Goal: Task Accomplishment & Management: Use online tool/utility

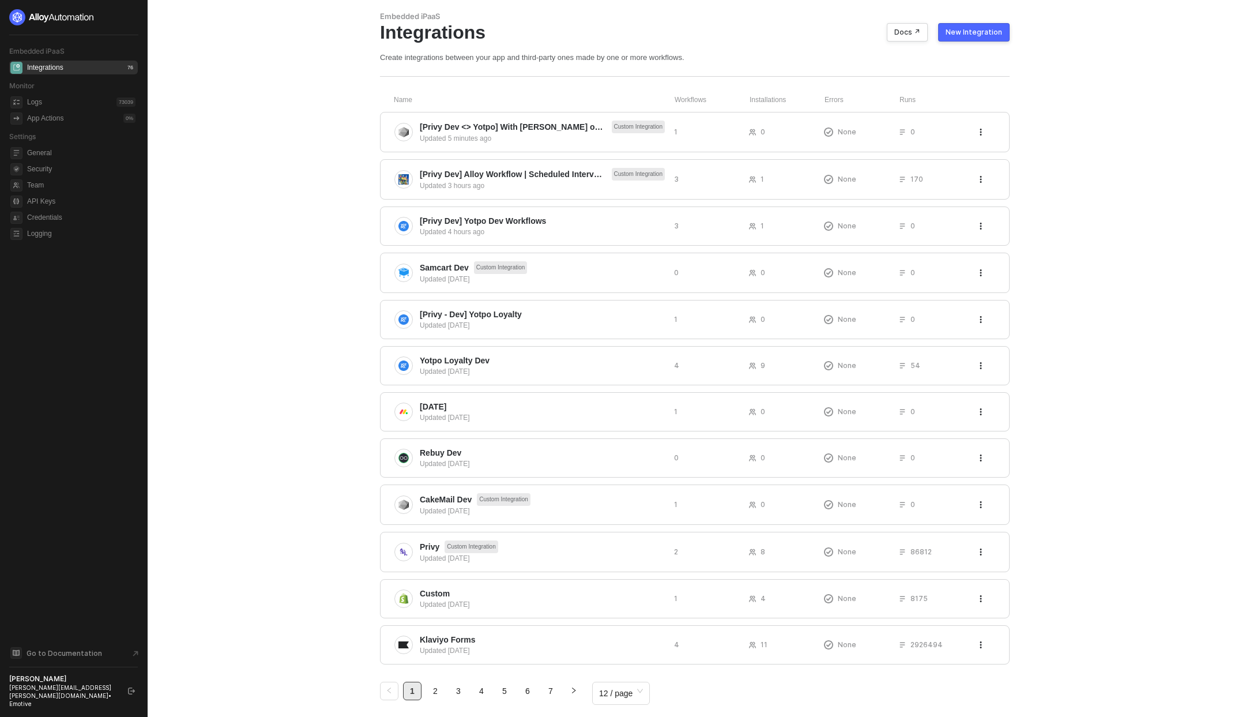
scroll to position [41, 0]
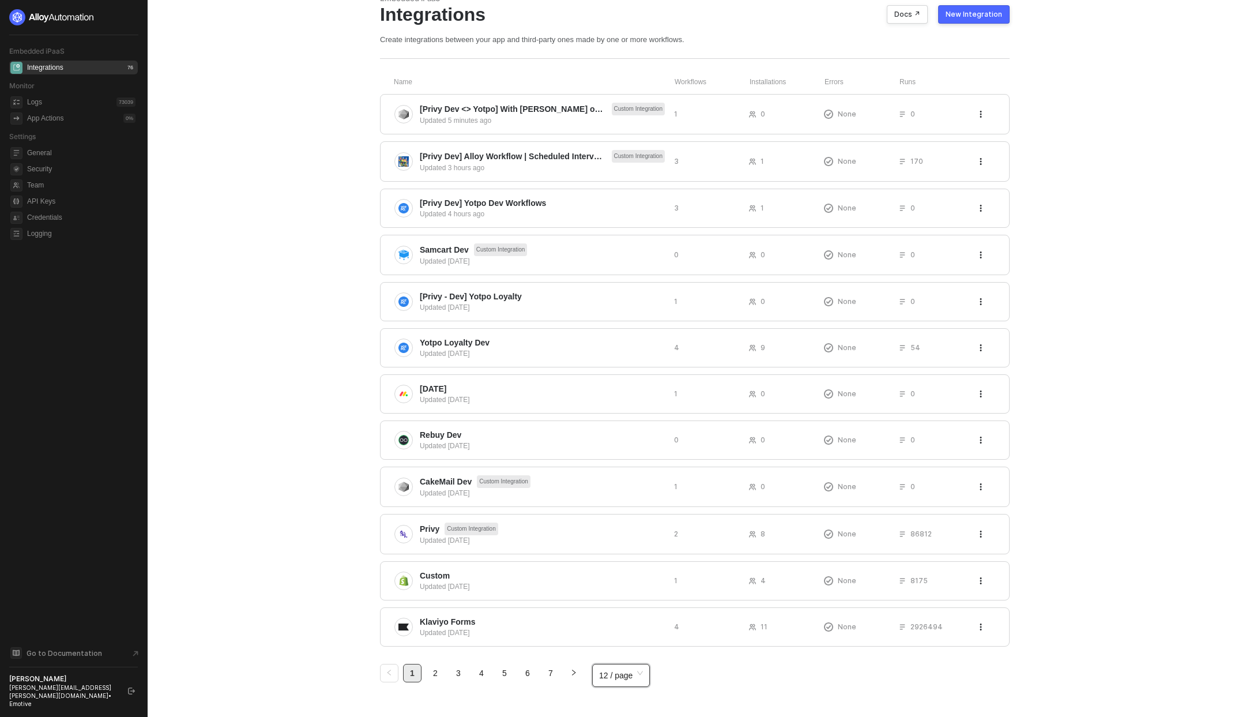
click at [613, 678] on span "12 / page" at bounding box center [621, 675] width 44 height 17
click at [615, 641] on div "100 / page" at bounding box center [622, 650] width 54 height 18
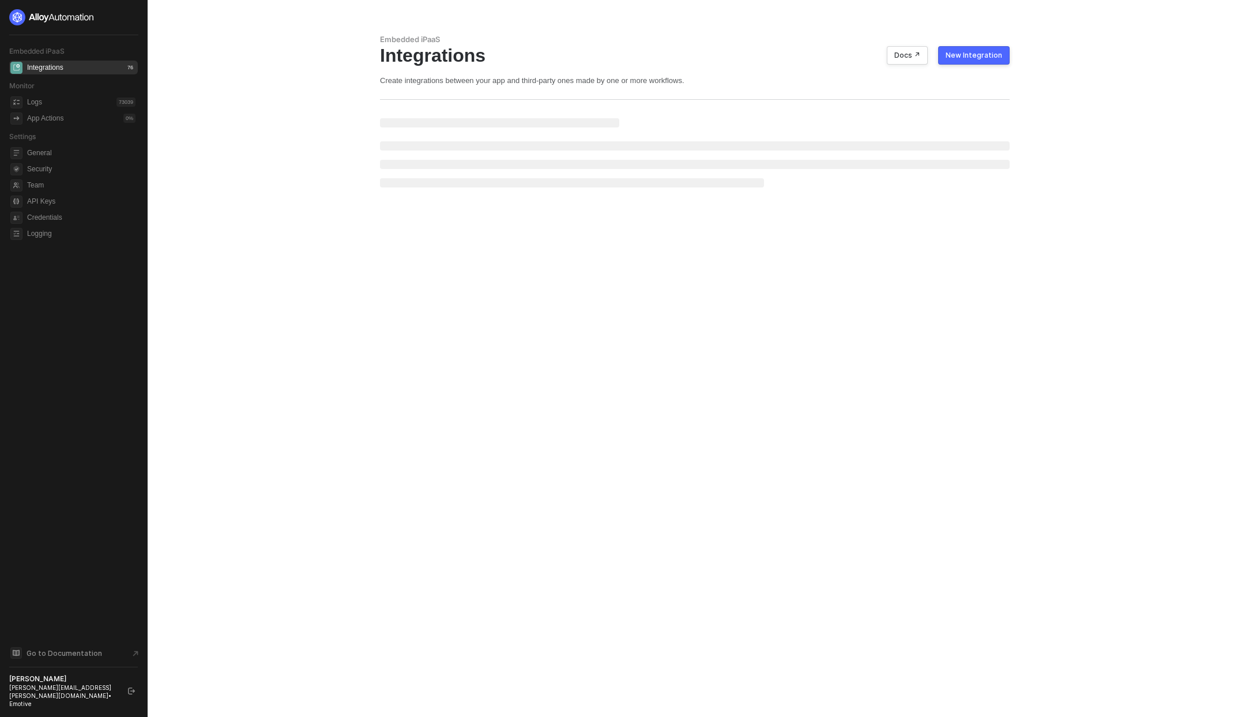
scroll to position [0, 0]
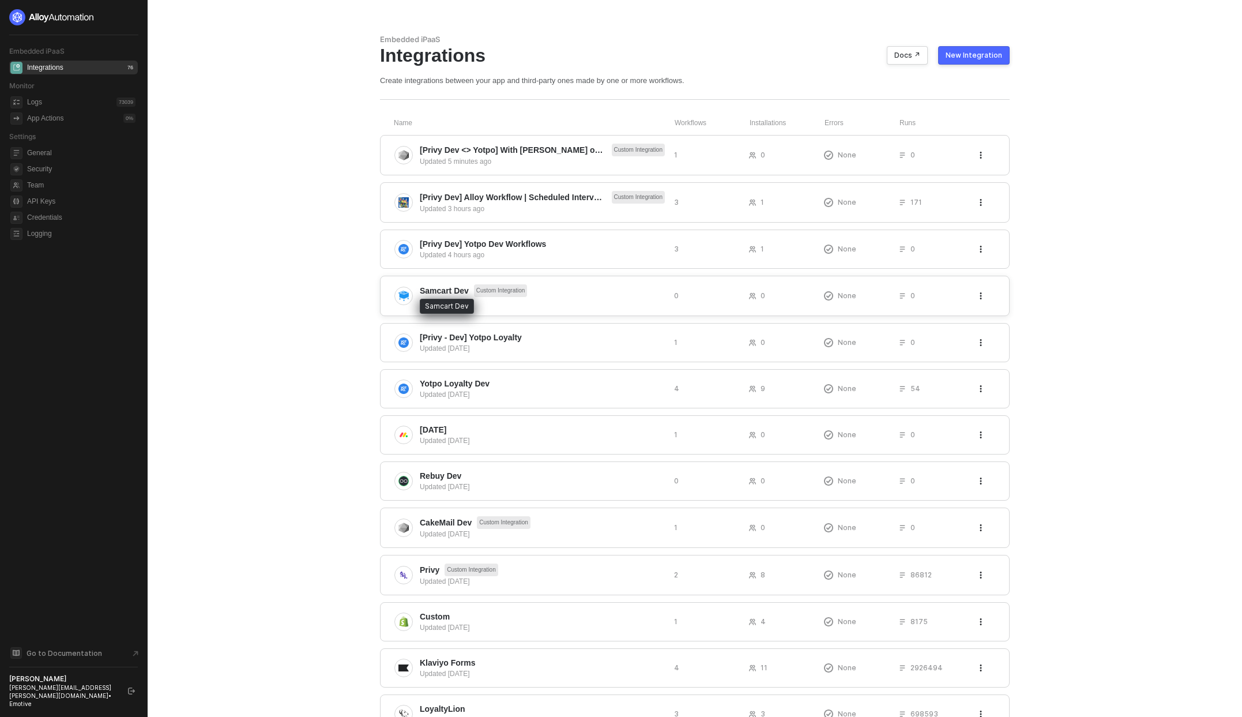
click at [449, 289] on span "Samcart Dev" at bounding box center [444, 291] width 49 height 12
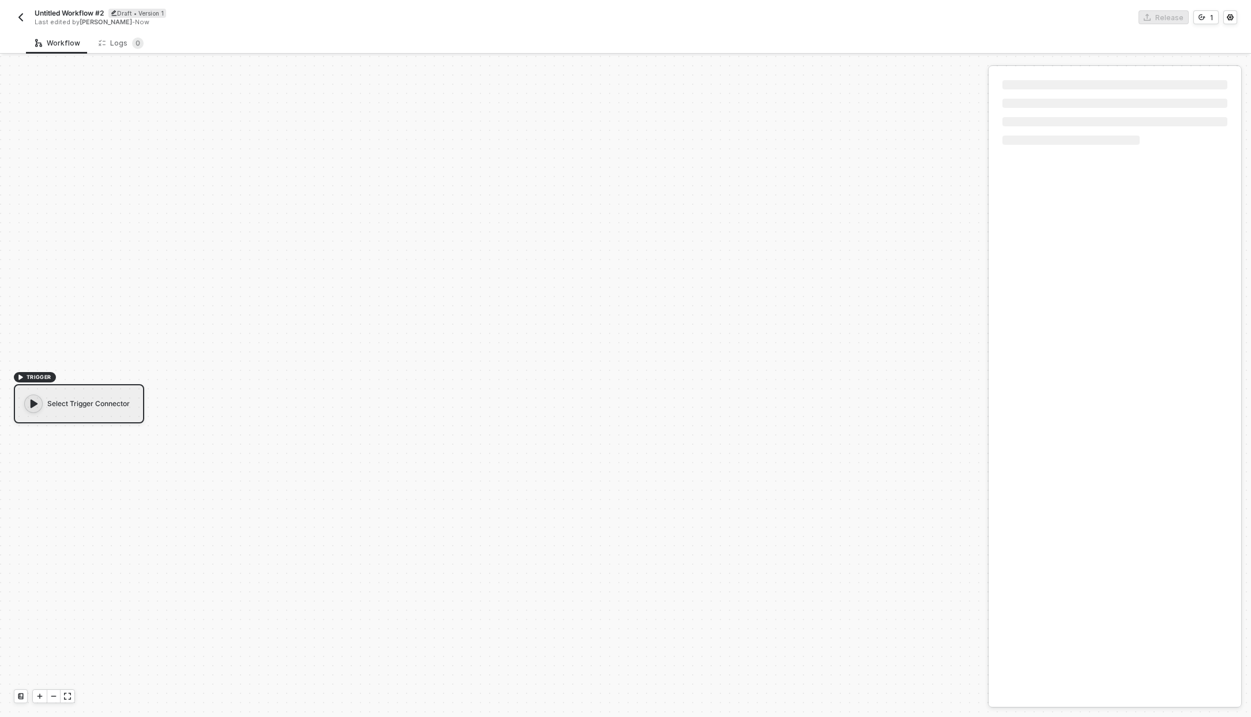
scroll to position [21, 0]
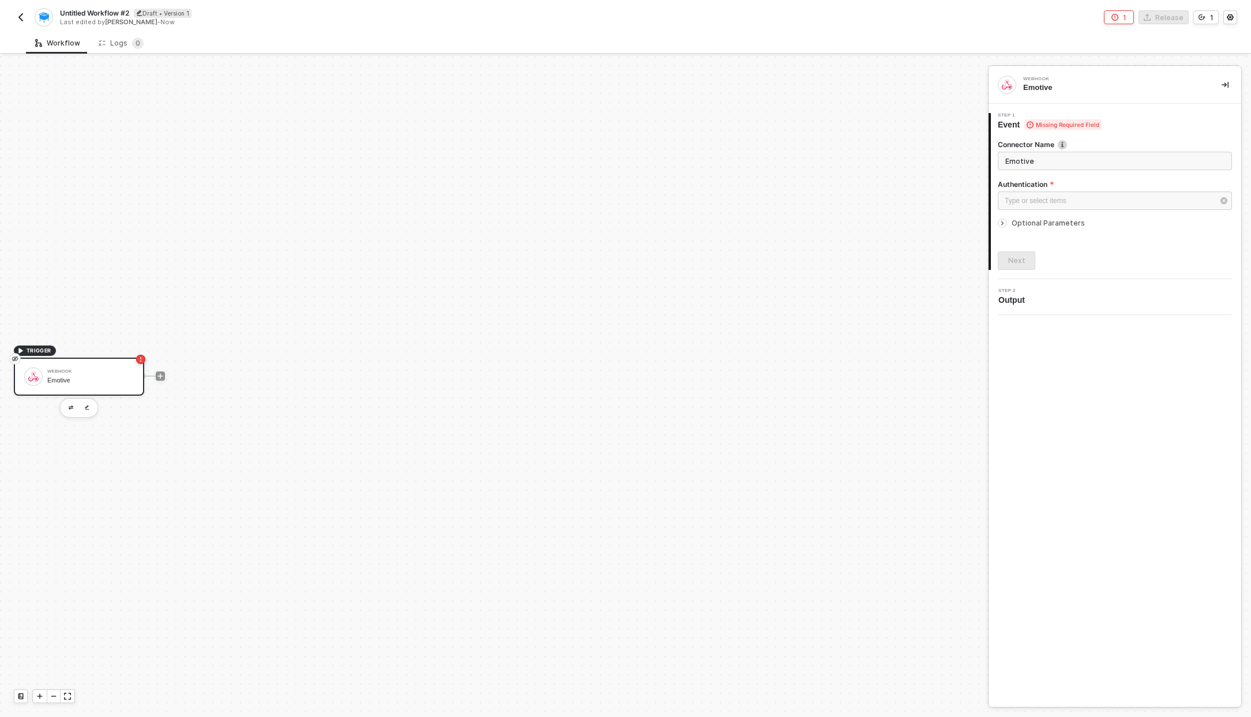
click at [1001, 223] on icon "icon-arrow-right-small" at bounding box center [1002, 223] width 7 height 7
click at [1041, 255] on div "Type or select items ﻿" at bounding box center [1109, 260] width 209 height 11
click at [828, 176] on div "Simple" at bounding box center [894, 169] width 168 height 20
click at [1058, 261] on div "Simple" at bounding box center [1109, 260] width 209 height 11
click at [835, 187] on div "JSON" at bounding box center [894, 188] width 168 height 20
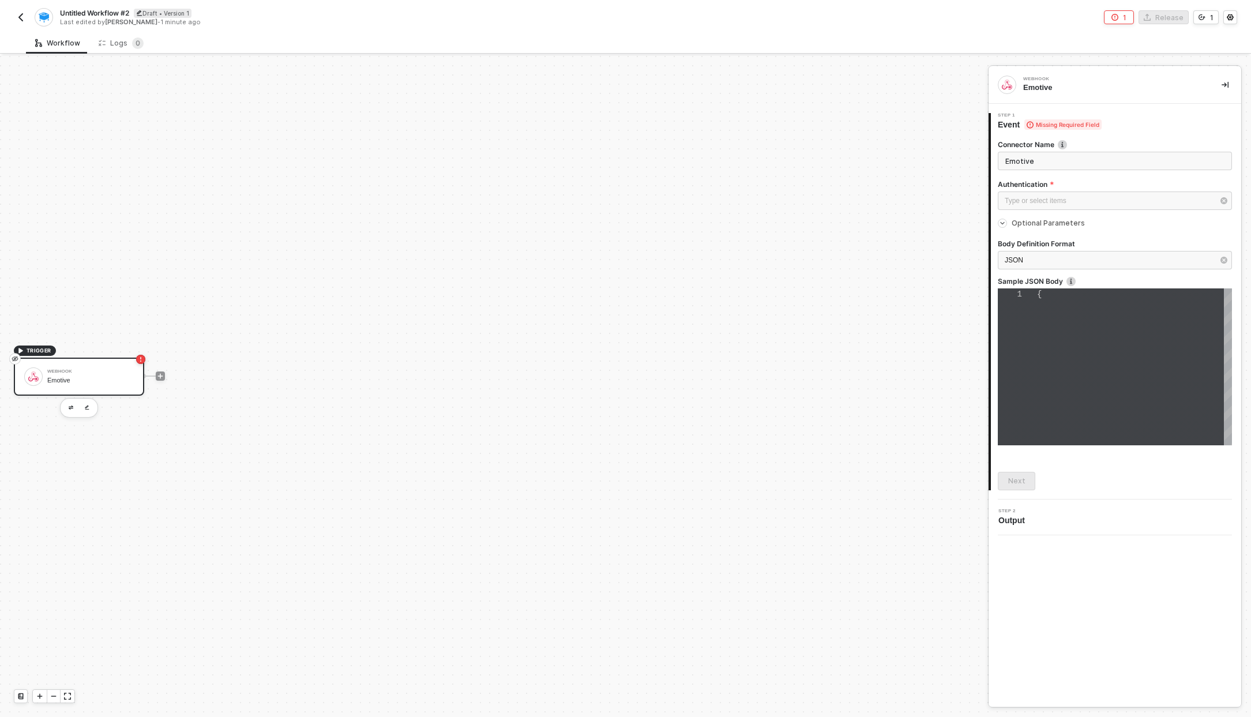
scroll to position [24, 0]
type textarea "{}"
click at [1068, 322] on div "{}" at bounding box center [1134, 366] width 195 height 157
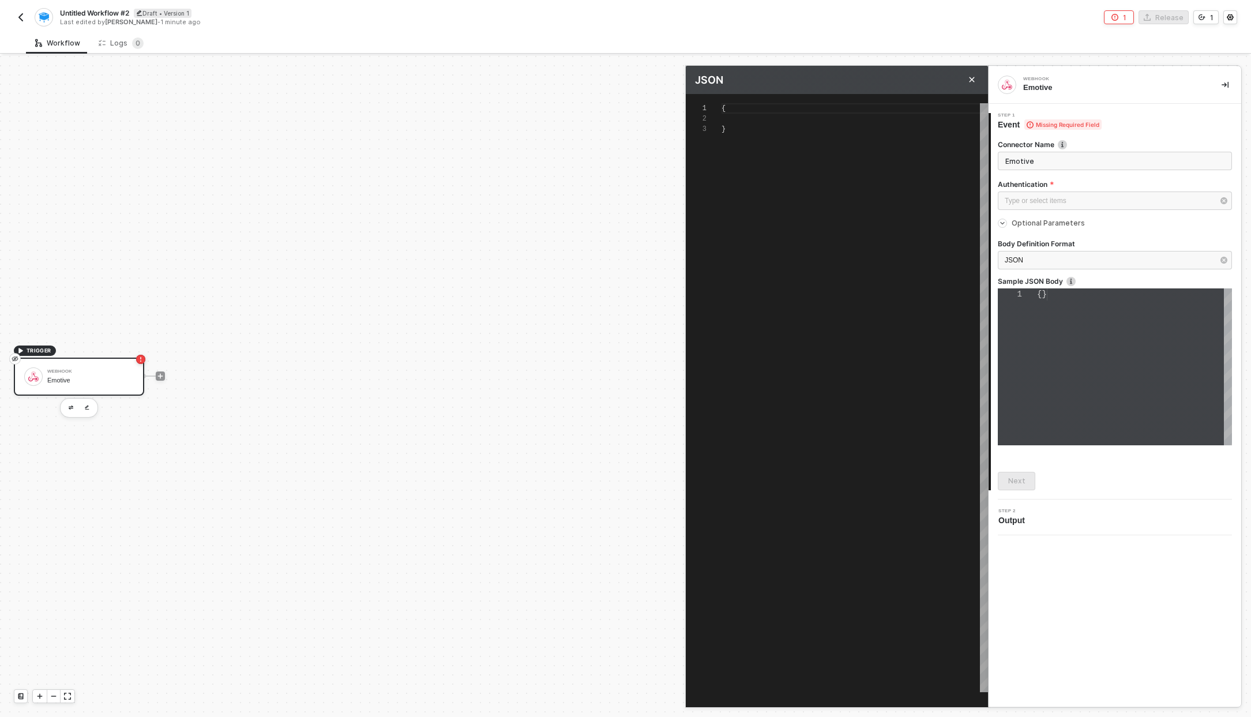
scroll to position [21, 0]
type textarea "{}"
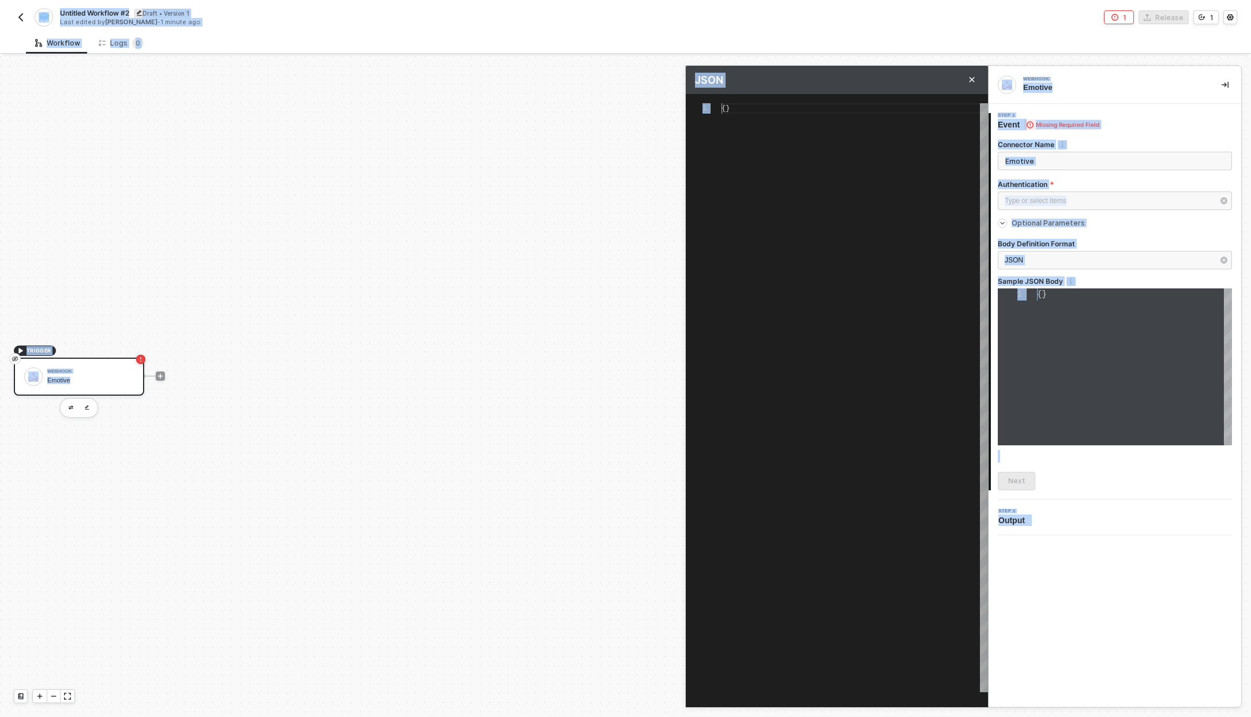
scroll to position [0, 7]
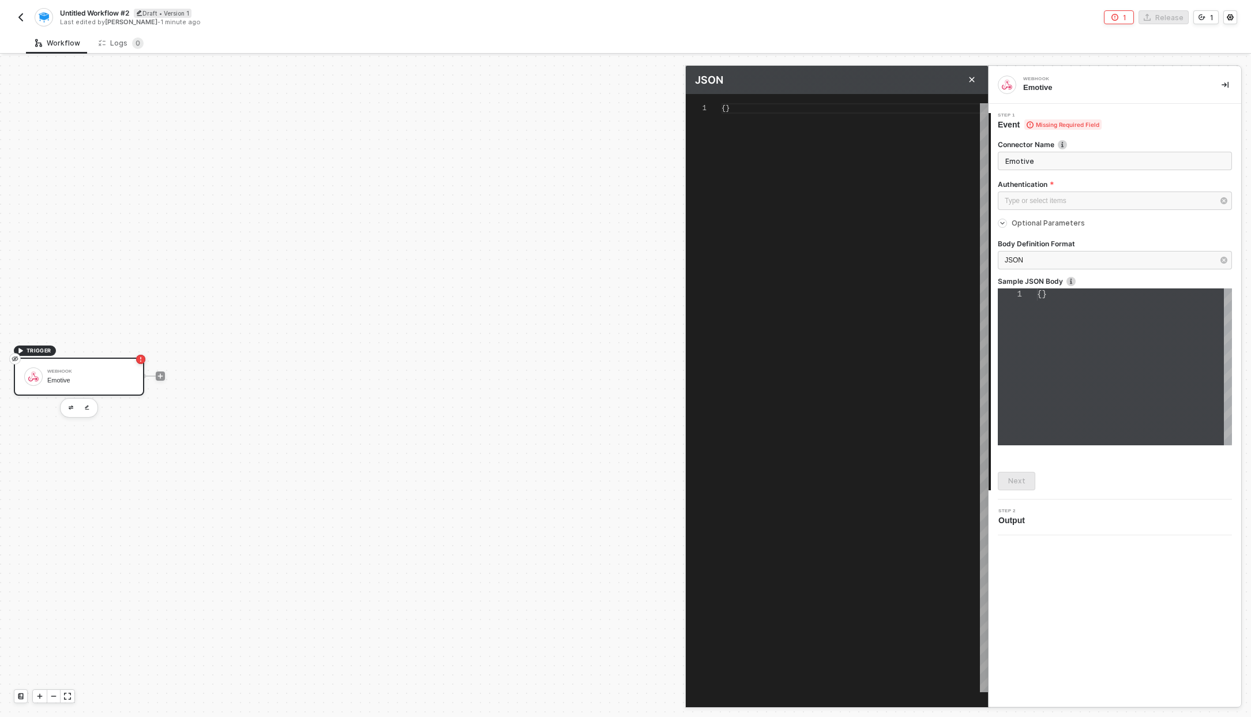
click at [854, 183] on div "{}" at bounding box center [855, 397] width 266 height 589
click at [792, 170] on div "{}" at bounding box center [855, 397] width 266 height 589
click at [786, 168] on div "{}" at bounding box center [855, 397] width 266 height 589
drag, startPoint x: 727, startPoint y: 109, endPoint x: 701, endPoint y: 99, distance: 27.4
click at [702, 99] on div "1 {} {} Enter to Rename, ⇧Enter to Preview" at bounding box center [837, 388] width 302 height 589
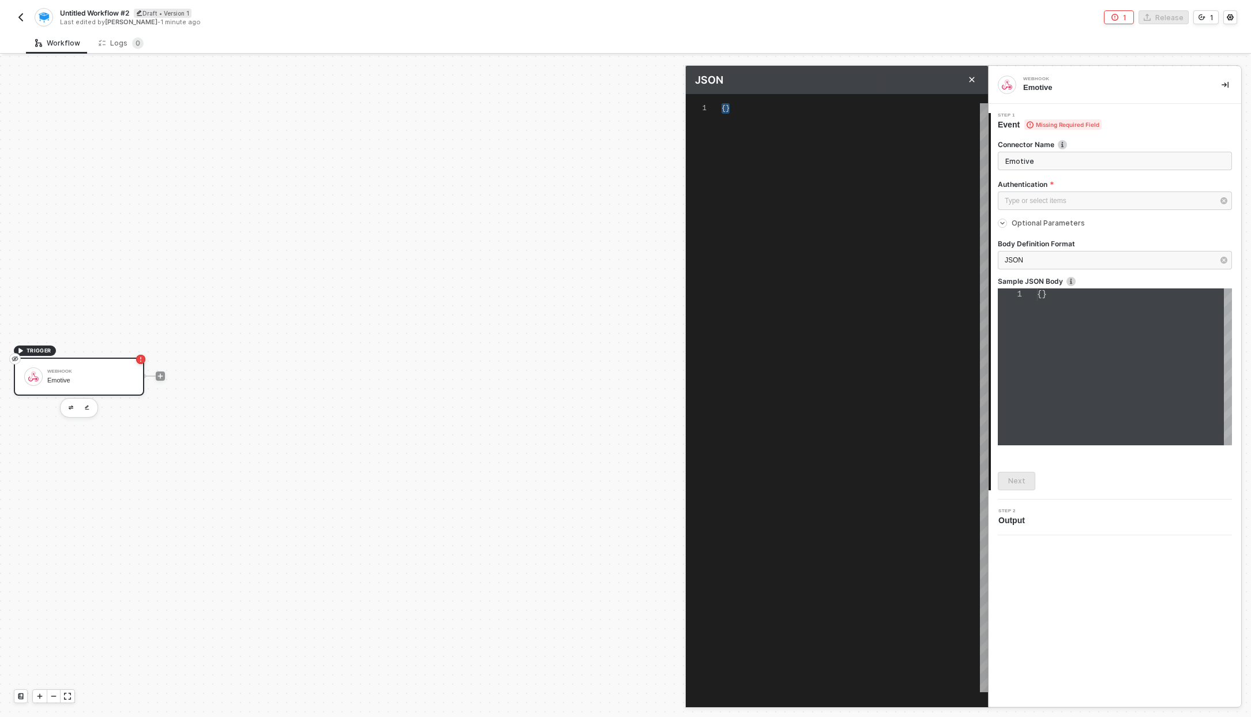
paste textarea ""shipping_country": "United States" }, "affiliate": []"
type textarea "{ "type": "Order", "api_key": null, "products": [ { "id": 411191, "name": "Prod…"
type textarea ""shipping_country": "United States" }, "affiliate": [] }"
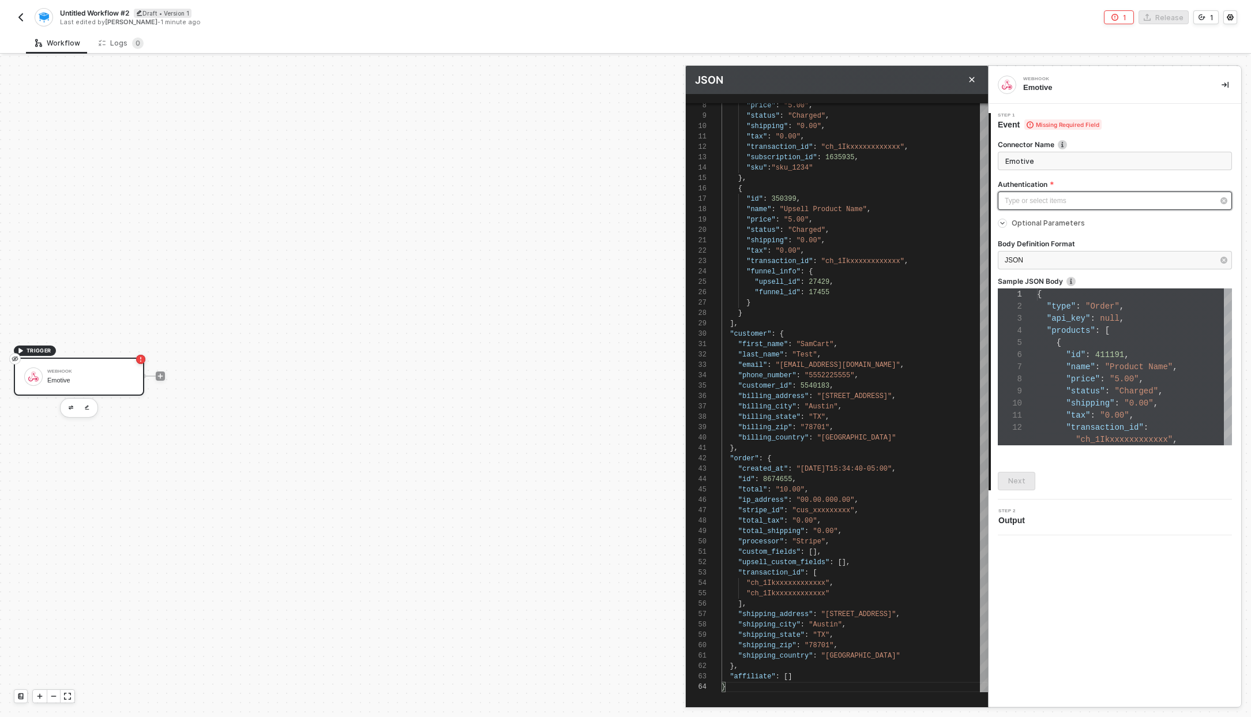
click at [1043, 200] on div "Type or select items ﻿" at bounding box center [1109, 201] width 209 height 11
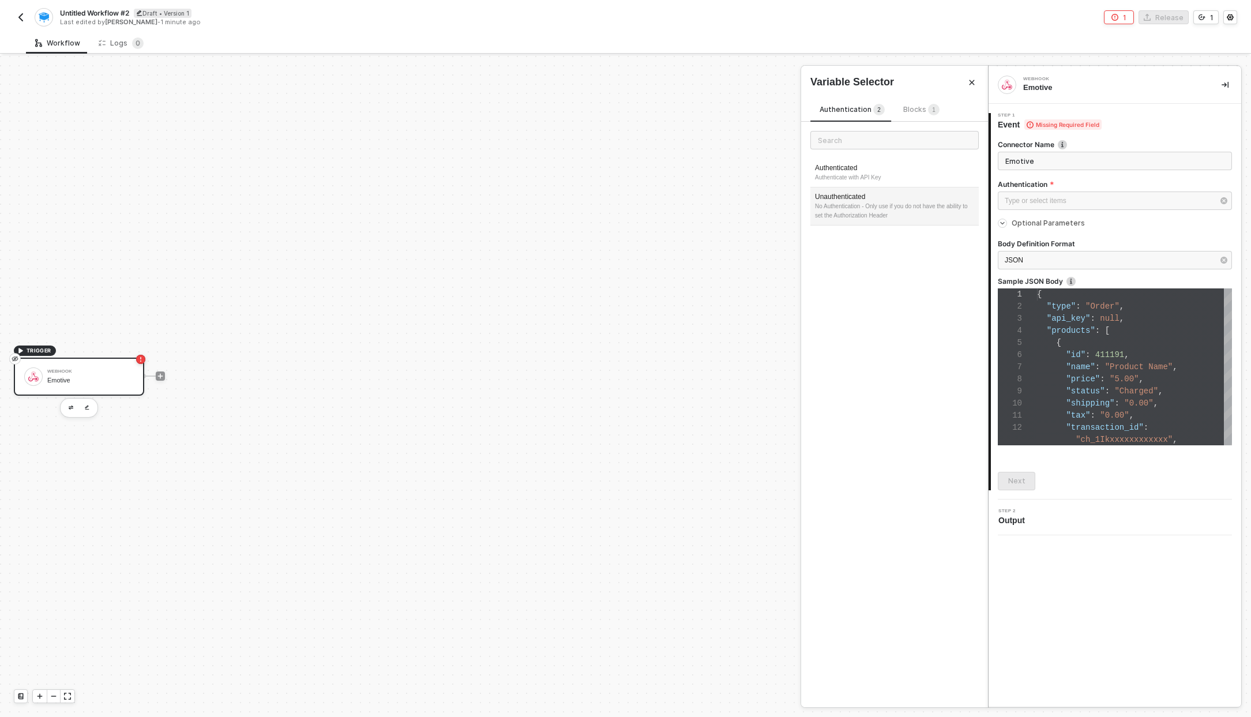
click at [889, 208] on div "No Authentication - Only use if you do not have the ability to set the Authoriz…" at bounding box center [894, 211] width 159 height 18
click at [1002, 223] on icon "icon-arrow-right-small" at bounding box center [1002, 223] width 7 height 7
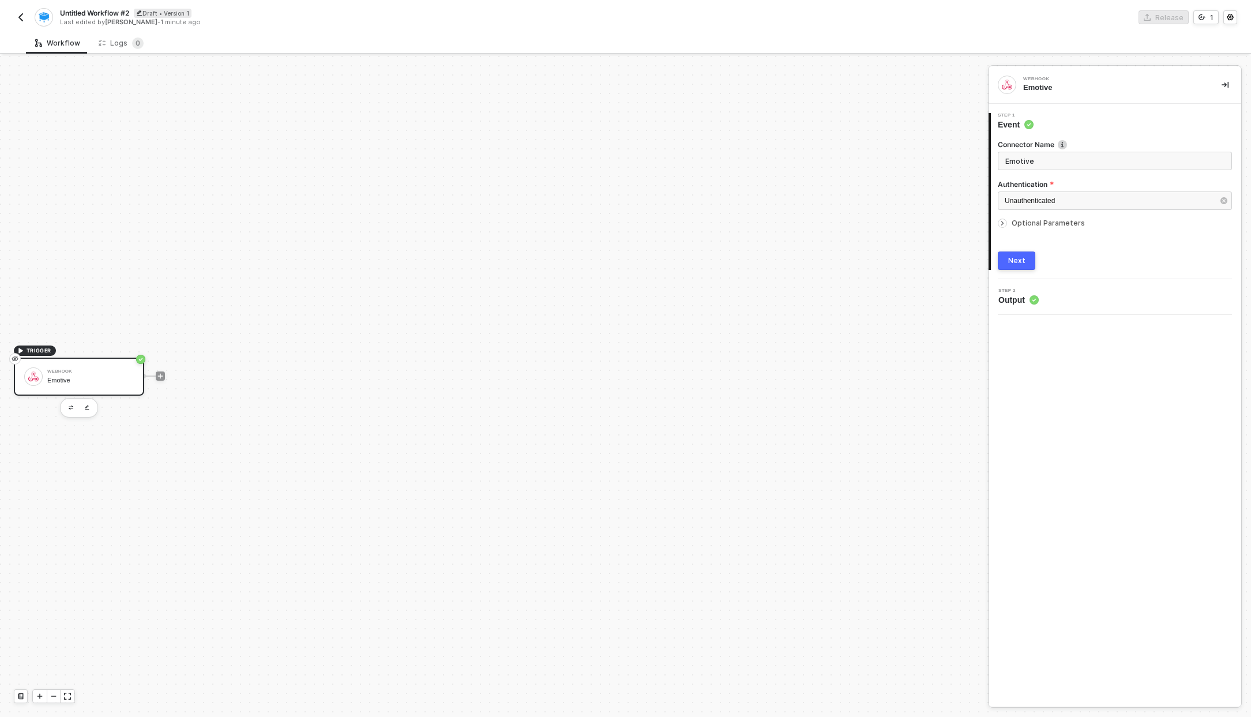
click at [1002, 223] on icon "icon-arrow-right-small" at bounding box center [1002, 223] width 7 height 7
type textarea "{ "type": "Order", "api_key": null, "products": [ { "id": 411191, "name": "Prod…"
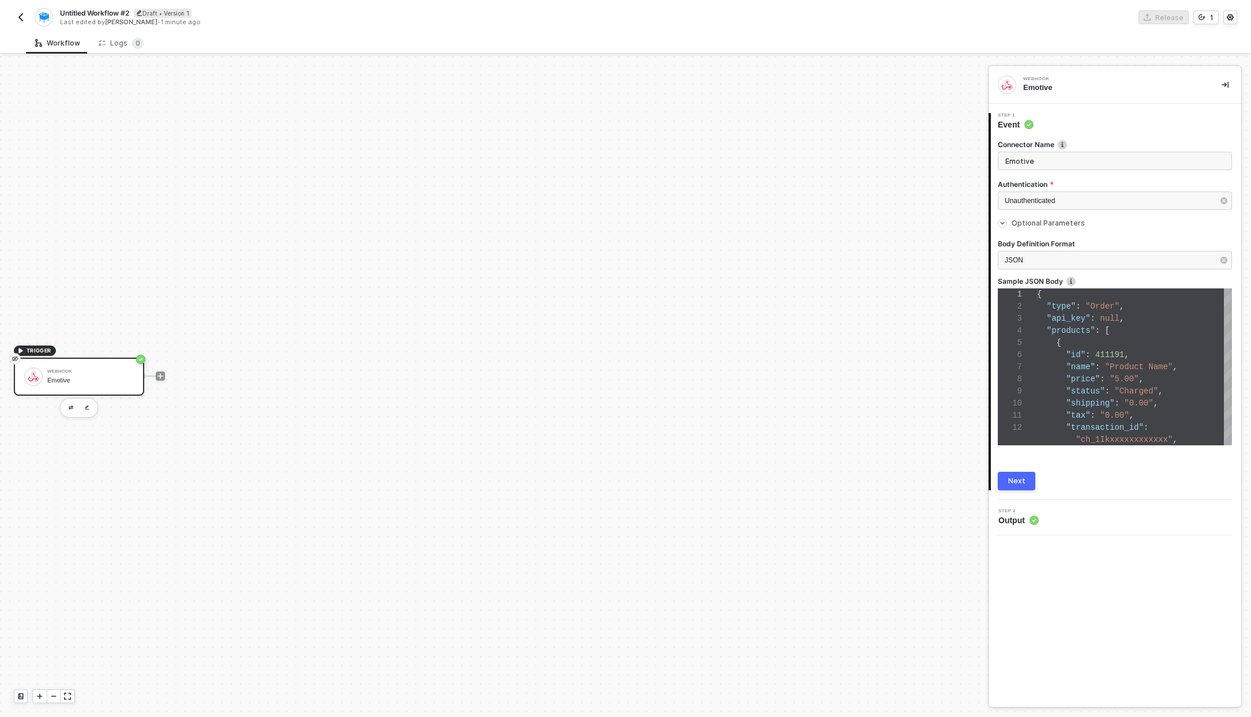
click at [1015, 517] on span "Output" at bounding box center [1018, 520] width 40 height 12
click at [1021, 485] on div "Next" at bounding box center [1016, 480] width 17 height 9
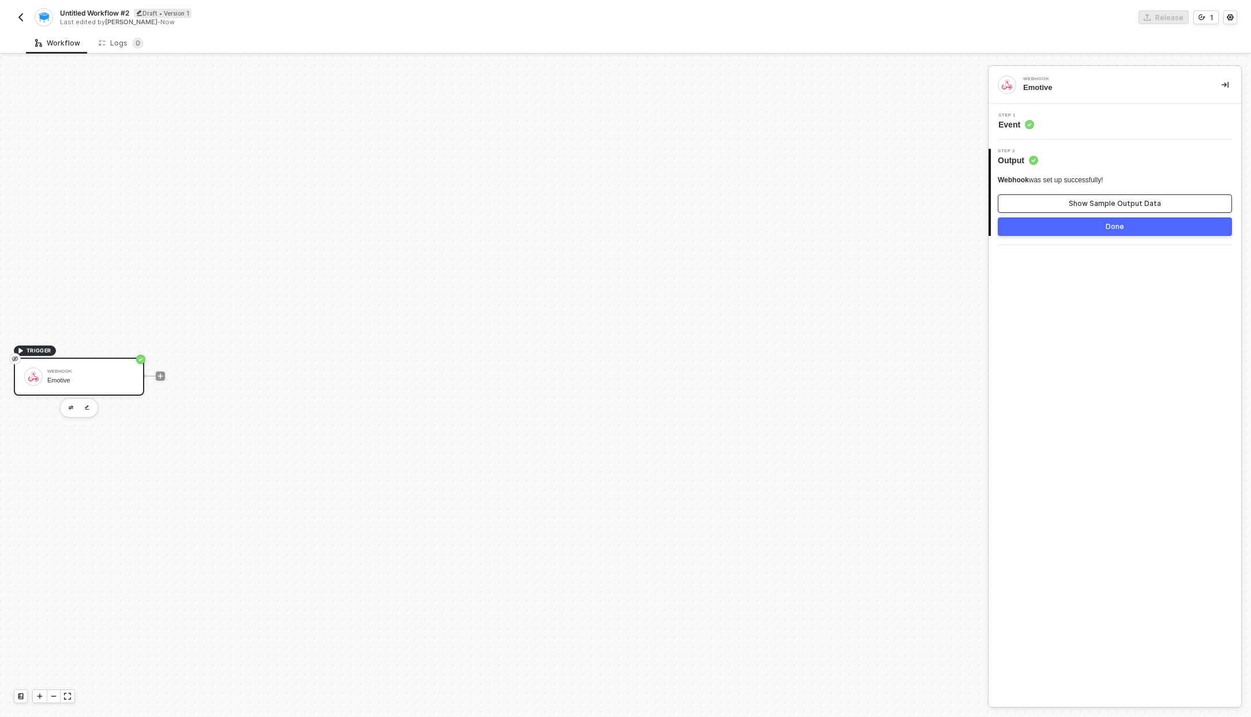
click at [1113, 208] on div "Show Sample Output Data" at bounding box center [1115, 203] width 92 height 9
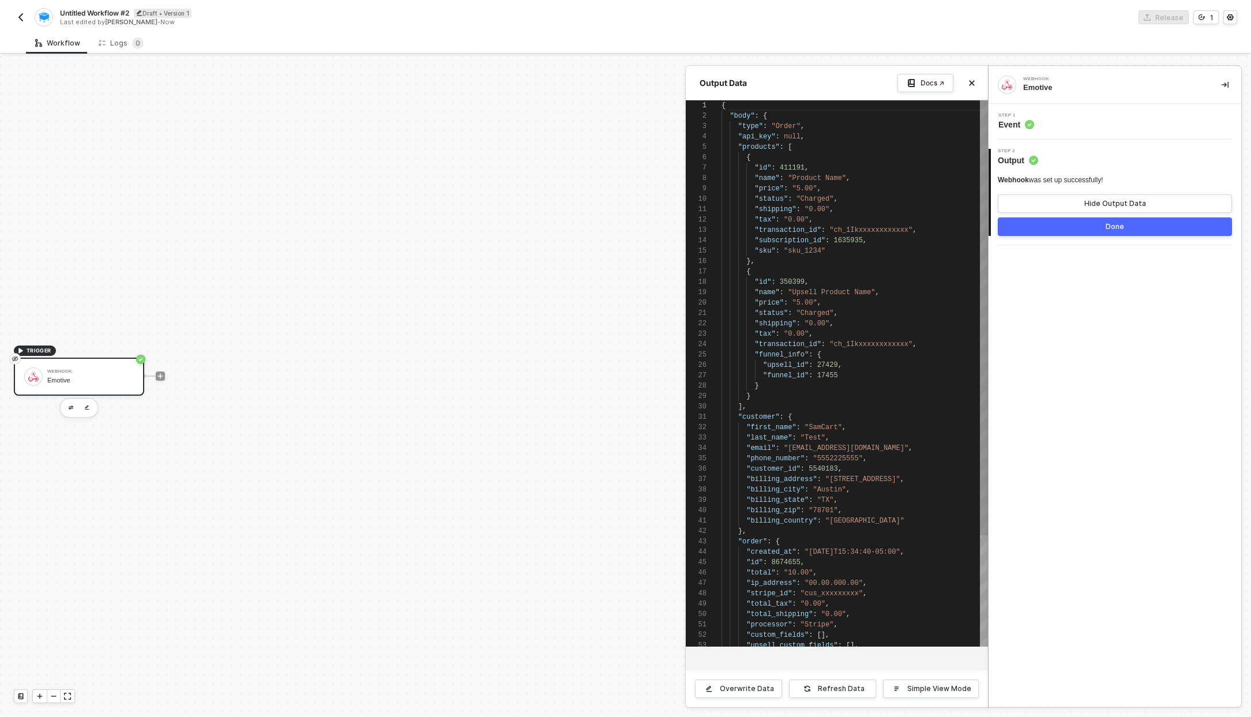
scroll to position [104, 0]
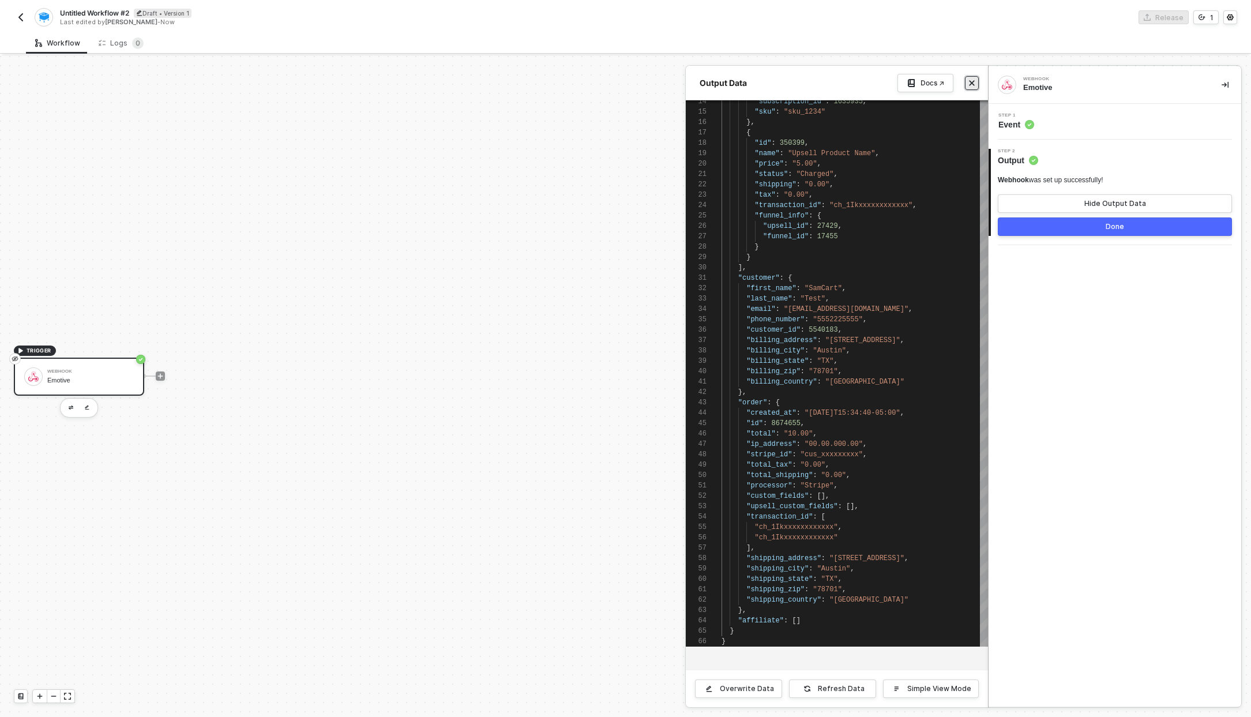
click at [967, 82] on button "Close" at bounding box center [972, 83] width 14 height 14
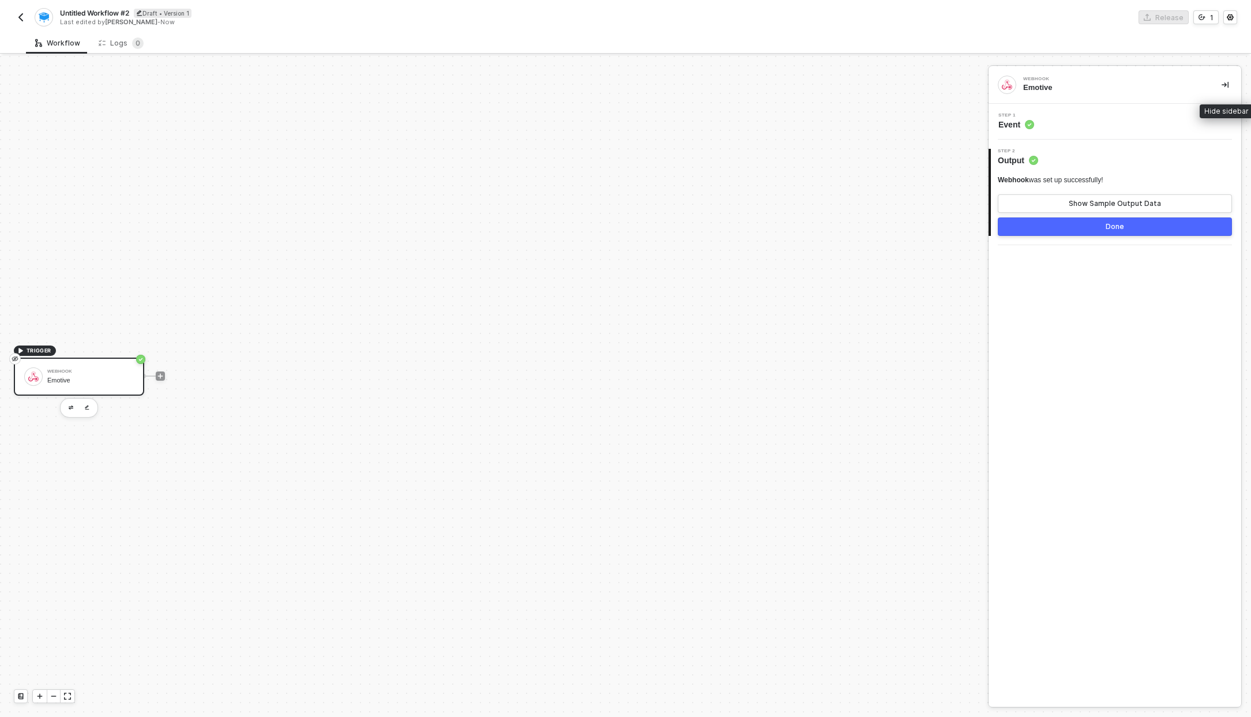
click at [1227, 85] on icon "icon-collapse-right" at bounding box center [1225, 84] width 7 height 7
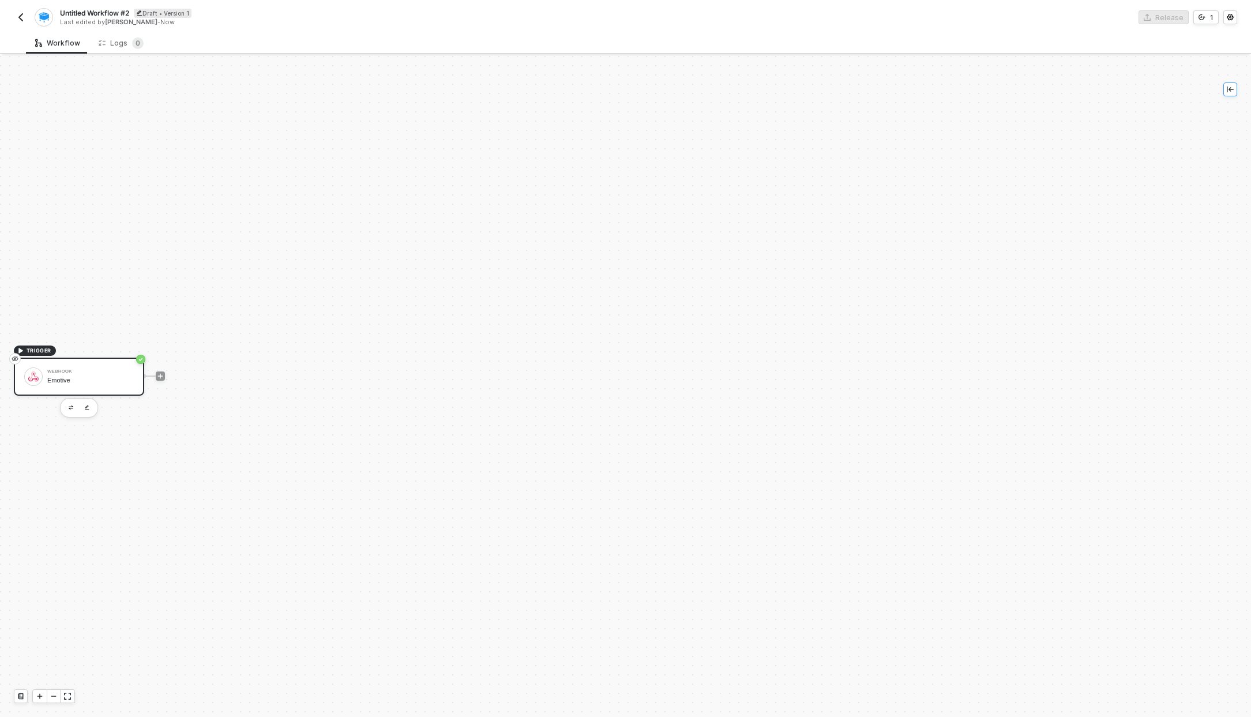
click at [1227, 87] on icon "icon-collapse-left" at bounding box center [1230, 90] width 7 height 6
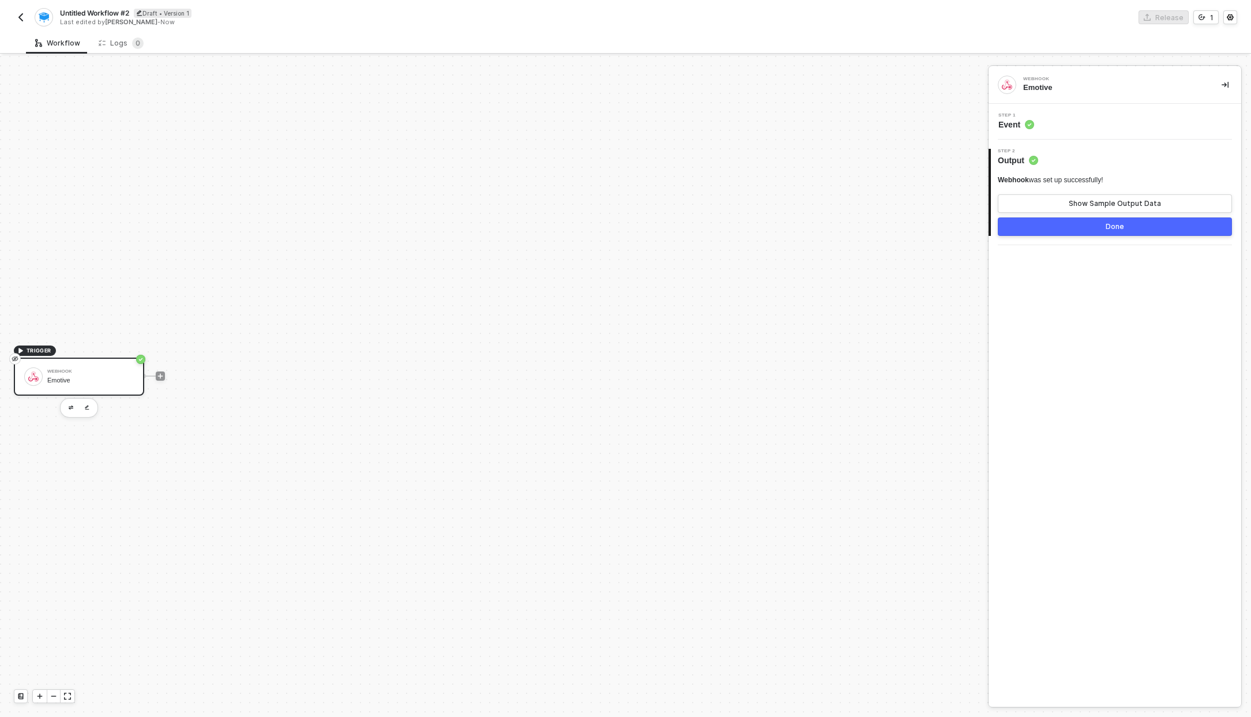
click at [1084, 225] on button "Done" at bounding box center [1115, 226] width 234 height 18
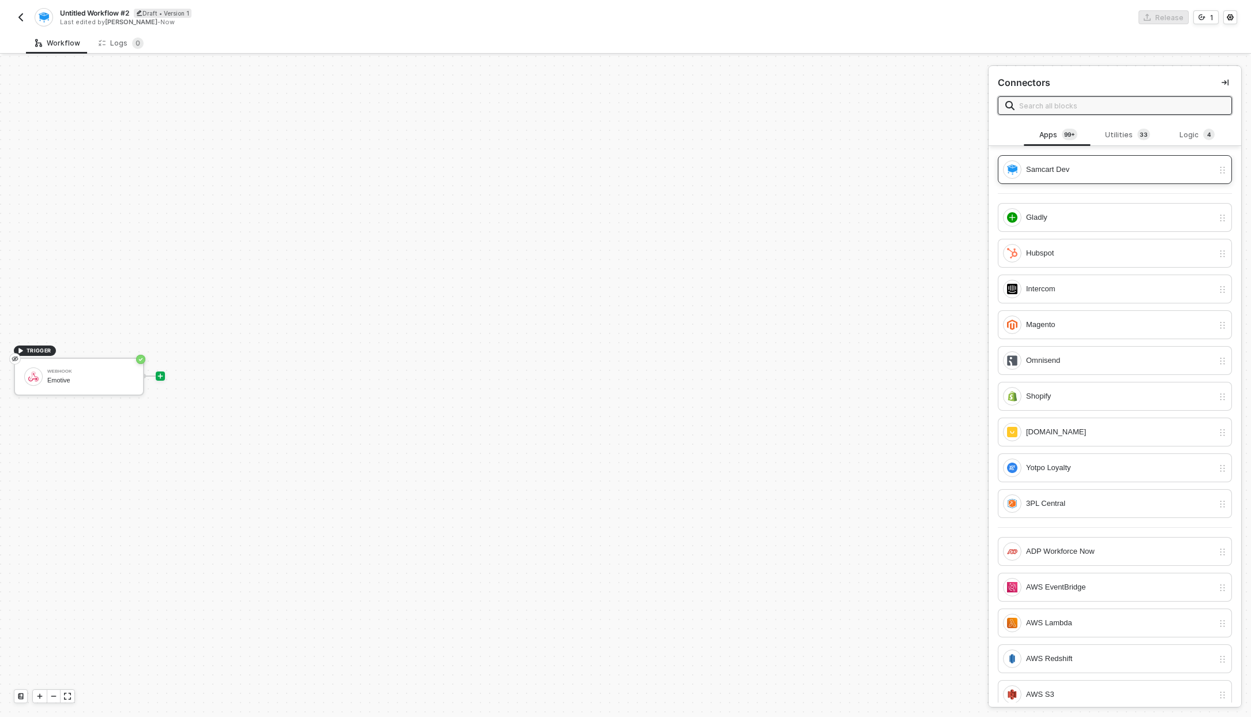
click at [1126, 167] on div "Samcart Dev" at bounding box center [1119, 169] width 187 height 13
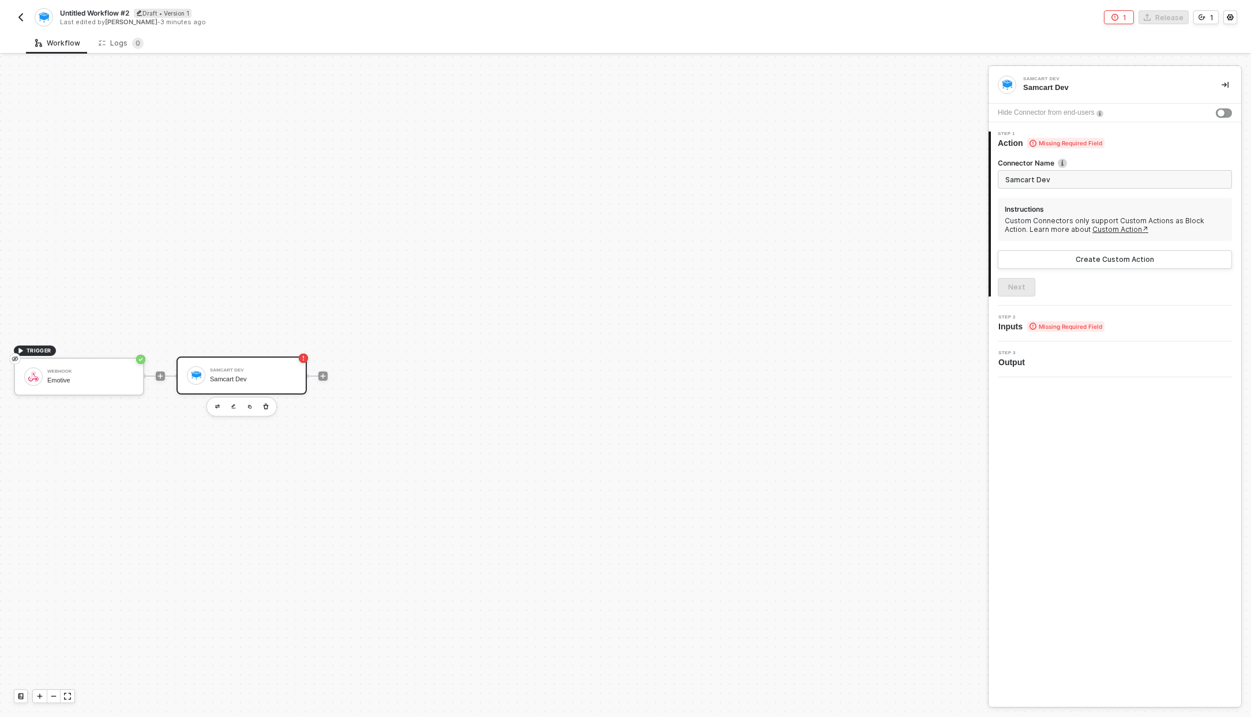
click at [230, 378] on div "Samcart Dev" at bounding box center [253, 378] width 87 height 7
click at [1013, 328] on span "Inputs Missing Required Field" at bounding box center [1051, 327] width 106 height 12
click at [1013, 348] on div "3 Step 3 Output" at bounding box center [1115, 359] width 253 height 36
click at [1222, 82] on icon "icon-collapse-right" at bounding box center [1225, 84] width 7 height 7
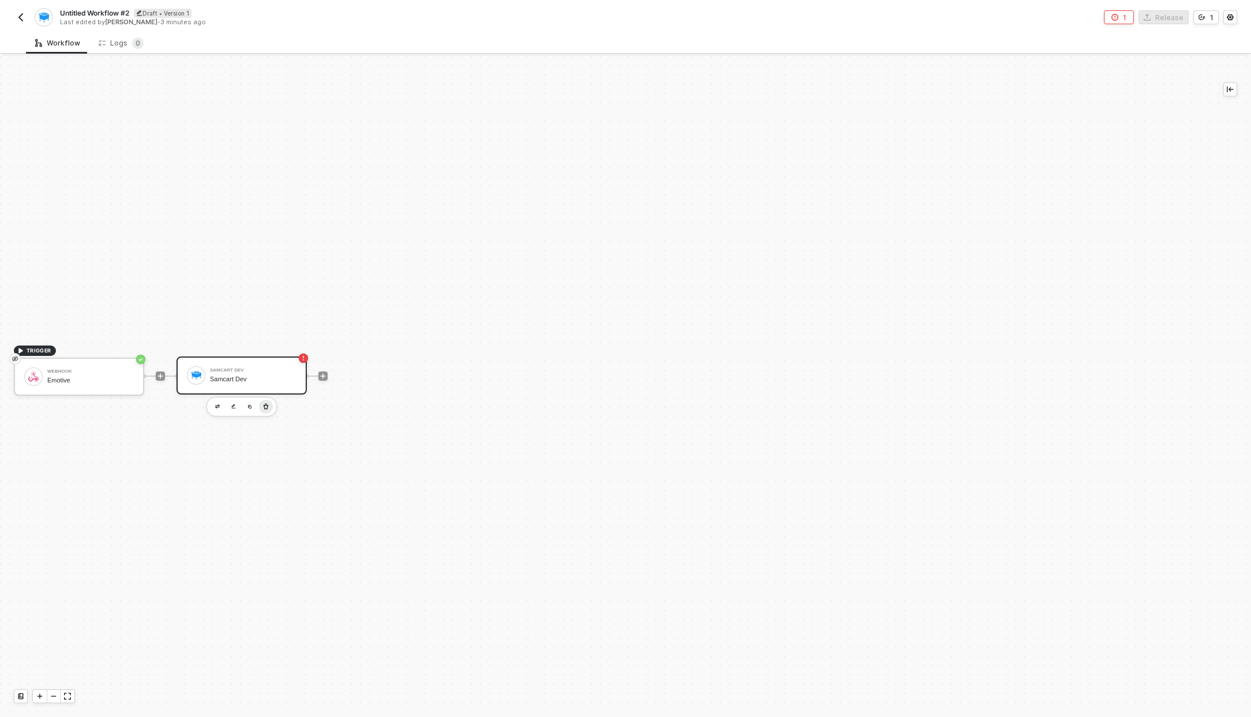
click at [264, 408] on icon "button" at bounding box center [265, 406] width 7 height 9
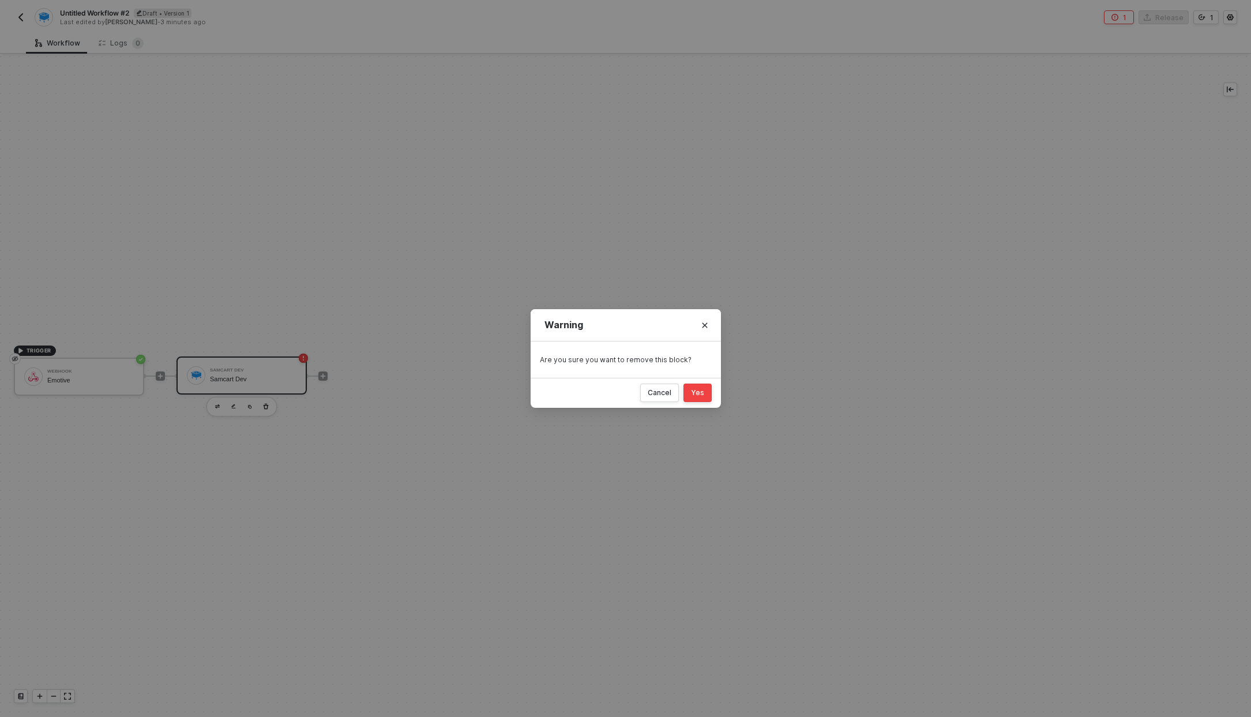
click at [700, 384] on button "Yes" at bounding box center [697, 393] width 28 height 18
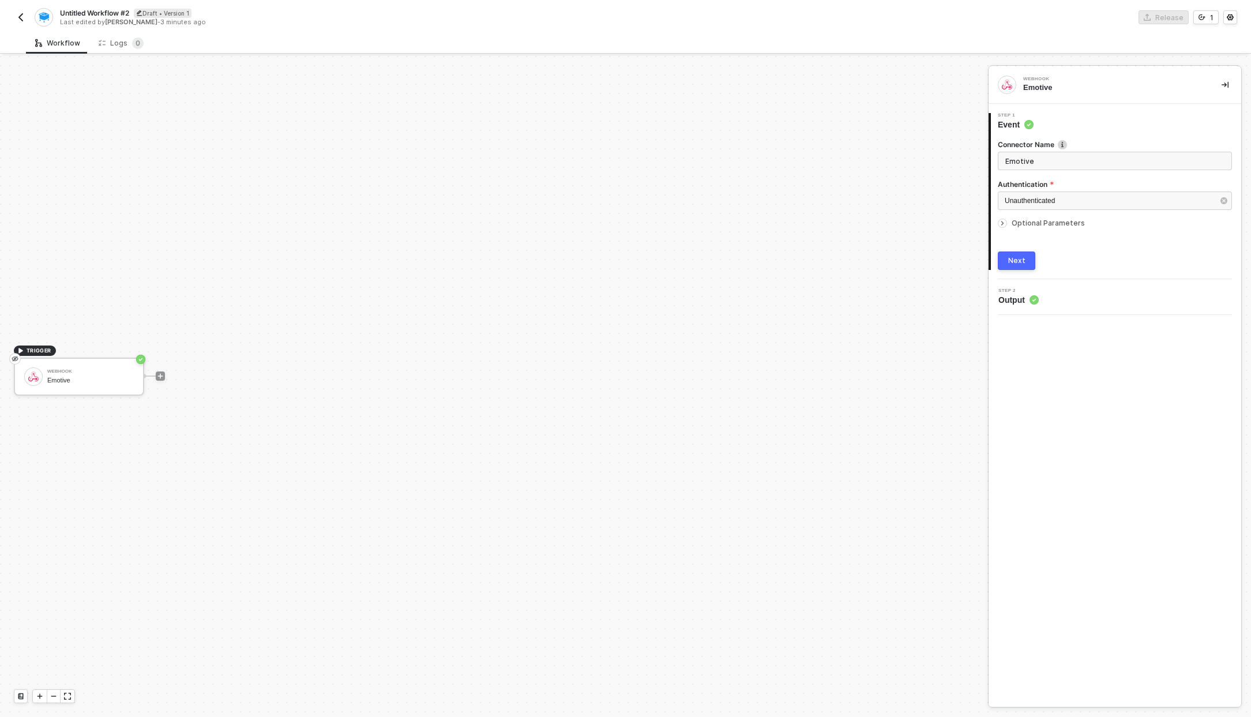
click at [786, 314] on div "TRIGGER Webhook Emotive" at bounding box center [491, 376] width 982 height 682
click at [1006, 268] on button "Next" at bounding box center [1016, 260] width 37 height 18
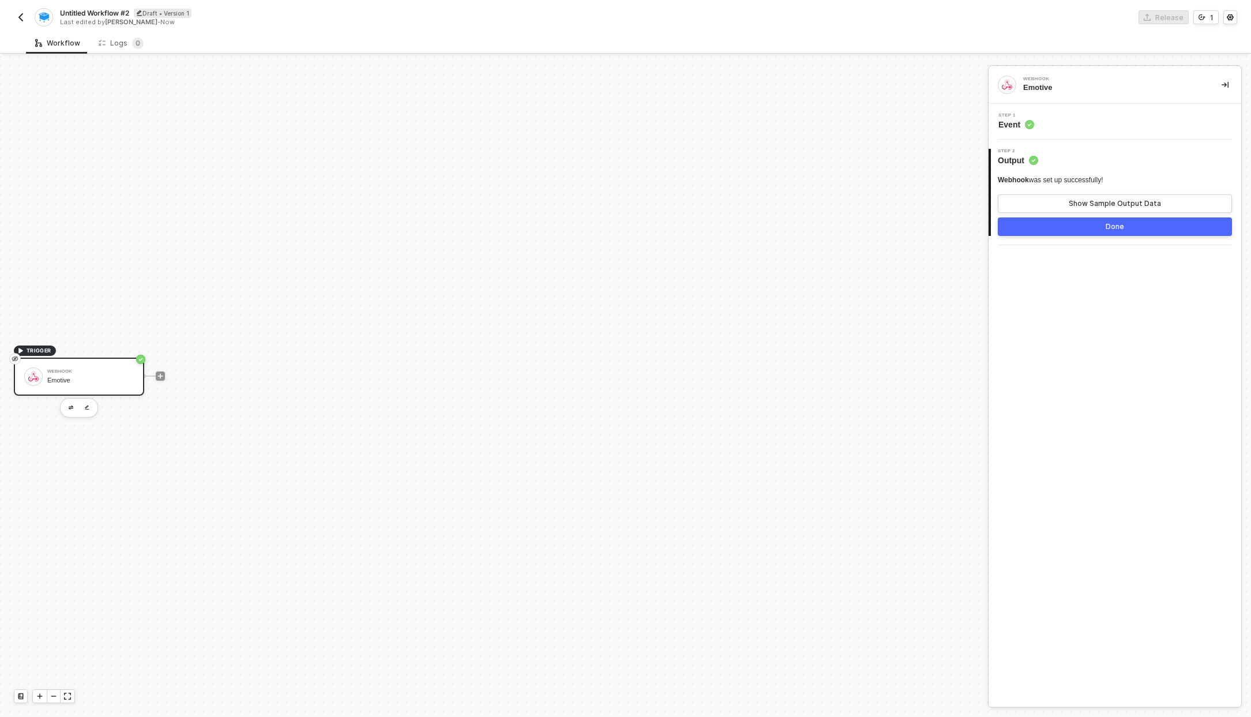
click at [1107, 230] on div "Done" at bounding box center [1115, 226] width 18 height 9
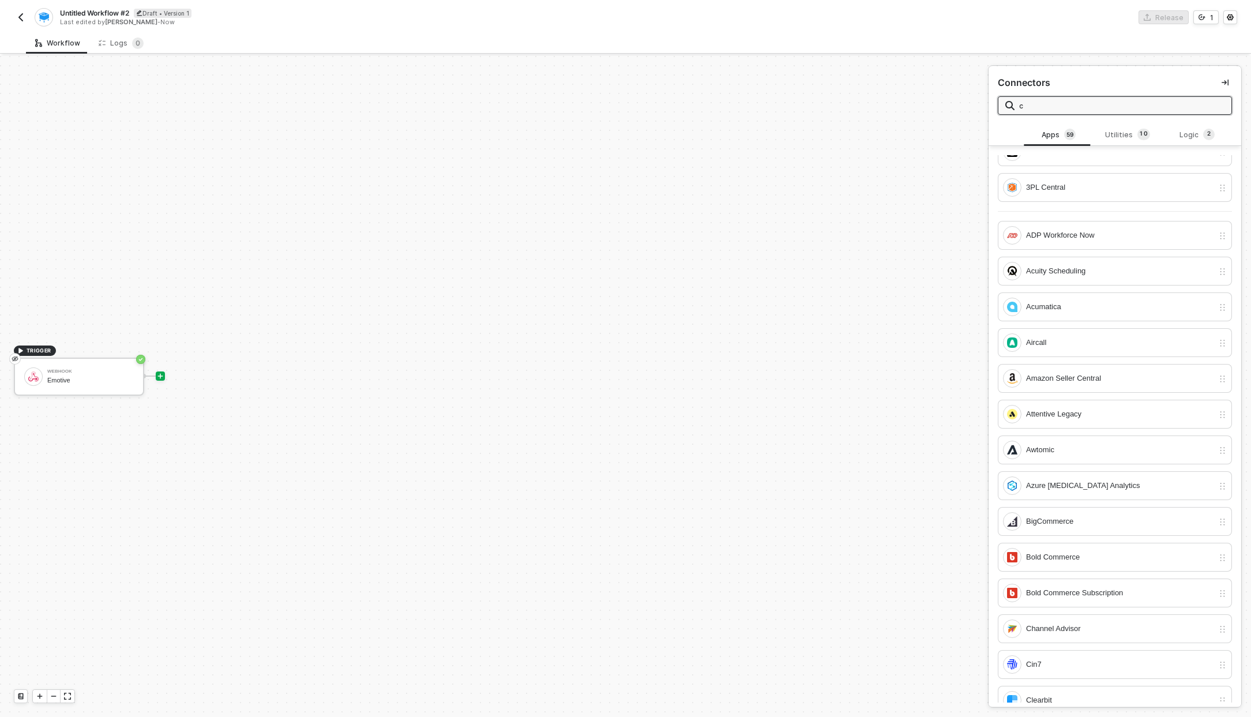
scroll to position [0, 0]
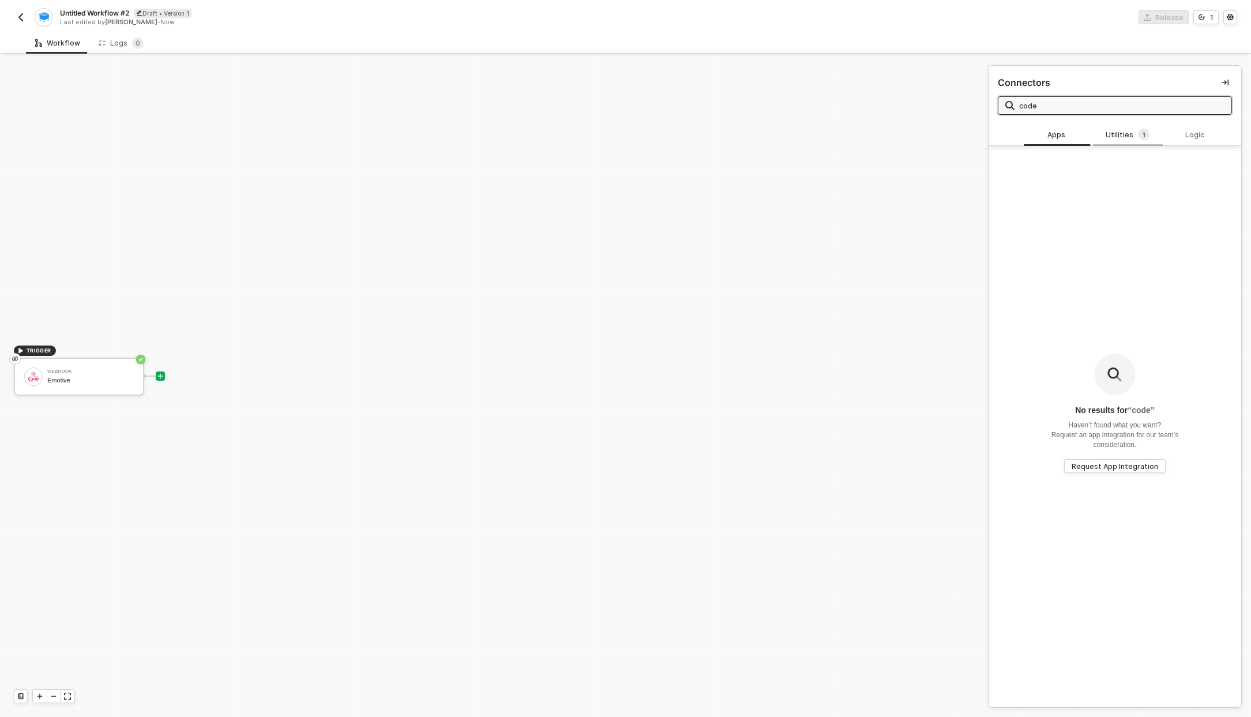
type input "code"
click at [1117, 136] on div "Utilities 1" at bounding box center [1127, 135] width 51 height 13
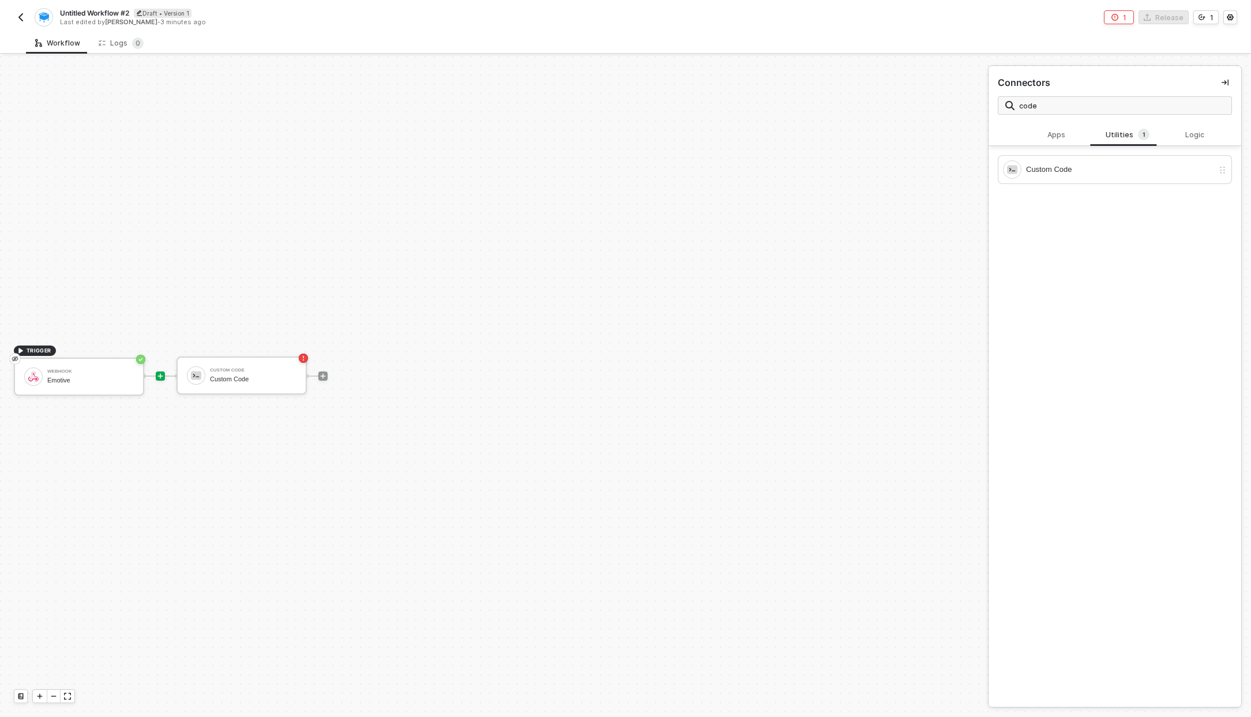
drag, startPoint x: 1043, startPoint y: 160, endPoint x: 162, endPoint y: 375, distance: 906.6
click at [162, 375] on icon "icon-play" at bounding box center [160, 376] width 7 height 7
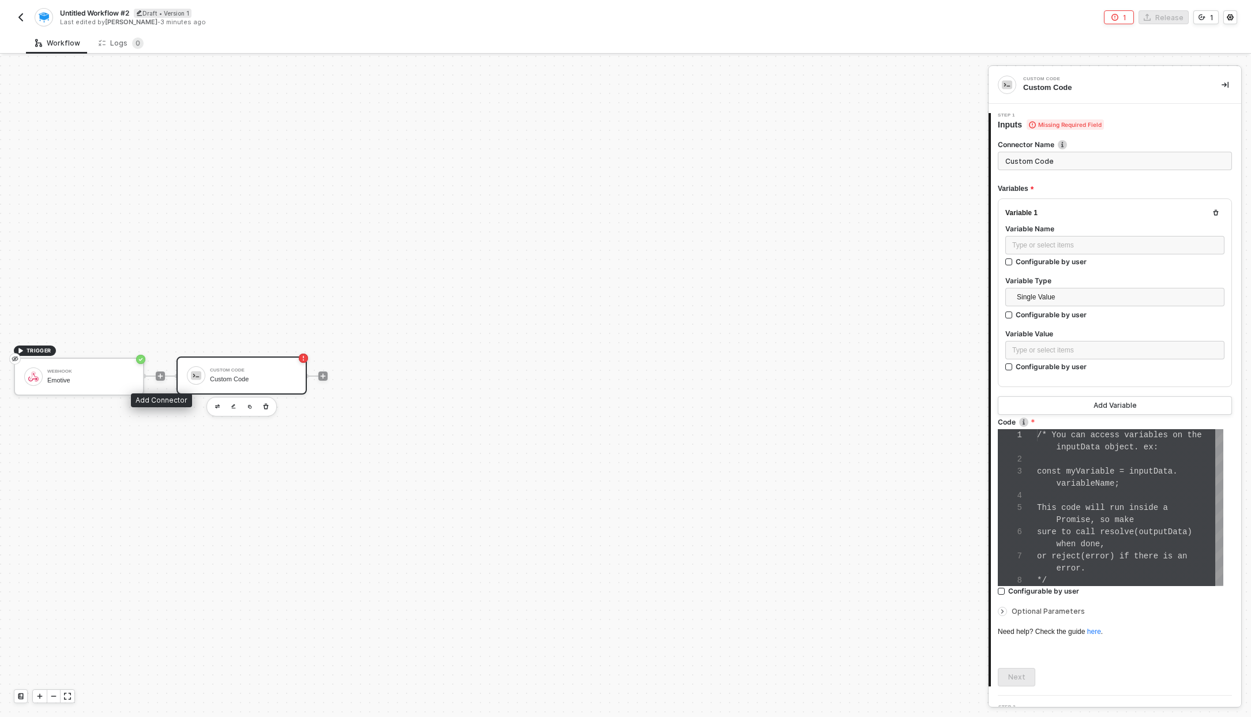
scroll to position [73, 0]
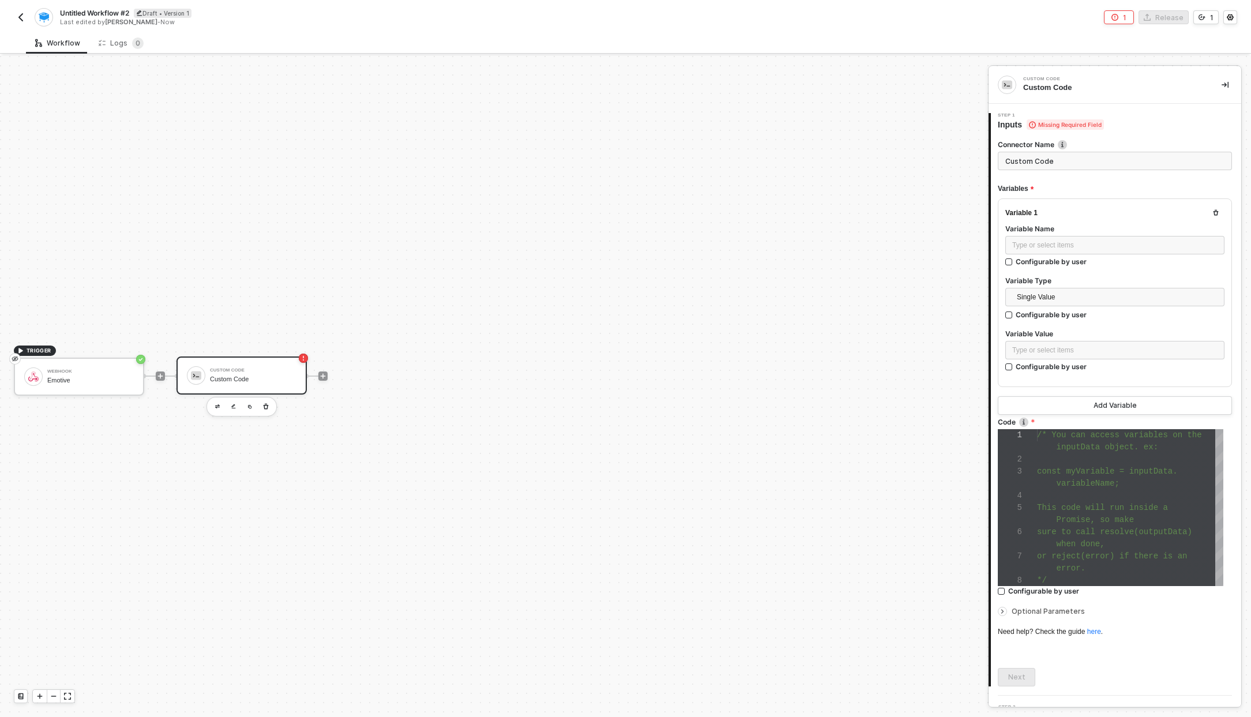
click at [275, 378] on div "Custom Code" at bounding box center [253, 378] width 87 height 7
click at [1072, 474] on span "const myVariable = inputData." at bounding box center [1107, 471] width 141 height 9
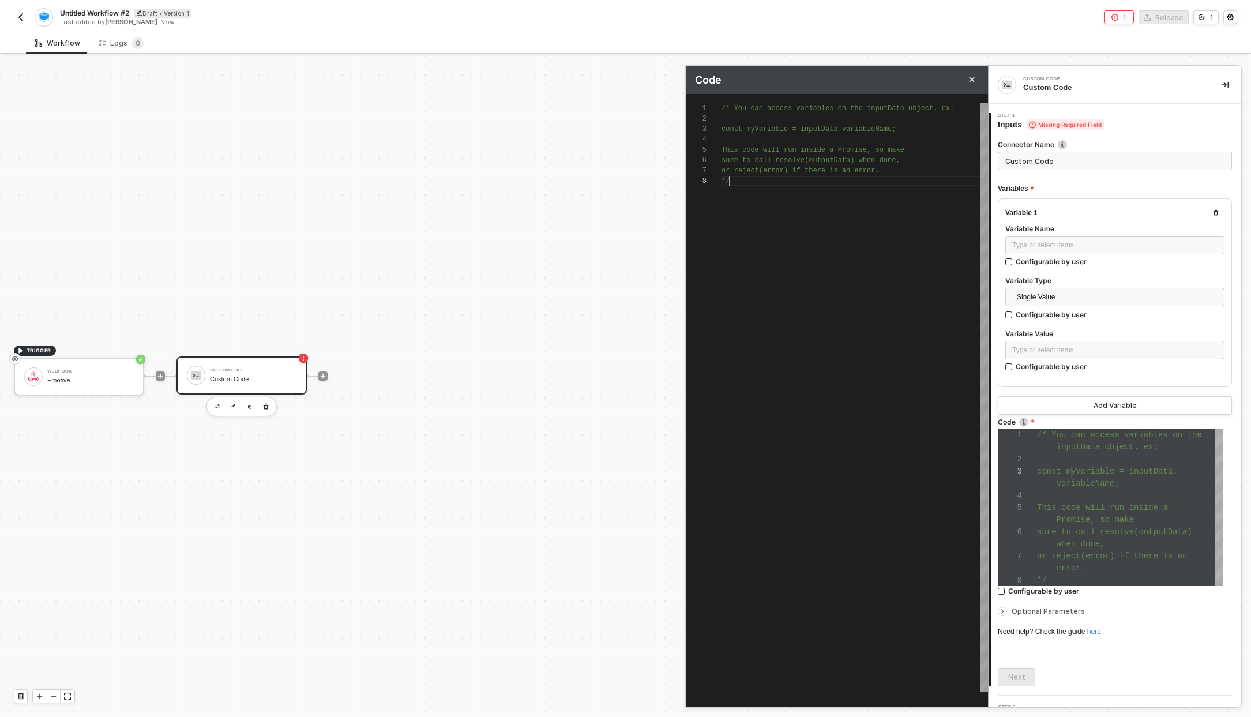
scroll to position [73, 8]
click at [821, 279] on div "/* You can access variables on the inputData objec t. ex: const myVariable = in…" at bounding box center [855, 397] width 266 height 589
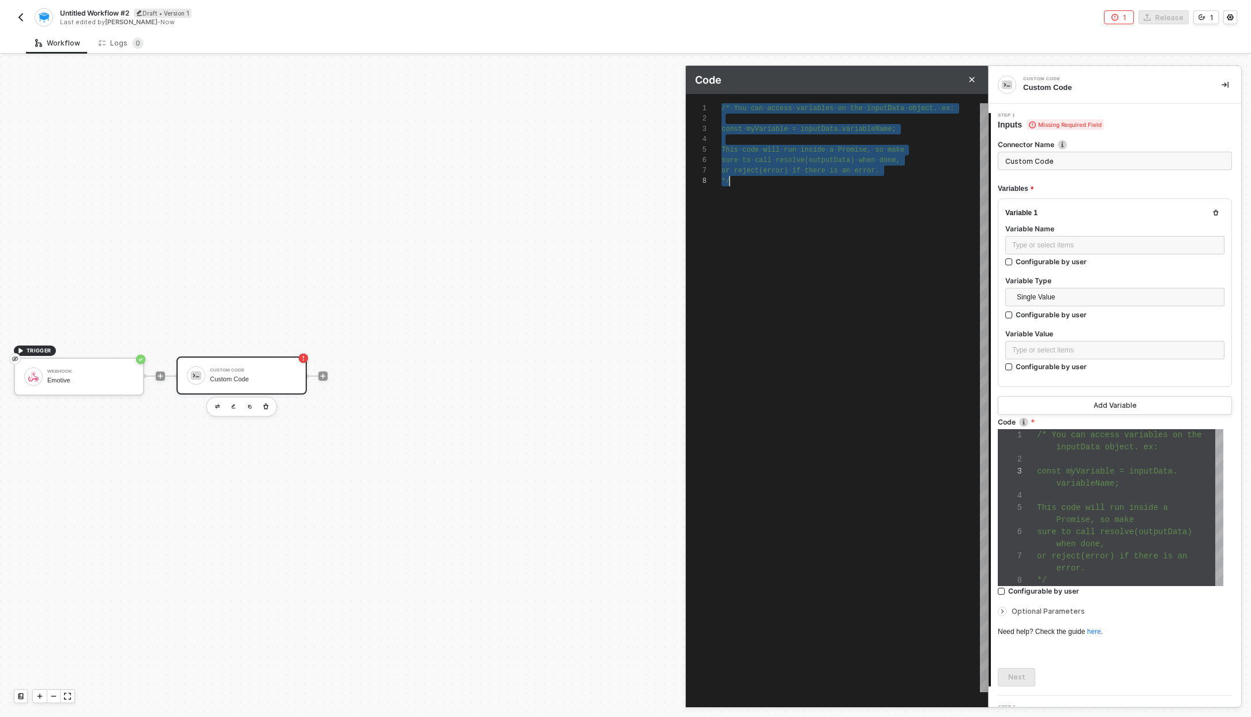
paste textarea "})"
type textarea "})"
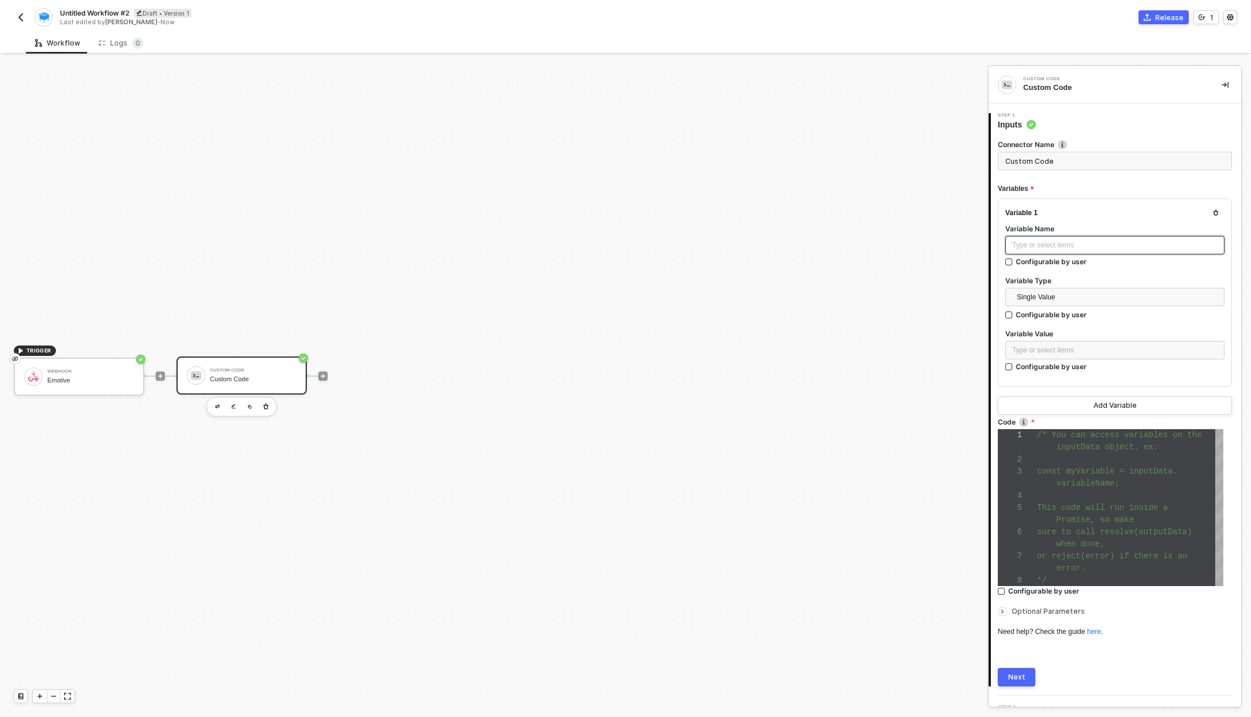
click at [1047, 242] on div "Type or select items ﻿" at bounding box center [1114, 245] width 205 height 11
click at [1057, 236] on div "Type or select items ﻿" at bounding box center [1114, 245] width 219 height 18
click at [1057, 241] on div "Type or select items ﻿" at bounding box center [1114, 245] width 205 height 11
click at [1040, 484] on span at bounding box center [1047, 483] width 20 height 9
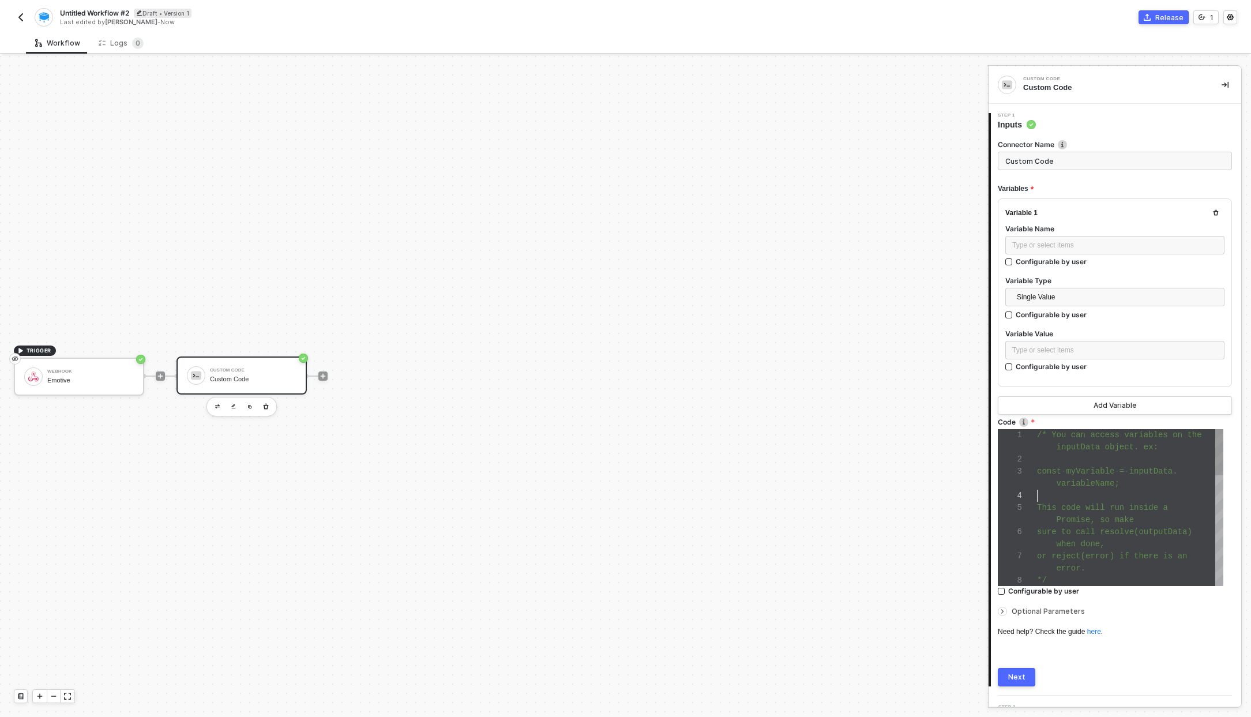
scroll to position [24, 20]
click at [1057, 476] on div "const myVariable = inputData." at bounding box center [1130, 471] width 186 height 12
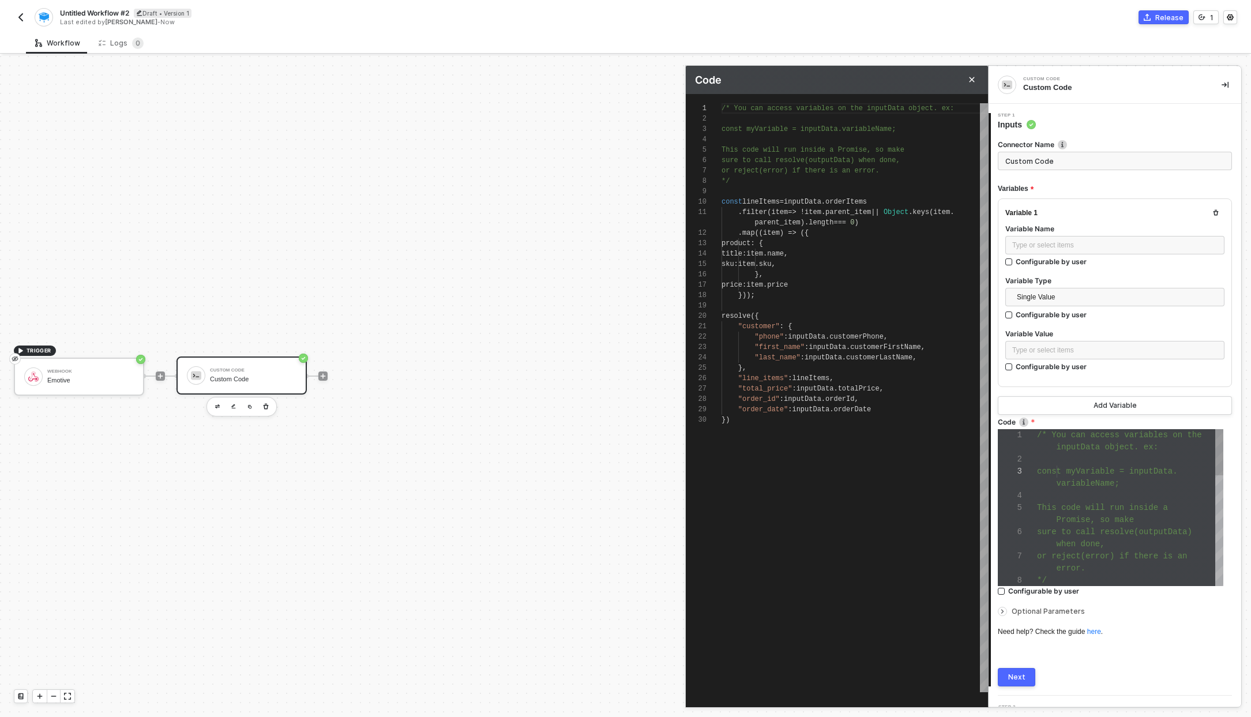
scroll to position [104, 0]
type textarea "resolve({ "customer": { "phone": inputData.customerPhone, "first_name": inputDa…"
click at [893, 371] on div "}," at bounding box center [855, 368] width 266 height 10
click at [881, 398] on div ""order_id" : inputData . orderId ," at bounding box center [855, 399] width 266 height 10
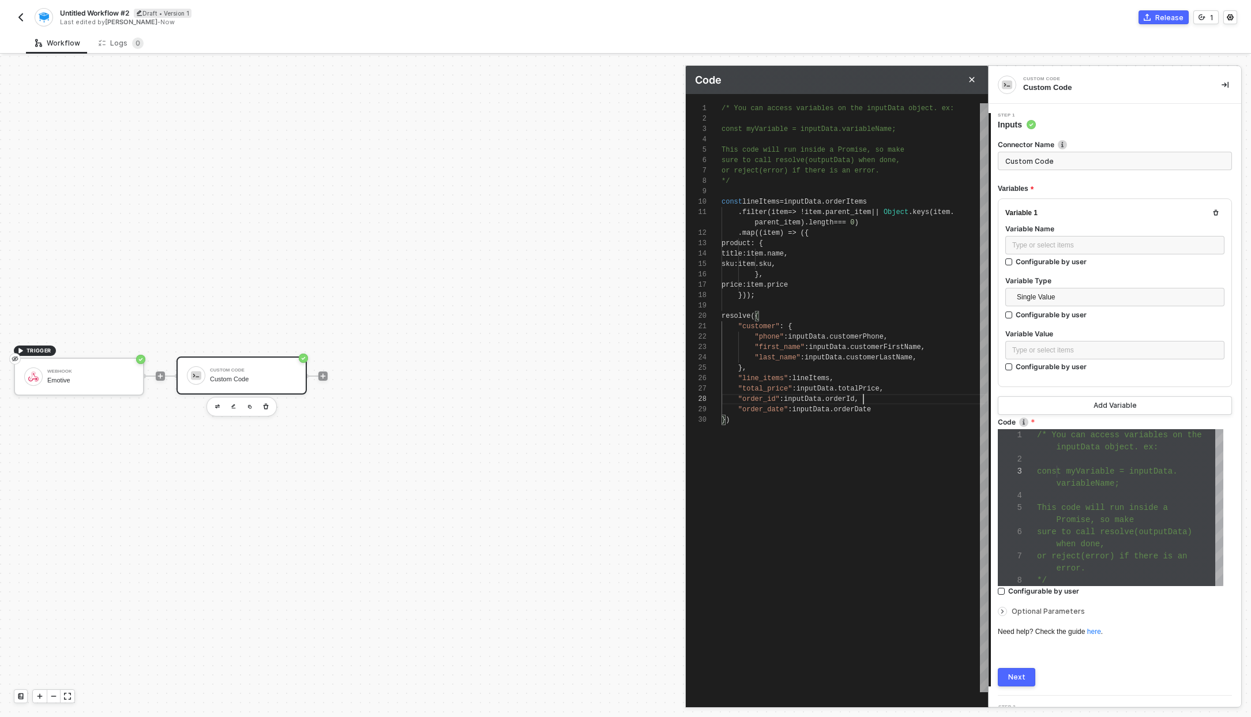
scroll to position [83, 142]
click at [881, 398] on div ""order_id" : inputData . orderId ," at bounding box center [855, 399] width 266 height 10
click at [1044, 236] on div "Type or select items ﻿" at bounding box center [1114, 245] width 219 height 18
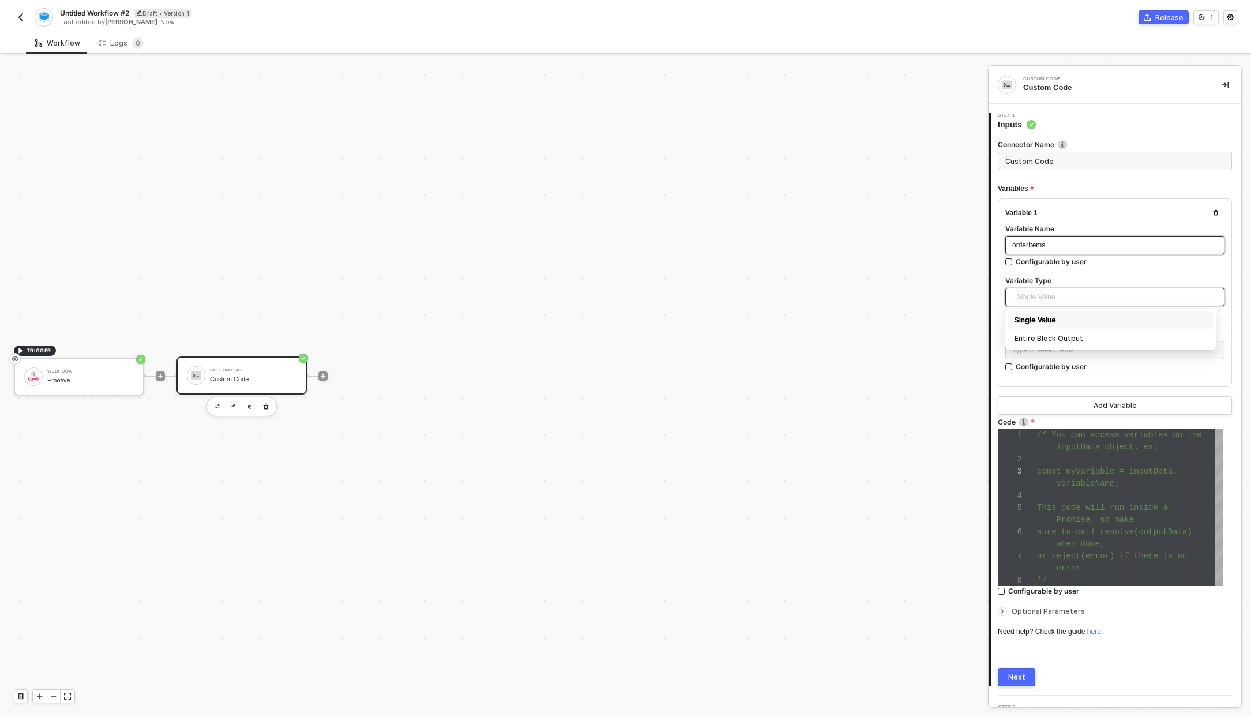
click at [1064, 295] on span "Single Value" at bounding box center [1117, 296] width 201 height 17
click at [1059, 355] on div "Type or select items ﻿" at bounding box center [1114, 350] width 219 height 18
click at [861, 145] on div "Variables of your integrations, workflows, and users" at bounding box center [907, 151] width 143 height 18
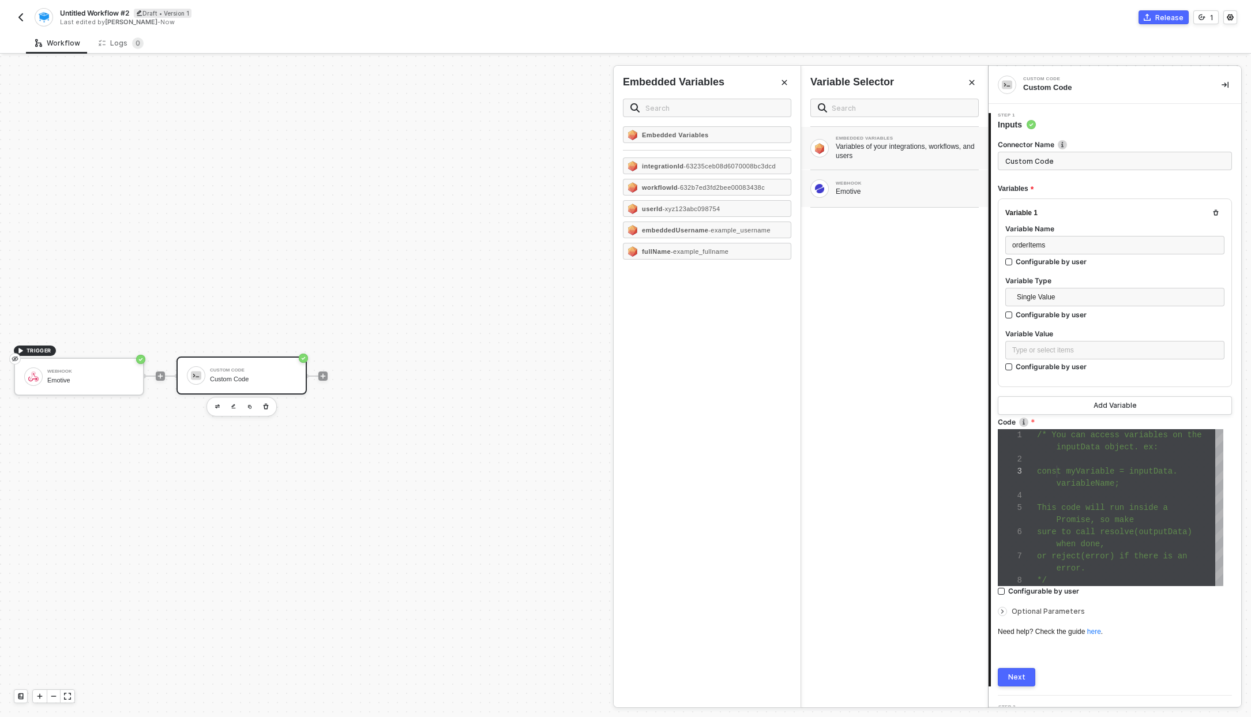
click at [852, 200] on div "WEBHOOK Emotive" at bounding box center [894, 188] width 187 height 37
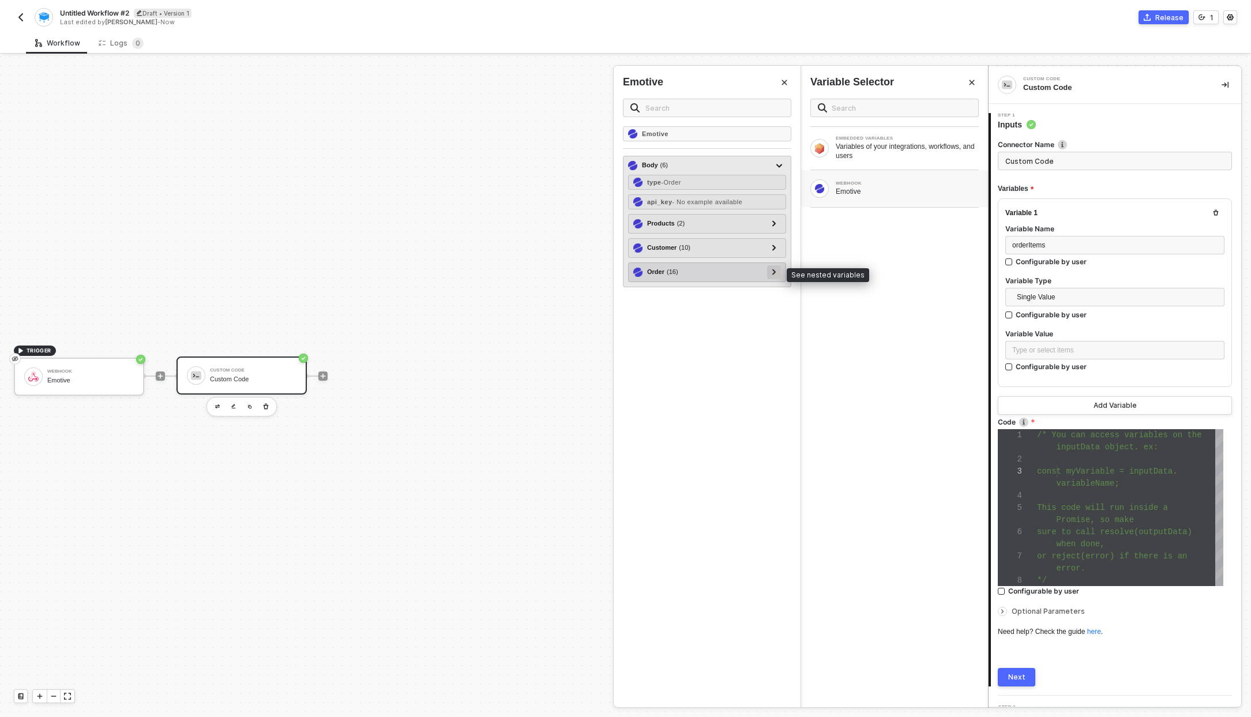
click at [772, 269] on icon at bounding box center [773, 272] width 3 height 6
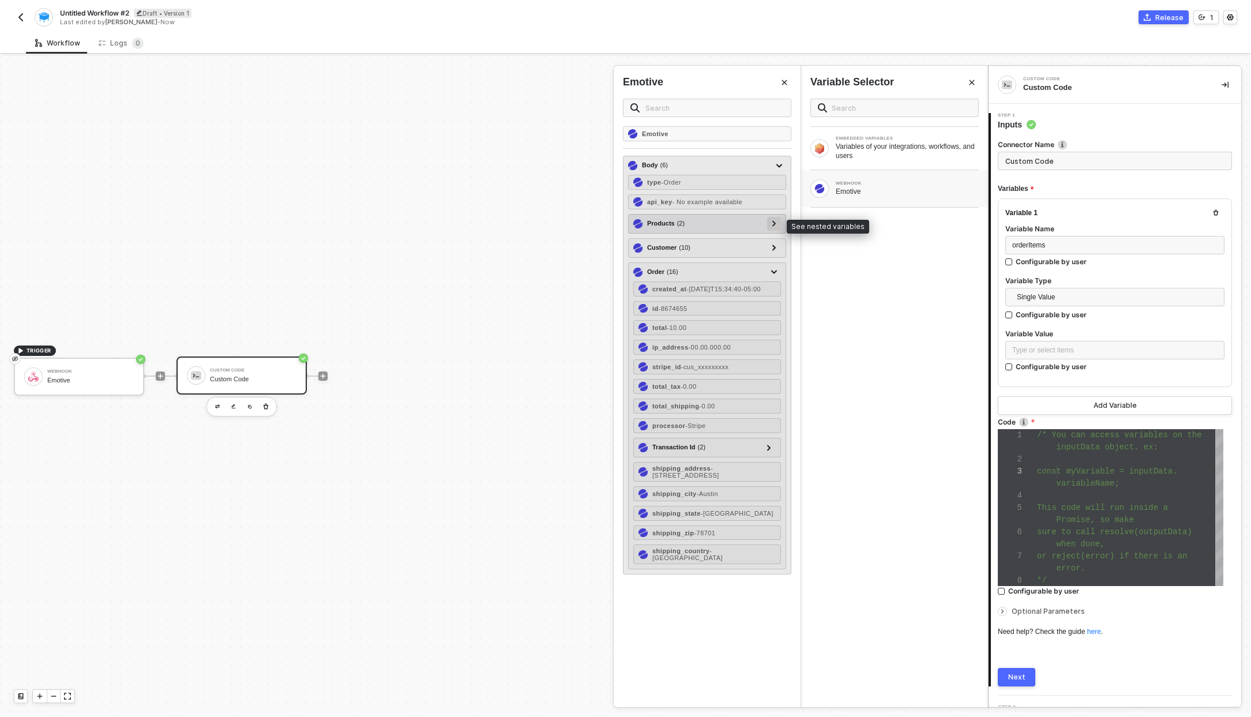
click at [768, 223] on div at bounding box center [774, 224] width 14 height 14
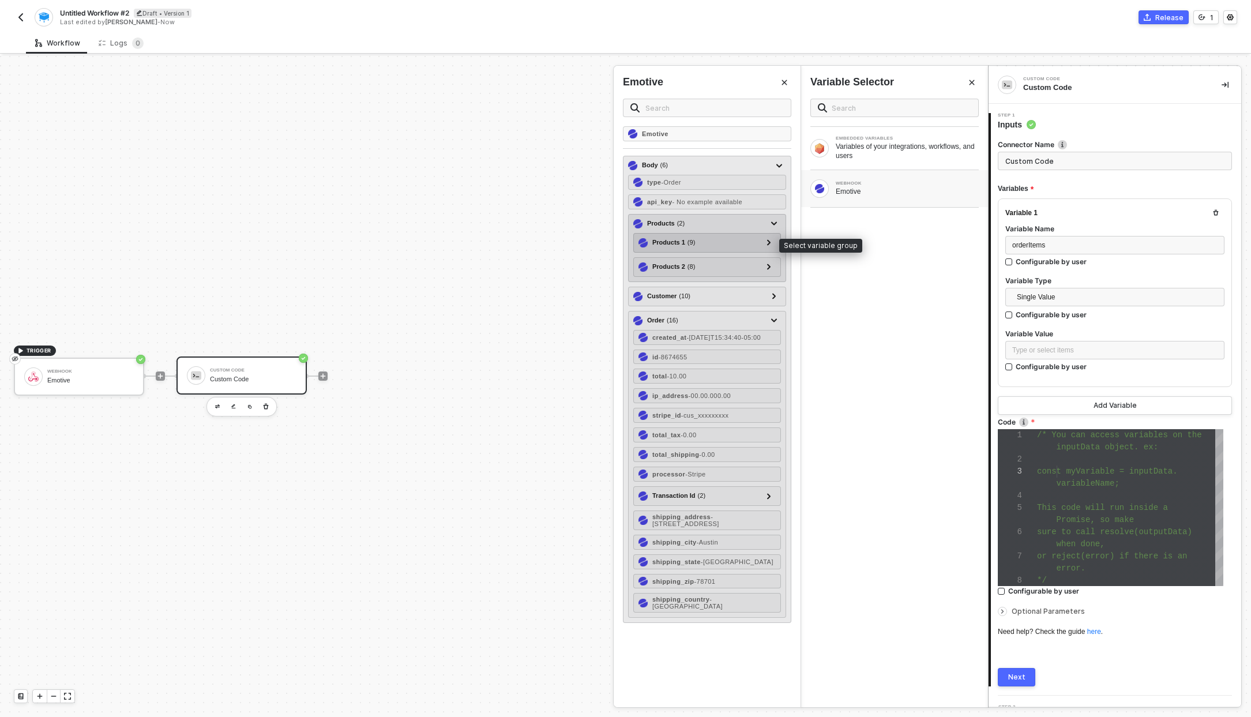
click at [760, 239] on div "Products 1 ( 9 )" at bounding box center [699, 243] width 123 height 14
click at [766, 239] on div at bounding box center [769, 242] width 6 height 13
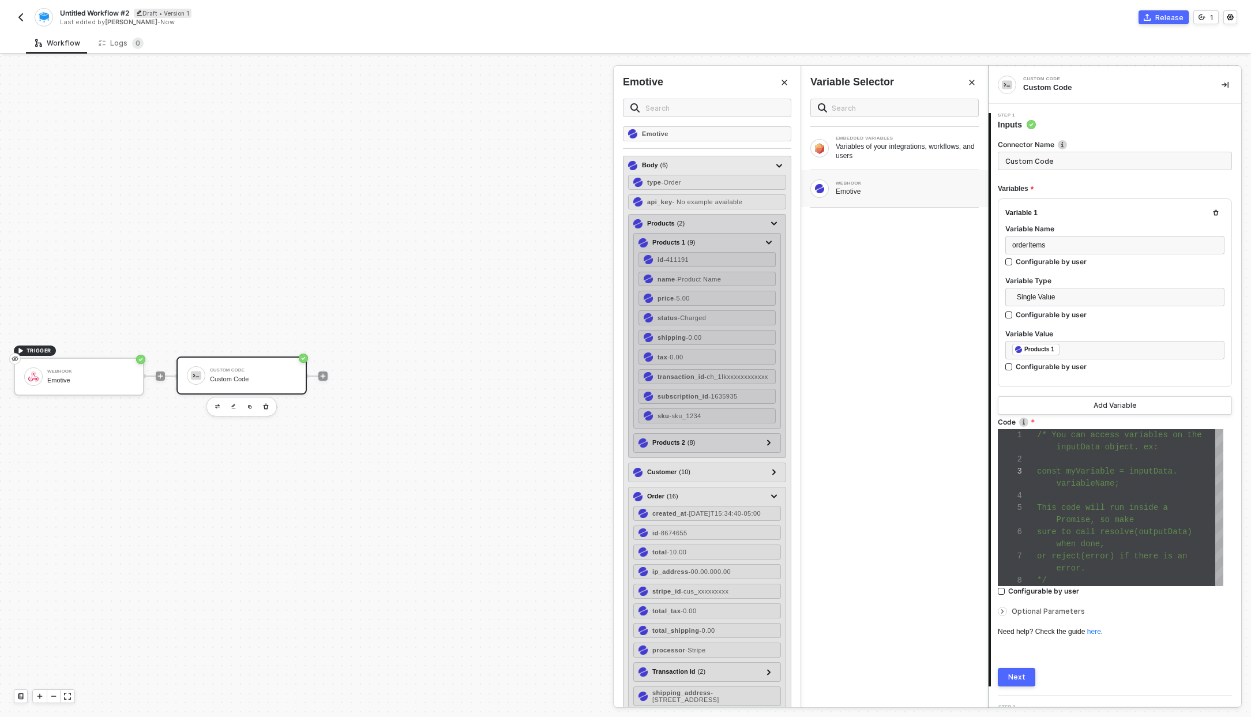
click at [666, 222] on div "Products ( 2 )" at bounding box center [665, 224] width 37 height 10
click at [694, 217] on div "Products ( 2 )" at bounding box center [700, 224] width 134 height 14
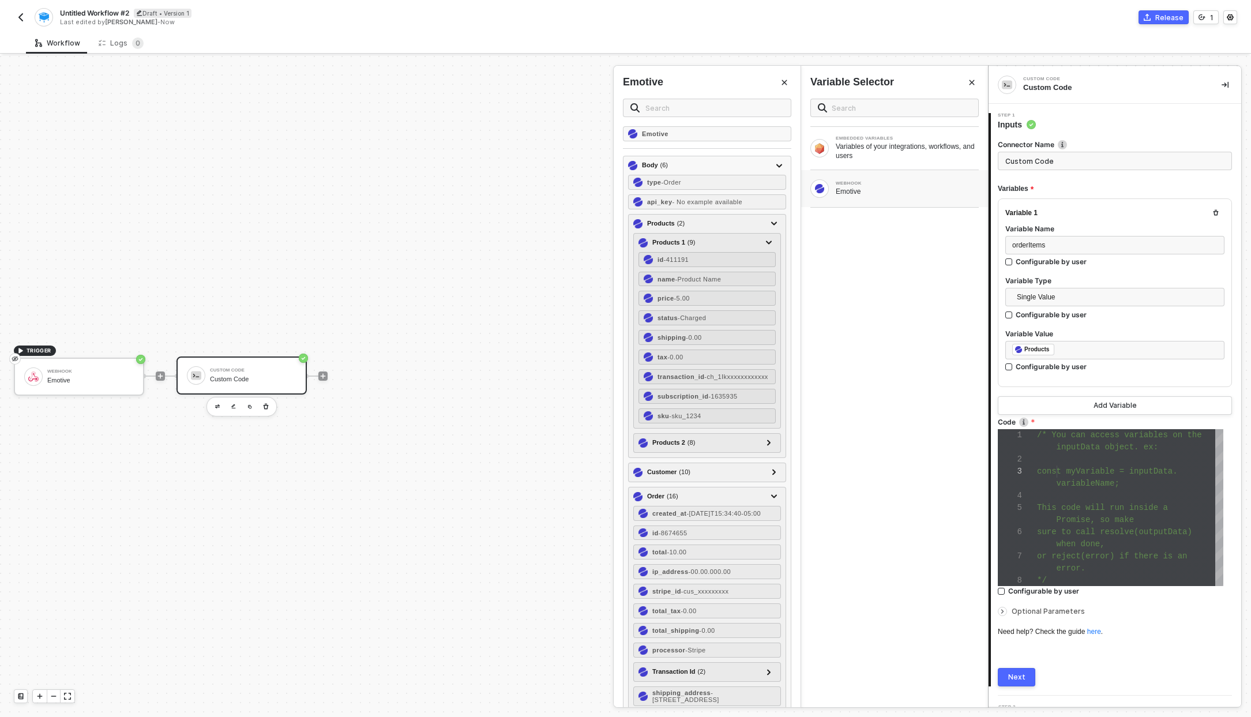
click at [910, 283] on div "EMBEDDED VARIABLES Variables of your integrations, workflows, and users WEBHOOK…" at bounding box center [894, 398] width 187 height 618
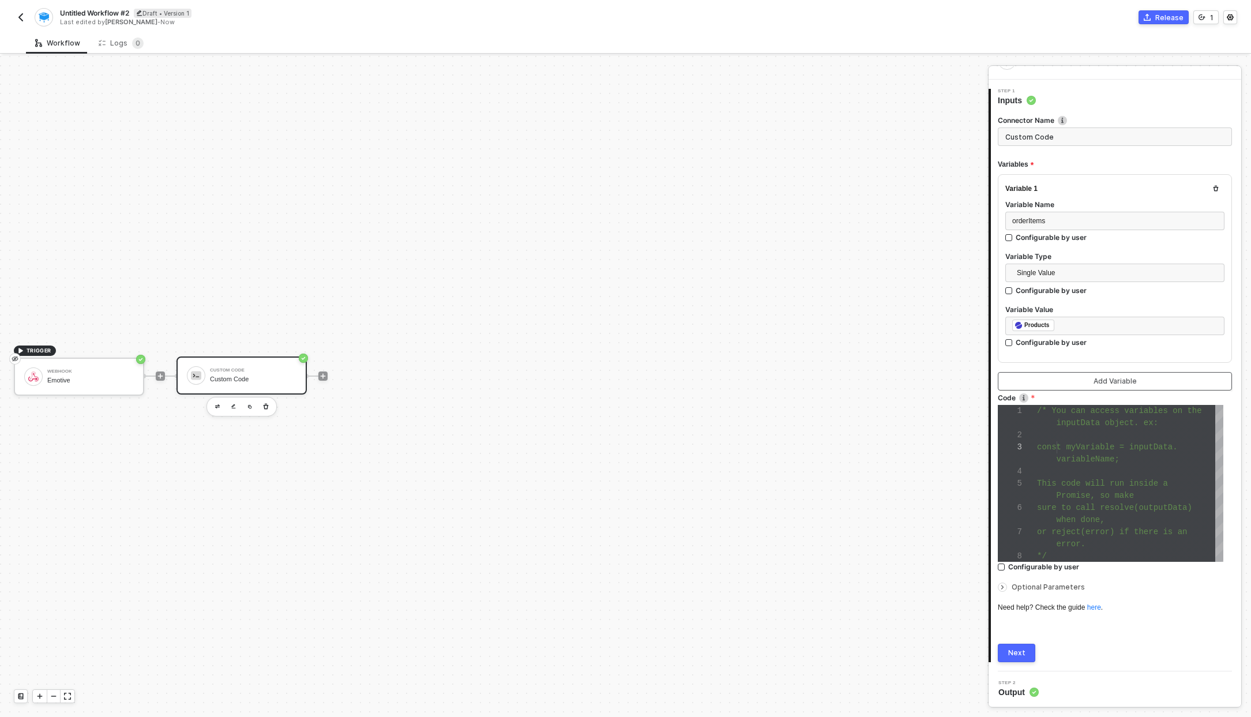
click at [1119, 375] on button "Add Variable" at bounding box center [1115, 381] width 234 height 18
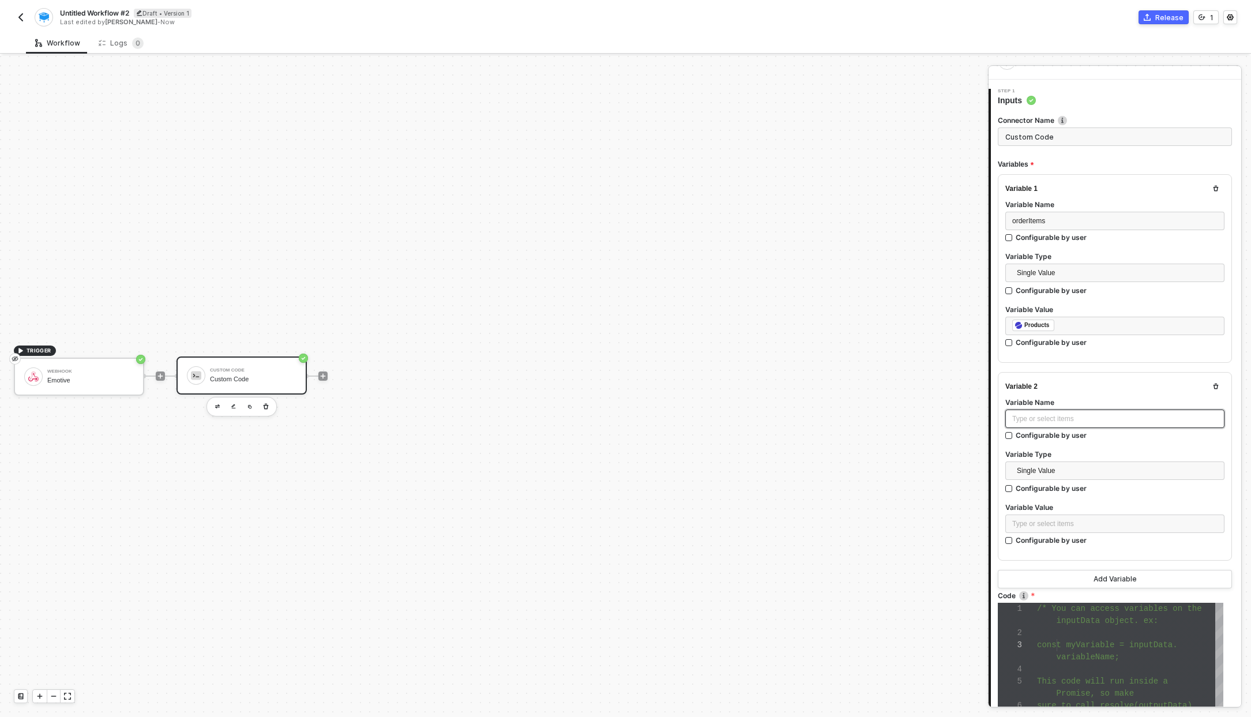
click at [1074, 416] on div "Type or select items ﻿" at bounding box center [1114, 419] width 205 height 11
click at [1053, 520] on div "Type or select items ﻿" at bounding box center [1114, 523] width 205 height 11
click at [884, 187] on div "Emotive" at bounding box center [907, 191] width 143 height 9
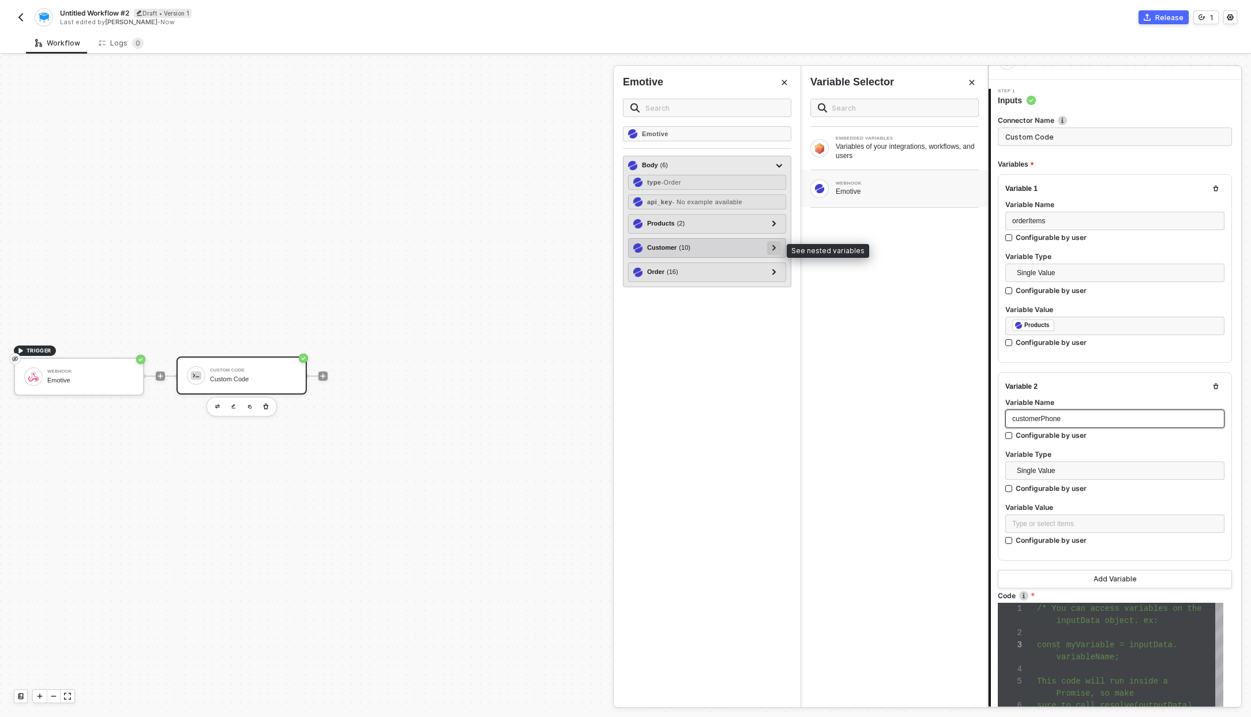
click at [774, 249] on icon at bounding box center [774, 248] width 4 height 6
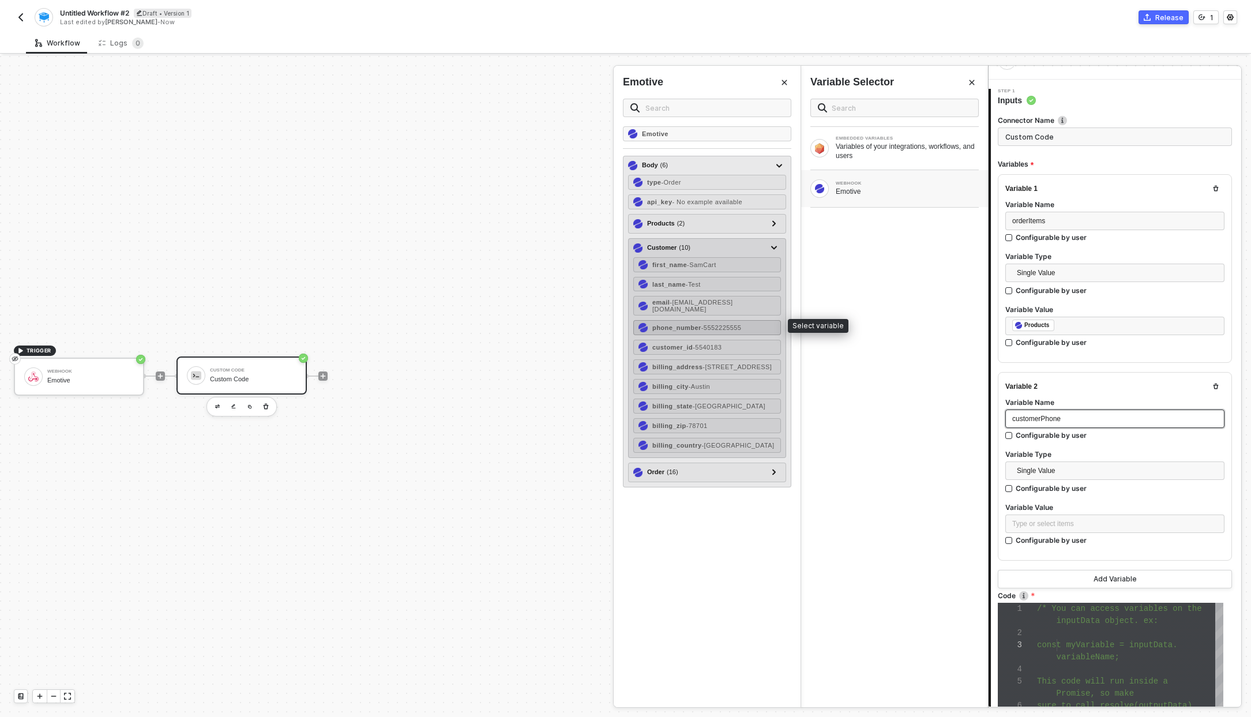
click at [717, 324] on span "- 5552225555" at bounding box center [721, 327] width 40 height 7
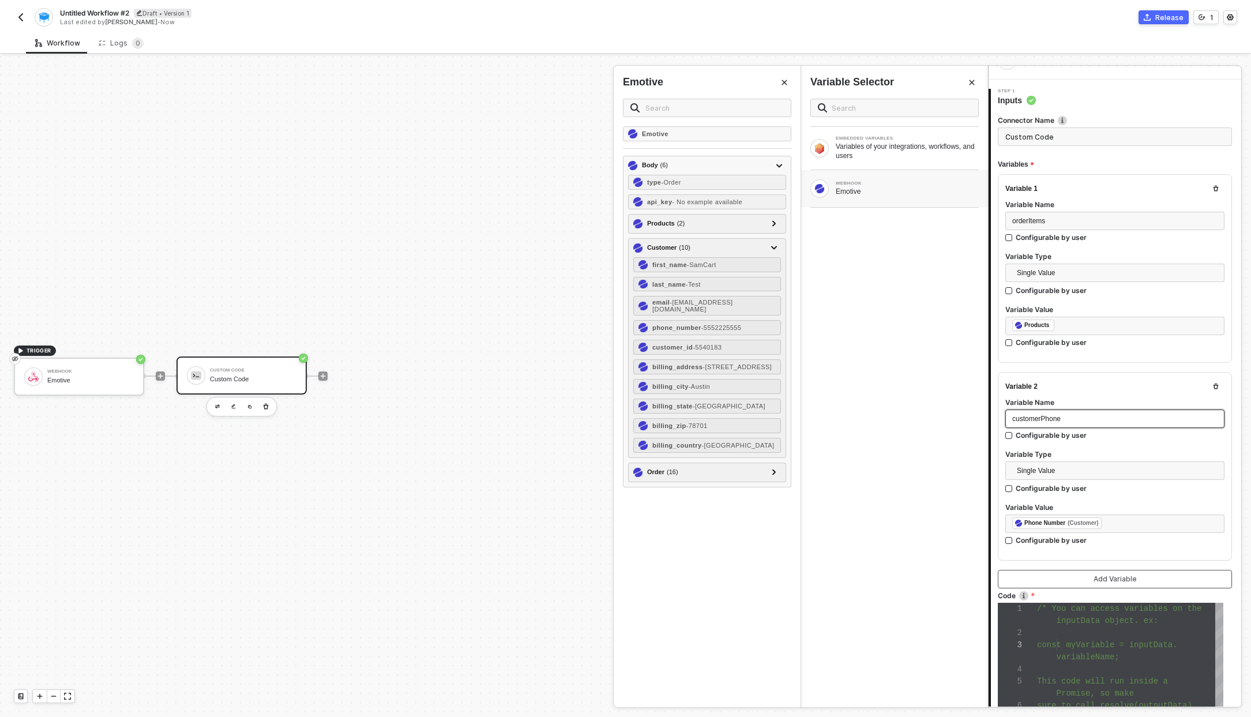
click at [1115, 575] on div "Add Variable" at bounding box center [1115, 578] width 43 height 9
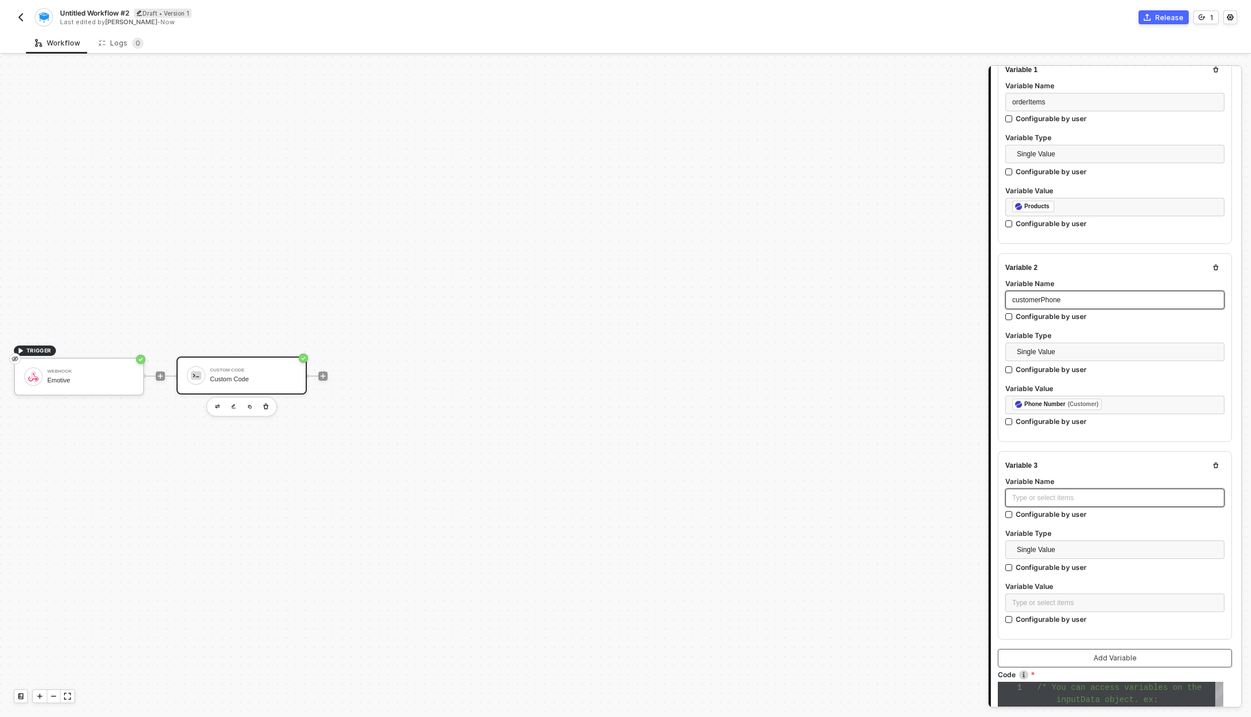
scroll to position [144, 0]
click at [1061, 505] on div "Type or select items ﻿" at bounding box center [1114, 498] width 219 height 21
click at [1061, 498] on div "Type or select items ﻿" at bounding box center [1114, 497] width 205 height 11
click at [1050, 598] on div "Type or select items ﻿" at bounding box center [1114, 602] width 205 height 11
click at [885, 204] on div "WEBHOOK Emotive" at bounding box center [894, 188] width 187 height 37
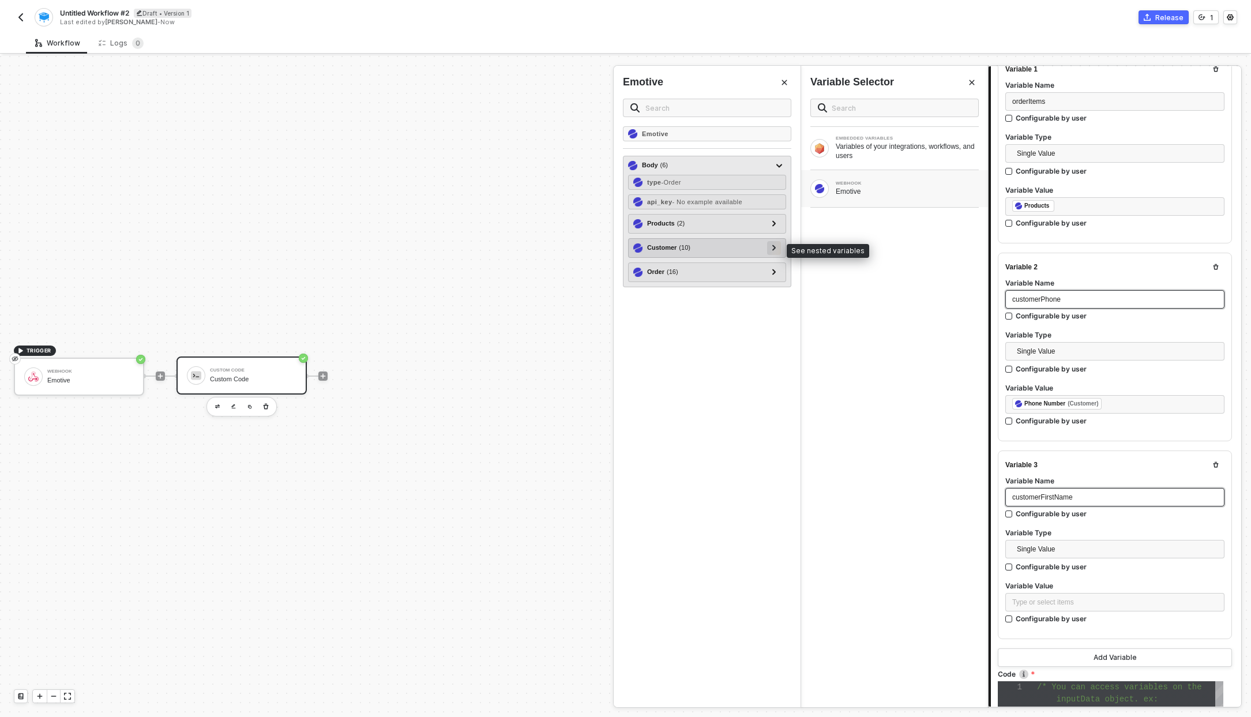
click at [779, 248] on div at bounding box center [774, 248] width 14 height 14
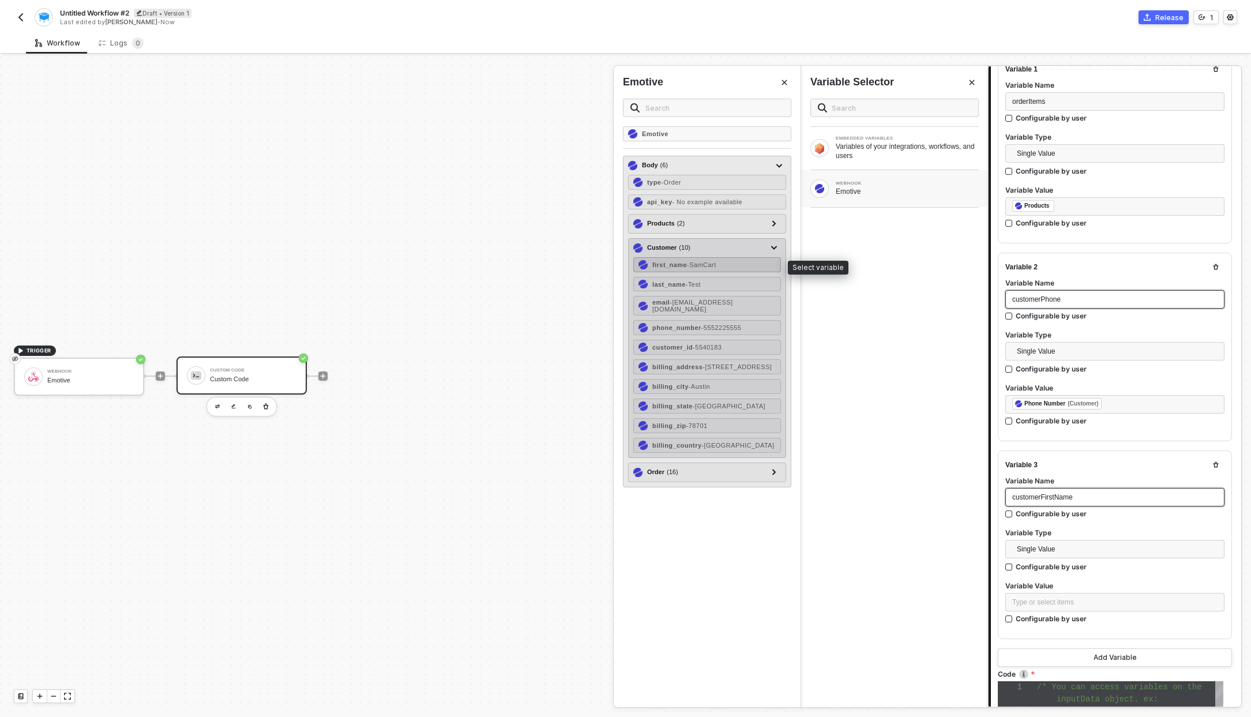
click at [730, 270] on div "first_name - SamCart" at bounding box center [707, 264] width 148 height 15
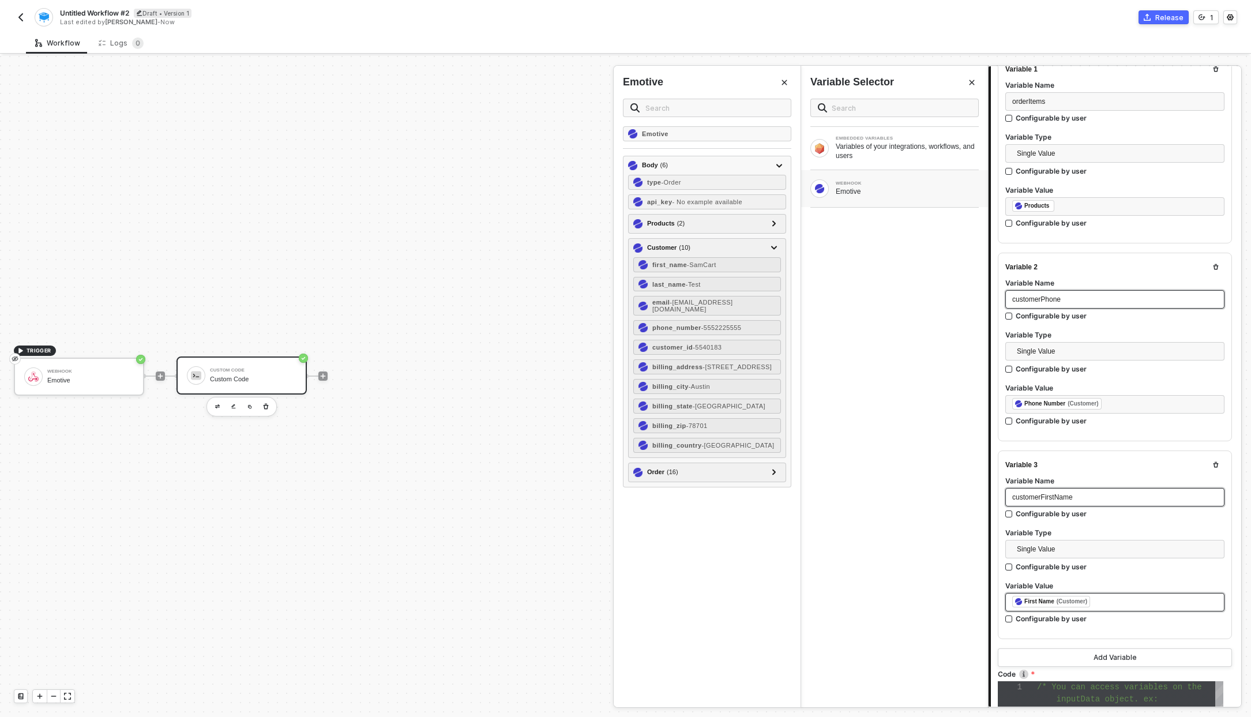
scroll to position [151, 0]
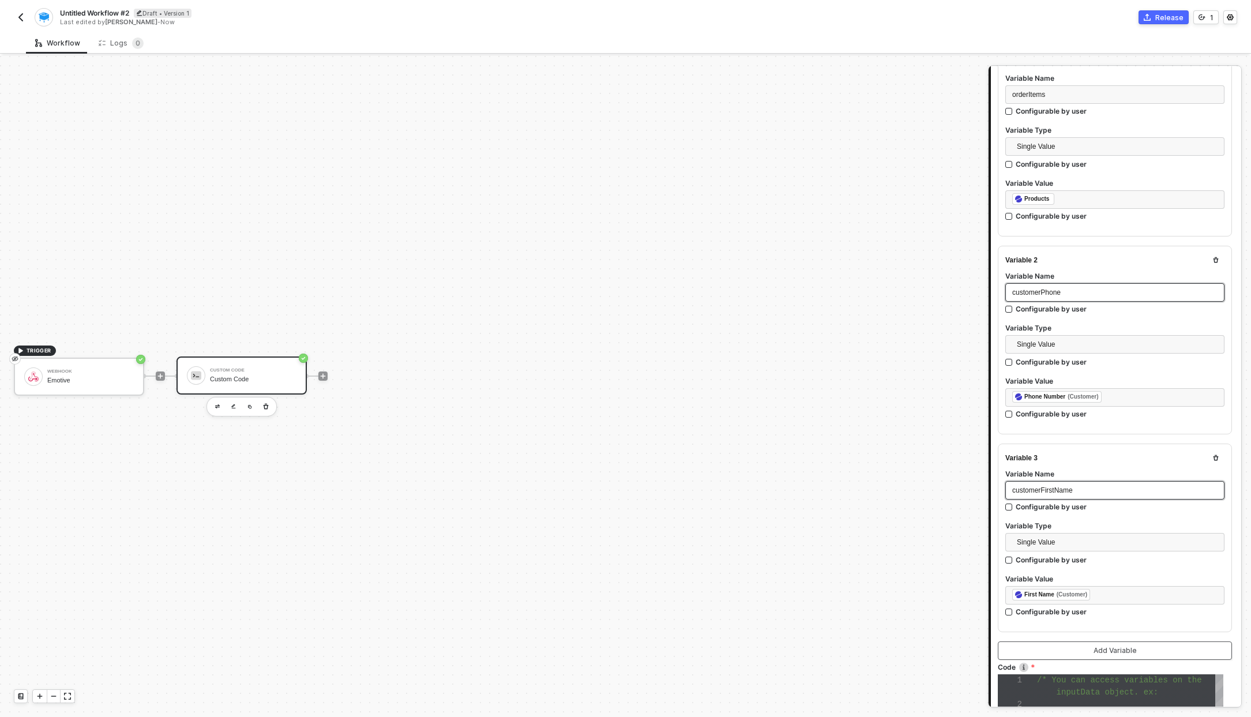
click at [1116, 649] on div "Add Variable" at bounding box center [1115, 650] width 43 height 9
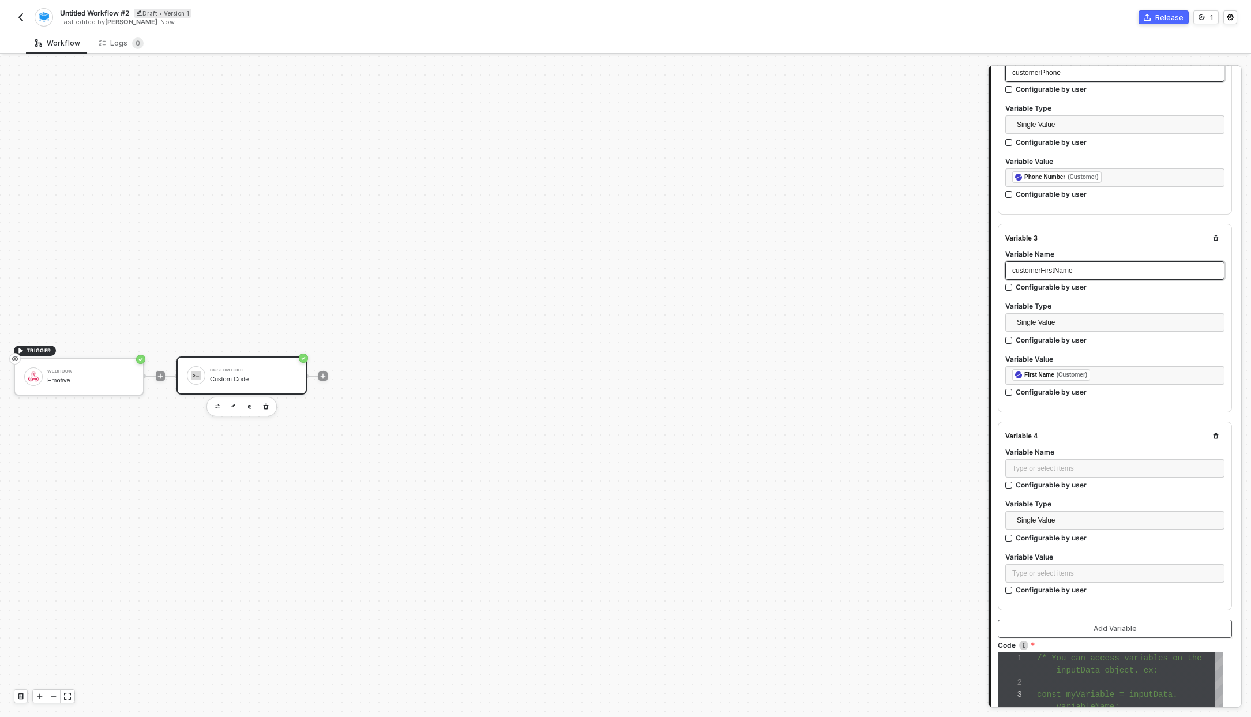
scroll to position [416, 0]
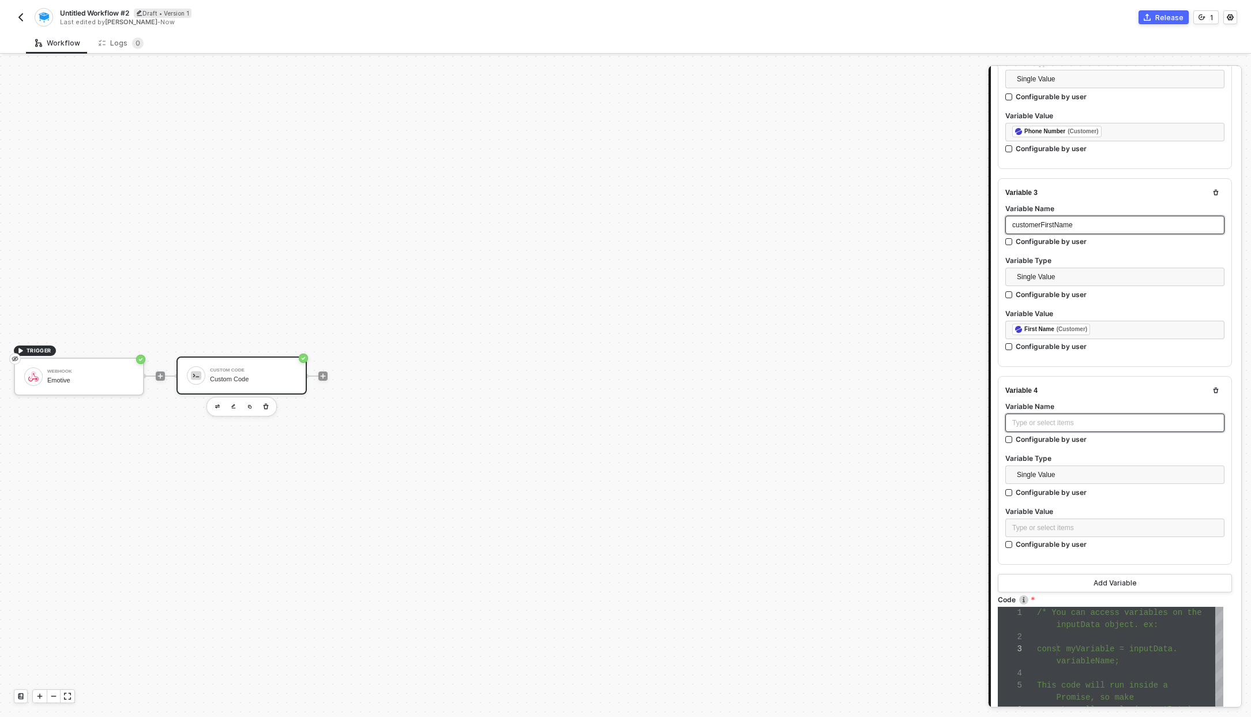
click at [1047, 423] on div "Type or select items ﻿" at bounding box center [1114, 423] width 205 height 11
click at [1051, 518] on div "Type or select items ﻿" at bounding box center [1114, 527] width 219 height 18
click at [860, 187] on div "Emotive" at bounding box center [907, 191] width 143 height 9
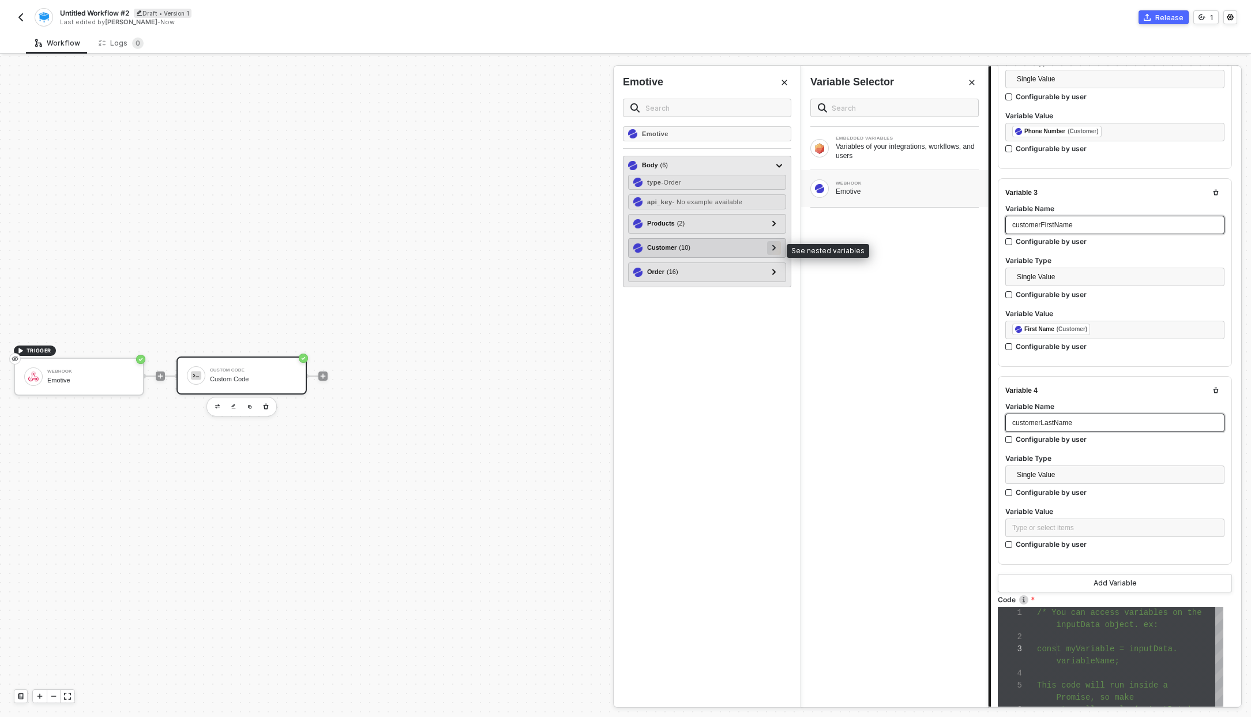
click at [773, 251] on div at bounding box center [774, 247] width 6 height 13
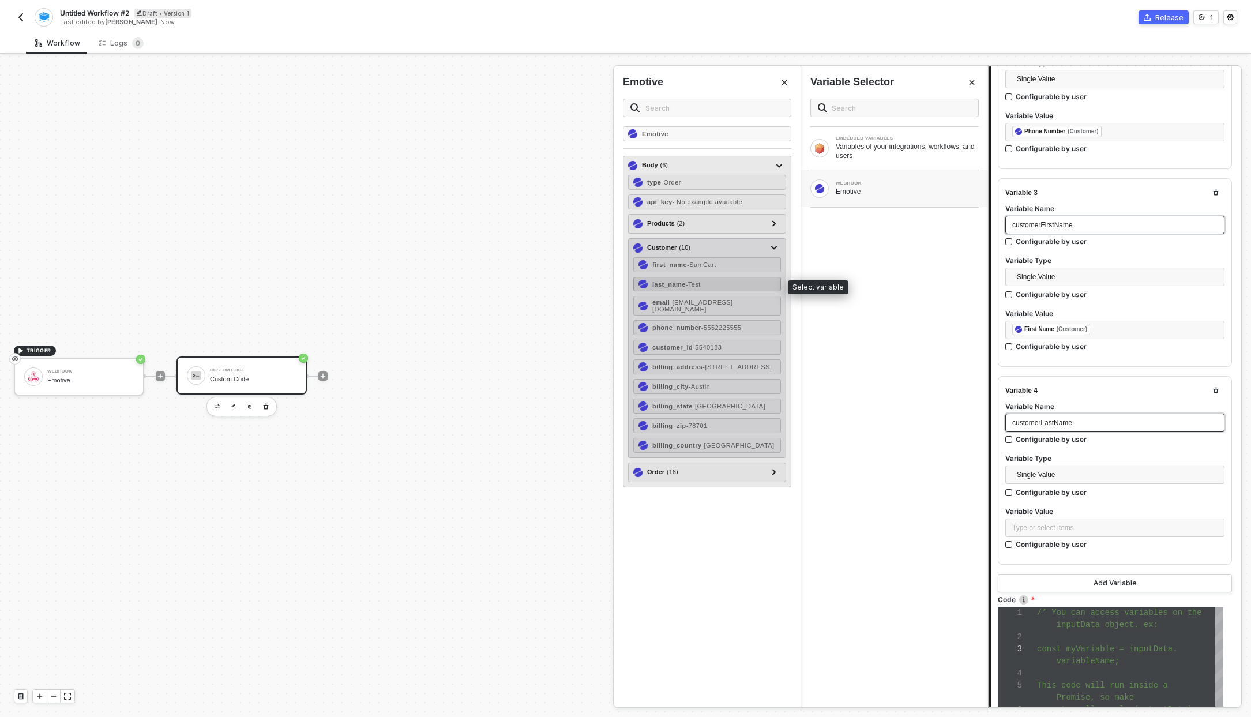
click at [696, 288] on div "last_name - Test" at bounding box center [707, 284] width 148 height 15
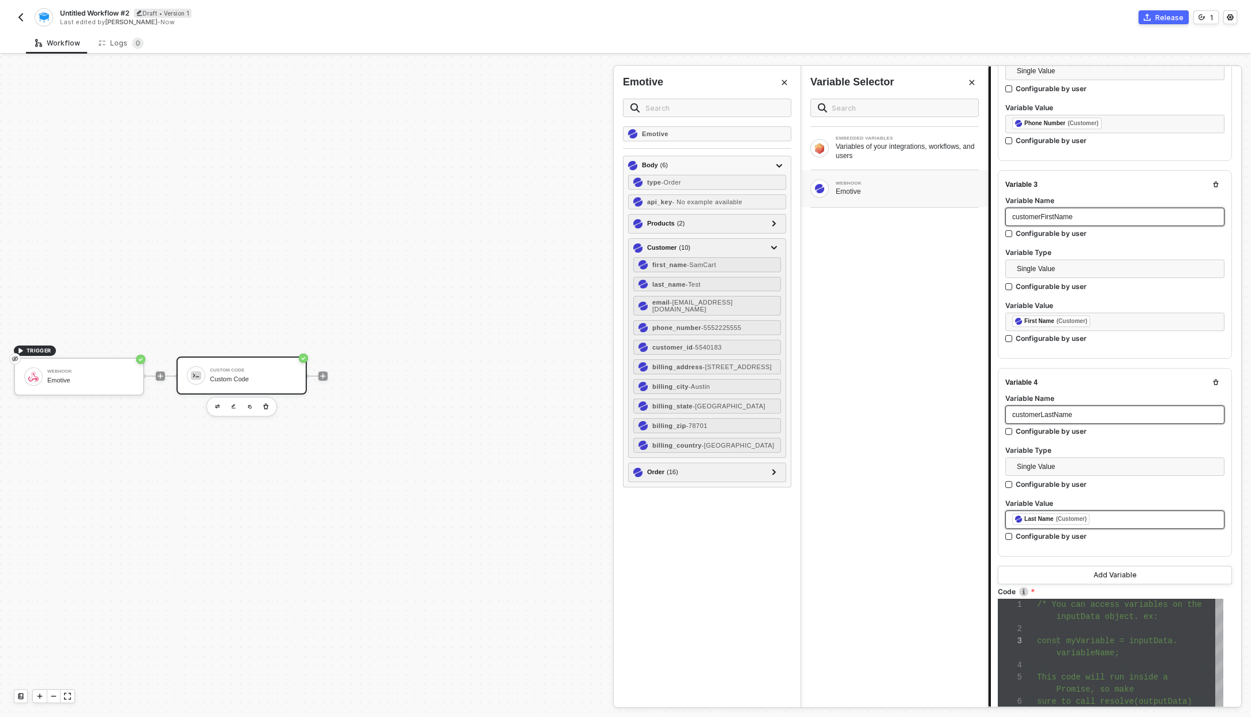
scroll to position [433, 0]
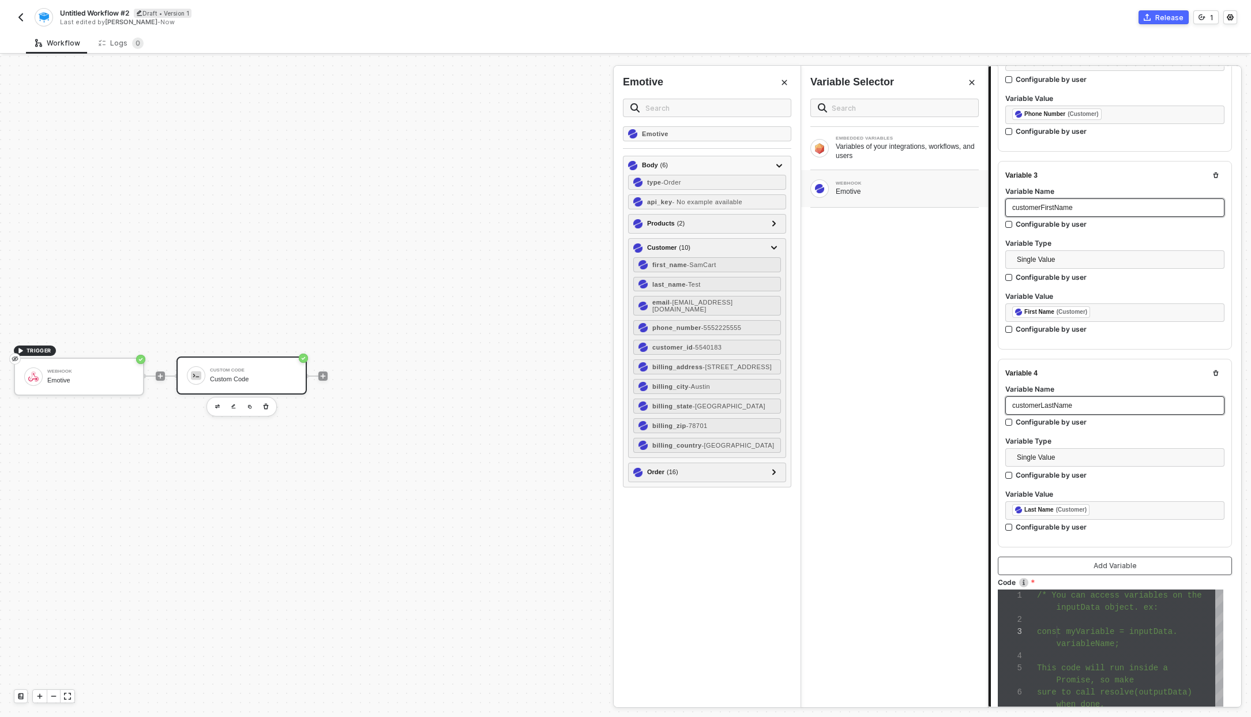
click at [1110, 567] on div "Add Variable" at bounding box center [1115, 565] width 43 height 9
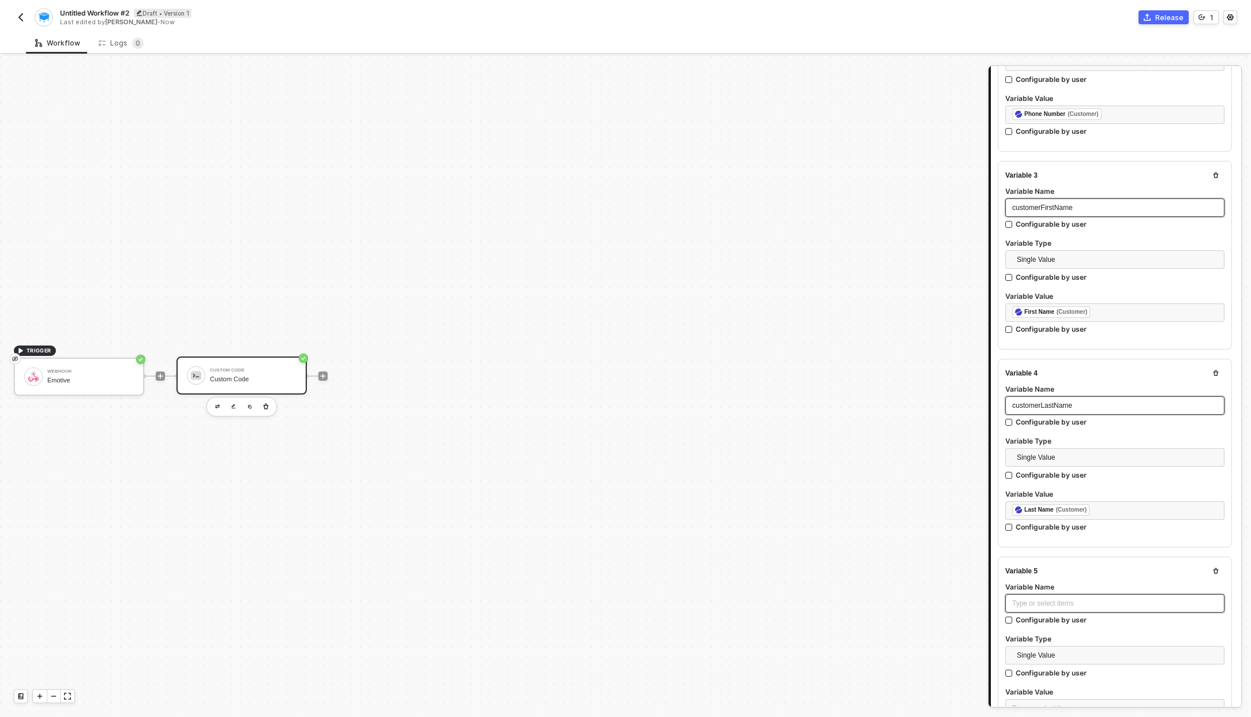
click at [1081, 598] on div "Type or select items ﻿" at bounding box center [1114, 603] width 205 height 11
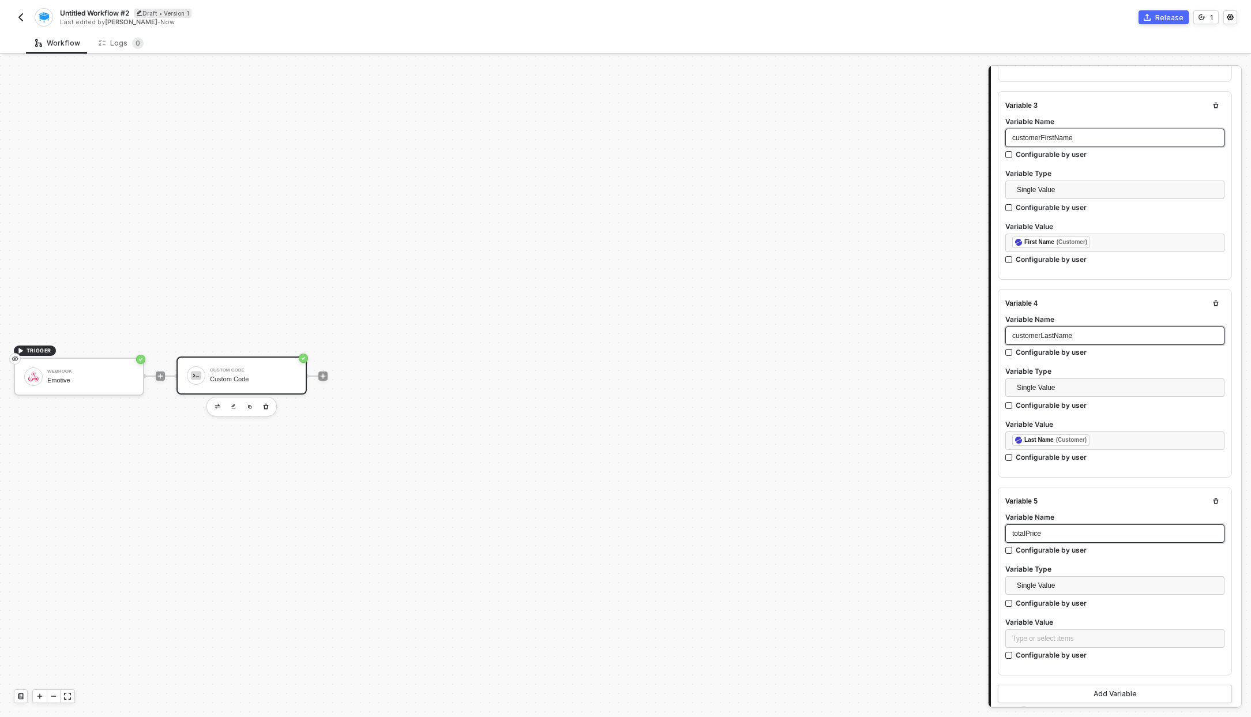
scroll to position [516, 0]
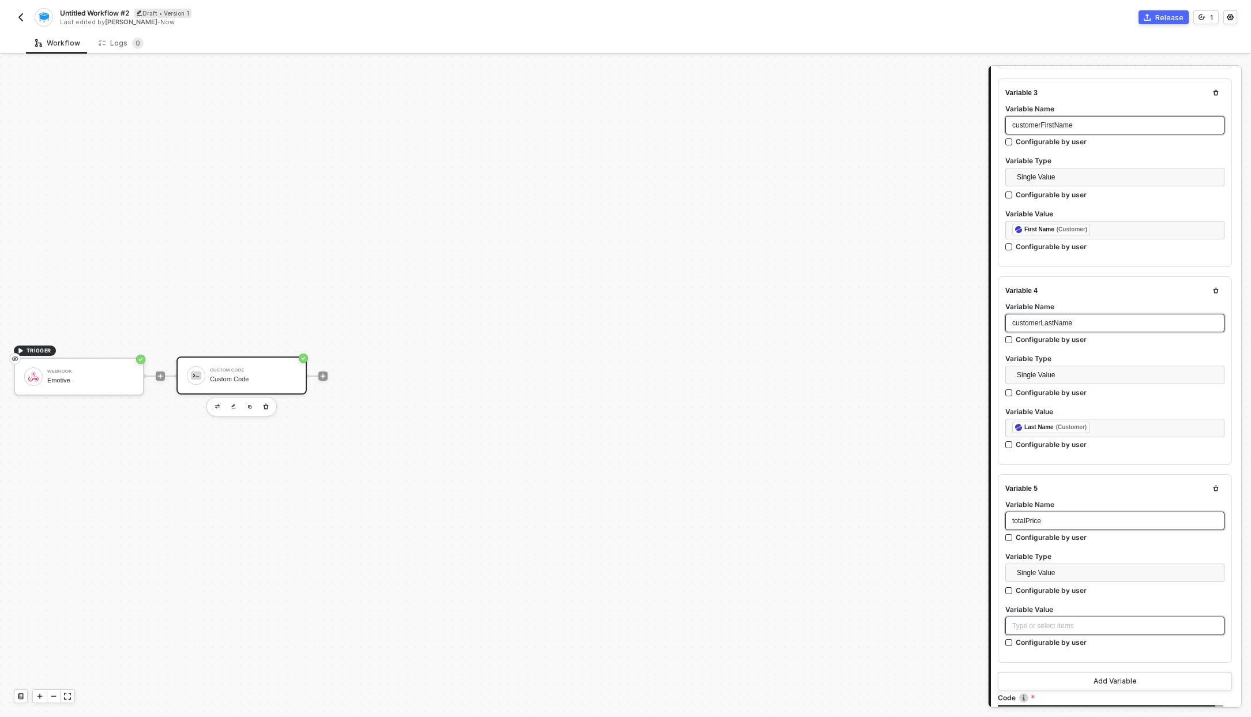
click at [1066, 617] on div "Type or select items ﻿" at bounding box center [1114, 626] width 219 height 18
click at [898, 176] on div "WEBHOOK Emotive" at bounding box center [894, 188] width 187 height 37
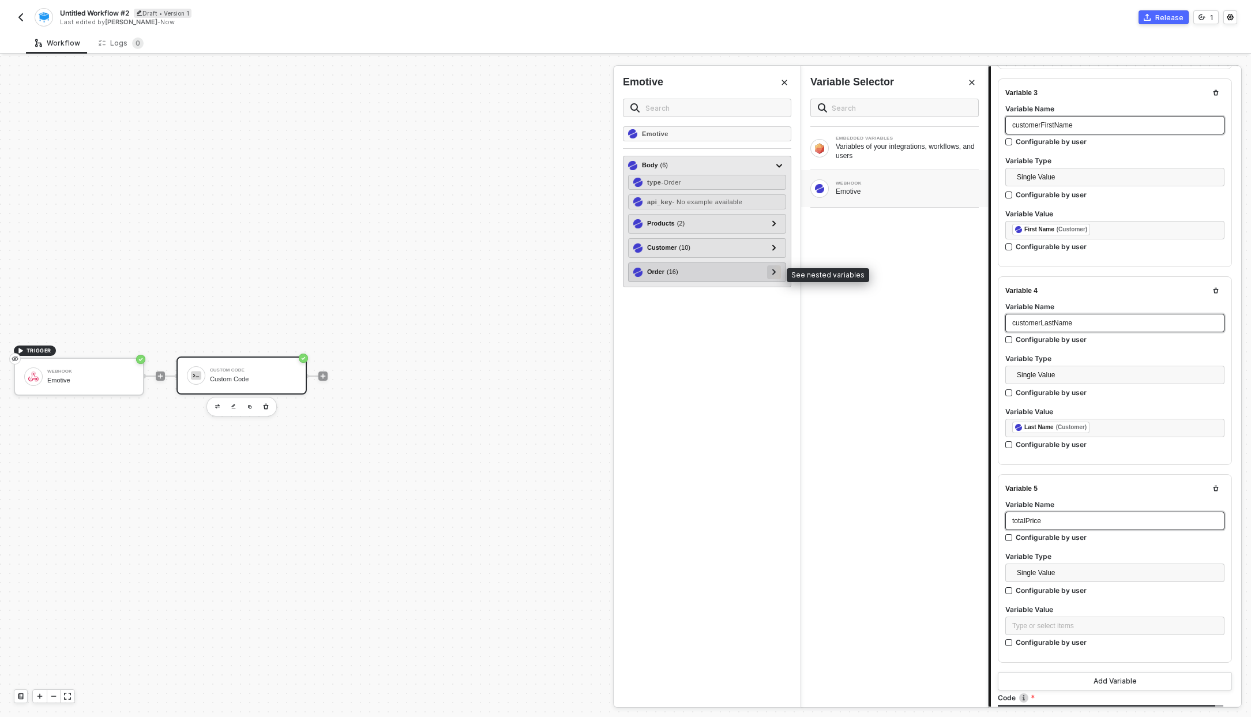
click at [772, 269] on icon at bounding box center [774, 272] width 4 height 6
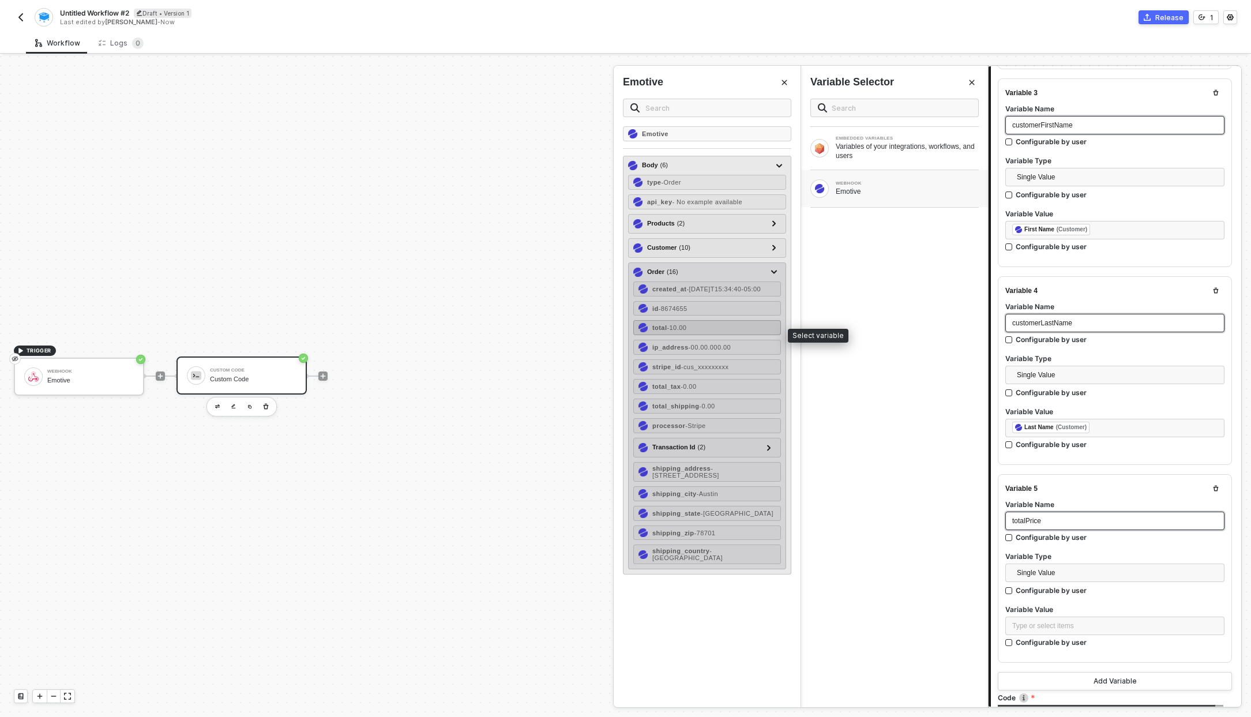
click at [704, 335] on div "total - 10.00" at bounding box center [707, 327] width 148 height 15
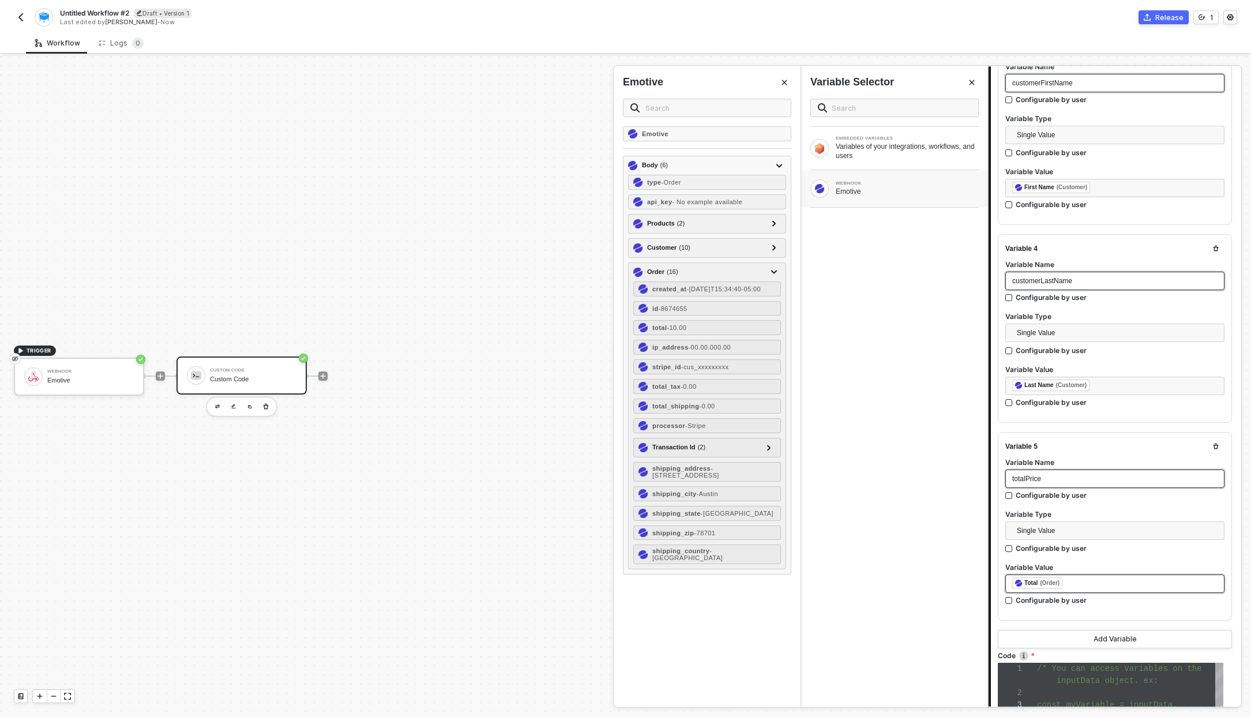
scroll to position [588, 0]
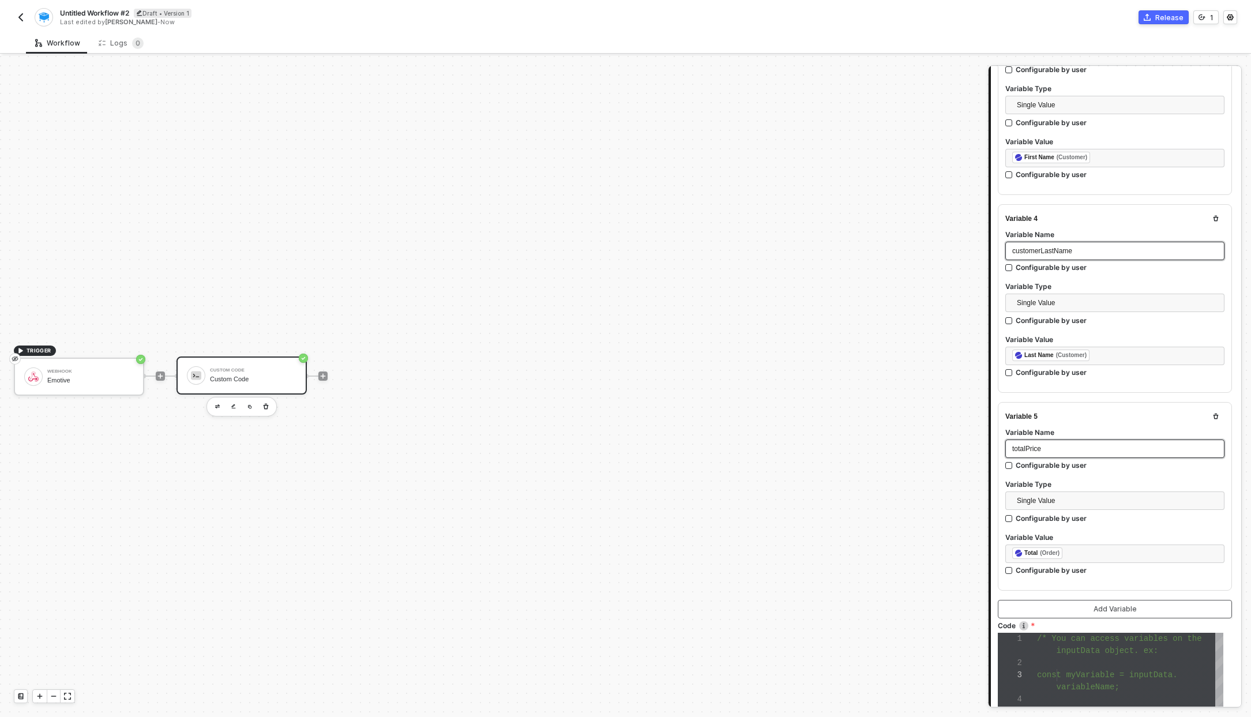
click at [1099, 604] on div "Add Variable" at bounding box center [1115, 608] width 43 height 9
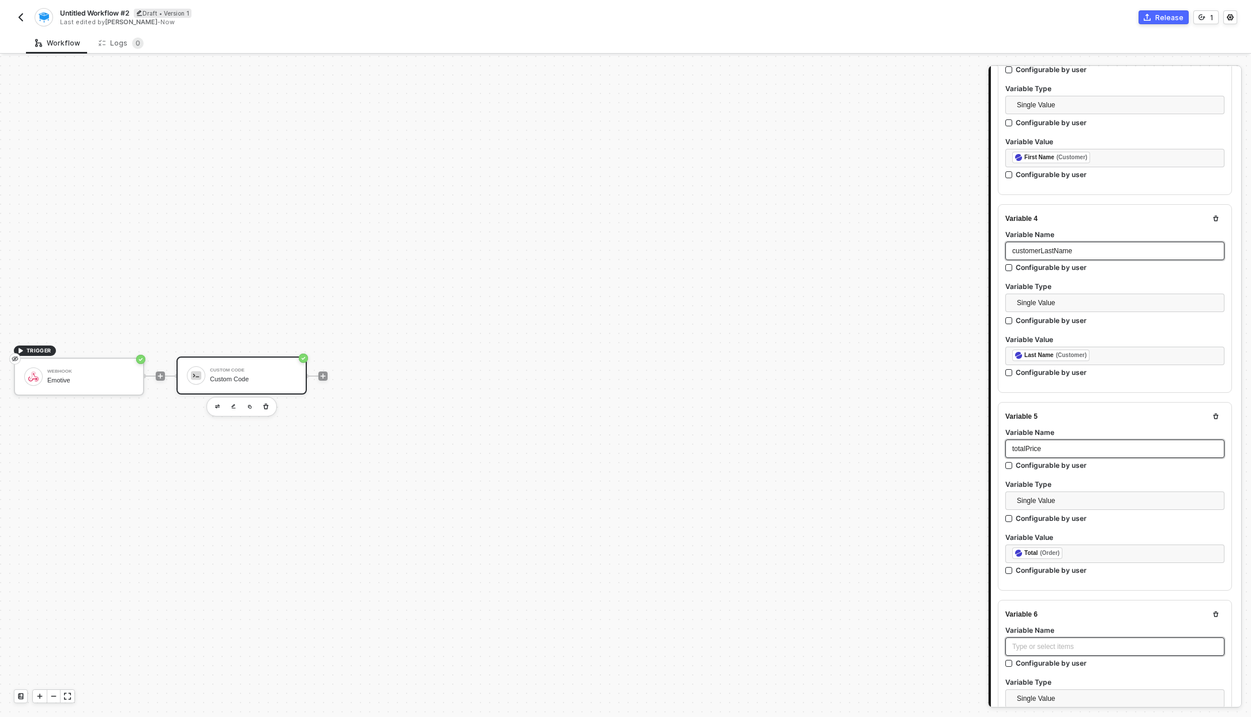
click at [1102, 641] on div "Type or select items ﻿" at bounding box center [1114, 646] width 205 height 11
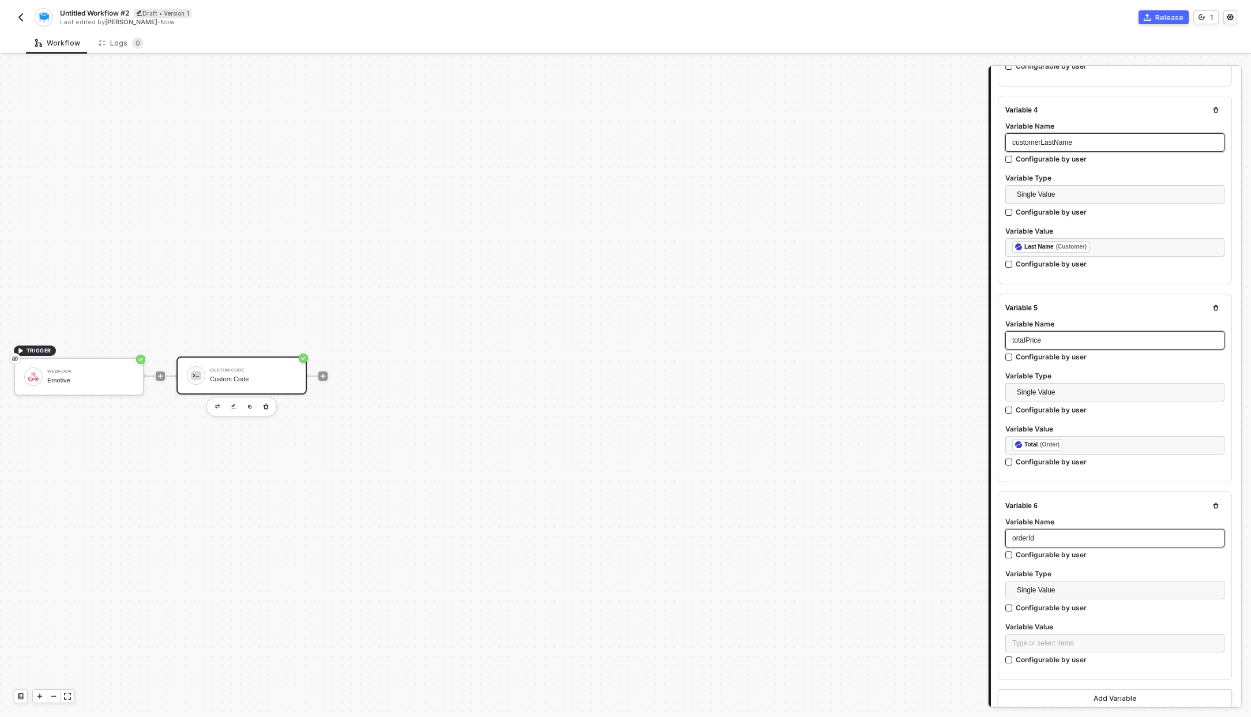
scroll to position [764, 0]
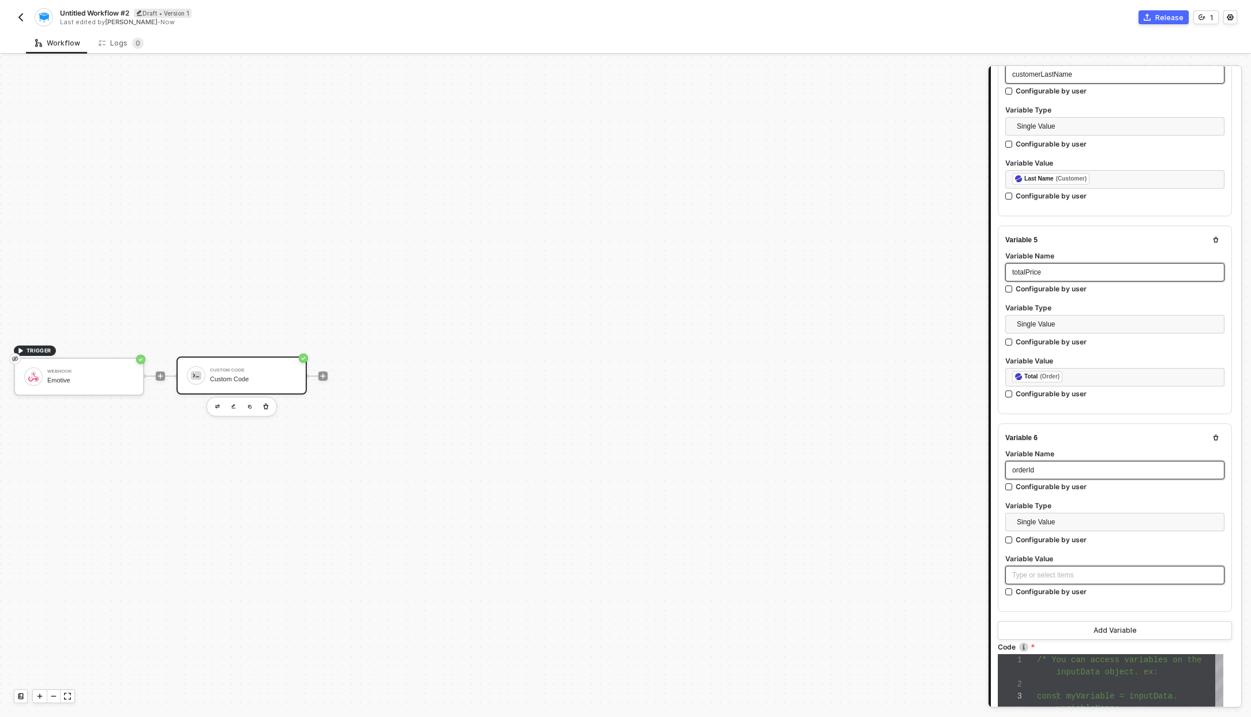
click at [1068, 572] on div "Type or select items ﻿" at bounding box center [1114, 575] width 205 height 11
click at [903, 184] on div "WEBHOOK" at bounding box center [907, 183] width 143 height 5
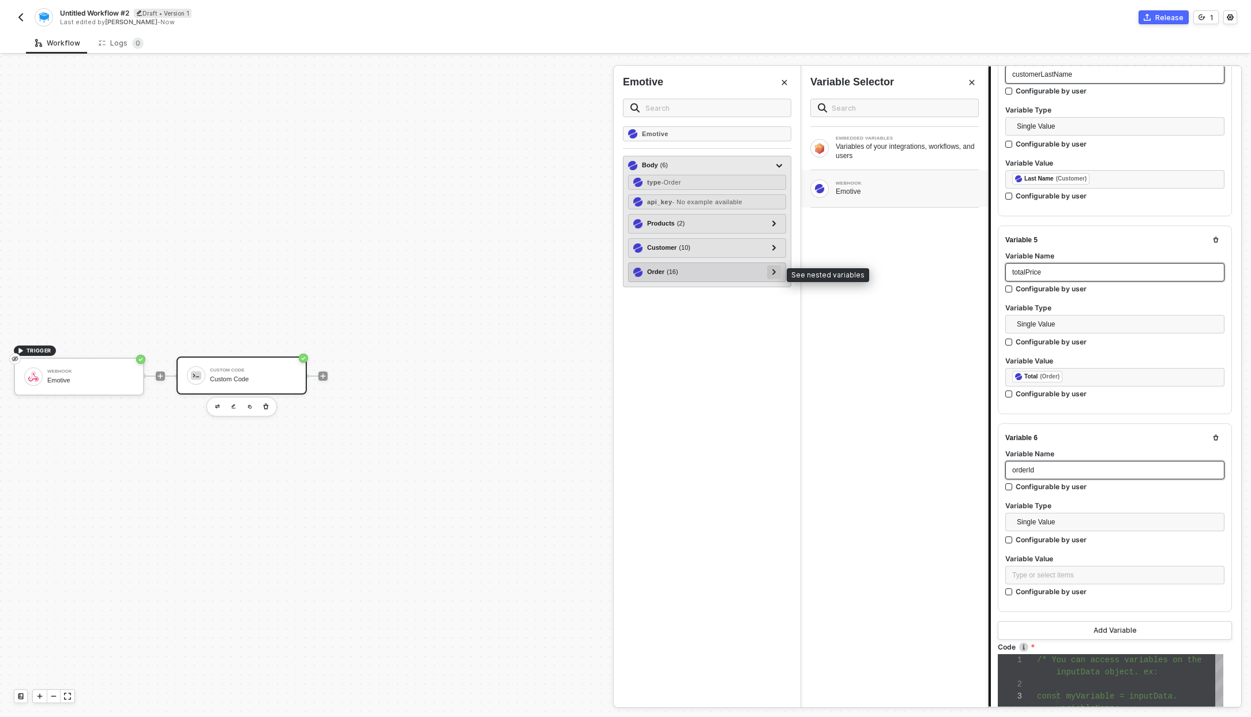
click at [773, 272] on icon at bounding box center [774, 272] width 4 height 6
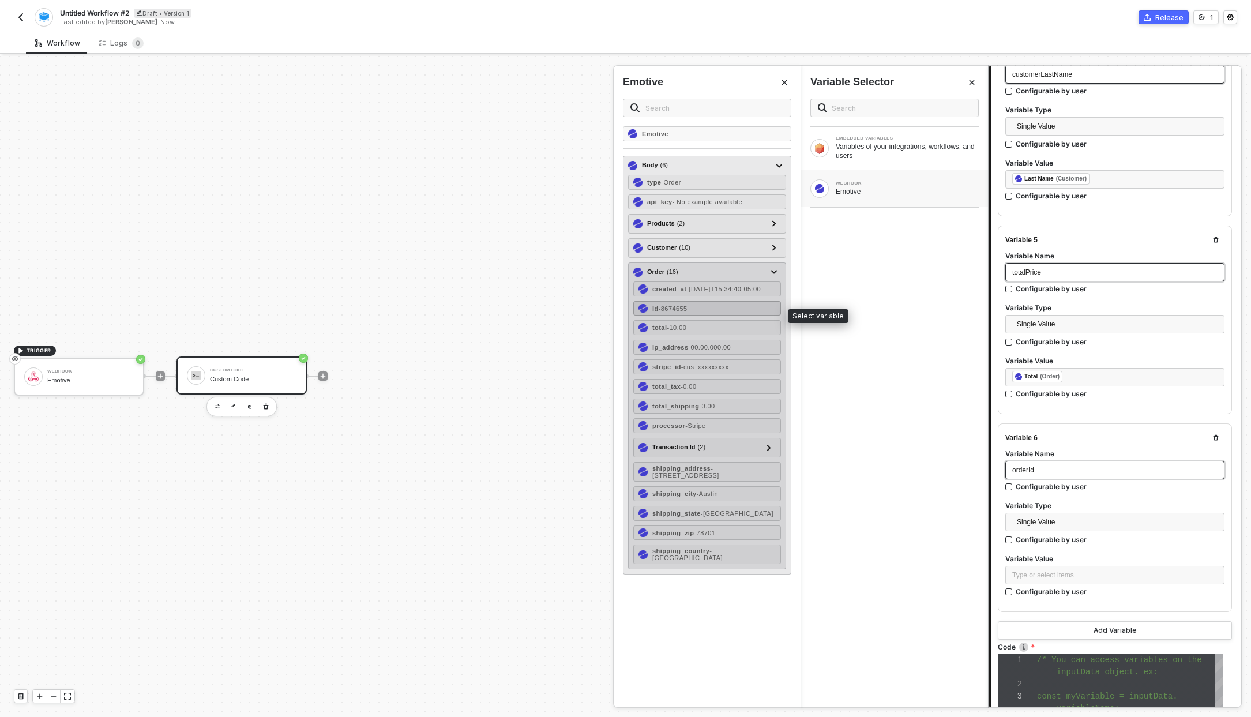
click at [731, 310] on div "id - 8674655" at bounding box center [707, 308] width 148 height 15
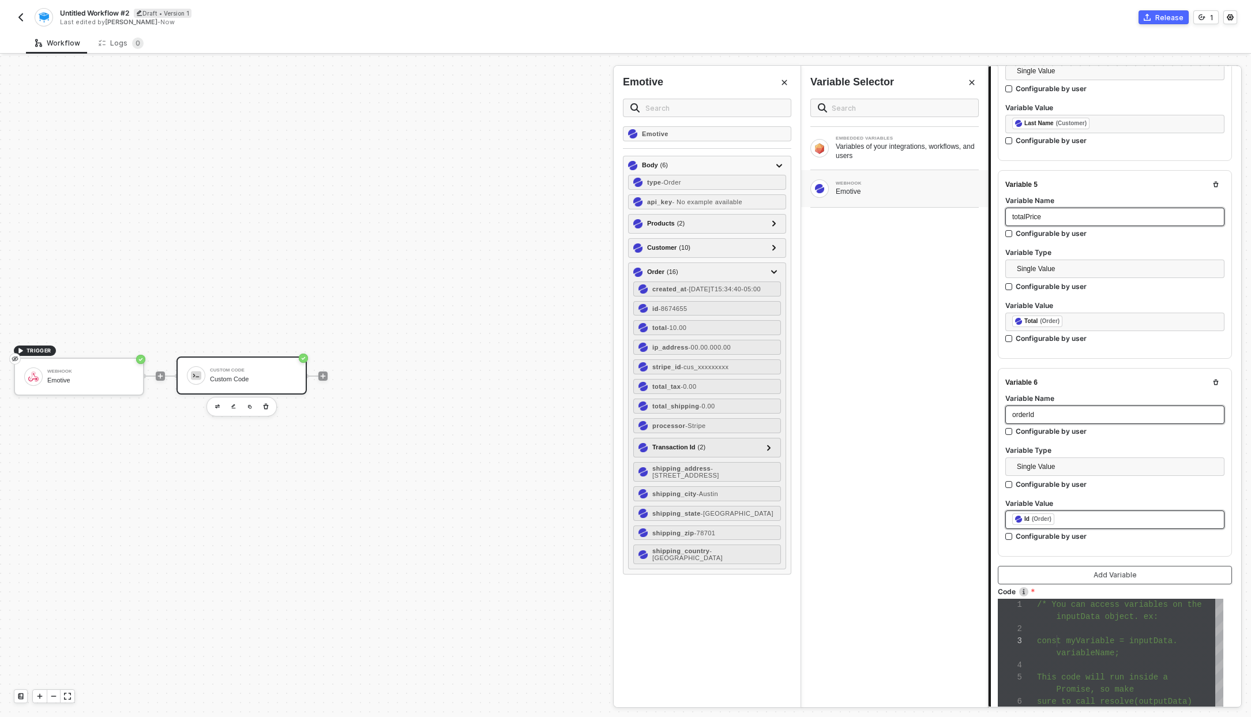
scroll to position [903, 0]
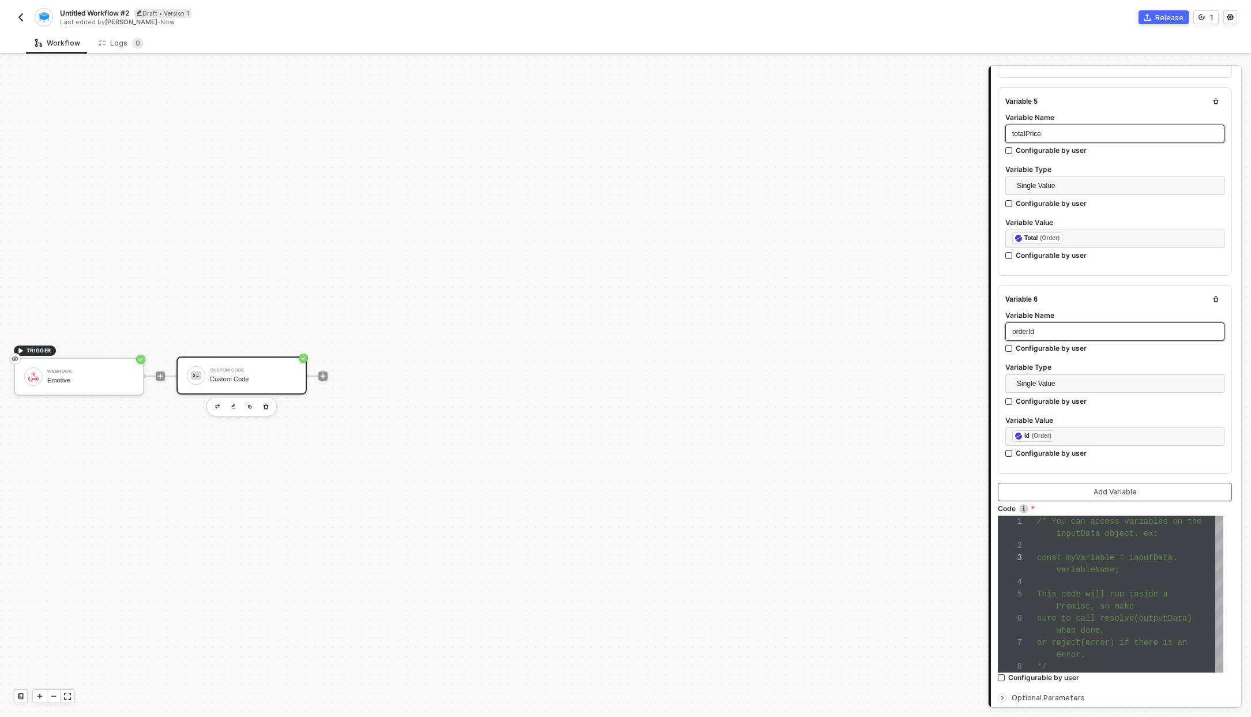
click at [1092, 495] on button "Add Variable" at bounding box center [1115, 492] width 234 height 18
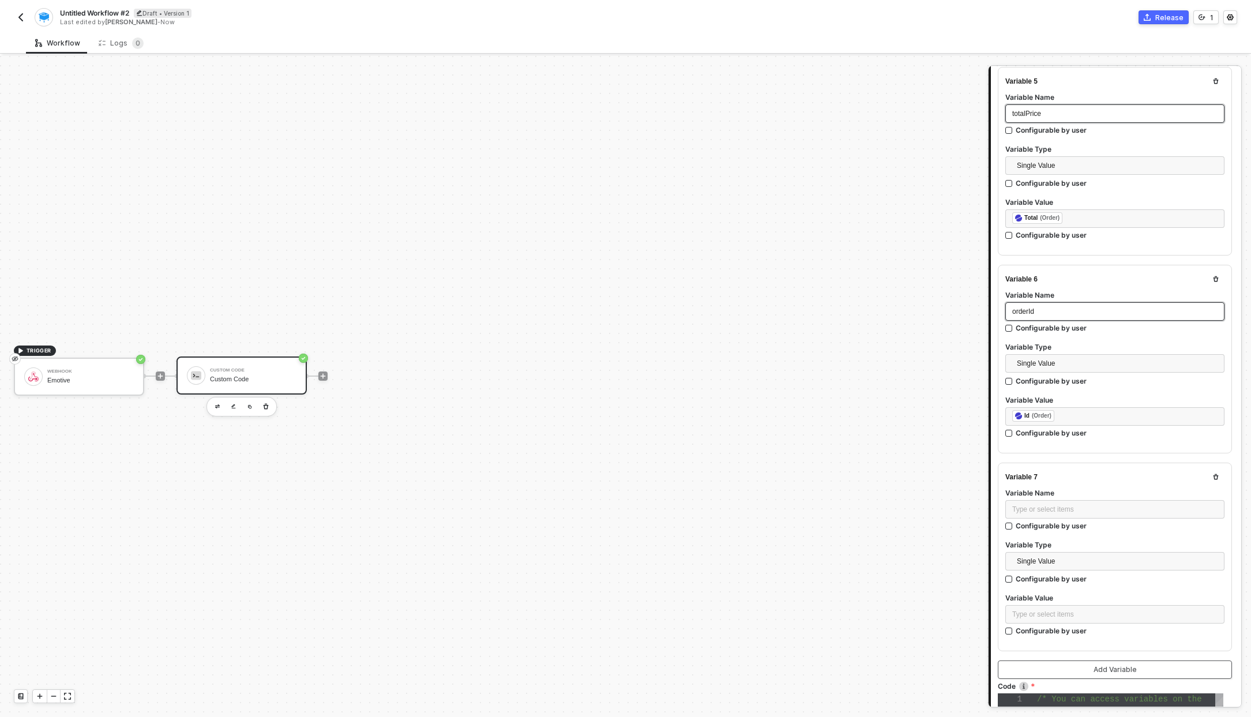
scroll to position [933, 0]
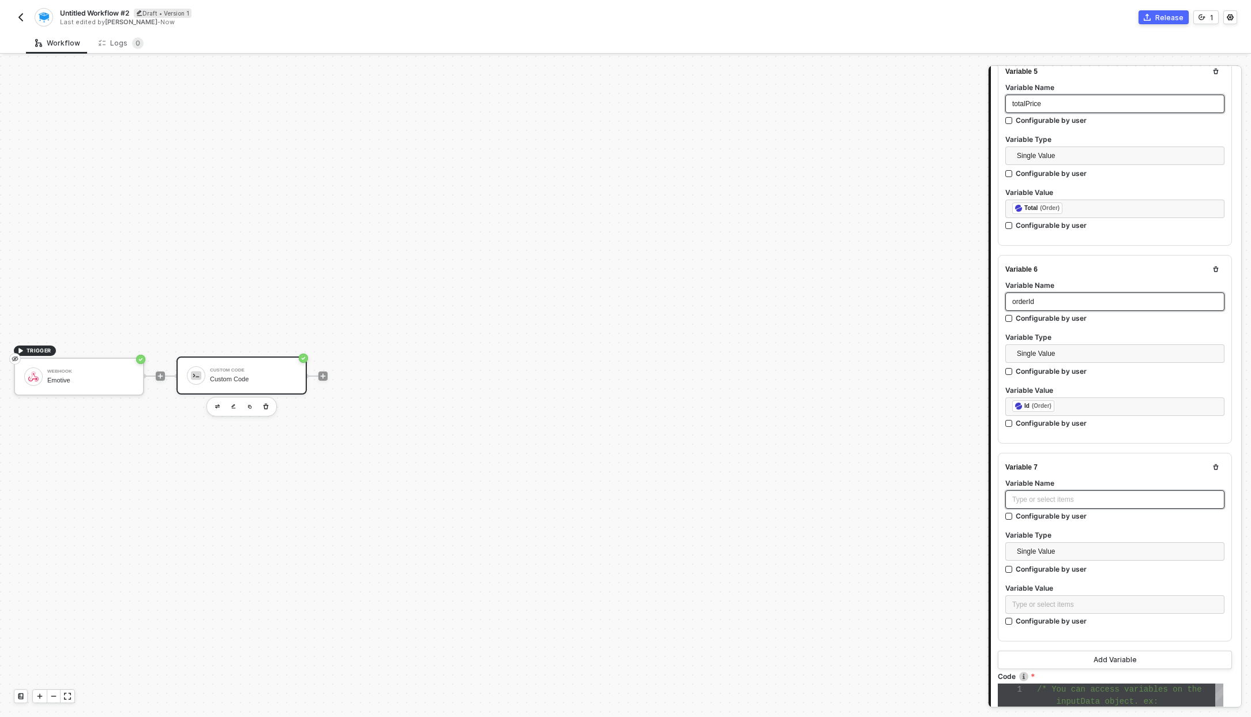
click at [1057, 494] on div "Type or select items ﻿" at bounding box center [1114, 499] width 205 height 11
click at [1059, 616] on div "Configurable by user" at bounding box center [1051, 621] width 71 height 10
click at [1013, 618] on input "Configurable by user" at bounding box center [1009, 622] width 8 height 8
click at [1058, 620] on div "Configurable by user" at bounding box center [1051, 622] width 71 height 10
click at [1013, 620] on input "Configurable by user" at bounding box center [1009, 623] width 8 height 8
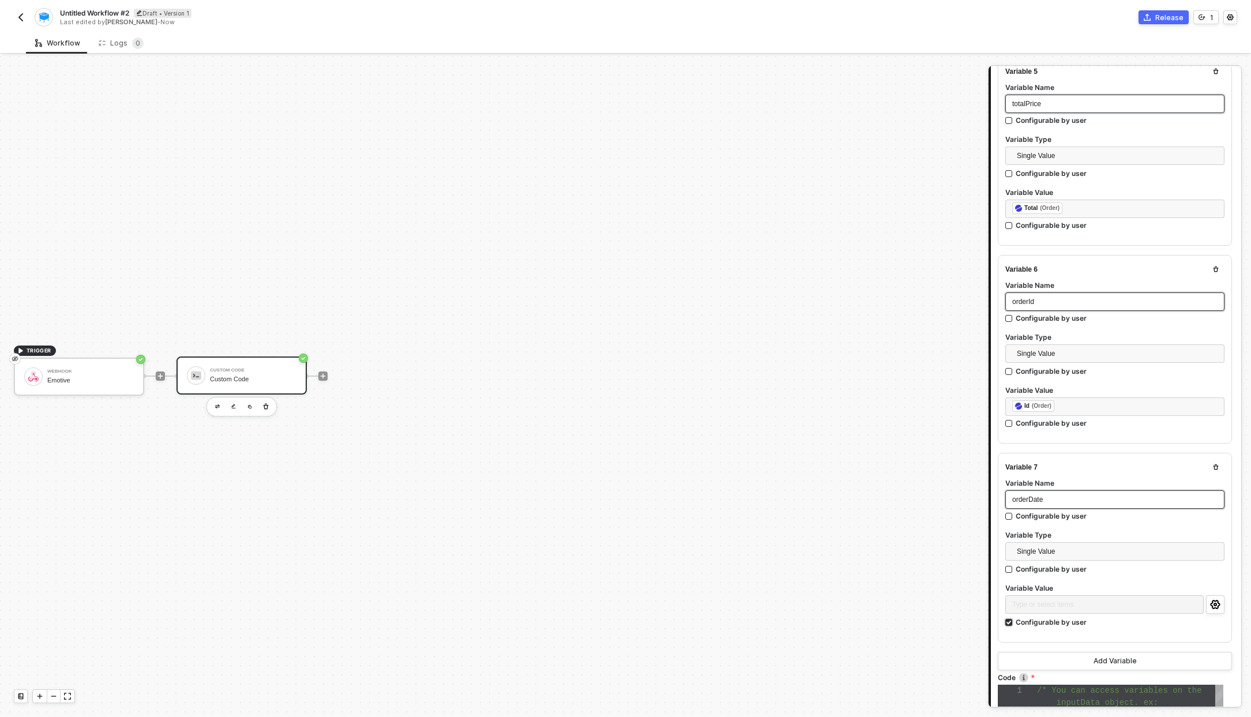
checkbox input "false"
click at [1058, 601] on div "Type or select items ﻿" at bounding box center [1114, 604] width 205 height 11
click at [858, 191] on div "Emotive" at bounding box center [907, 191] width 143 height 9
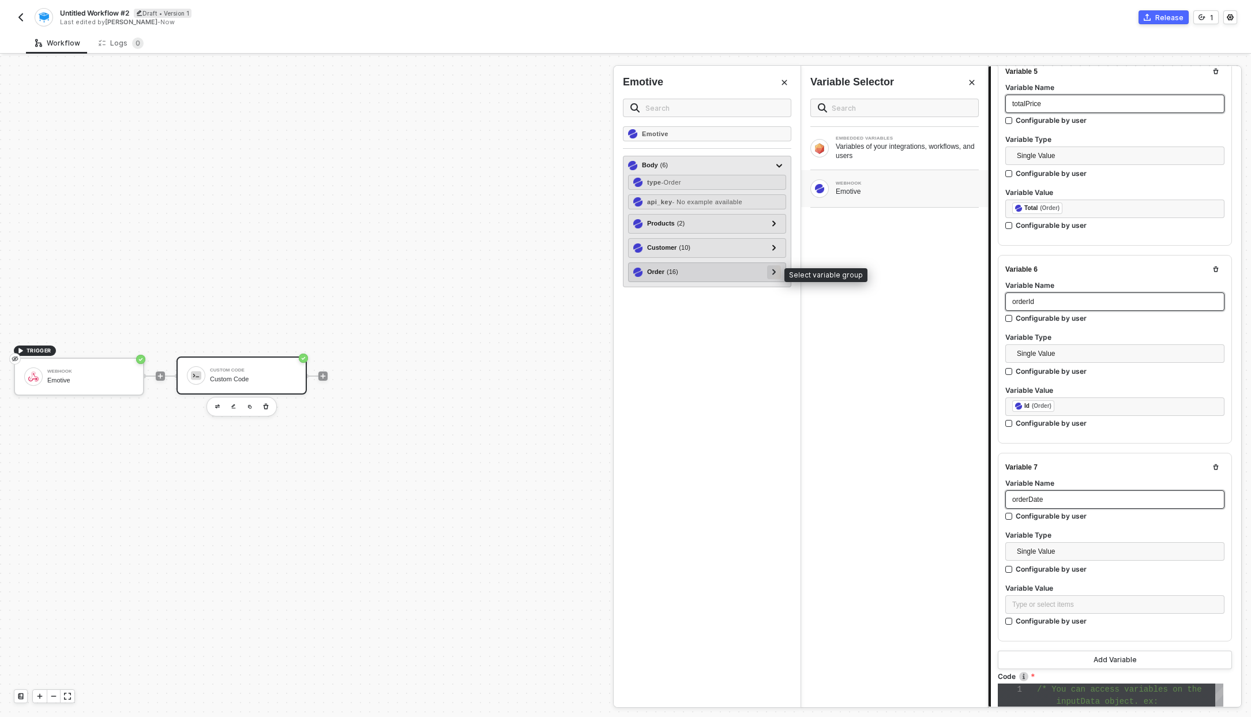
click at [775, 272] on icon at bounding box center [773, 272] width 3 height 6
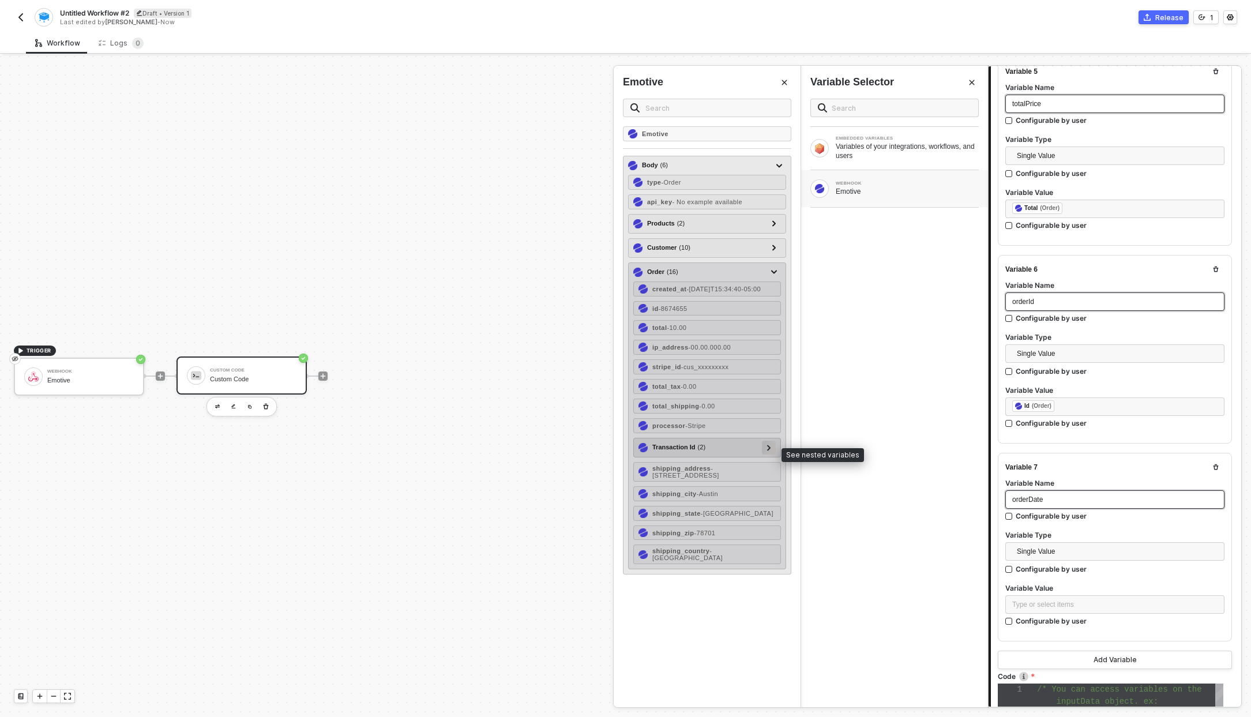
click at [767, 450] on icon at bounding box center [769, 448] width 4 height 6
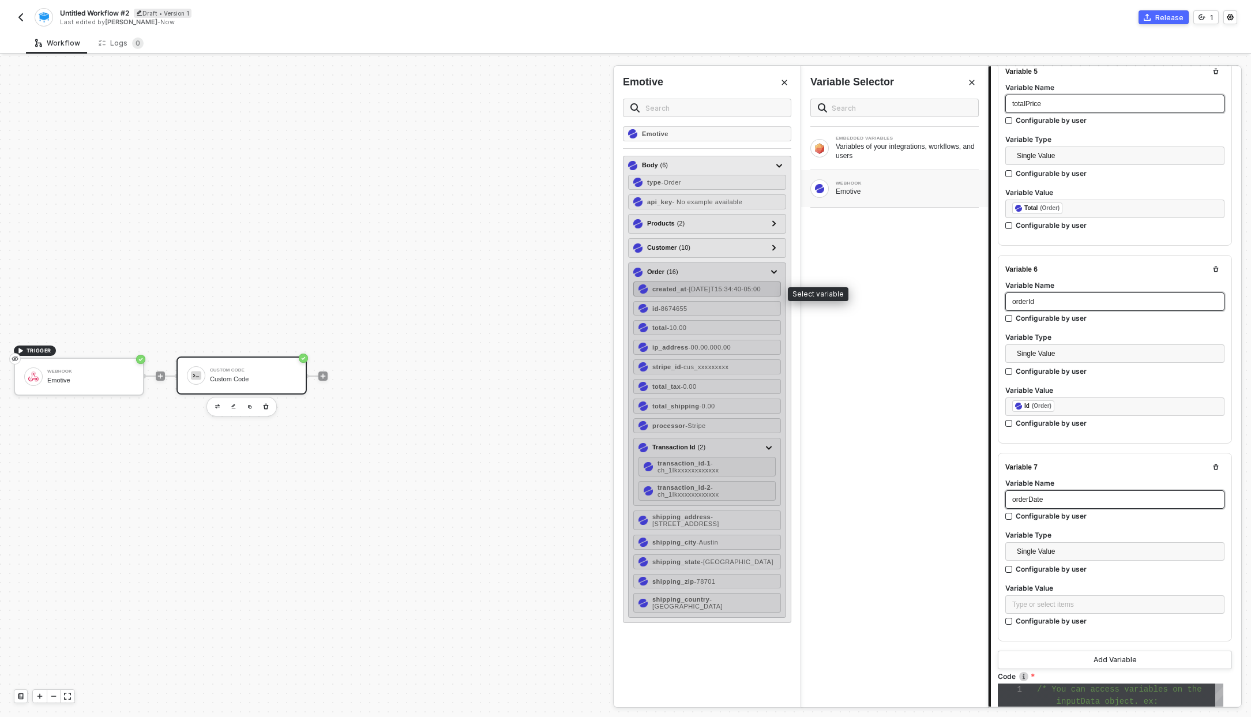
click at [695, 292] on div "created_at - 2021-04-27T15:34:40-05:00" at bounding box center [706, 288] width 108 height 7
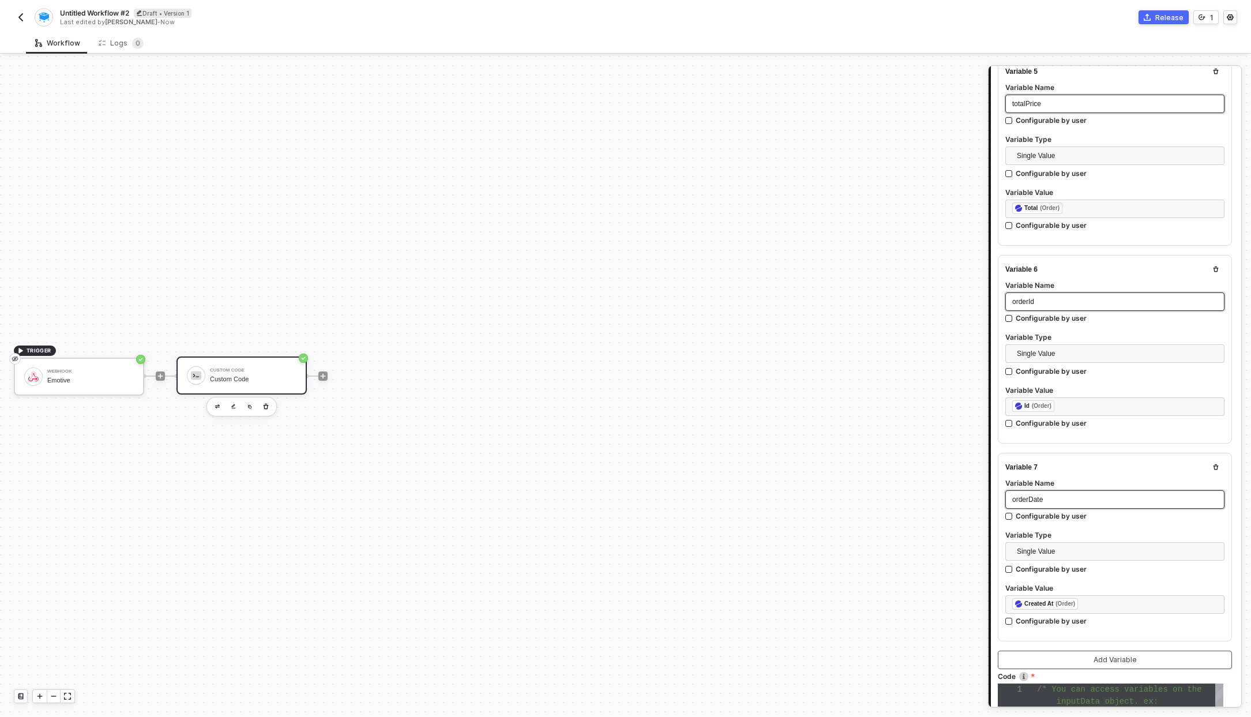
click at [1132, 660] on button "Add Variable" at bounding box center [1115, 660] width 234 height 18
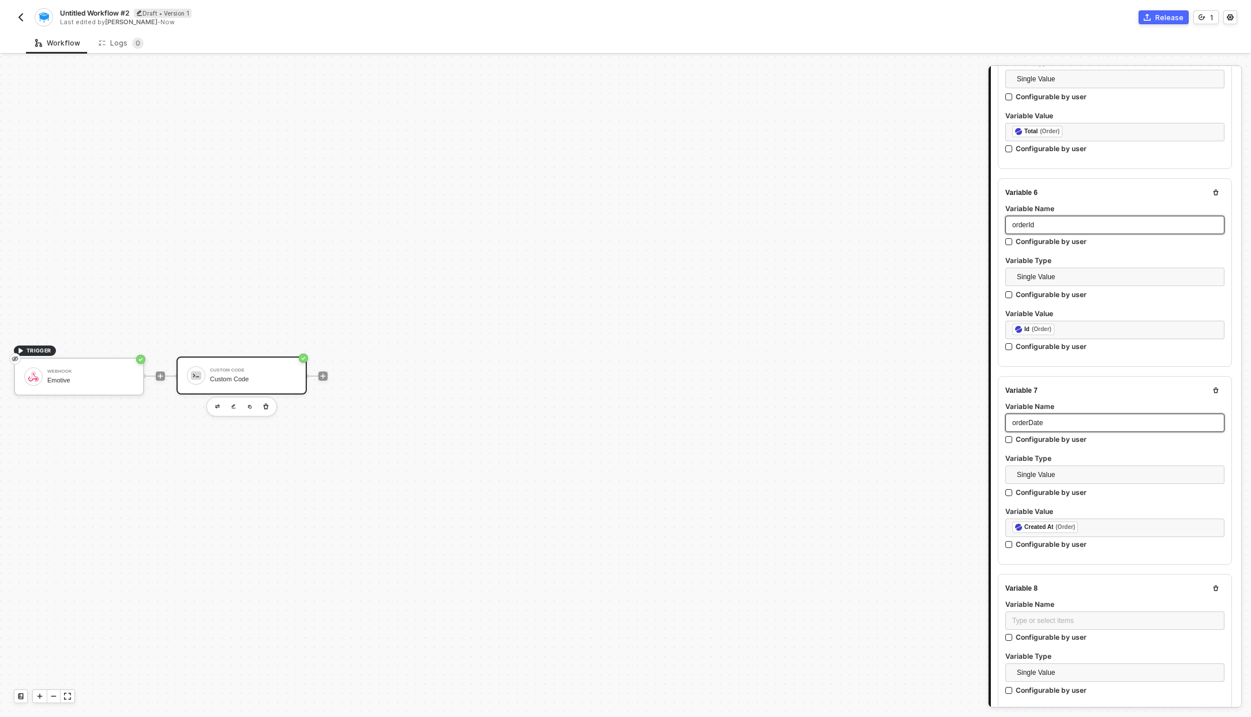
scroll to position [1025, 0]
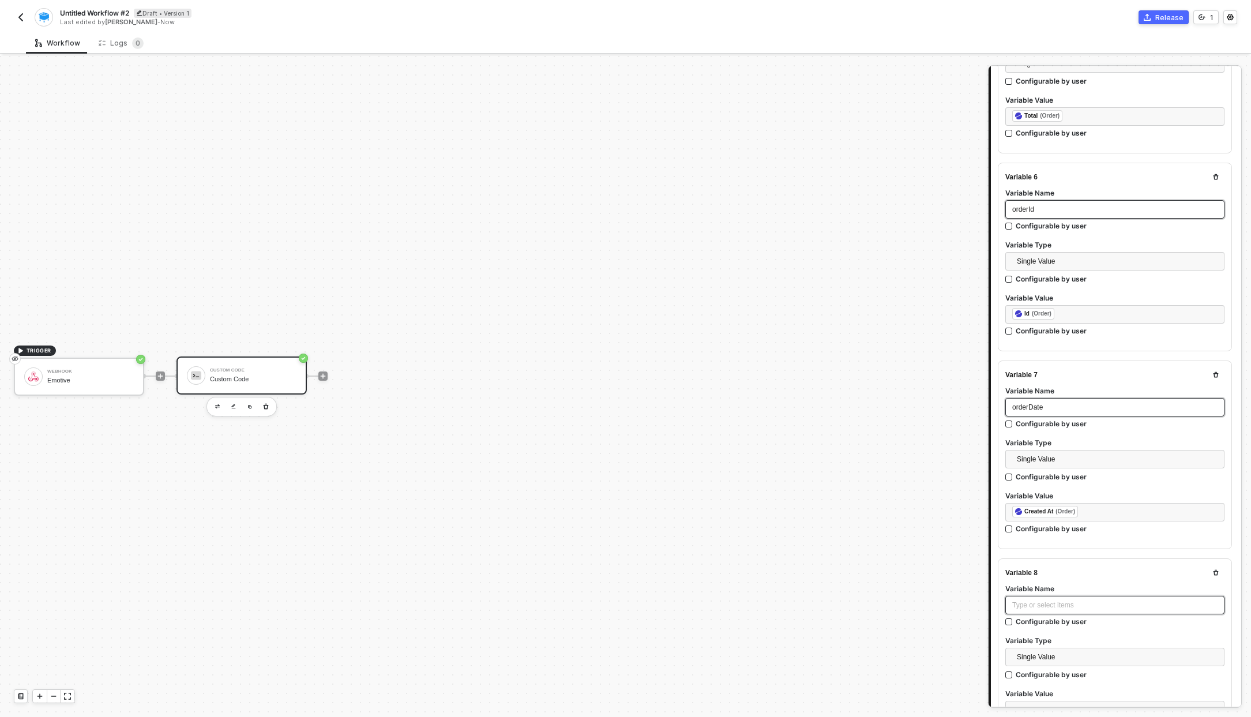
click at [1094, 600] on div "Type or select items ﻿" at bounding box center [1114, 605] width 205 height 11
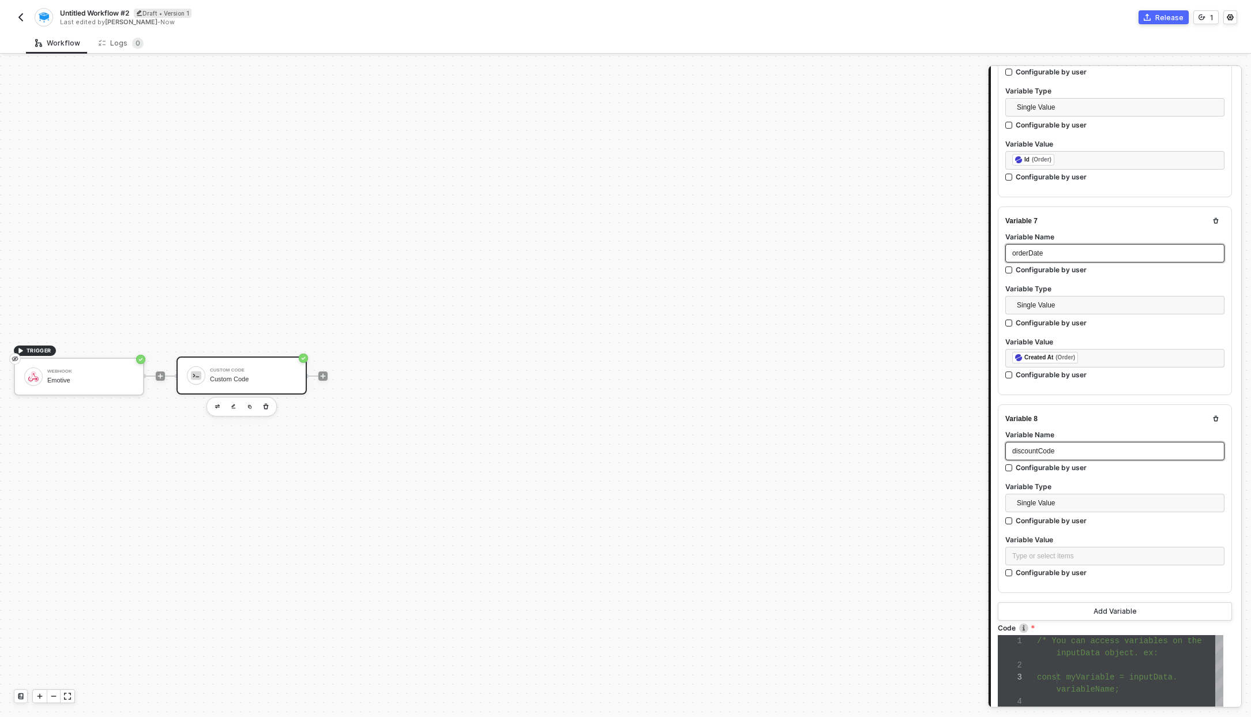
scroll to position [1185, 0]
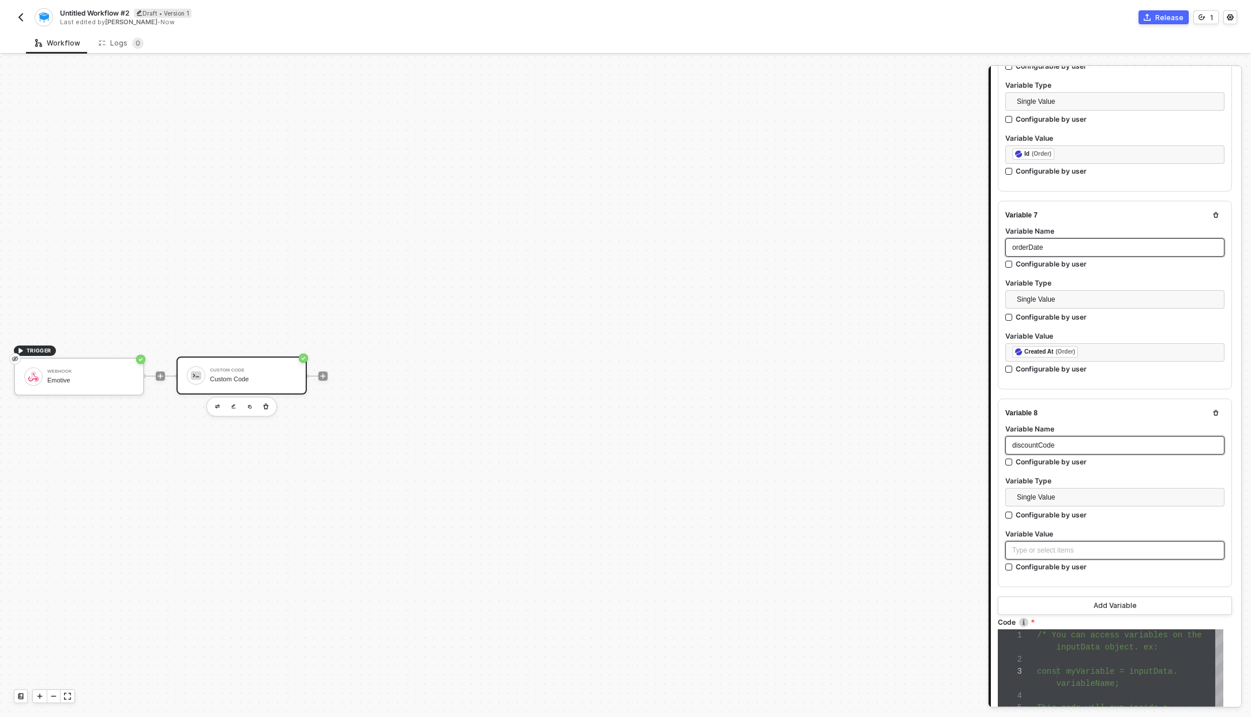
click at [1062, 545] on div "Type or select items ﻿" at bounding box center [1114, 550] width 205 height 11
click at [865, 204] on div "WEBHOOK Emotive" at bounding box center [894, 188] width 187 height 37
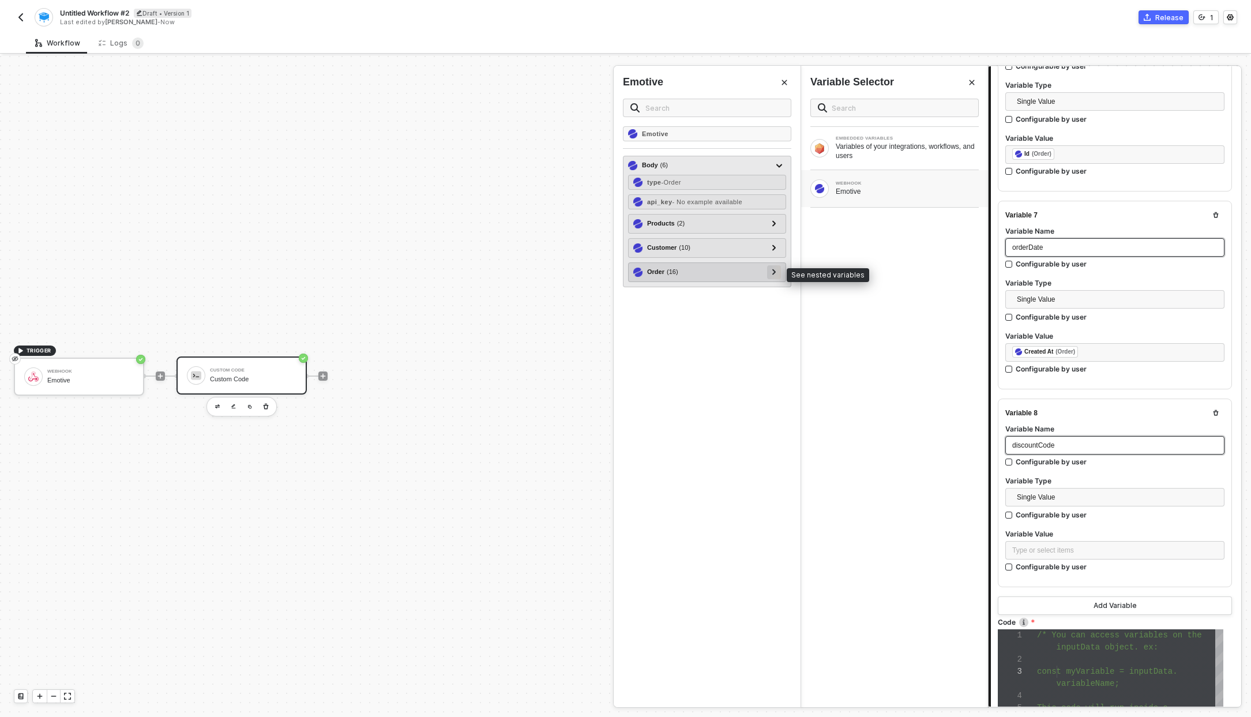
click at [778, 270] on div at bounding box center [774, 272] width 14 height 14
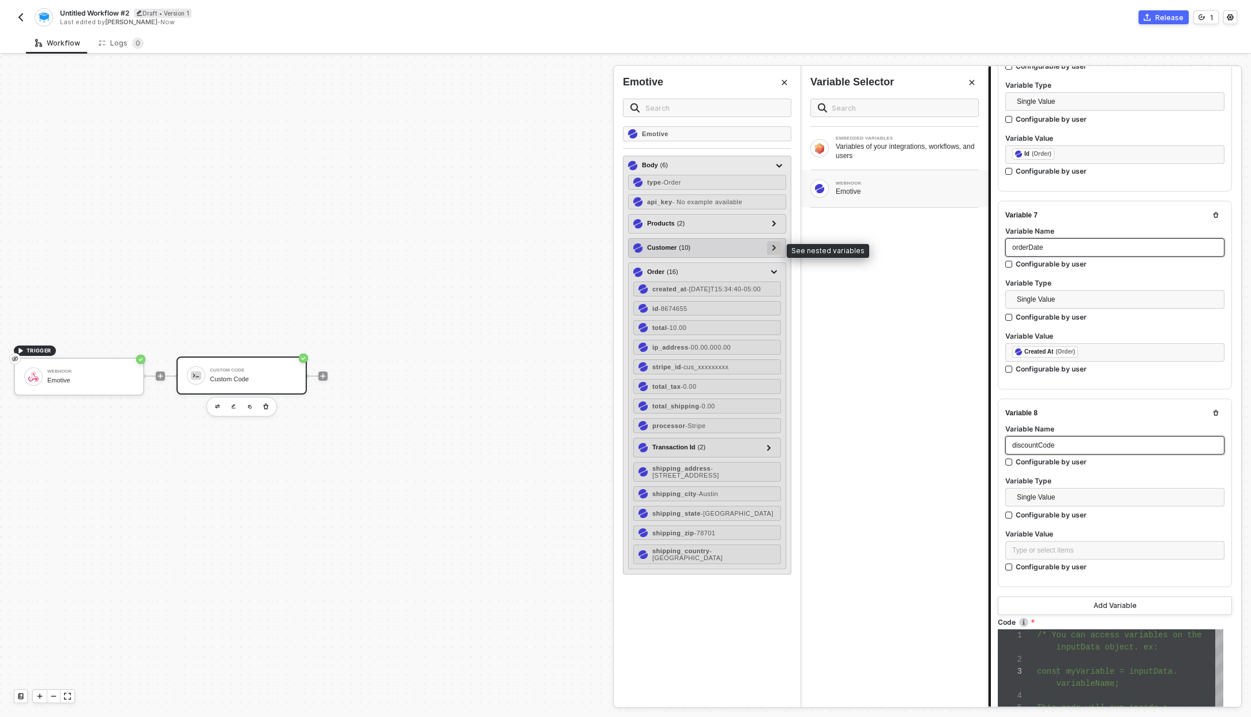
click at [772, 251] on div at bounding box center [774, 247] width 6 height 13
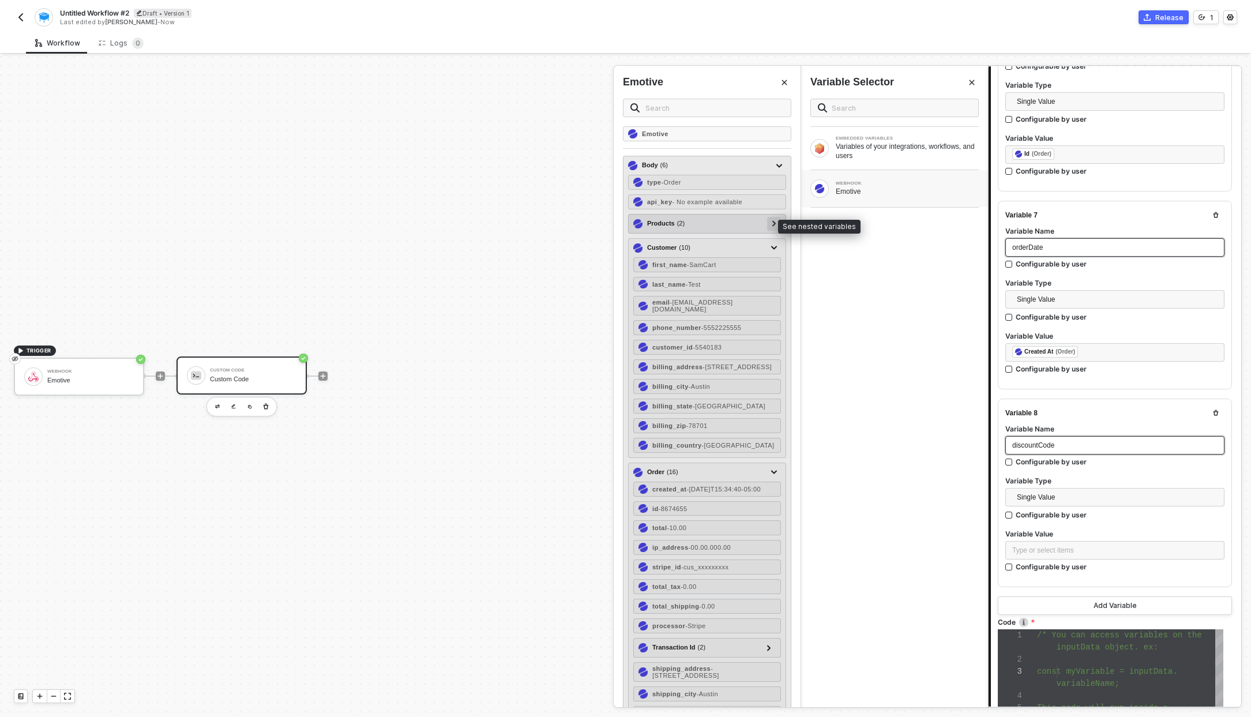
click at [772, 226] on icon at bounding box center [774, 224] width 4 height 6
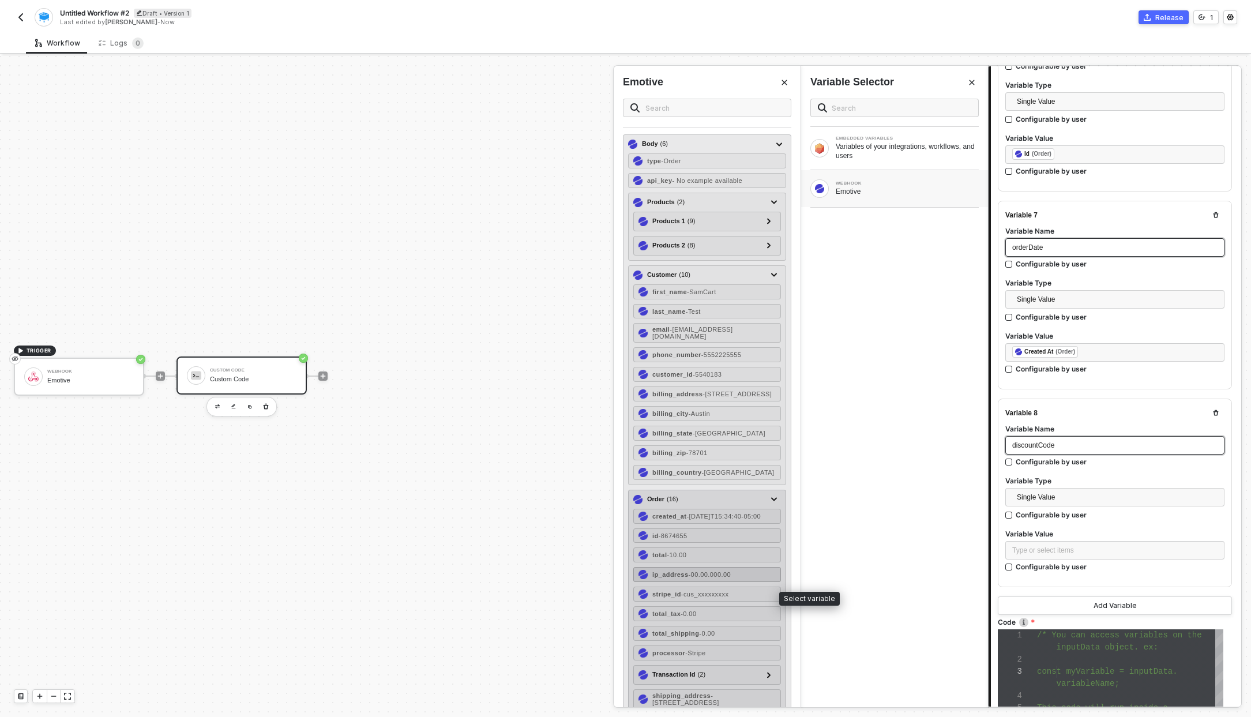
scroll to position [0, 0]
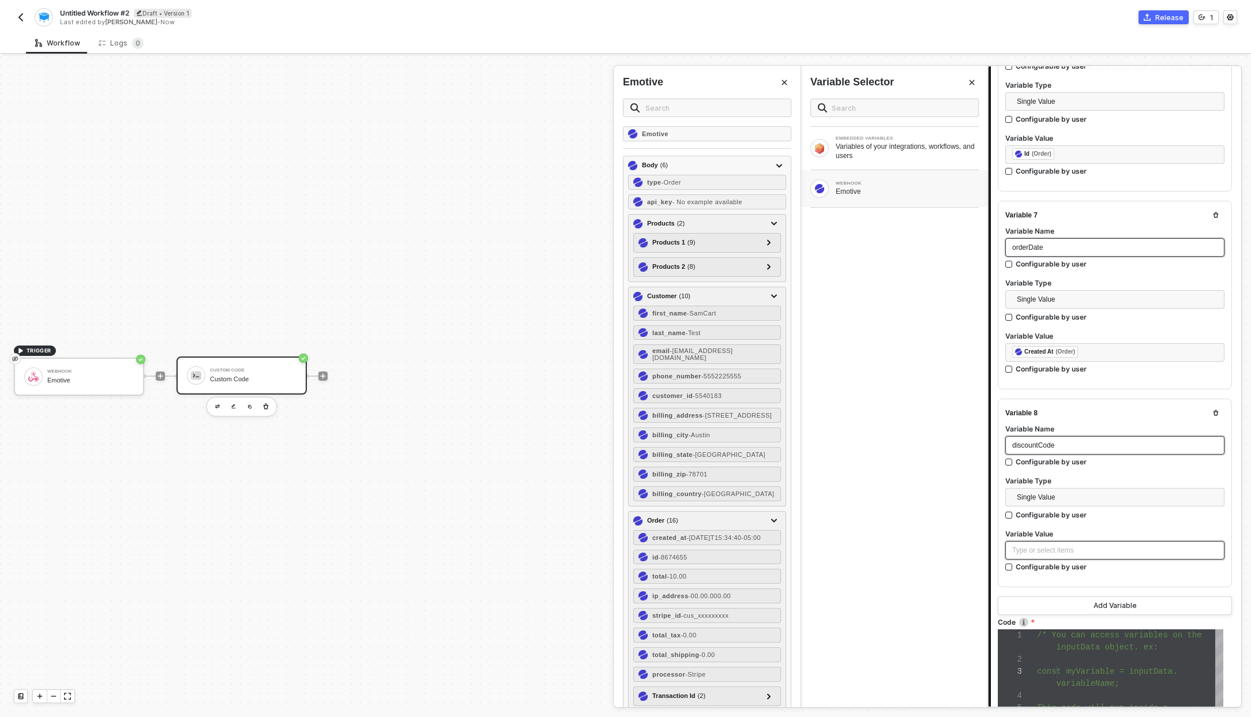
click at [1021, 545] on div "Type or select items ﻿" at bounding box center [1114, 550] width 205 height 11
click at [1046, 498] on span "Single Value" at bounding box center [1117, 497] width 201 height 17
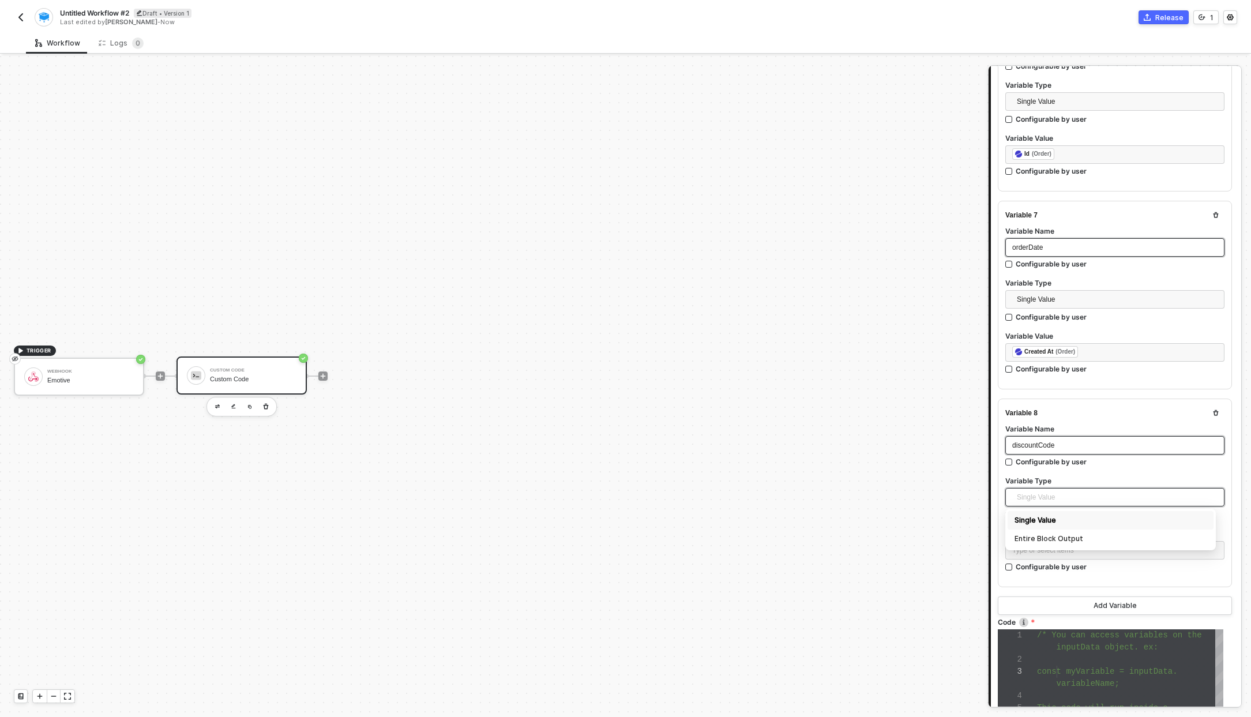
click at [1046, 497] on span "Single Value" at bounding box center [1117, 497] width 201 height 17
click at [1053, 441] on span "discountCode" at bounding box center [1033, 445] width 42 height 8
click at [1054, 441] on span "discountCode" at bounding box center [1033, 445] width 42 height 8
click at [1087, 545] on div "Type or select items ﻿" at bounding box center [1114, 550] width 205 height 11
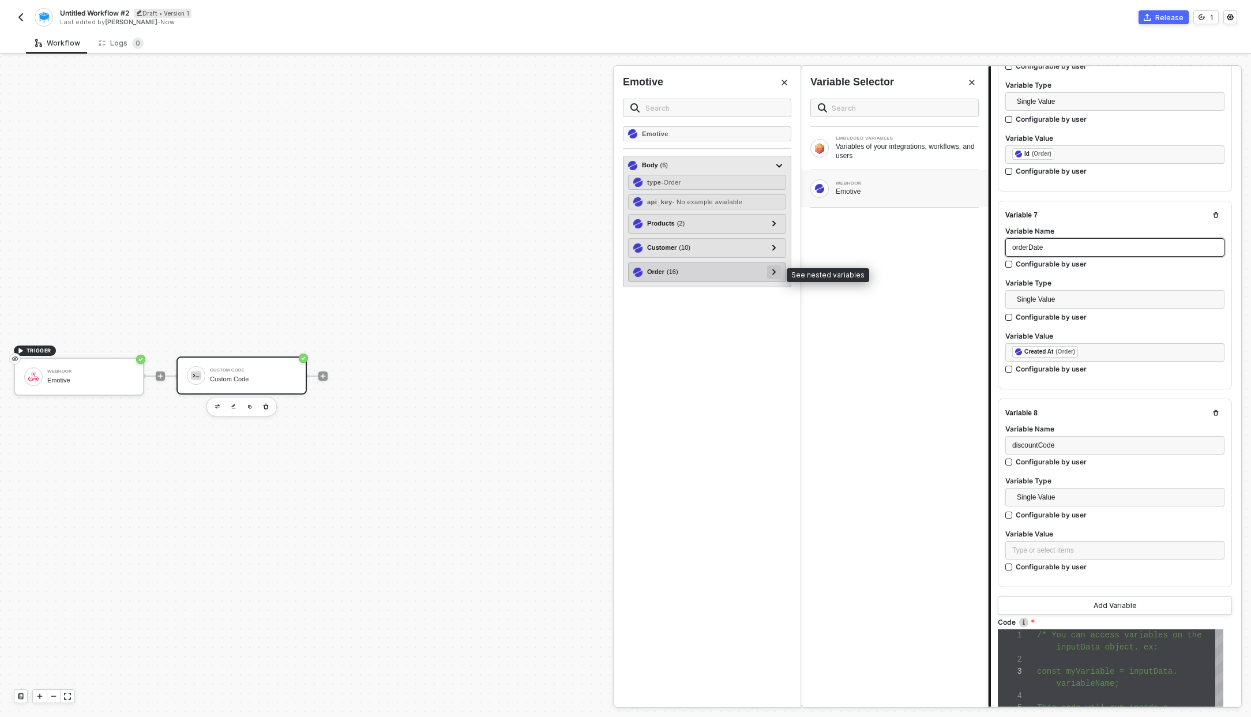
click at [773, 275] on div at bounding box center [774, 271] width 6 height 13
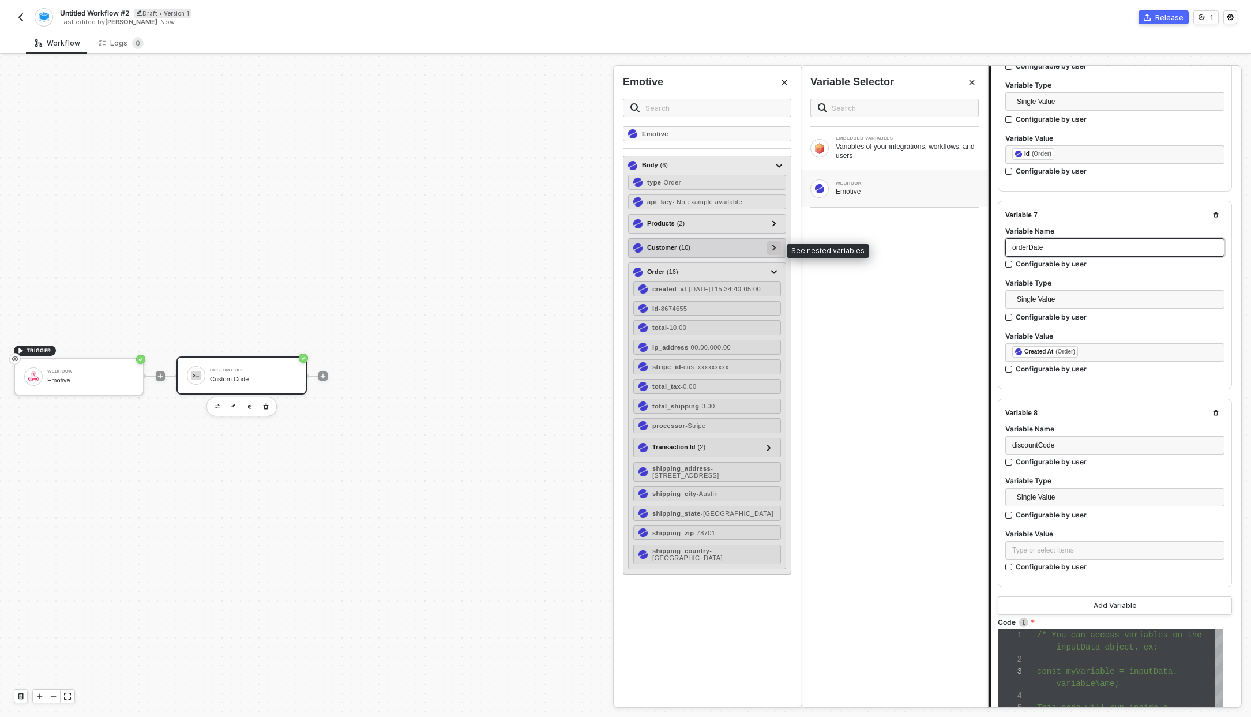
click at [773, 245] on icon at bounding box center [774, 248] width 4 height 6
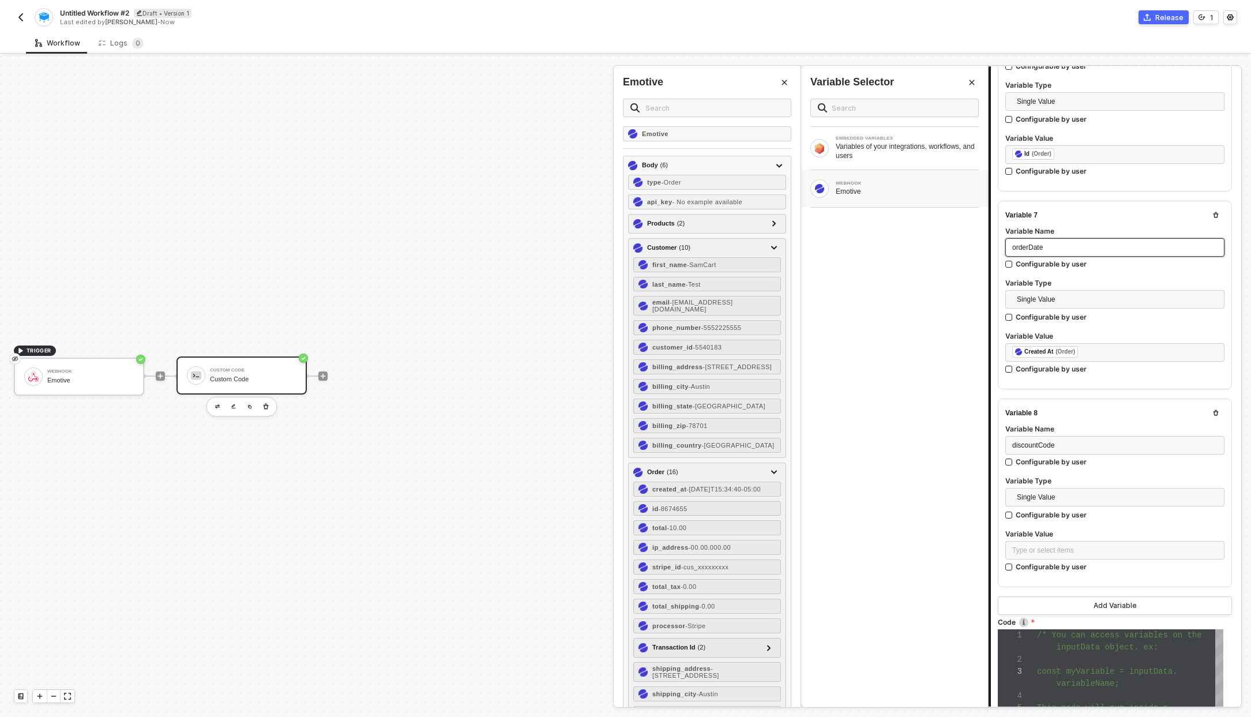
click at [869, 264] on div "EMBEDDED VARIABLES Variables of your integrations, workflows, and users WEBHOOK…" at bounding box center [894, 398] width 187 height 618
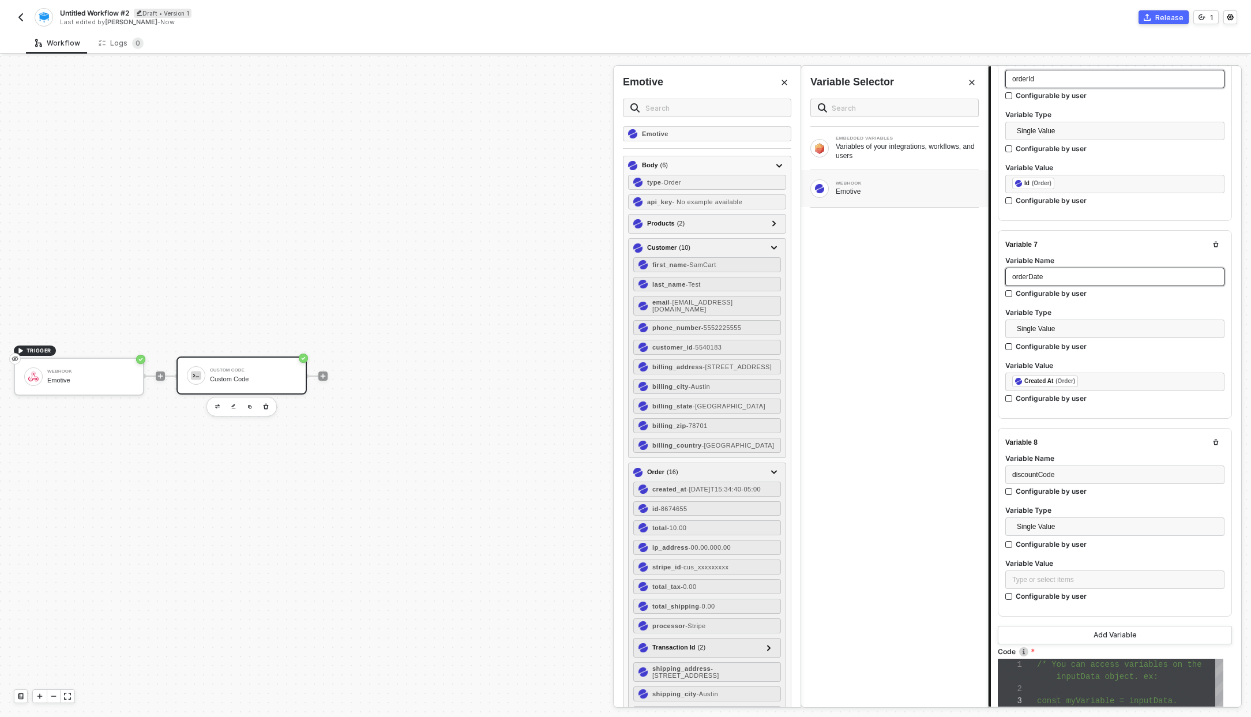
scroll to position [1405, 0]
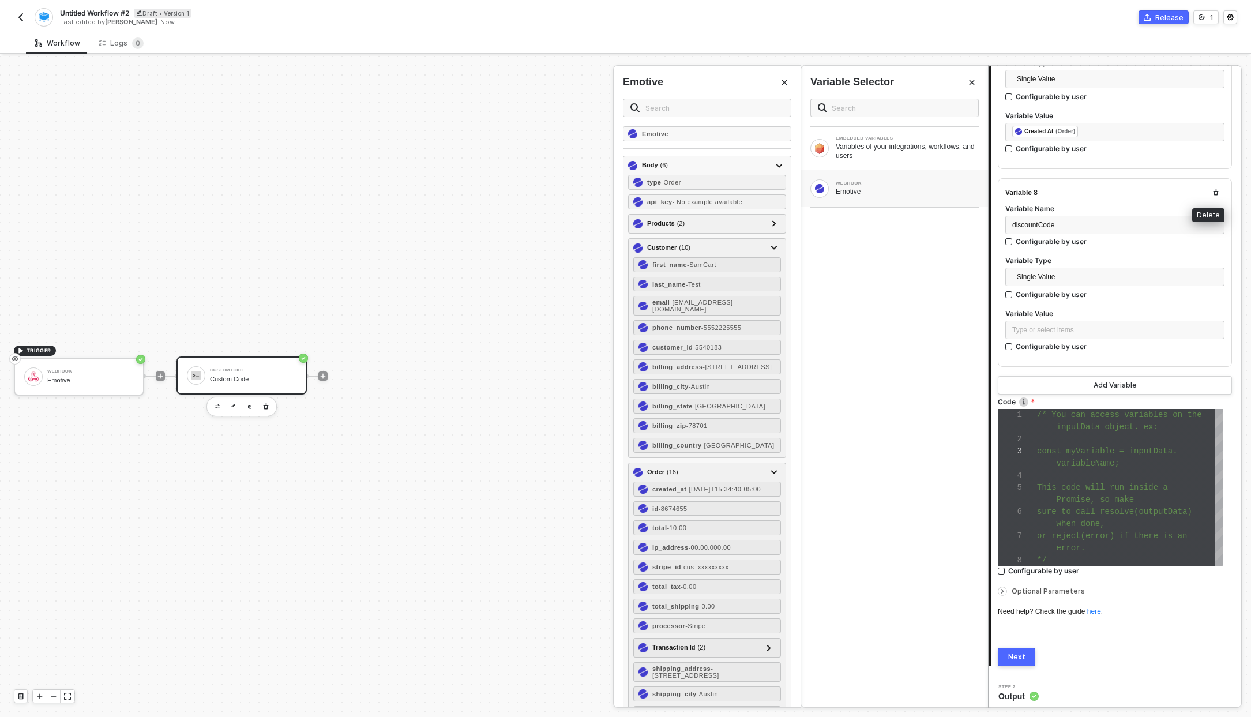
click at [1213, 190] on icon "button" at bounding box center [1215, 193] width 5 height 6
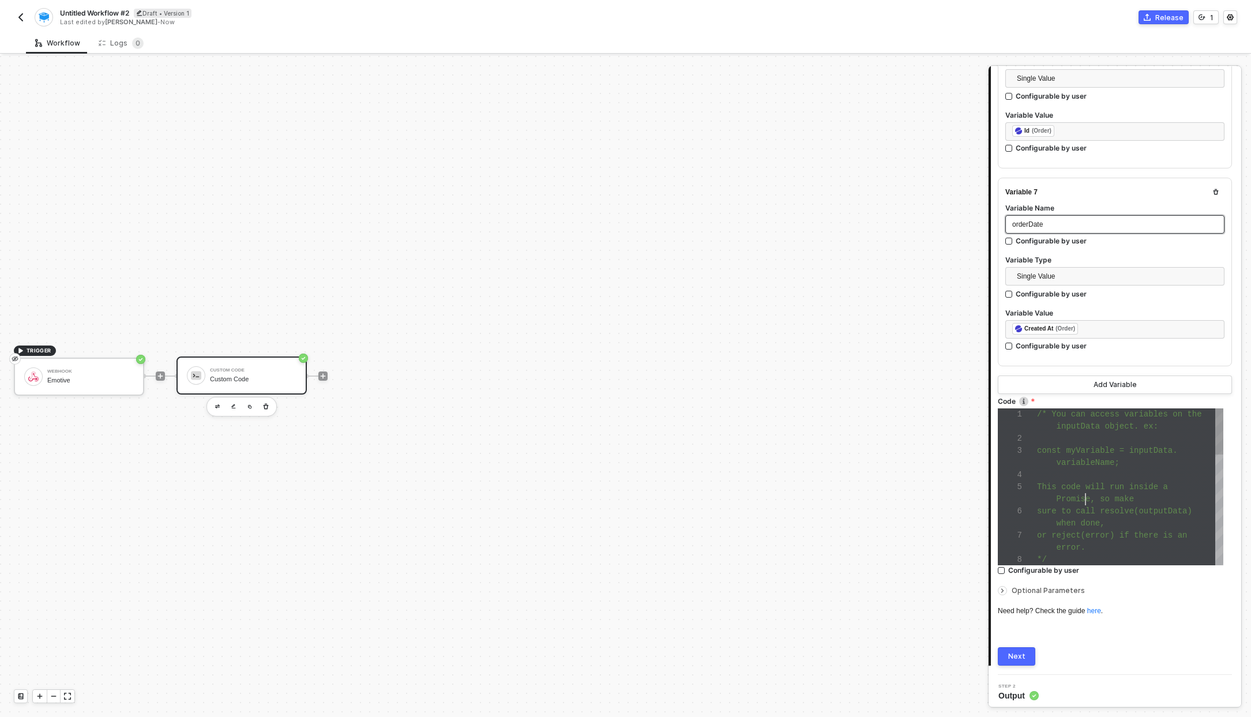
scroll to position [48, 48]
click at [1088, 494] on span "Promise, so make" at bounding box center [1095, 498] width 77 height 9
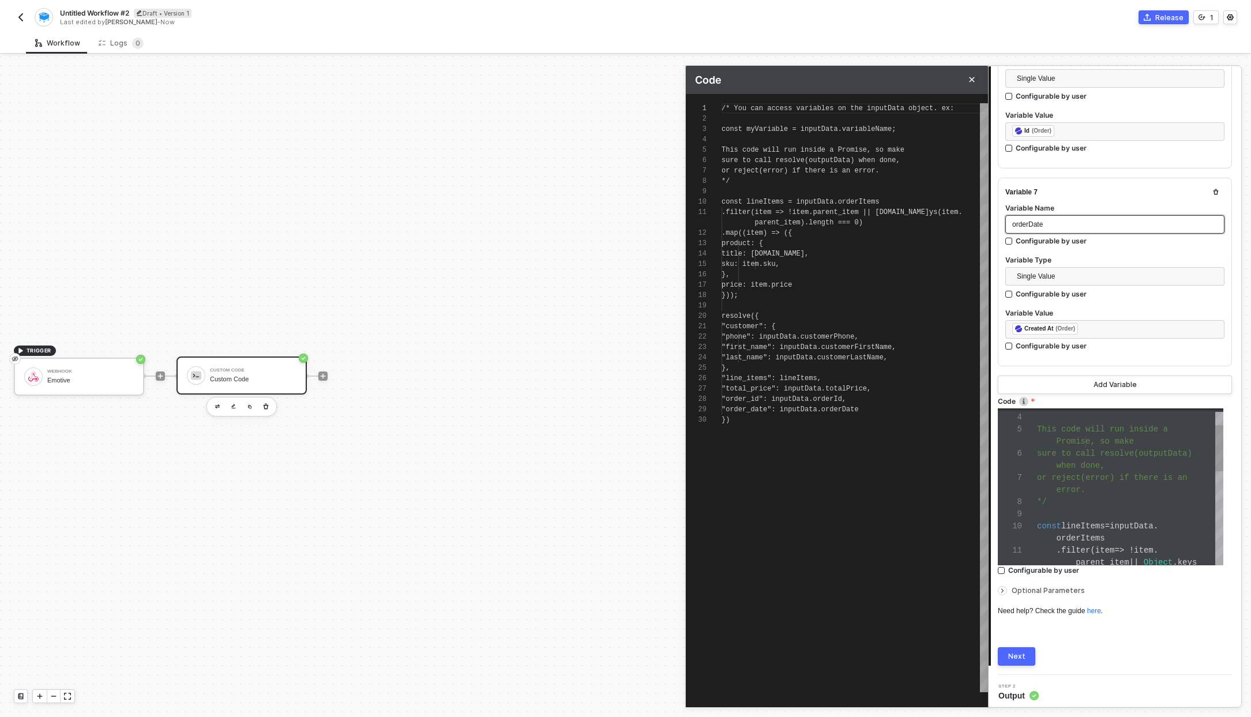
scroll to position [104, 0]
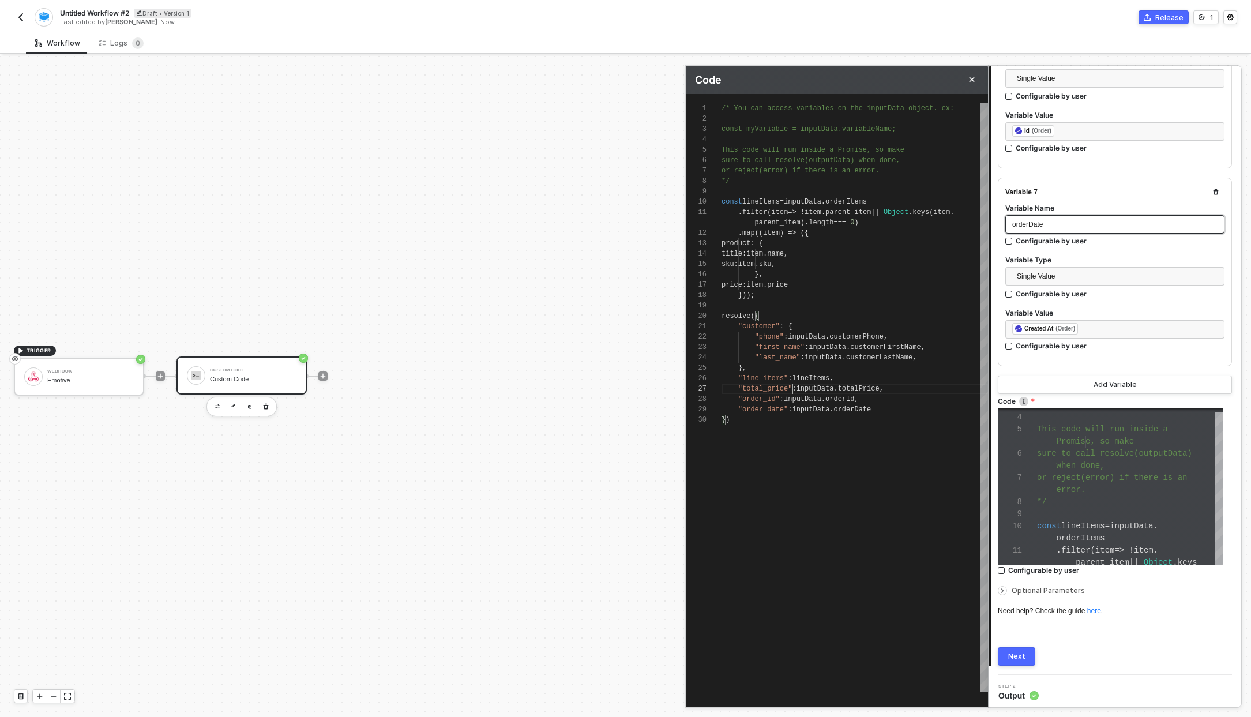
click at [791, 390] on span ""total_price"" at bounding box center [765, 389] width 54 height 8
click at [894, 369] on div "}," at bounding box center [855, 368] width 266 height 10
type textarea ".filter(item => !item.parent_item || Object.keys(item.parent_item).length === 0…"
click at [842, 227] on div "1 2 3 4 5 6 7 8 9 10 11 12 13 14 15 16 17 18 19 20 21 22 23 24 25 26 27 28 29 3…" at bounding box center [837, 397] width 302 height 589
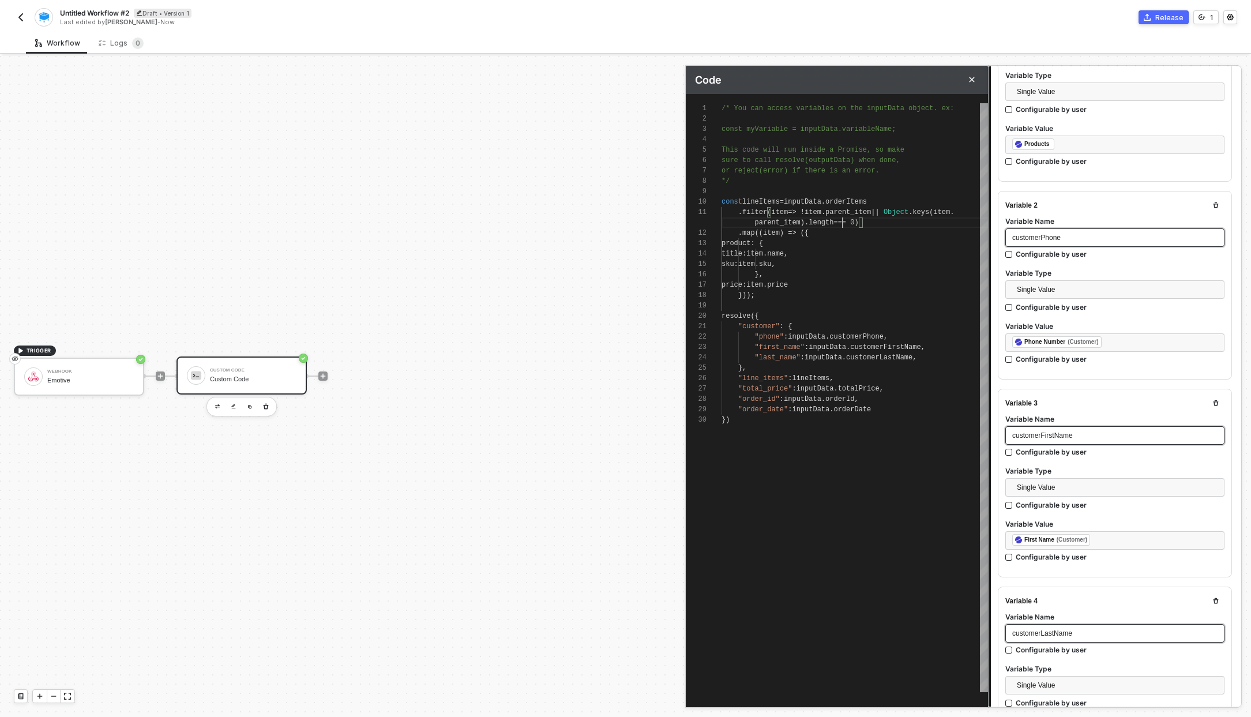
scroll to position [84, 0]
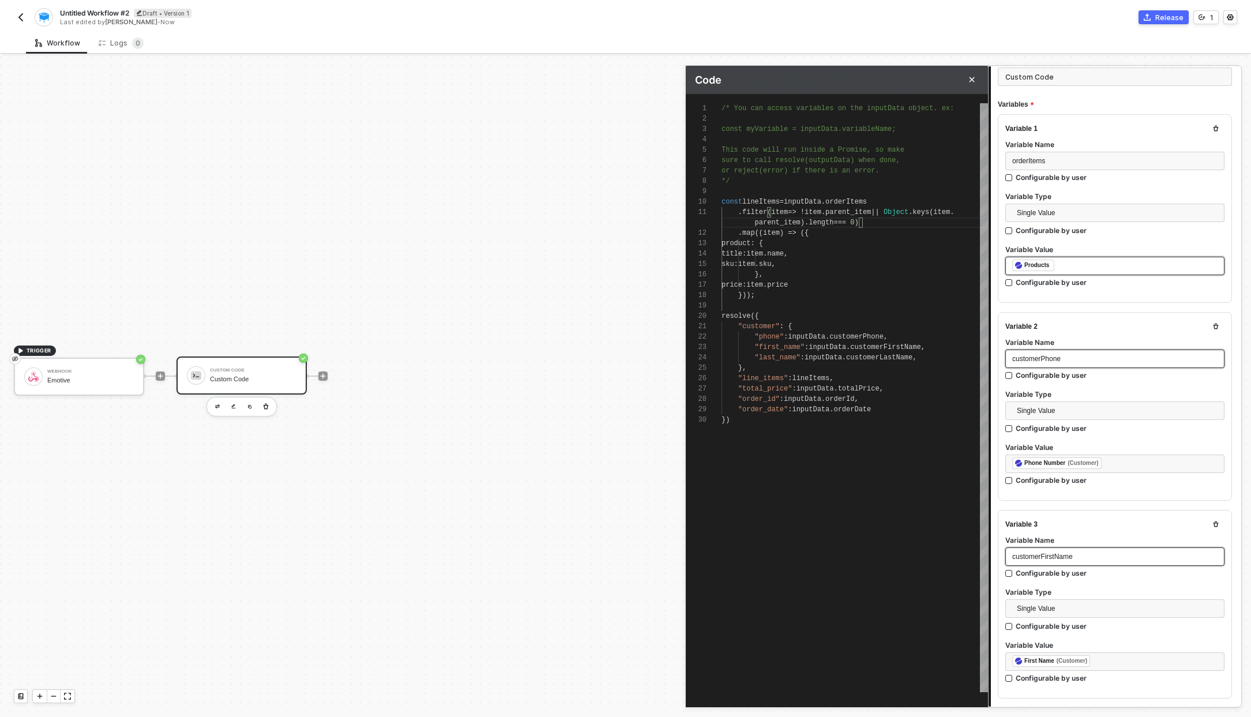
click at [1096, 264] on div "﻿ ﻿ Products ﻿" at bounding box center [1114, 266] width 205 height 13
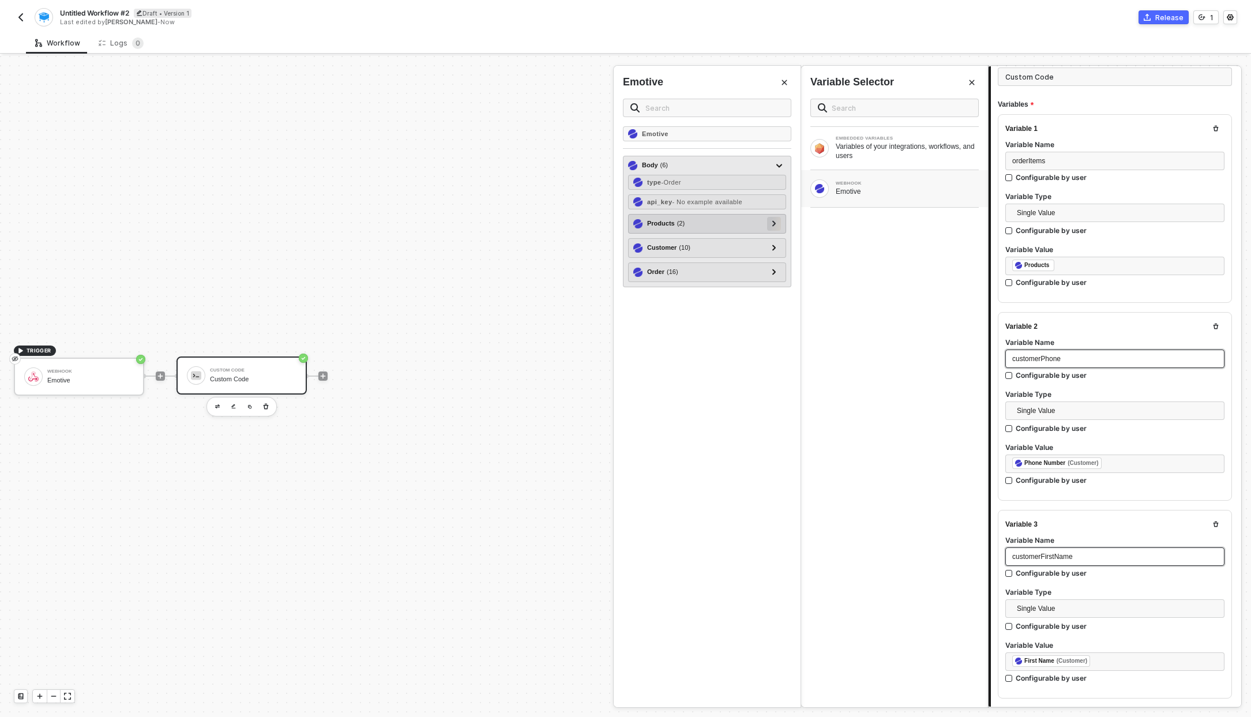
click at [775, 221] on icon at bounding box center [774, 224] width 4 height 6
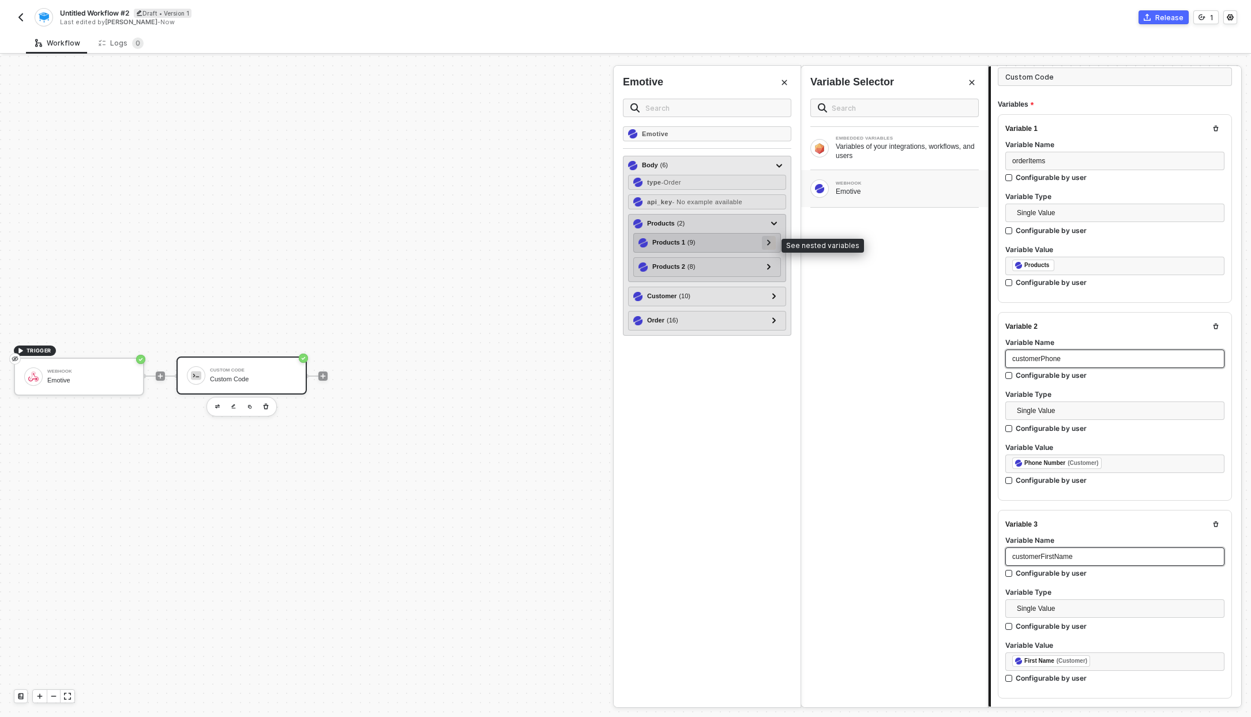
click at [772, 239] on div at bounding box center [769, 243] width 14 height 14
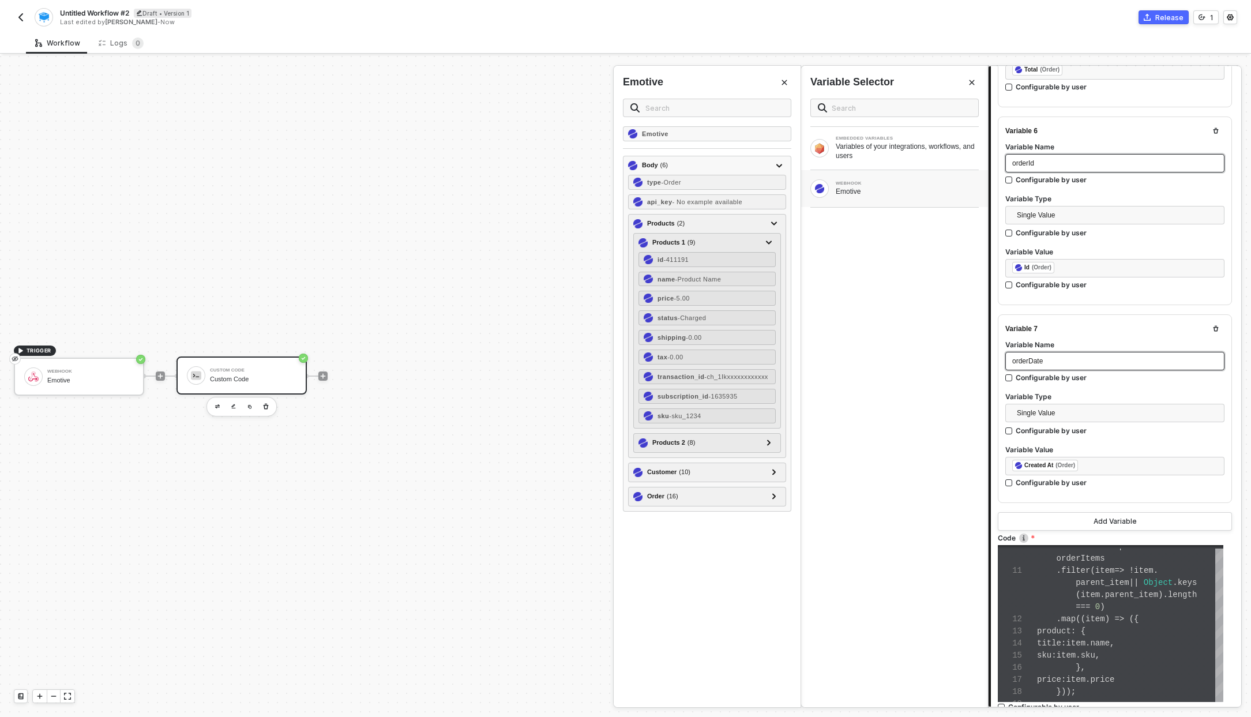
scroll to position [1190, 0]
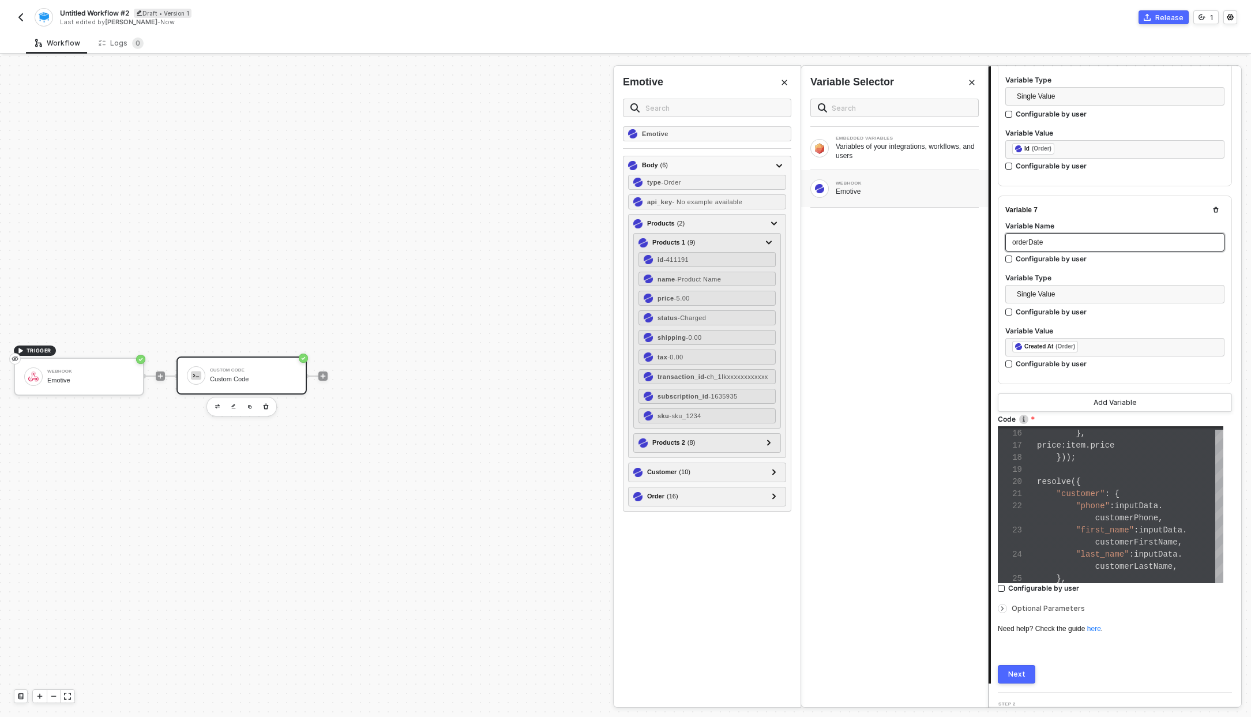
click at [1029, 674] on button "Next" at bounding box center [1016, 674] width 37 height 18
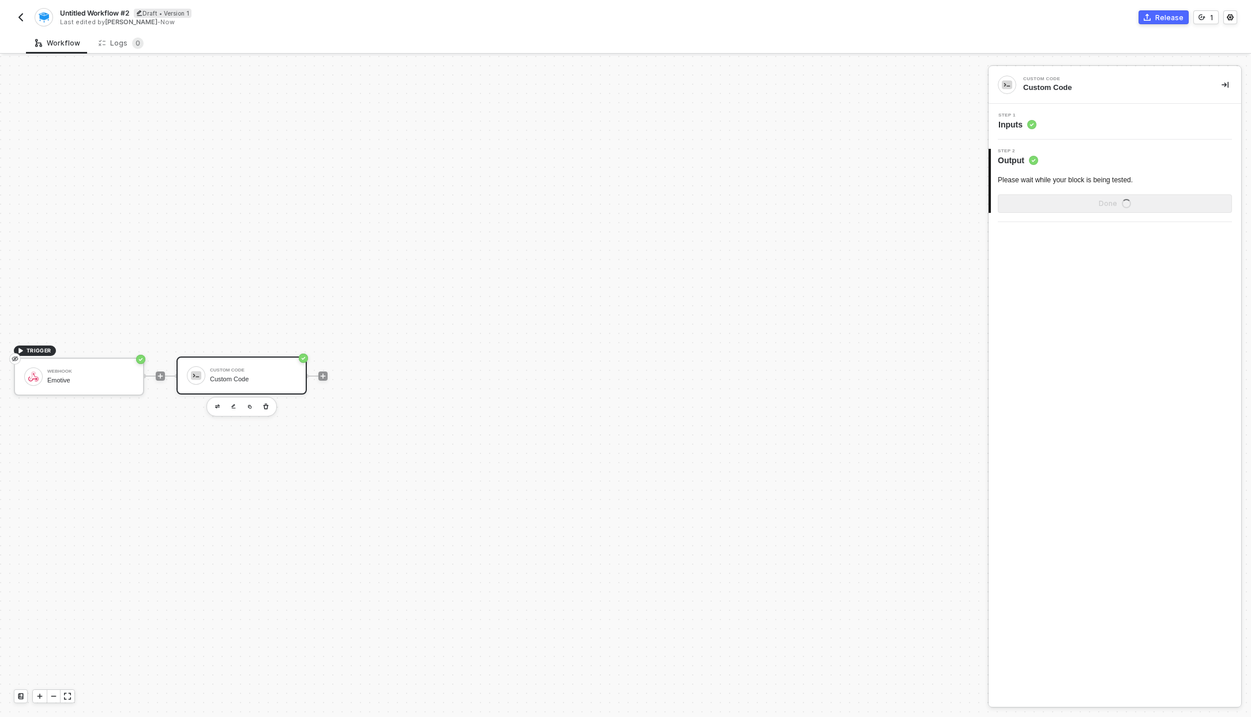
scroll to position [0, 0]
click at [1129, 203] on div "Show Sample Output Data" at bounding box center [1115, 203] width 92 height 9
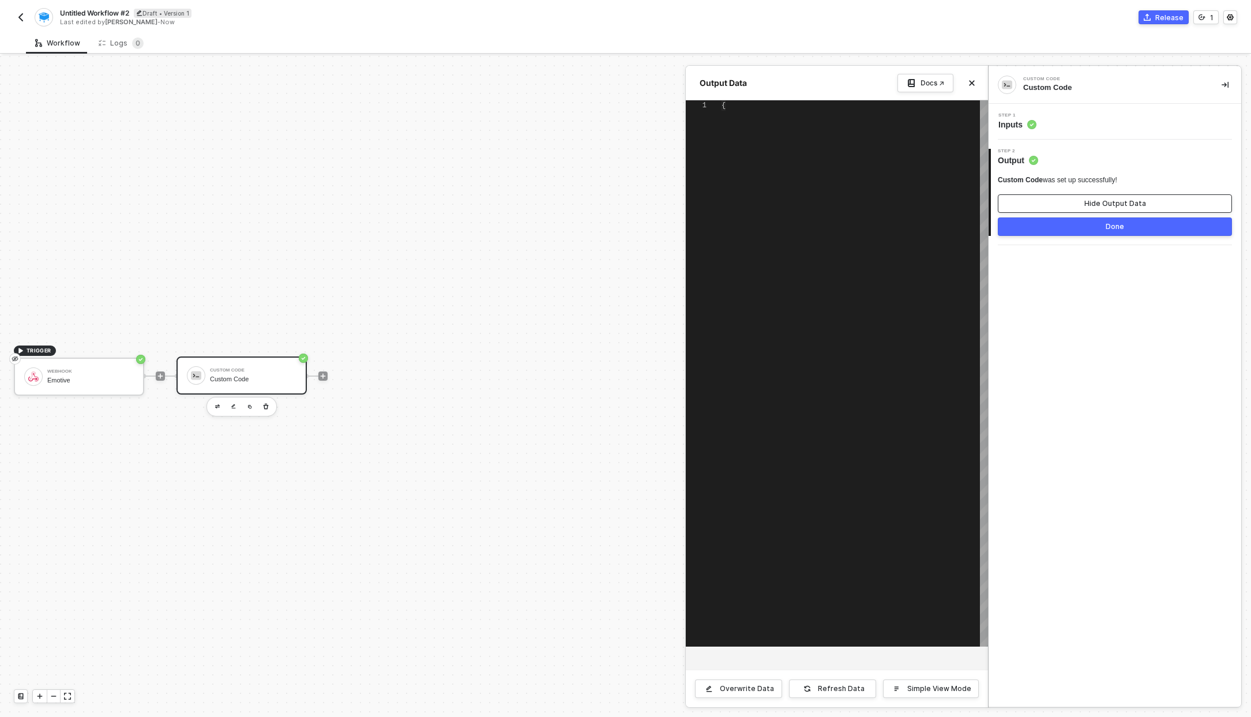
type textarea "{ "data": { "customer": { "phone": "5552225555", "first_name": "SamCart", "last…"
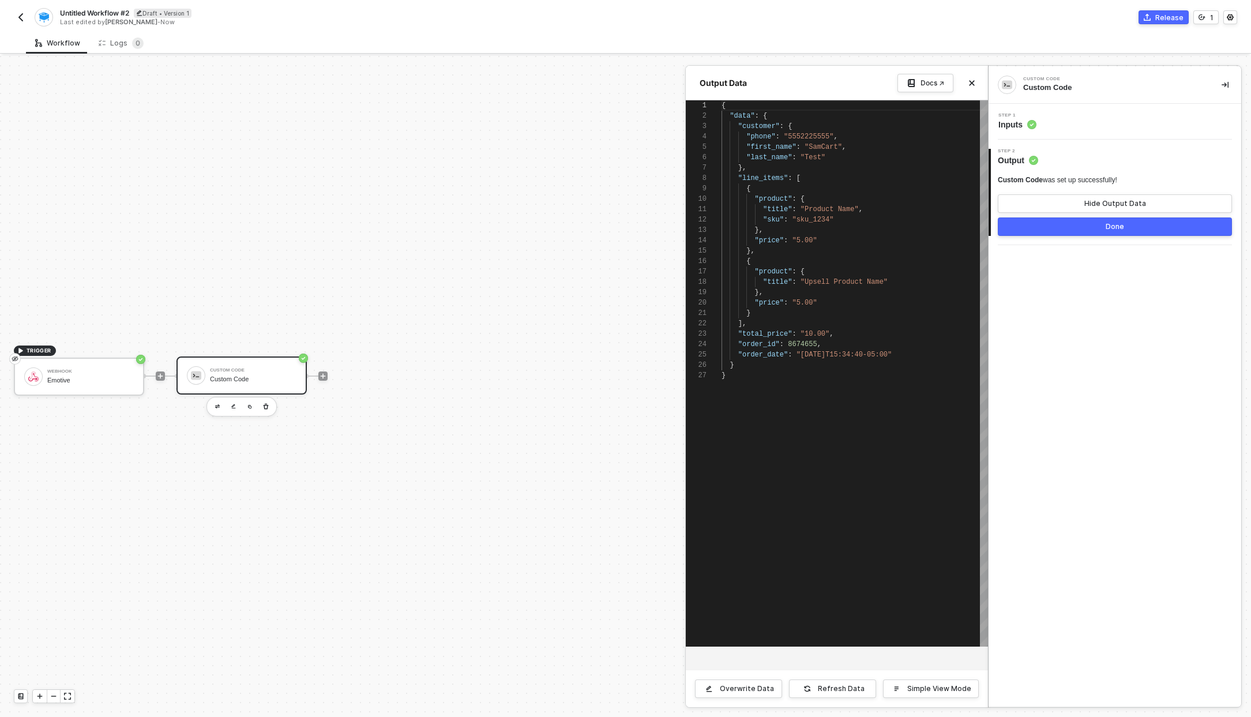
click at [1100, 224] on button "Done" at bounding box center [1115, 226] width 234 height 18
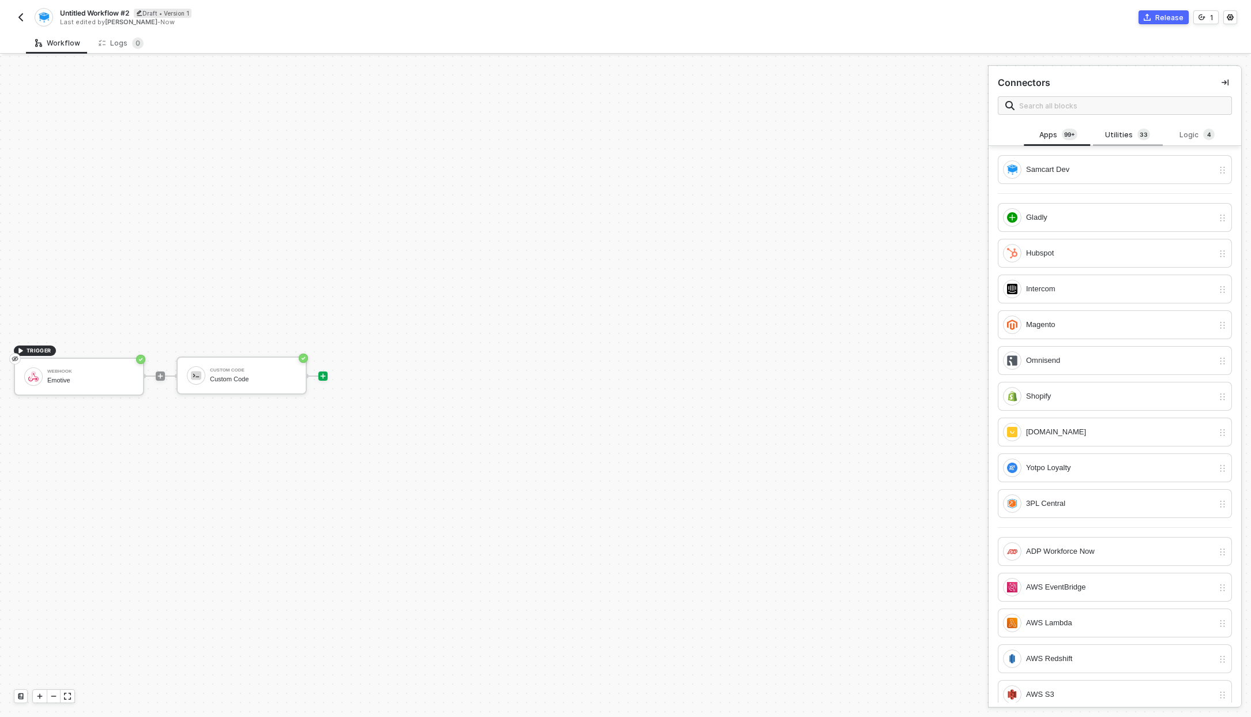
click at [1120, 131] on div "Utilities 3 3" at bounding box center [1127, 135] width 51 height 13
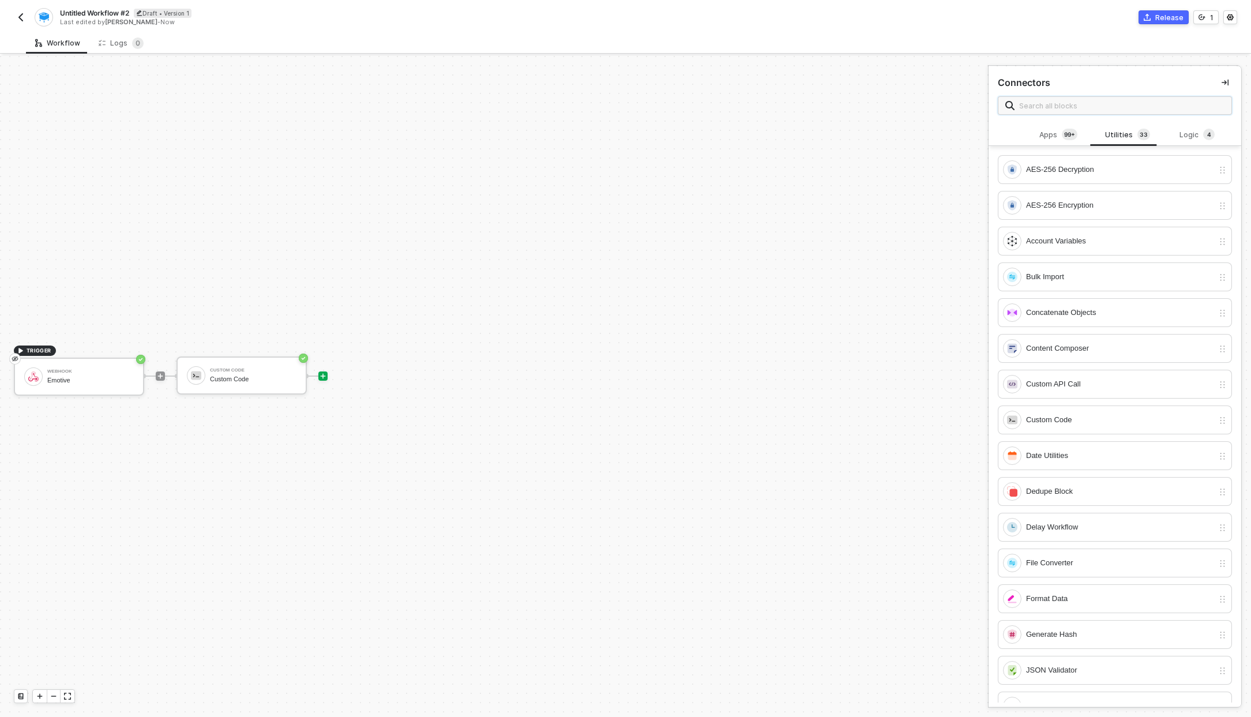
click at [1117, 100] on input "text" at bounding box center [1121, 105] width 205 height 13
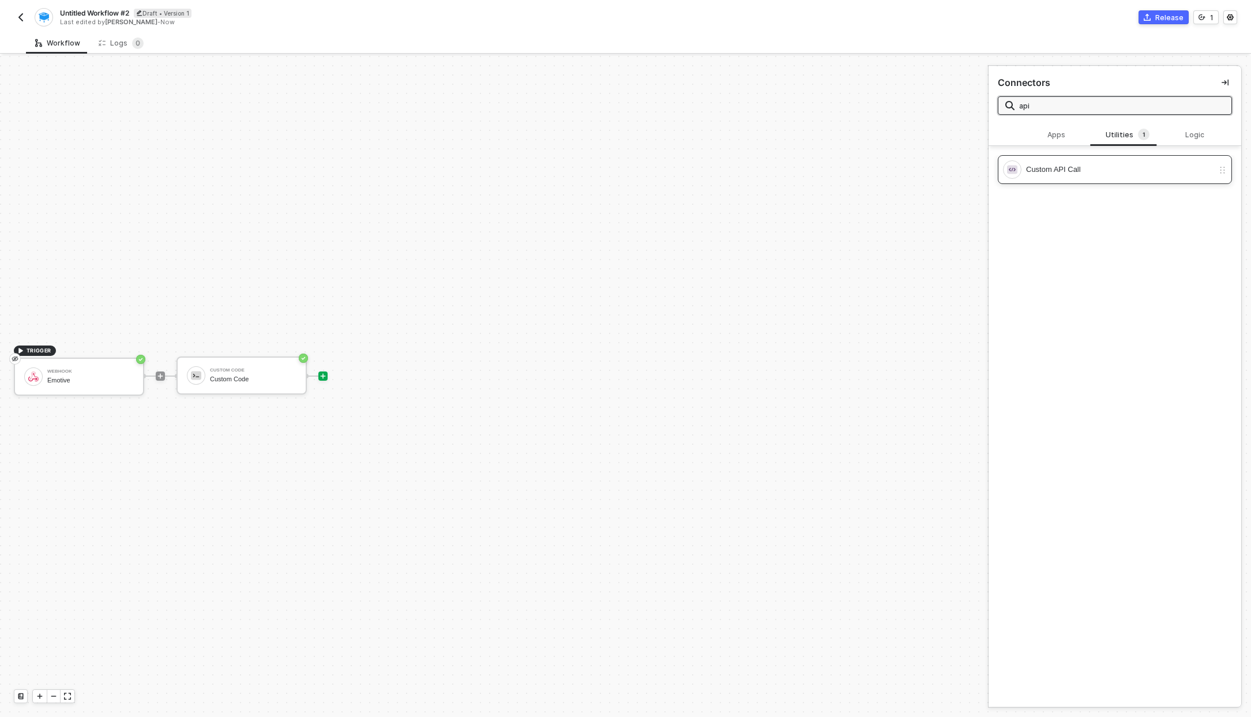
type input "api"
click at [324, 375] on icon "icon-play" at bounding box center [323, 375] width 5 height 5
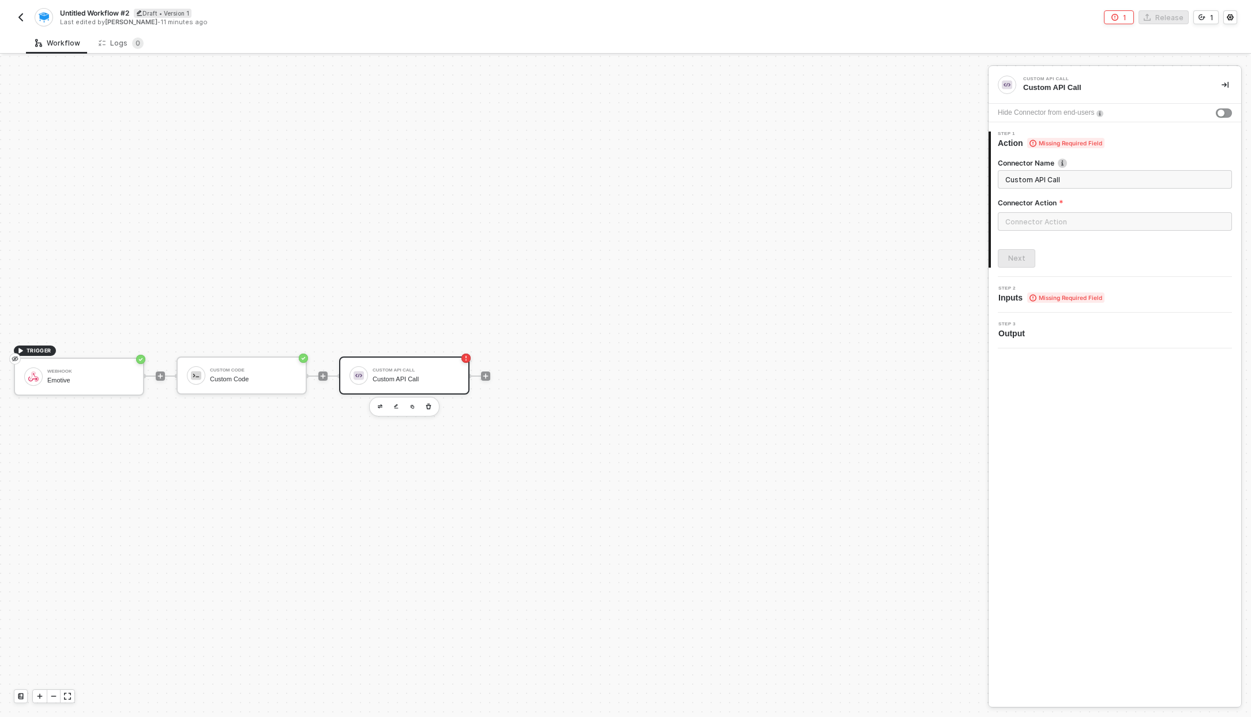
click at [384, 381] on div "Custom API Call" at bounding box center [416, 378] width 87 height 7
drag, startPoint x: 1069, startPoint y: 182, endPoint x: 872, endPoint y: 164, distance: 198.1
click at [872, 164] on div "TRIGGER Webhook Emotive Custom Code Custom Code Custom API Call Custom API Call…" at bounding box center [625, 386] width 1251 height 661
type input "Post Order Data"
click at [1023, 292] on span "Inputs Missing Required Field" at bounding box center [1051, 298] width 106 height 12
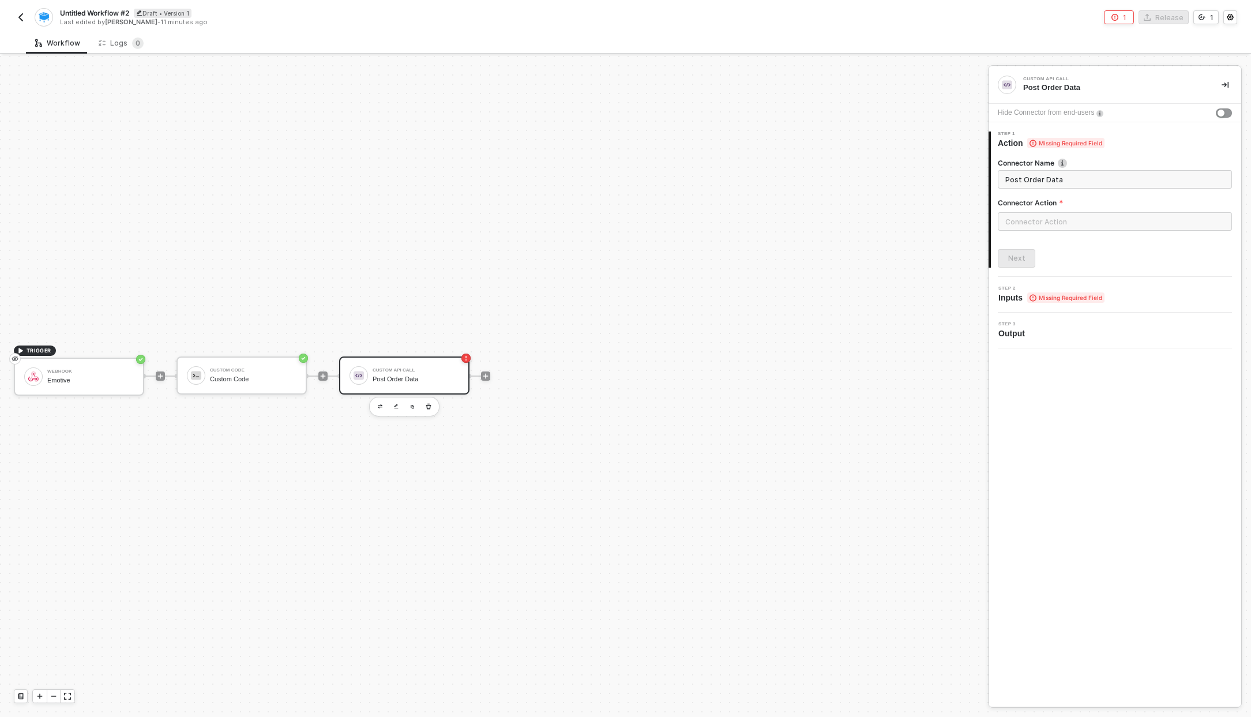
click at [1013, 295] on span "Inputs Missing Required Field" at bounding box center [1051, 298] width 106 height 12
drag, startPoint x: 1150, startPoint y: 294, endPoint x: 1158, endPoint y: 294, distance: 7.5
click at [1158, 294] on div "Step 2 Inputs Missing Required Field" at bounding box center [1116, 294] width 250 height 17
click at [1020, 220] on input "text" at bounding box center [1115, 221] width 234 height 18
click at [884, 140] on div "Custom Actions" at bounding box center [894, 139] width 168 height 10
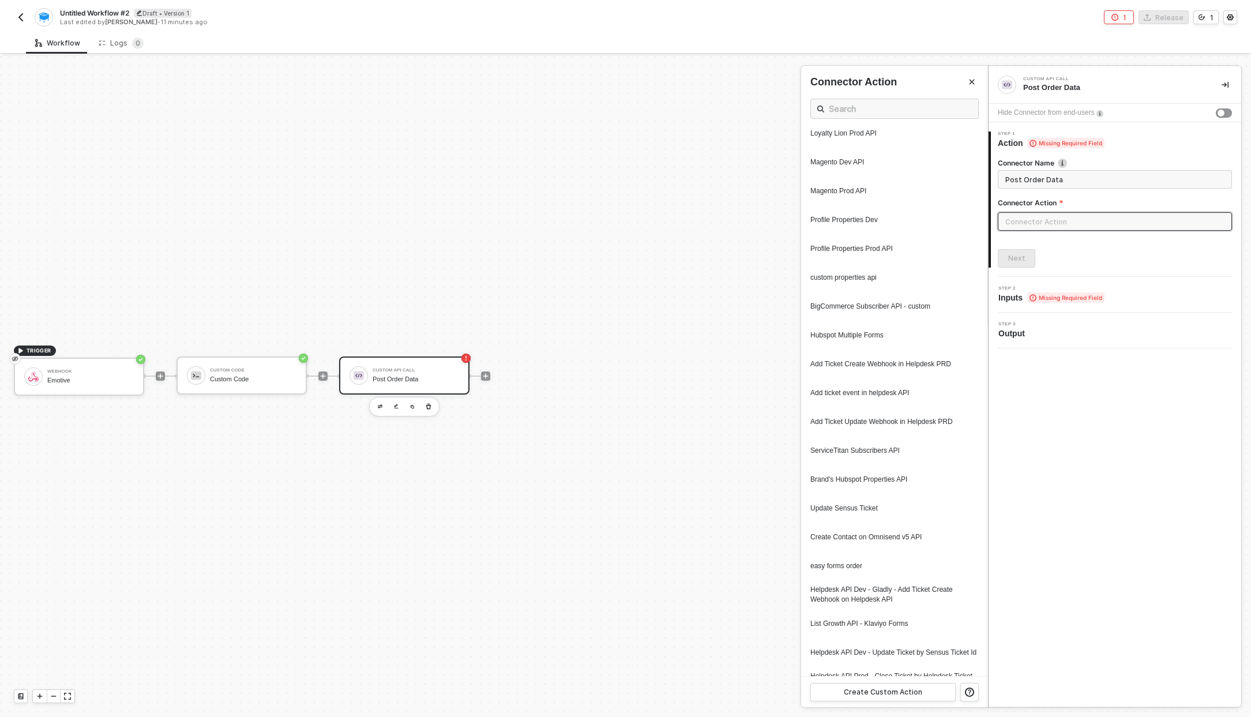
scroll to position [350, 0]
click at [1057, 216] on input "text" at bounding box center [1115, 221] width 234 height 18
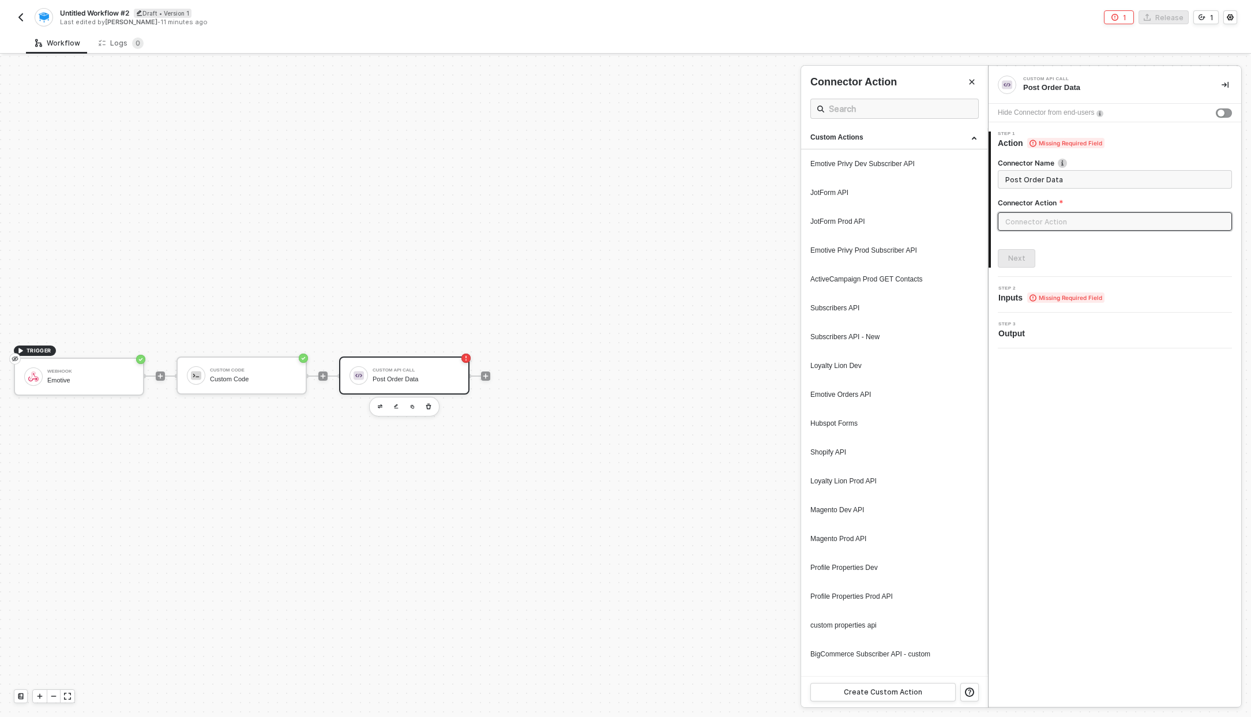
scroll to position [0, 0]
click at [892, 394] on div "Emotive Orders API" at bounding box center [872, 397] width 124 height 10
type input "Custom - Emotive Orders API"
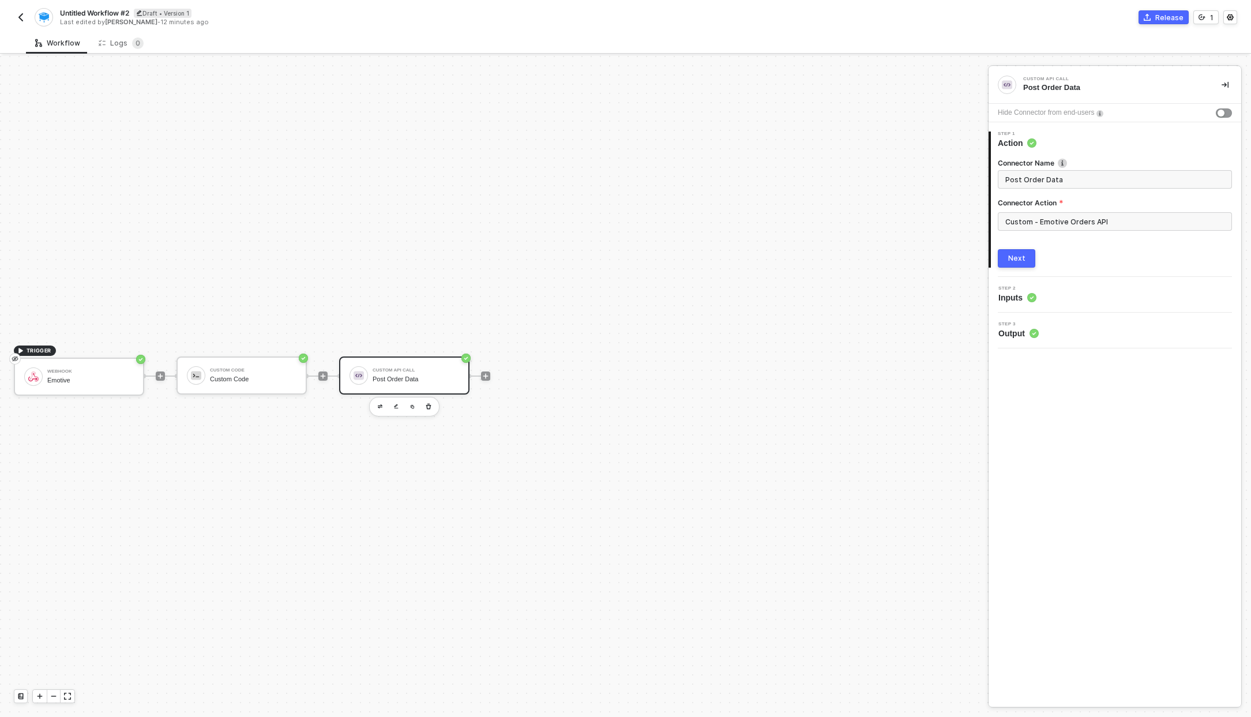
click at [1019, 297] on span "Inputs" at bounding box center [1017, 298] width 38 height 12
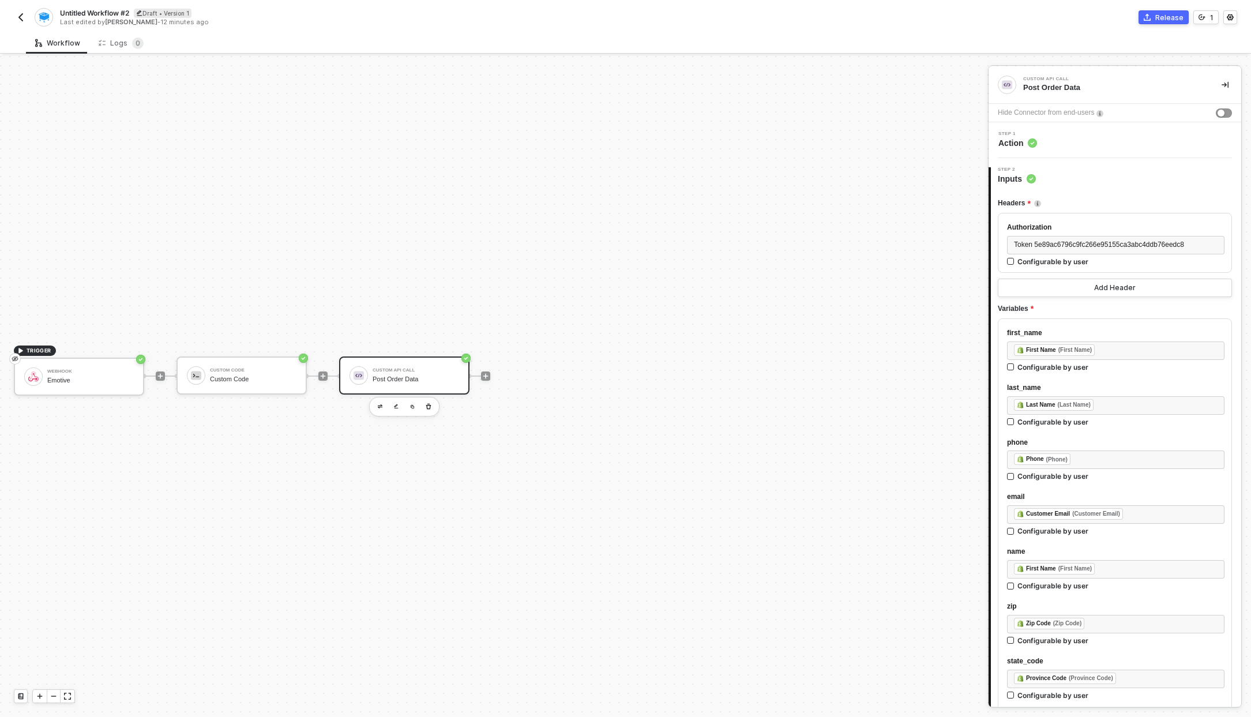
click at [1027, 141] on span "Action" at bounding box center [1017, 143] width 39 height 12
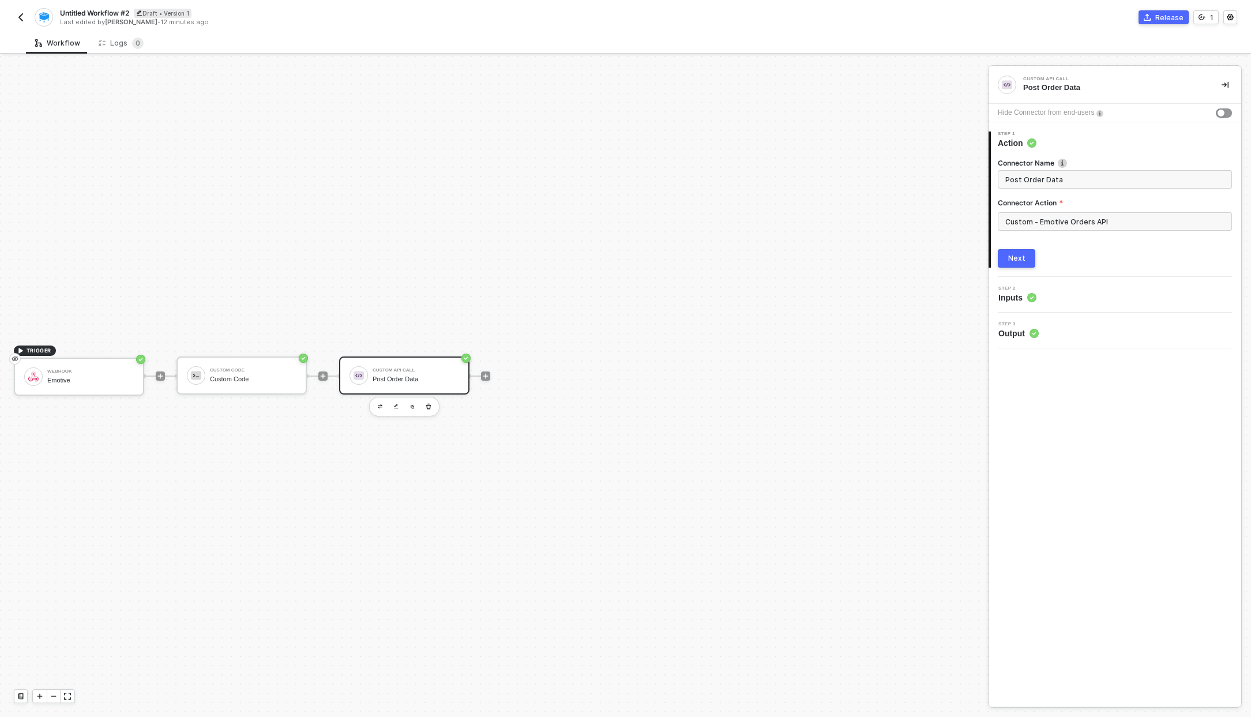
click at [1051, 232] on div "Custom - Emotive Orders API" at bounding box center [1115, 226] width 234 height 28
click at [1051, 218] on input "Custom - Emotive Orders API" at bounding box center [1115, 221] width 234 height 18
click at [1073, 217] on input "Custom - Emotive Orders API" at bounding box center [1115, 221] width 234 height 18
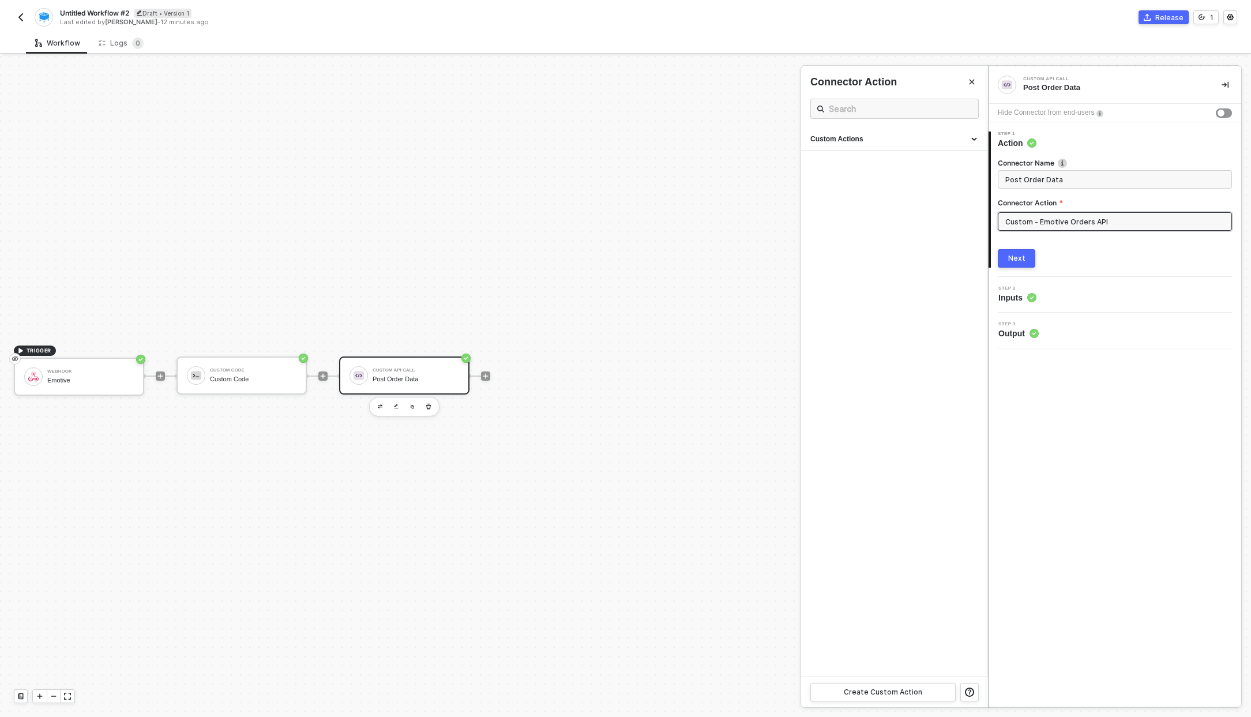
click at [1109, 230] on input "Custom - Emotive Orders API" at bounding box center [1115, 221] width 234 height 18
click at [1102, 222] on input "Custom - Emotive Orders API" at bounding box center [1115, 221] width 234 height 18
click at [1041, 294] on div "Step 2 Inputs" at bounding box center [1116, 294] width 250 height 17
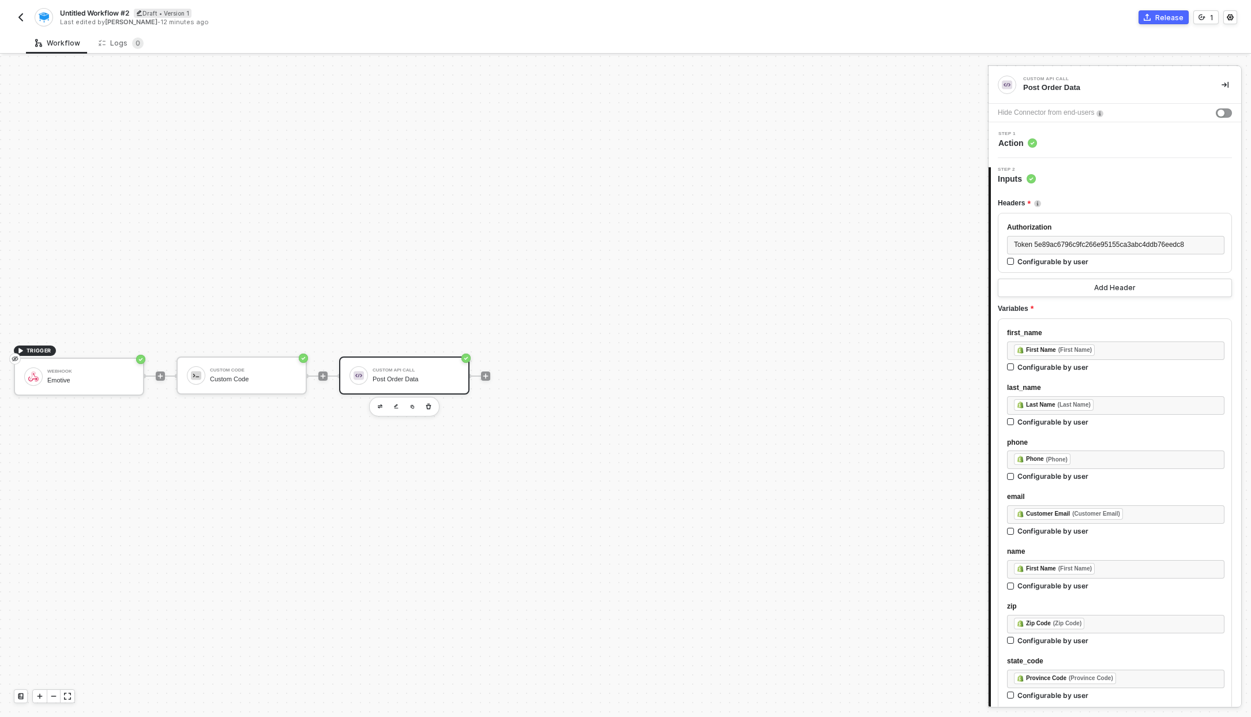
click at [1055, 134] on div "Step 1 Action" at bounding box center [1116, 139] width 250 height 17
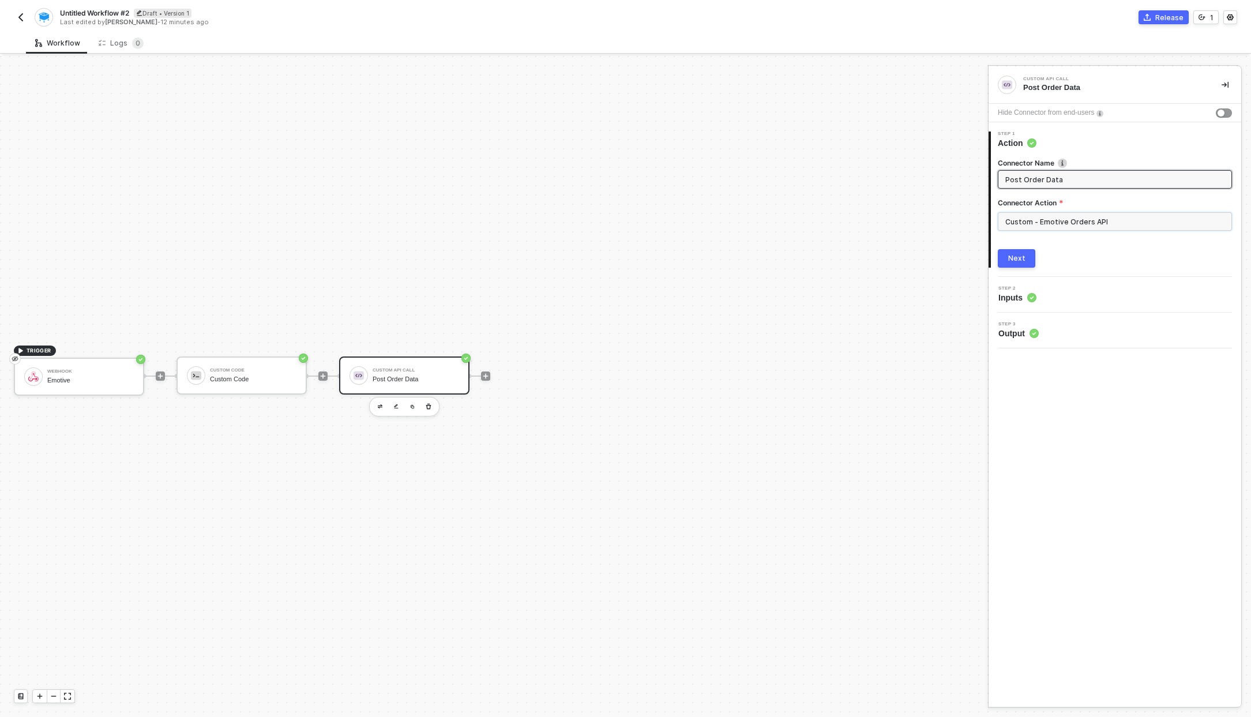
click at [1048, 219] on input "Custom - Emotive Orders API" at bounding box center [1115, 221] width 234 height 18
click at [969, 145] on div "Custom Actions" at bounding box center [894, 139] width 186 height 23
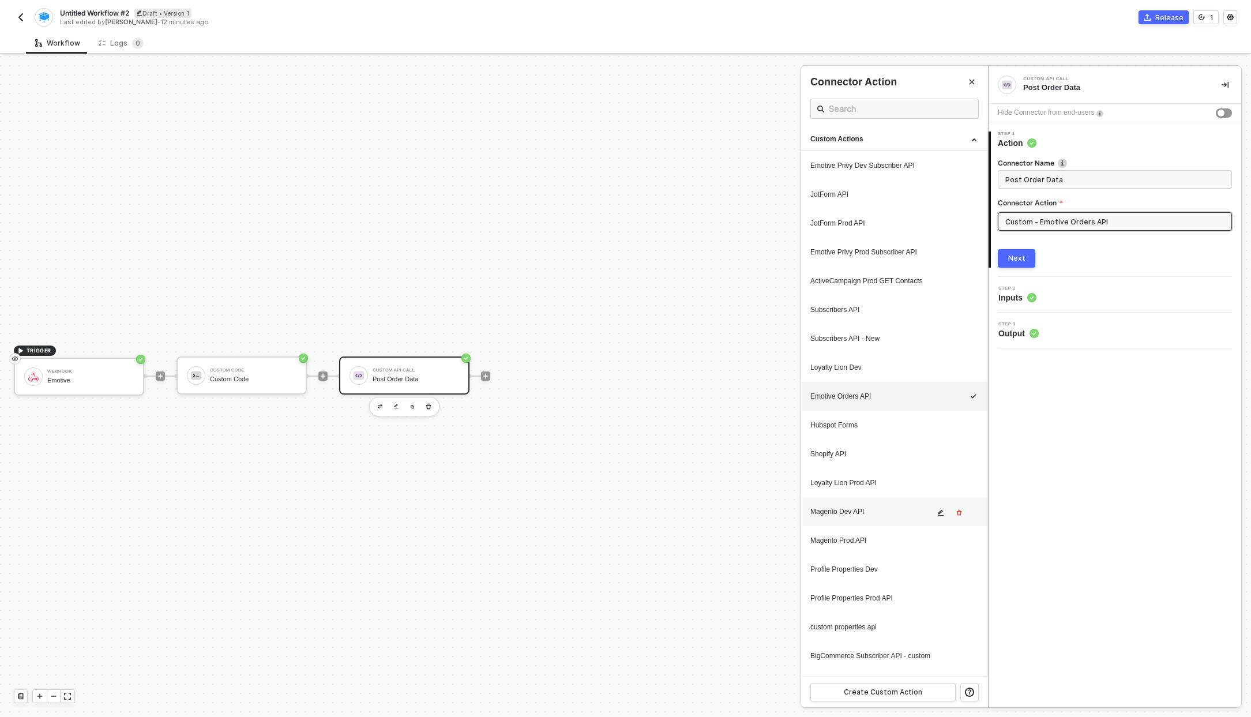
click at [874, 515] on div "Magento Dev API" at bounding box center [872, 512] width 124 height 10
type input "Custom - Magento Dev API"
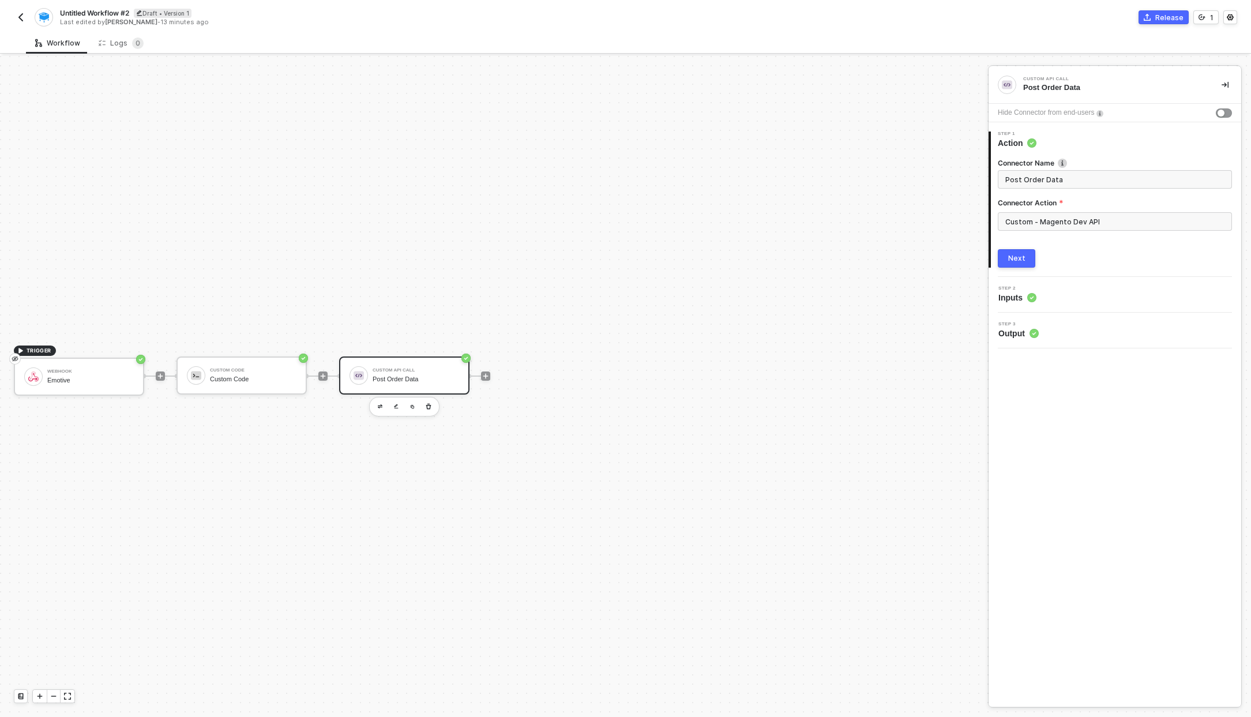
click at [1047, 304] on div "2 Step 2 Inputs" at bounding box center [1115, 295] width 253 height 36
click at [1040, 297] on div "Step 2 Inputs" at bounding box center [1116, 294] width 250 height 17
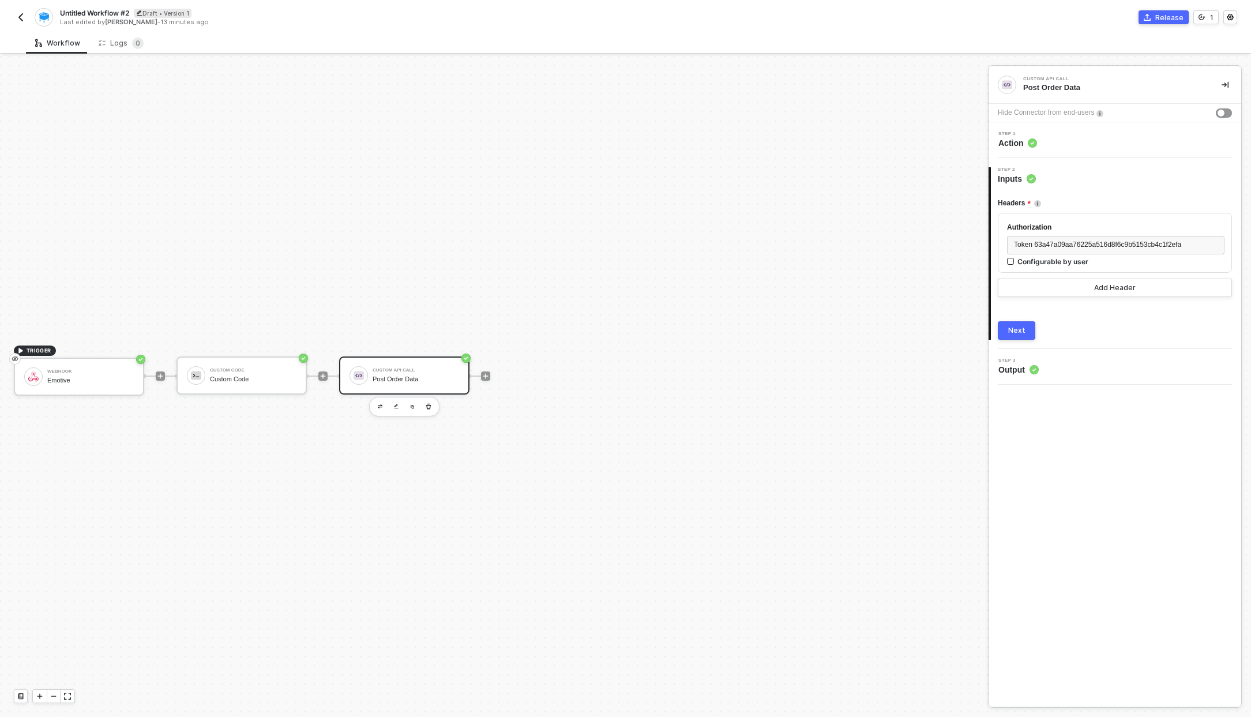
click at [1052, 376] on div "3 Step 3 Output" at bounding box center [1115, 367] width 253 height 36
click at [1045, 373] on div "Step 3 Output" at bounding box center [1116, 366] width 250 height 17
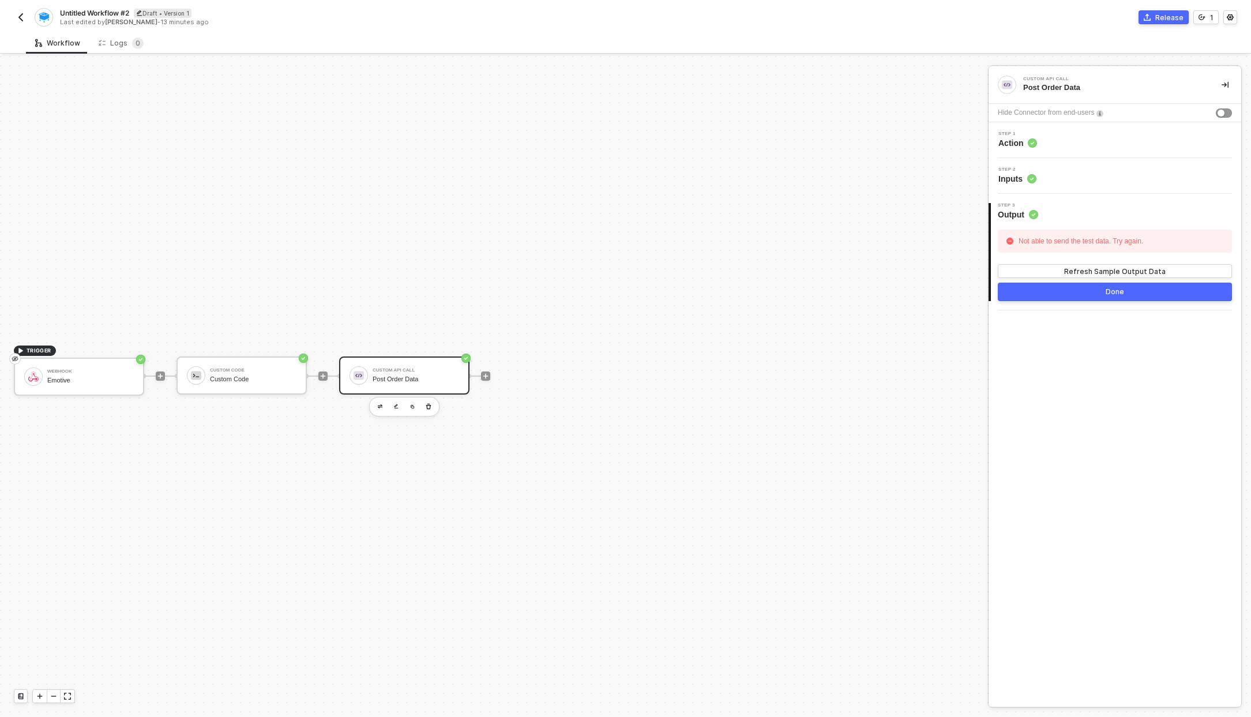
click at [1015, 169] on span "Step 2" at bounding box center [1017, 169] width 38 height 5
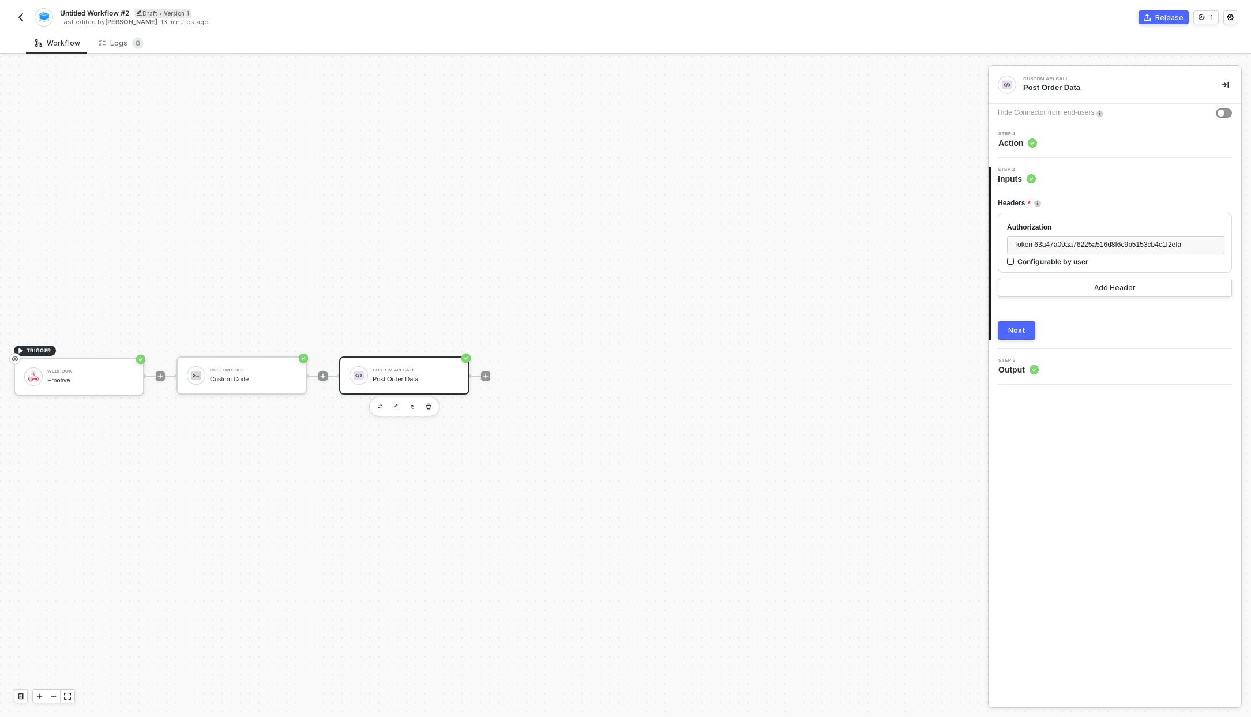
click at [1017, 144] on span "Action" at bounding box center [1017, 143] width 39 height 12
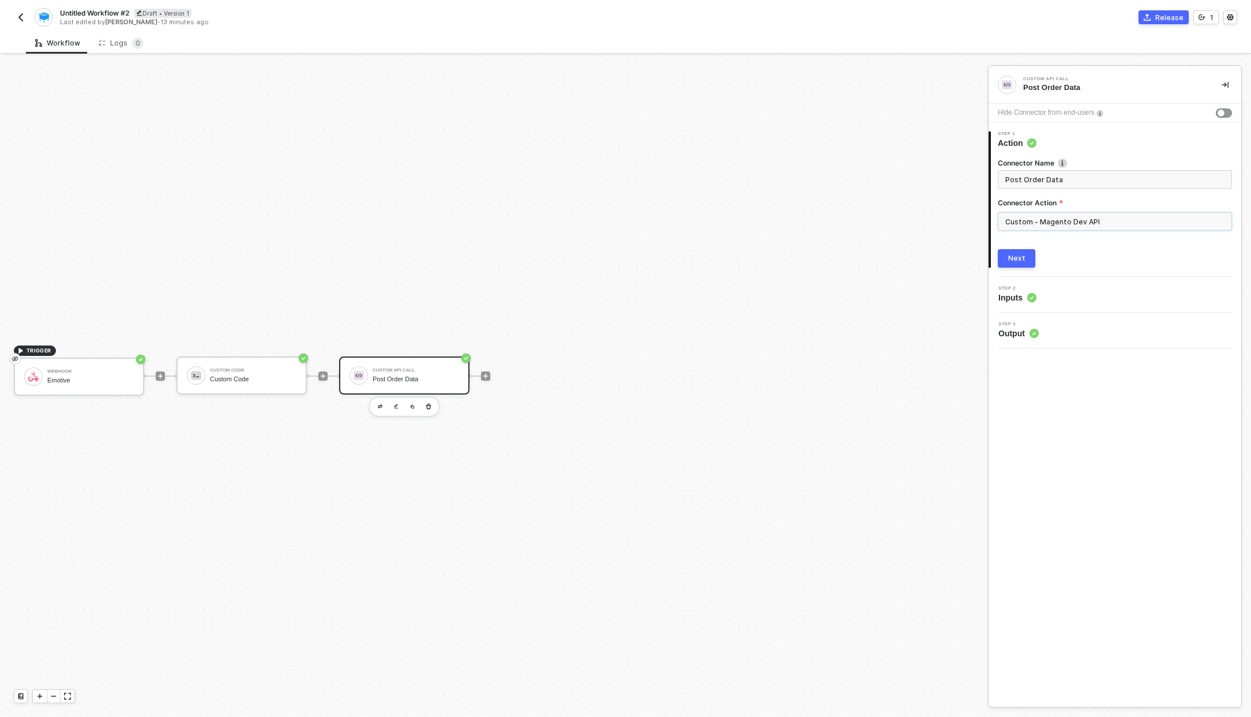
click at [1040, 215] on input "Custom - Magento Dev API" at bounding box center [1115, 221] width 234 height 18
click at [890, 690] on div "Create Custom Action" at bounding box center [883, 691] width 78 height 9
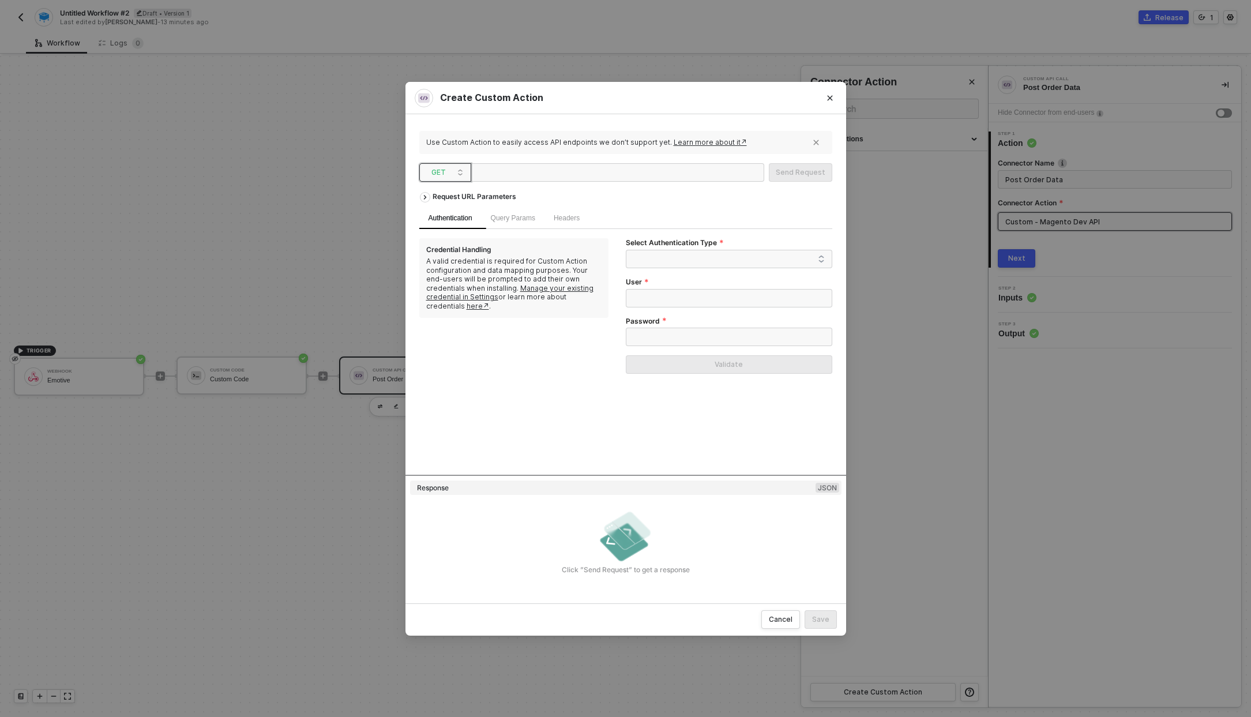
click at [460, 172] on span "GET" at bounding box center [447, 172] width 32 height 17
click at [440, 209] on div "POST" at bounding box center [445, 214] width 43 height 14
click at [508, 219] on span "Query Params" at bounding box center [513, 218] width 44 height 8
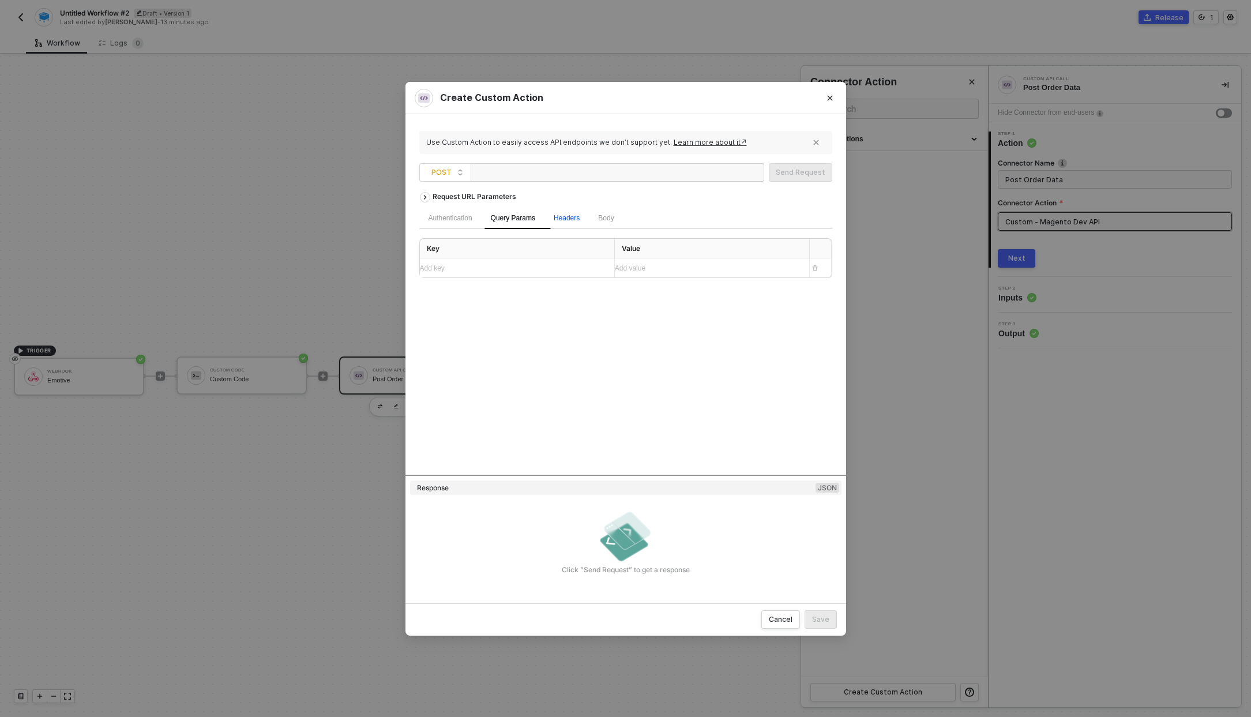
click at [580, 220] on span "Headers" at bounding box center [567, 218] width 26 height 8
click at [614, 218] on span "Body" at bounding box center [606, 218] width 16 height 8
click at [565, 243] on span "JSON" at bounding box center [565, 245] width 23 height 9
click at [554, 243] on input "JSON" at bounding box center [550, 245] width 7 height 7
radio input "true"
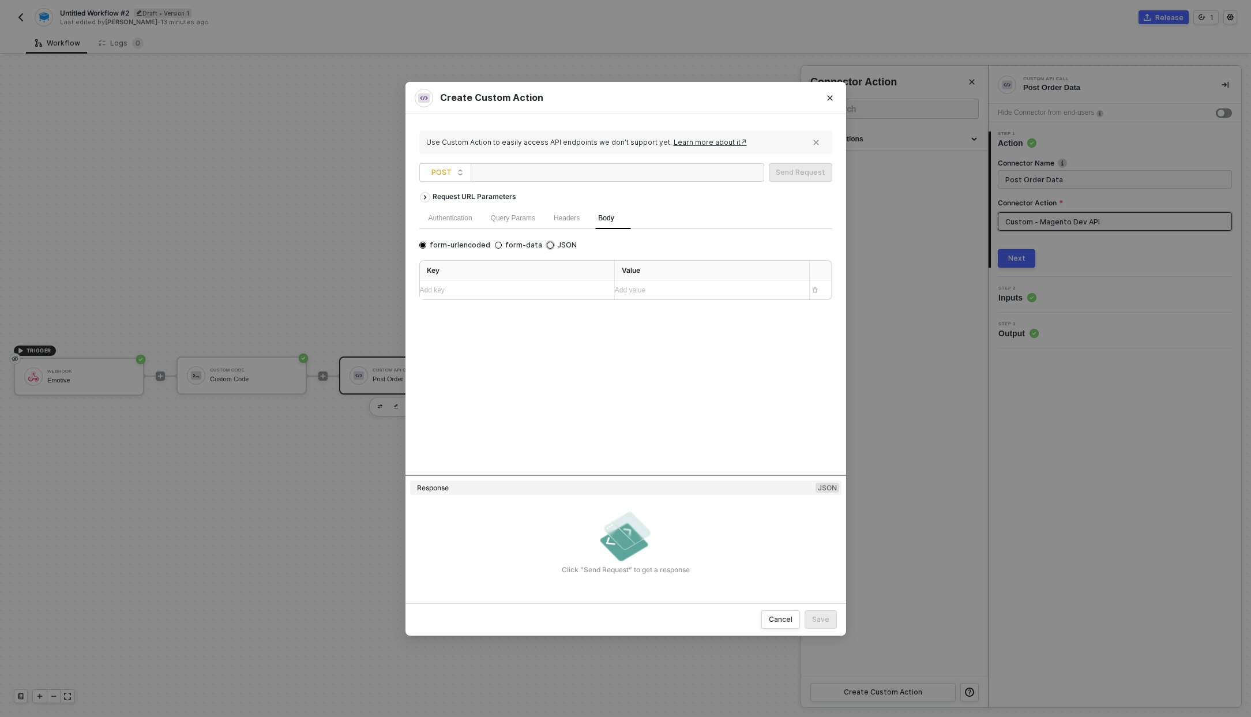
radio input "false"
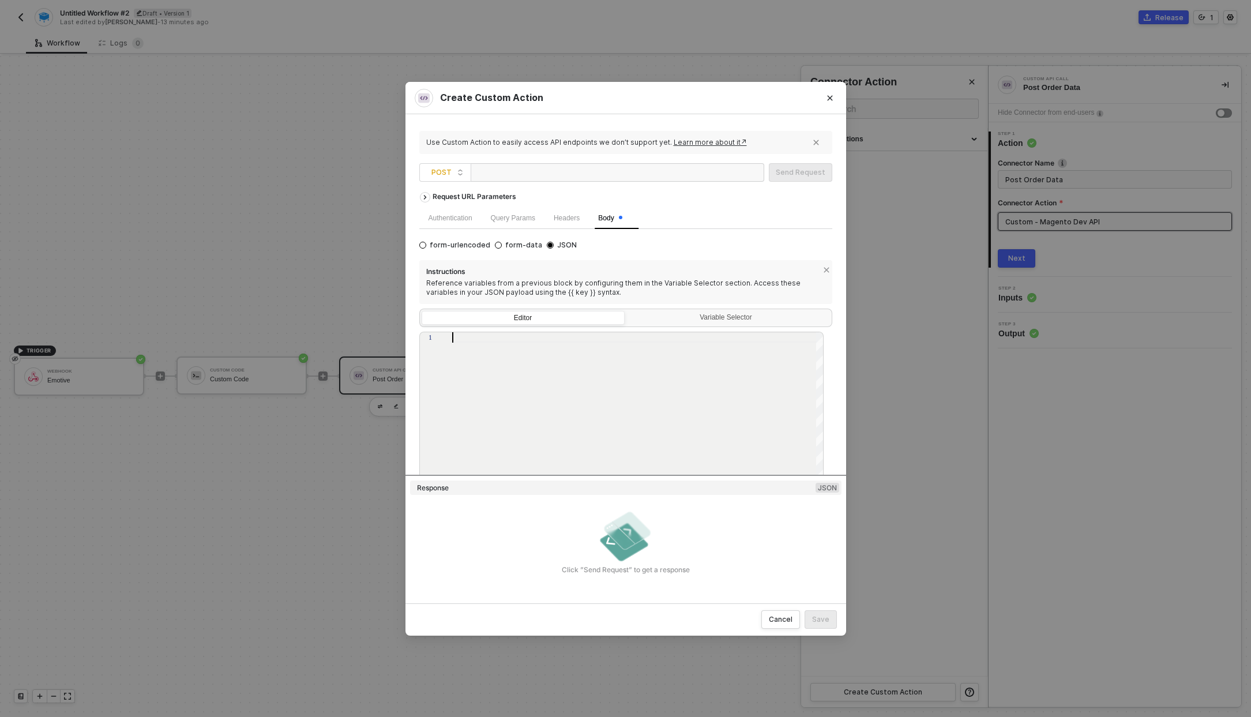
click at [546, 337] on div at bounding box center [638, 337] width 372 height 10
click at [657, 318] on div "Variable Selector" at bounding box center [727, 317] width 188 height 9
click at [627, 311] on input "Variable Selector" at bounding box center [627, 311] width 0 height 0
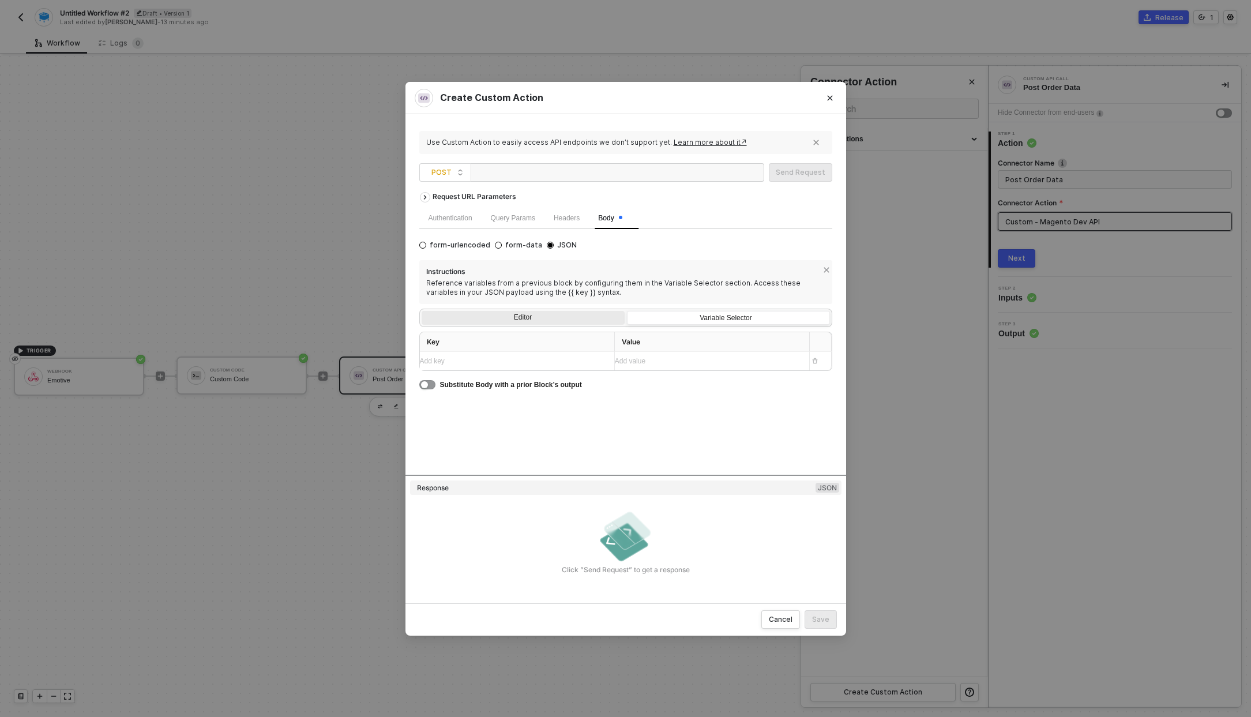
click at [584, 320] on div "Editor" at bounding box center [523, 319] width 203 height 16
click at [422, 311] on input "Editor" at bounding box center [422, 311] width 0 height 0
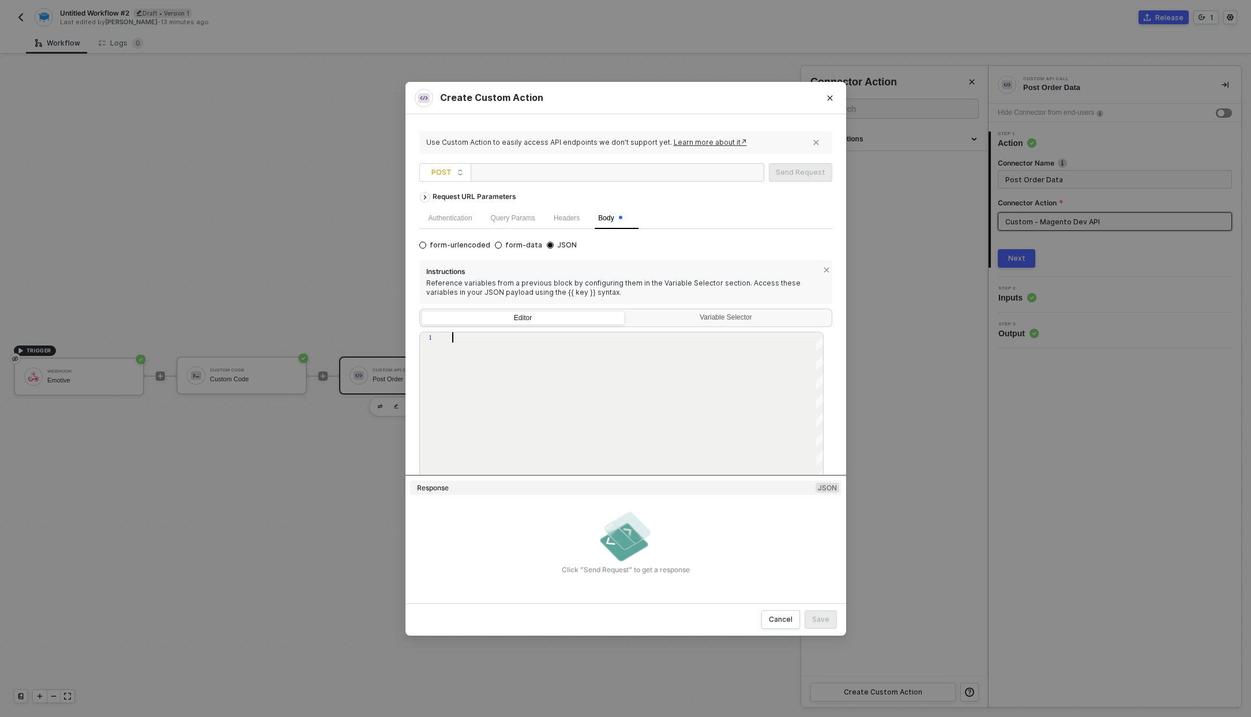
click at [563, 356] on div at bounding box center [638, 411] width 372 height 159
type textarea "{"
click at [668, 319] on div "Variable Selector" at bounding box center [727, 317] width 188 height 9
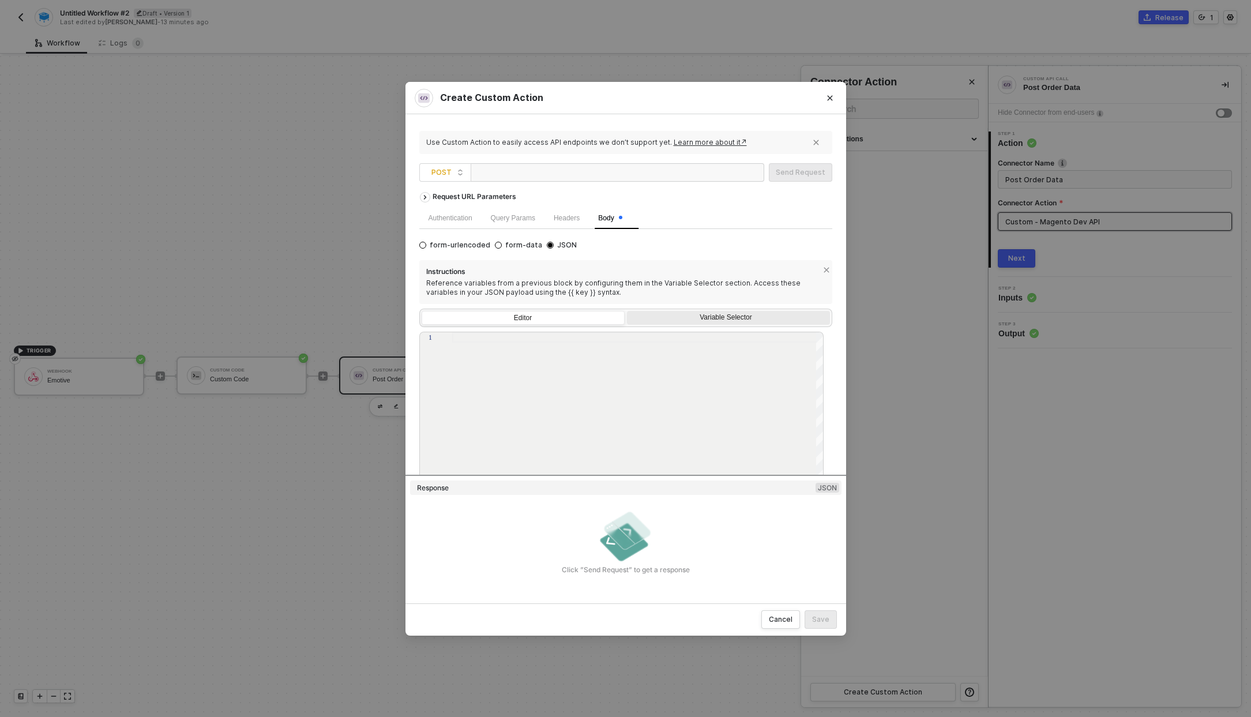
click at [627, 311] on input "Variable Selector" at bounding box center [627, 311] width 0 height 0
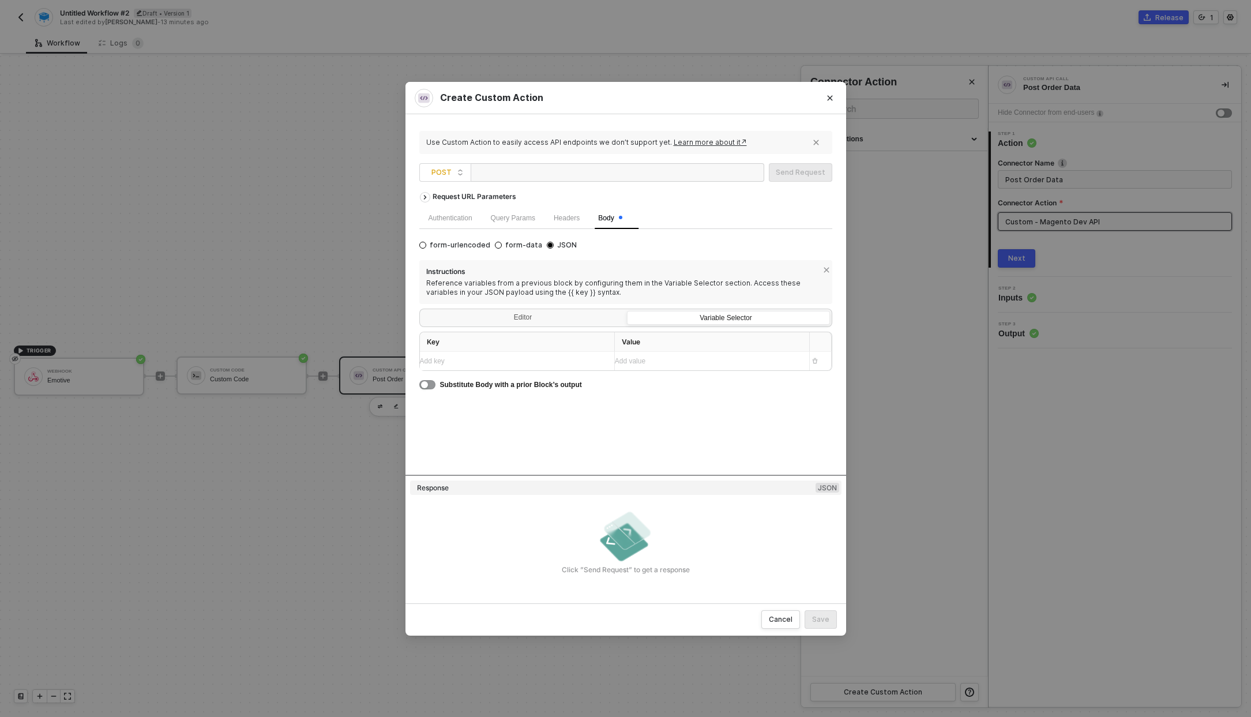
click at [600, 366] on div "Add key ﻿" at bounding box center [512, 361] width 185 height 18
click at [642, 363] on div "Add value ﻿" at bounding box center [702, 361] width 174 height 11
click at [582, 363] on div "Add key ﻿" at bounding box center [507, 361] width 174 height 11
click at [667, 357] on div "Add value ﻿" at bounding box center [702, 361] width 174 height 11
click at [659, 422] on div "Custom Code" at bounding box center [646, 422] width 38 height 8
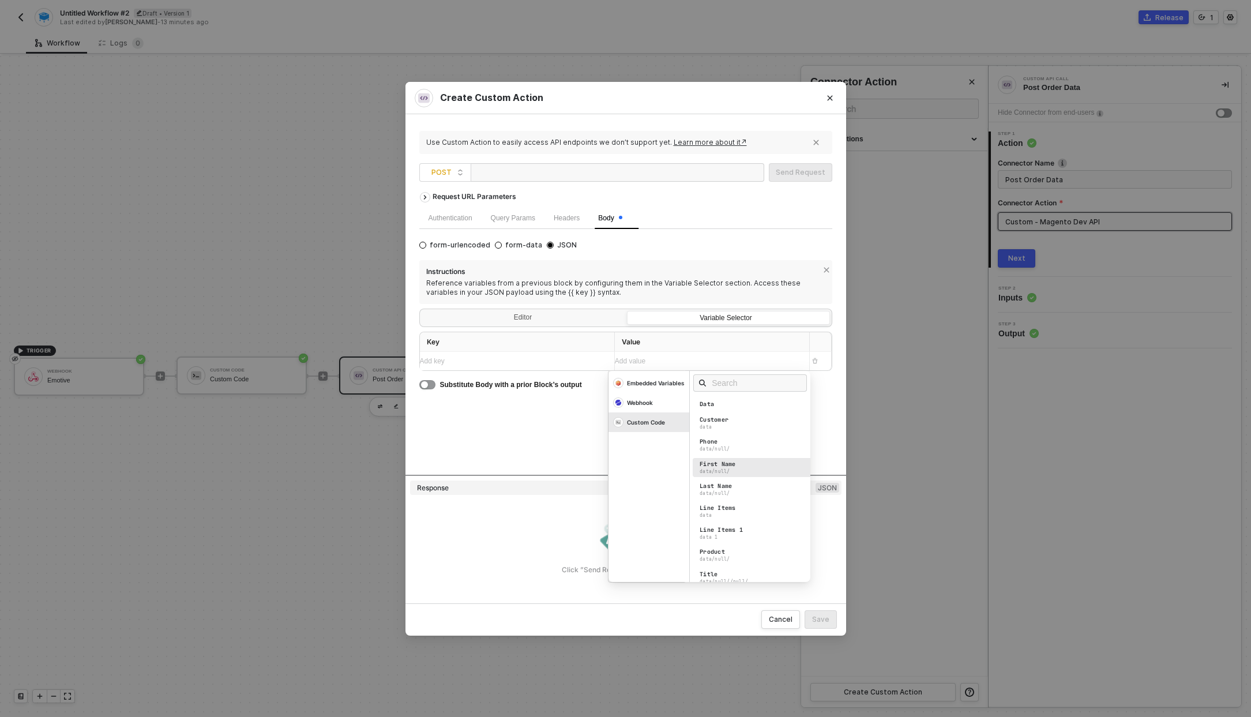
click at [742, 471] on div "First Name data/null/" at bounding box center [753, 467] width 121 height 19
click at [735, 486] on div "Last Name data/null/" at bounding box center [753, 489] width 121 height 19
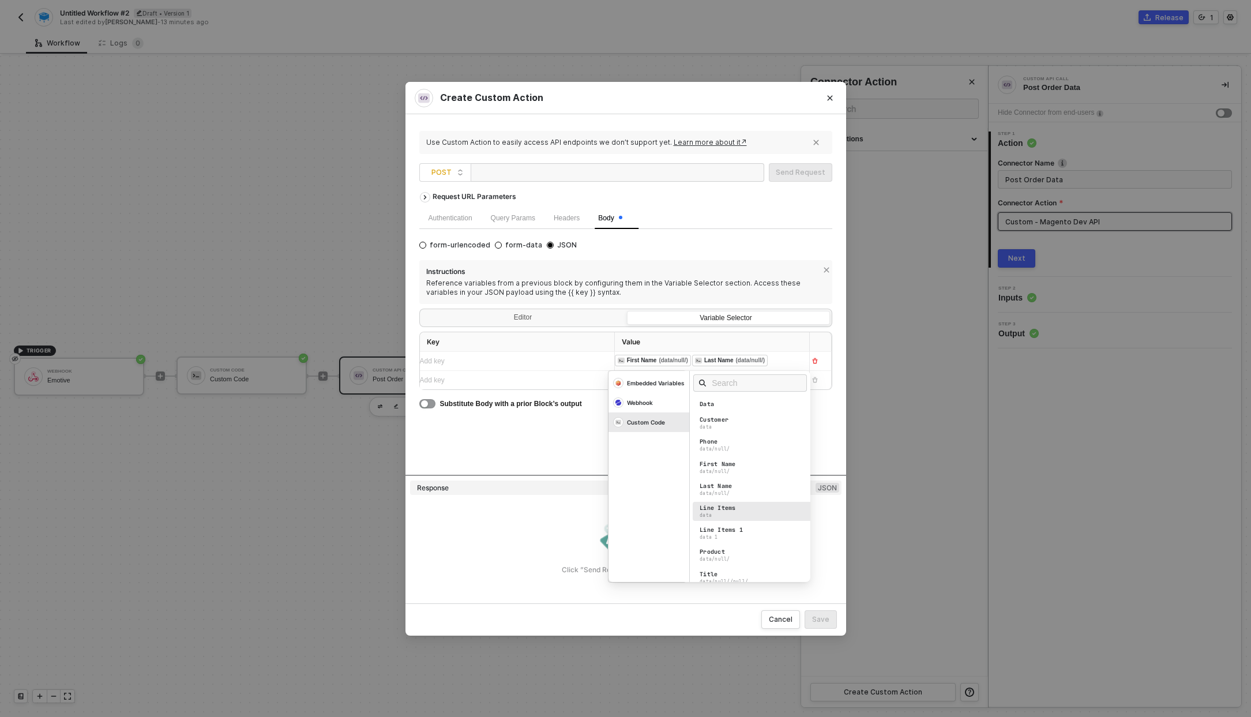
click at [735, 506] on div "Line Items" at bounding box center [718, 508] width 36 height 8
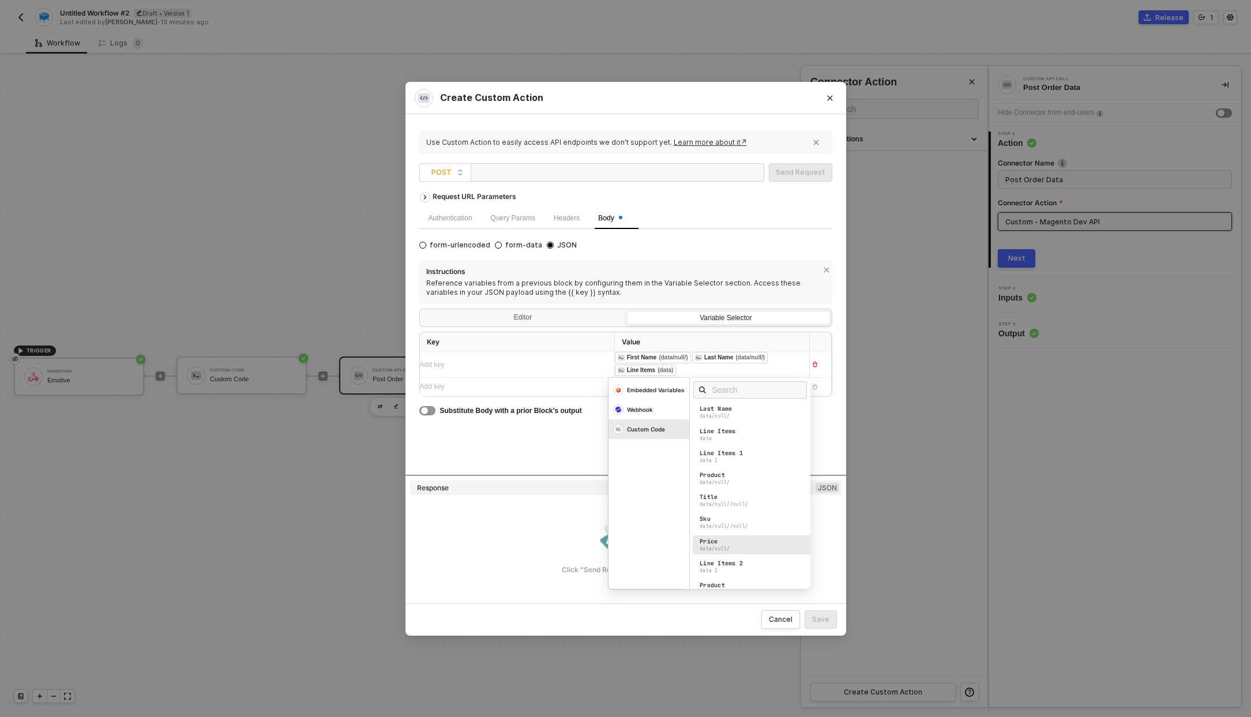
click at [752, 536] on div "Price data/null/" at bounding box center [753, 544] width 121 height 19
click at [749, 552] on div "Total Price data" at bounding box center [753, 556] width 121 height 19
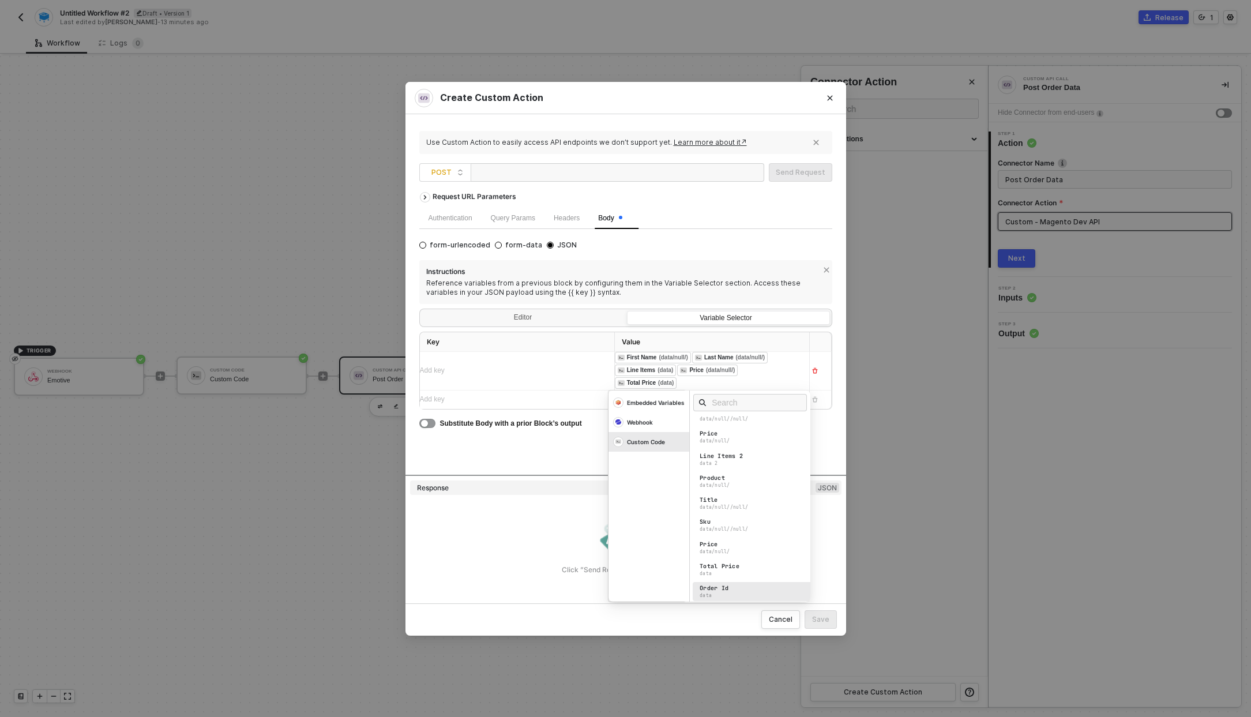
click at [746, 587] on div "Order Id data" at bounding box center [753, 591] width 121 height 19
click at [553, 435] on div "Request URL Parameters Authentication Query Params Headers Body form-urlencoded…" at bounding box center [625, 330] width 413 height 288
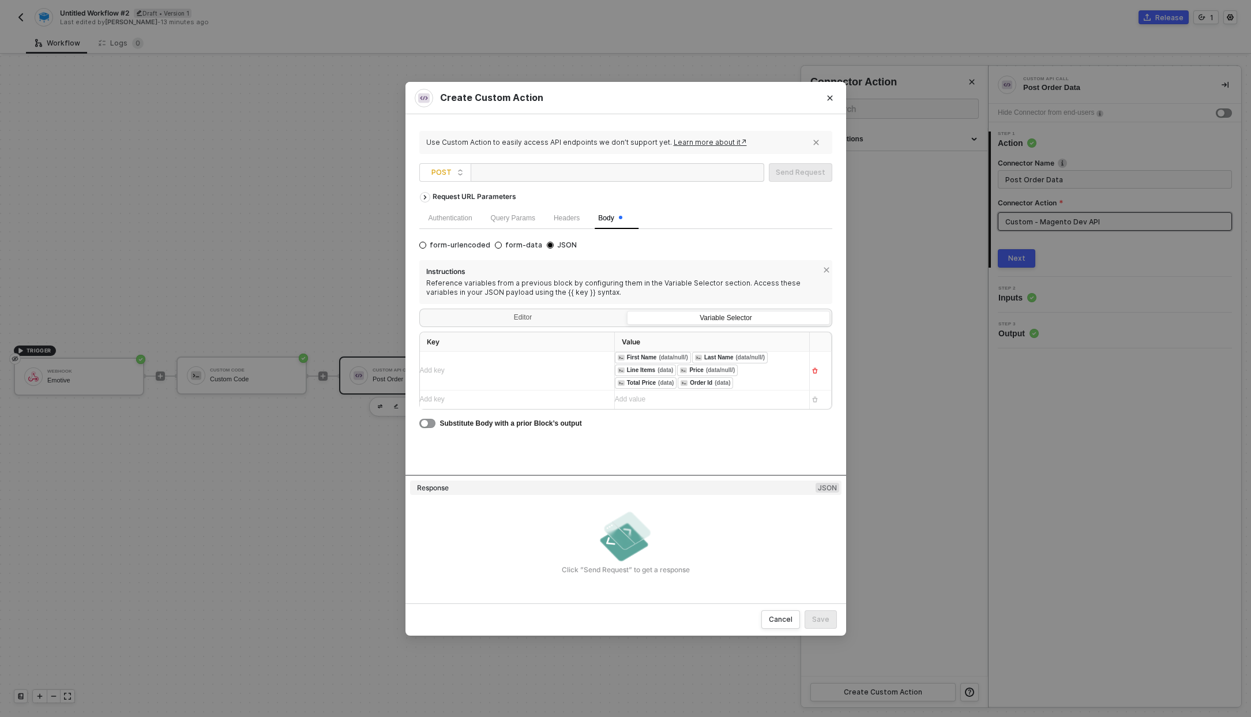
click at [563, 367] on div "Add key ﻿" at bounding box center [512, 370] width 185 height 11
click at [562, 325] on div "Editor" at bounding box center [523, 319] width 203 height 16
click at [422, 311] on input "Editor" at bounding box center [422, 311] width 0 height 0
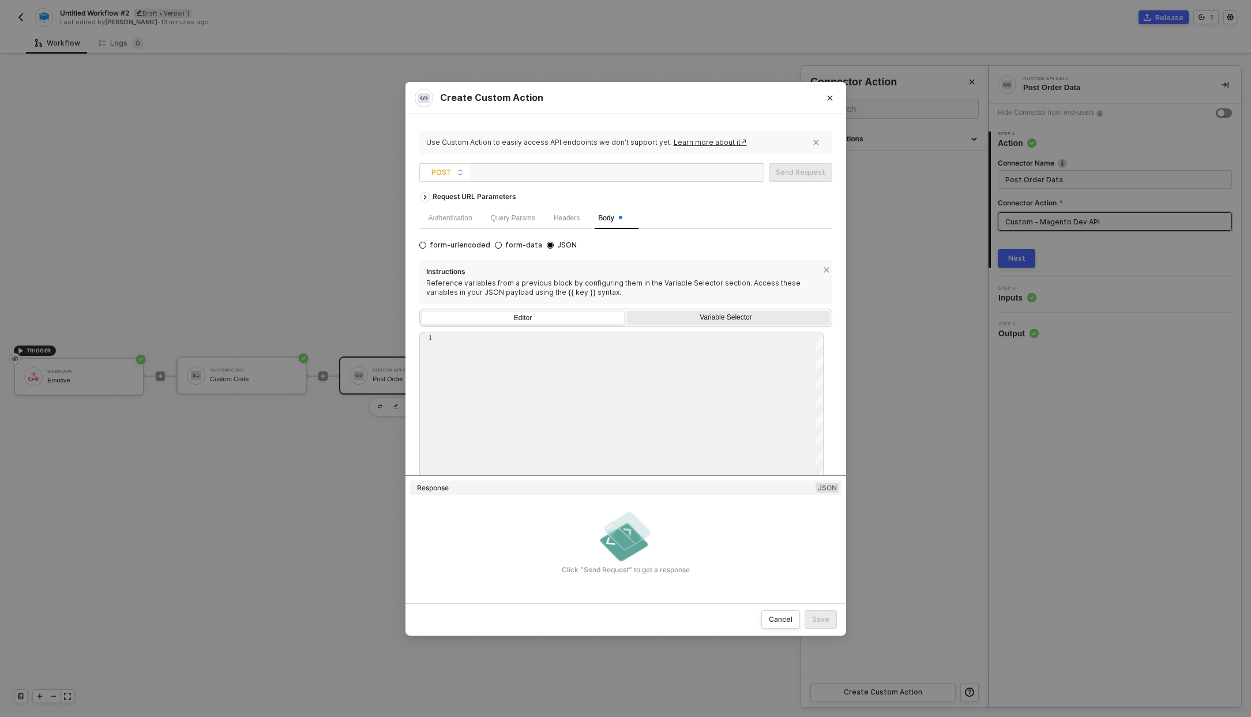
click at [700, 323] on div "Variable Selector" at bounding box center [728, 319] width 203 height 16
click at [627, 311] on input "Variable Selector" at bounding box center [627, 311] width 0 height 0
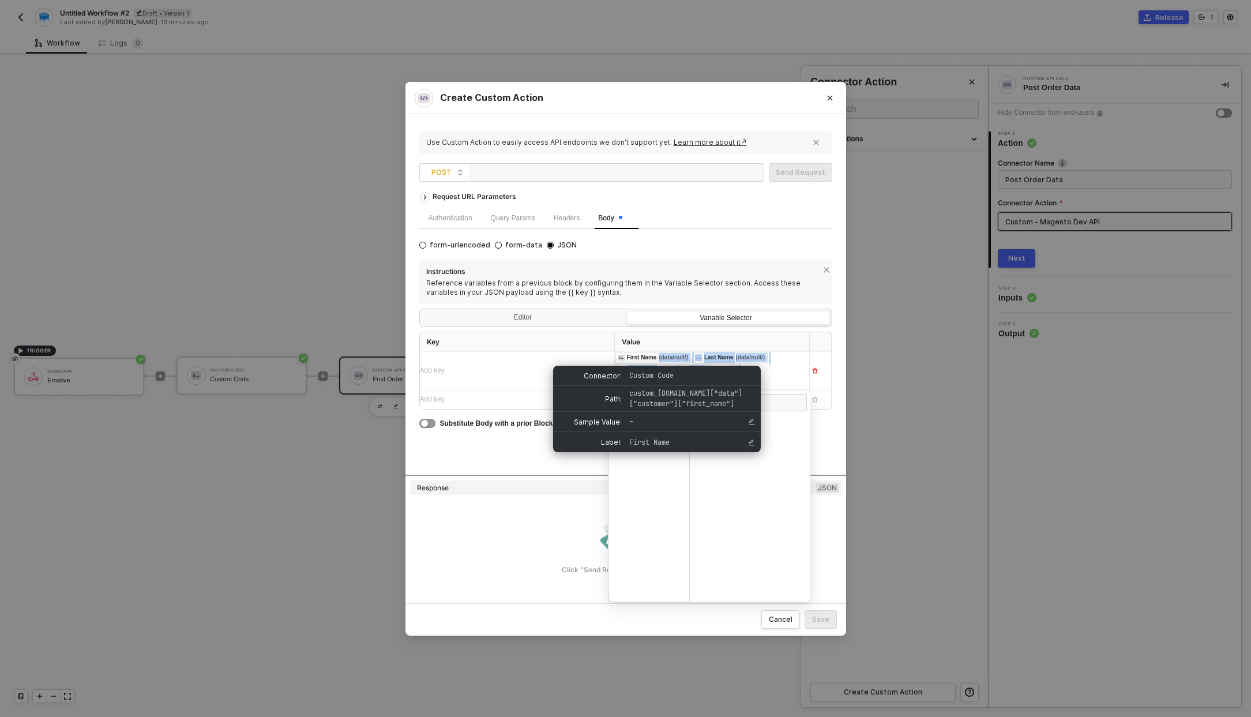
drag, startPoint x: 782, startPoint y: 381, endPoint x: 693, endPoint y: 359, distance: 91.3
click at [693, 359] on div "﻿ ﻿ First Name (data/null/) ﻿ ﻿ Last Name (data/null/) ﻿ ﻿ Line Items (data) ﻿ …" at bounding box center [702, 371] width 174 height 38
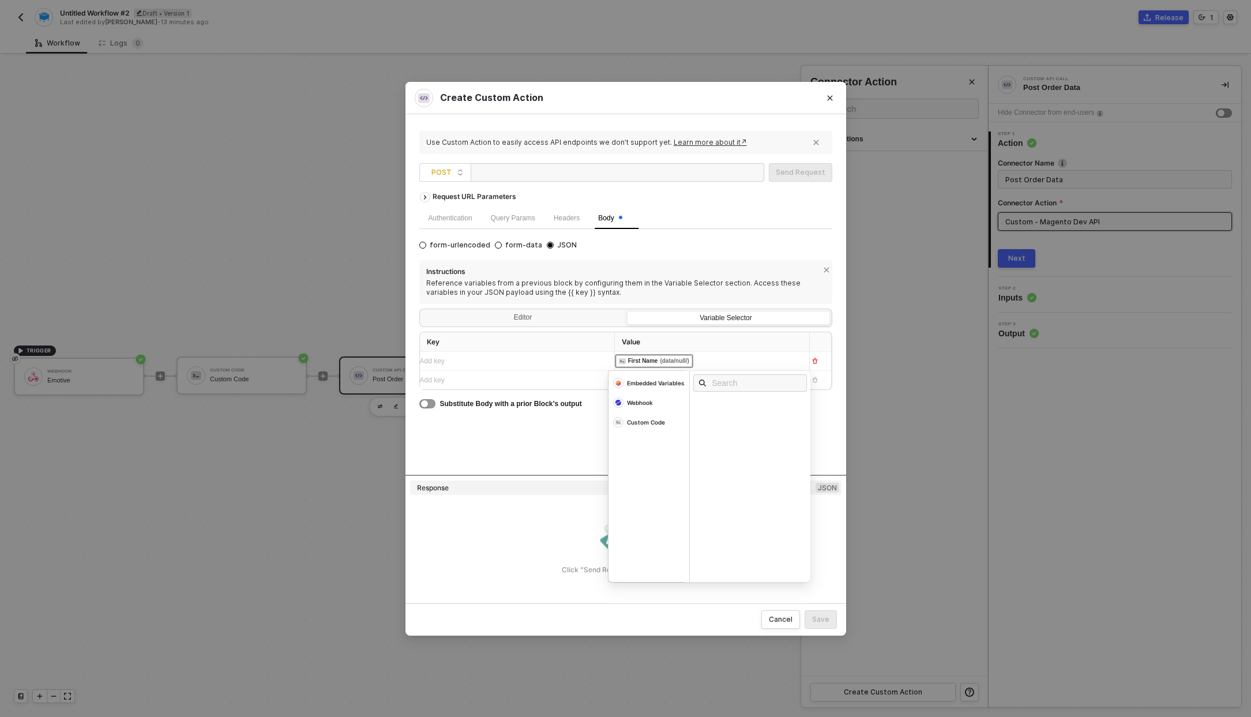
click at [551, 352] on div "Add key ﻿" at bounding box center [512, 361] width 185 height 18
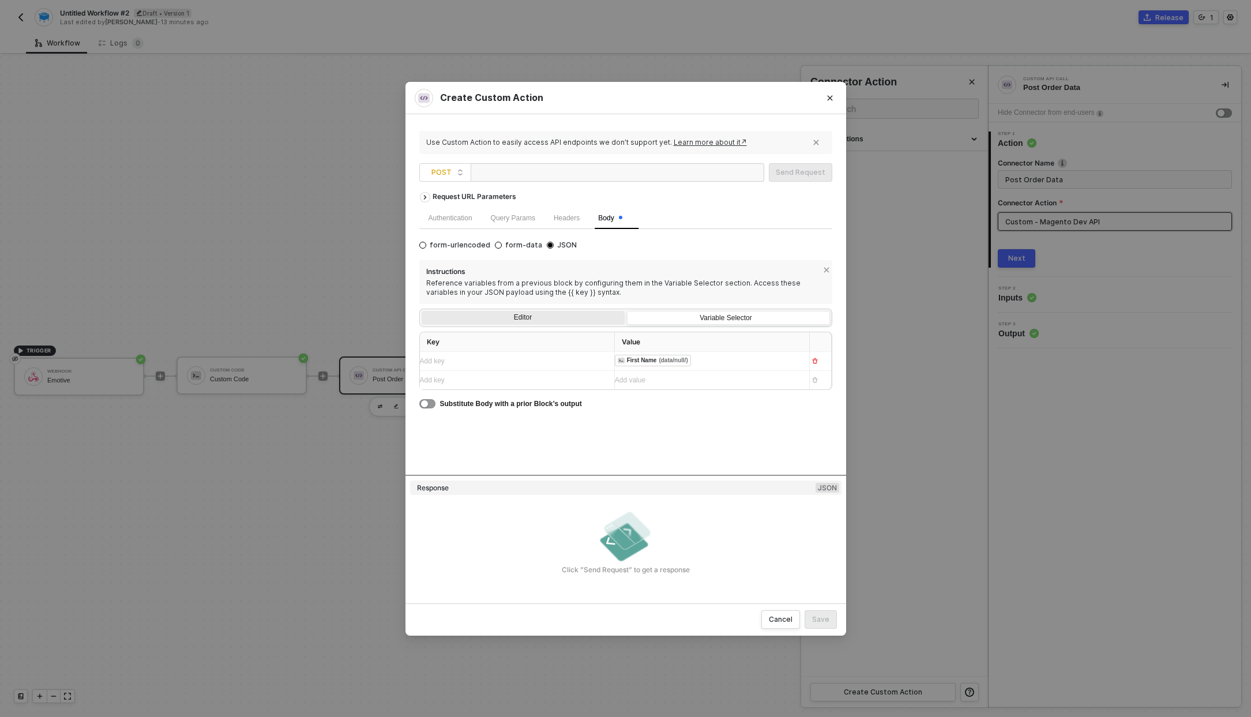
click at [581, 320] on div "Editor" at bounding box center [523, 319] width 203 height 16
click at [422, 311] on input "Editor" at bounding box center [422, 311] width 0 height 0
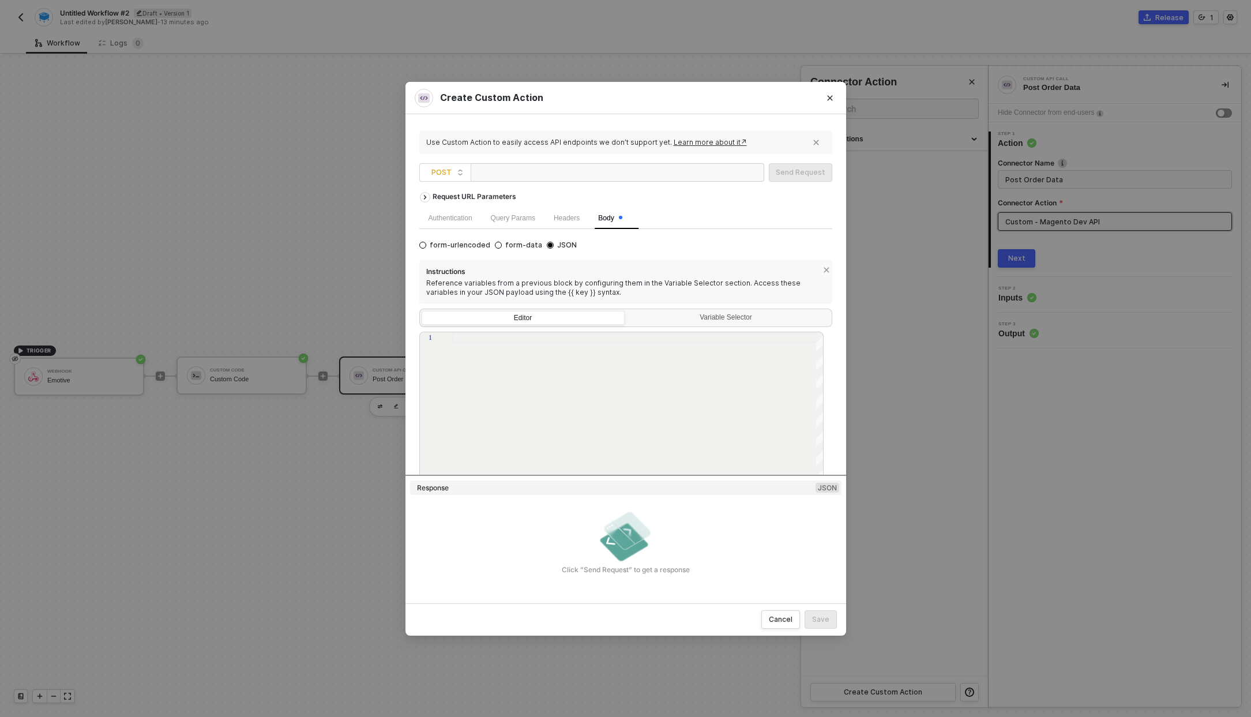
click at [570, 367] on div at bounding box center [638, 411] width 372 height 159
type textarea "{{firstName}}"
click at [538, 179] on div at bounding box center [532, 173] width 115 height 18
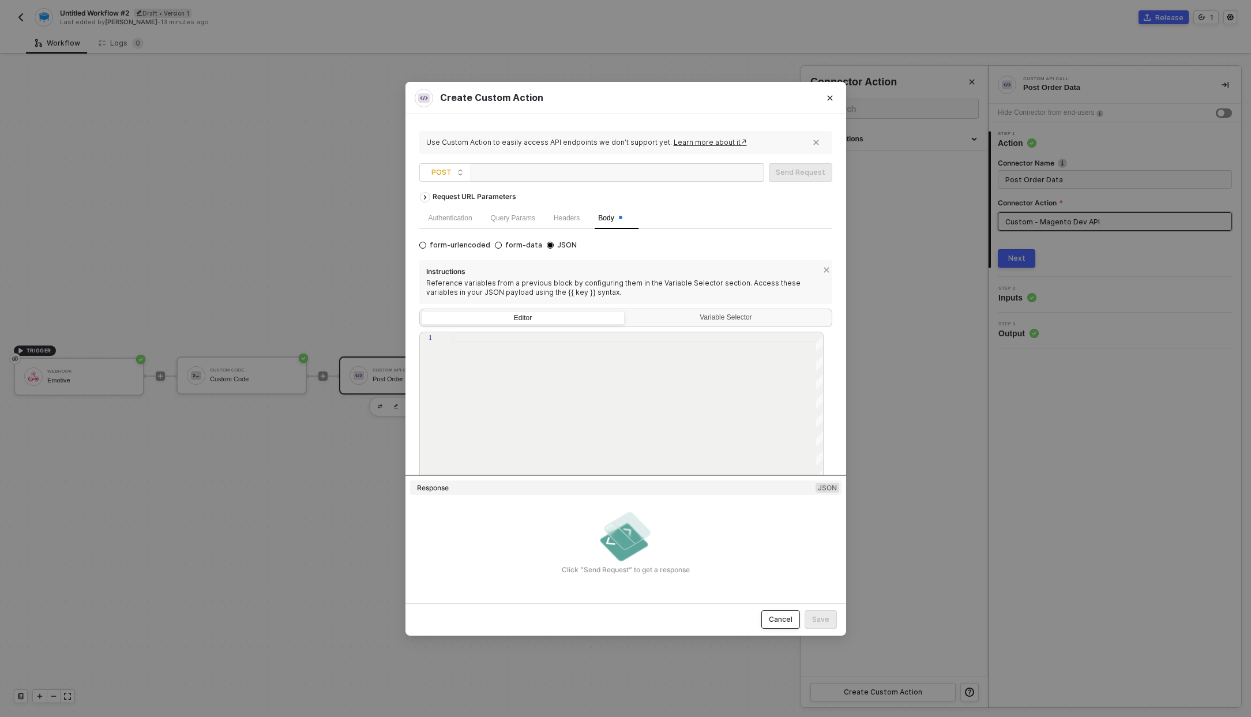
click at [792, 613] on button "Cancel" at bounding box center [780, 619] width 39 height 18
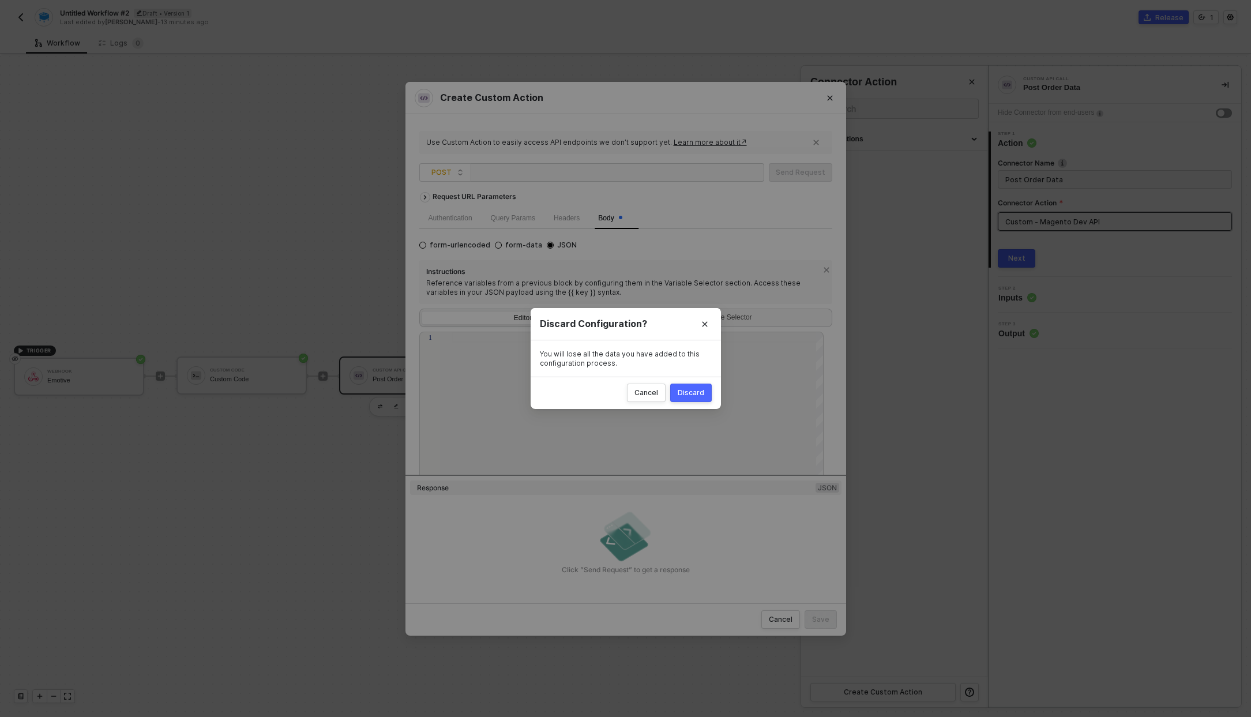
click at [698, 388] on div "Discard" at bounding box center [691, 392] width 27 height 9
radio input "true"
radio input "false"
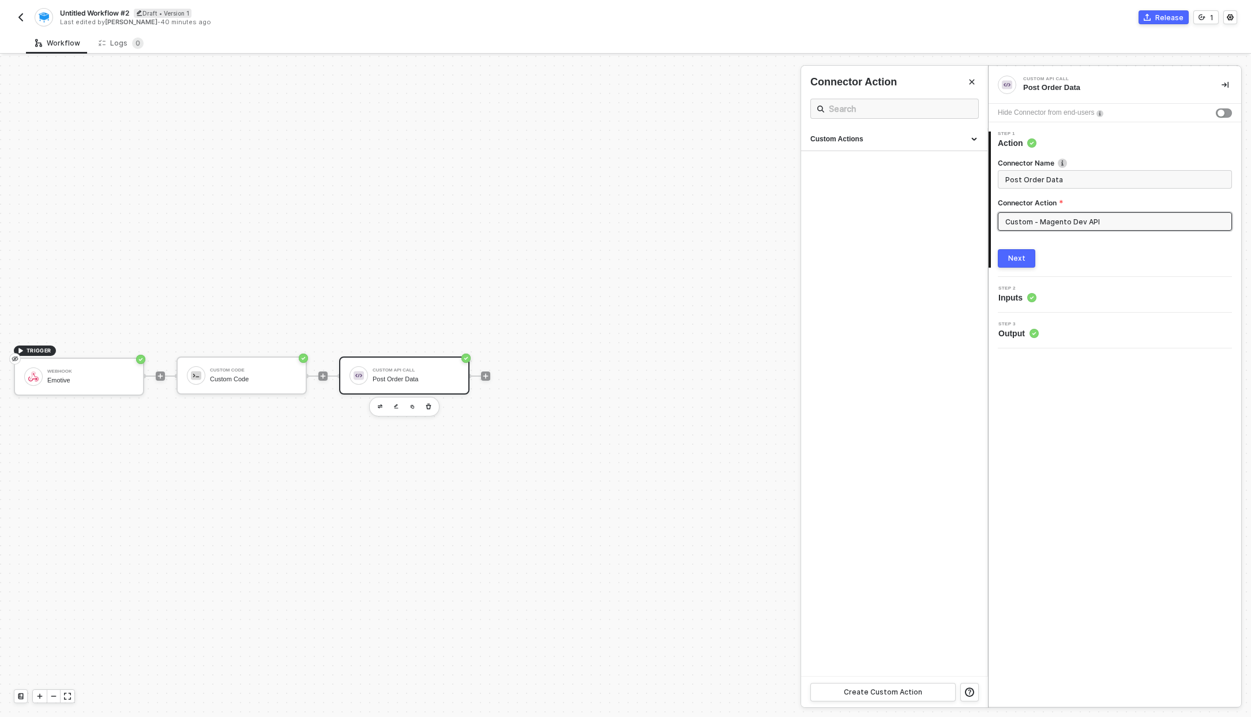
click at [1066, 219] on input "Custom - Magento Dev API" at bounding box center [1115, 221] width 234 height 18
click at [1044, 224] on input "Custom - Magento Dev API" at bounding box center [1115, 221] width 234 height 18
click at [1028, 215] on input "Custom - Magento Dev API" at bounding box center [1115, 221] width 234 height 18
click at [1014, 302] on span "Inputs" at bounding box center [1017, 298] width 38 height 12
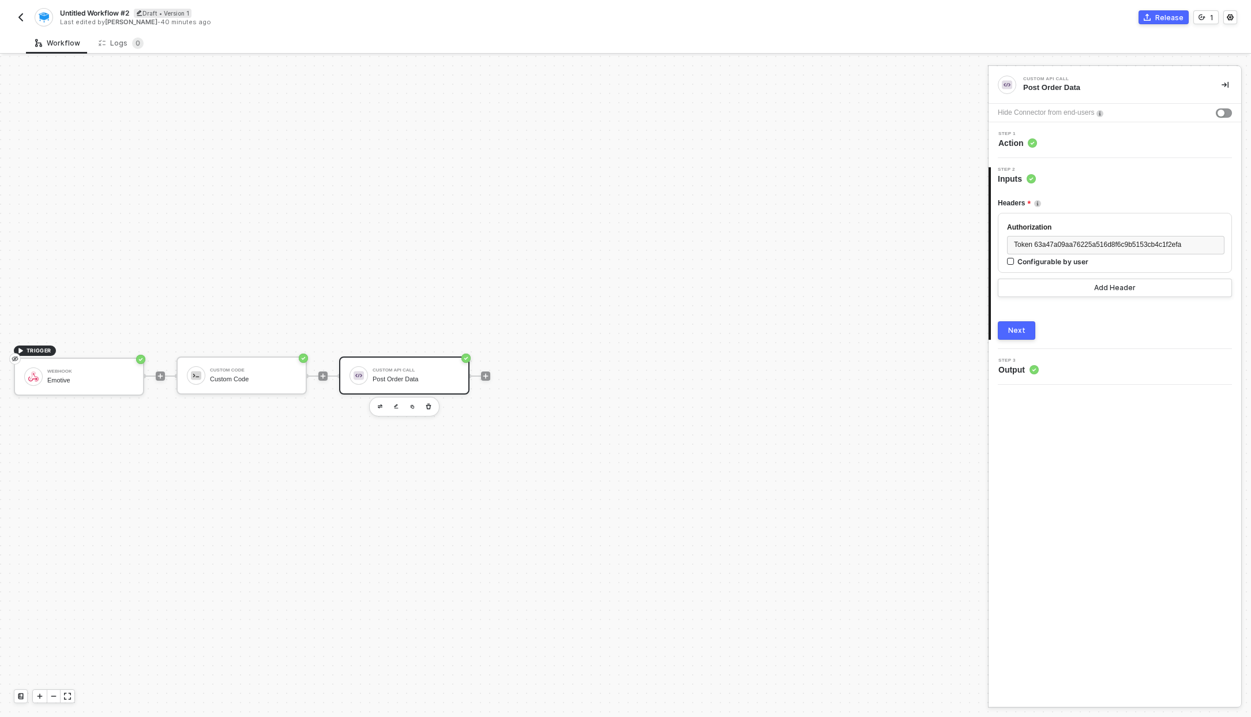
click at [1024, 370] on span "Output" at bounding box center [1018, 370] width 40 height 12
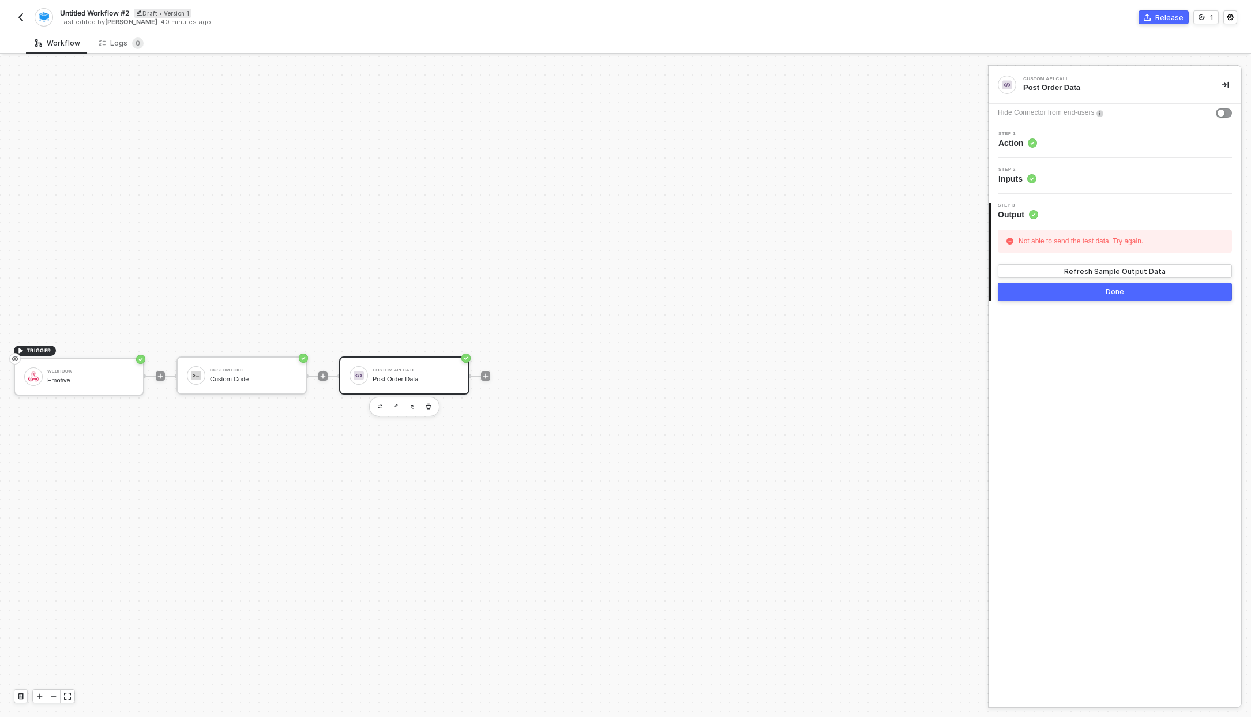
click at [1039, 182] on div "Step 2 Inputs" at bounding box center [1116, 175] width 250 height 17
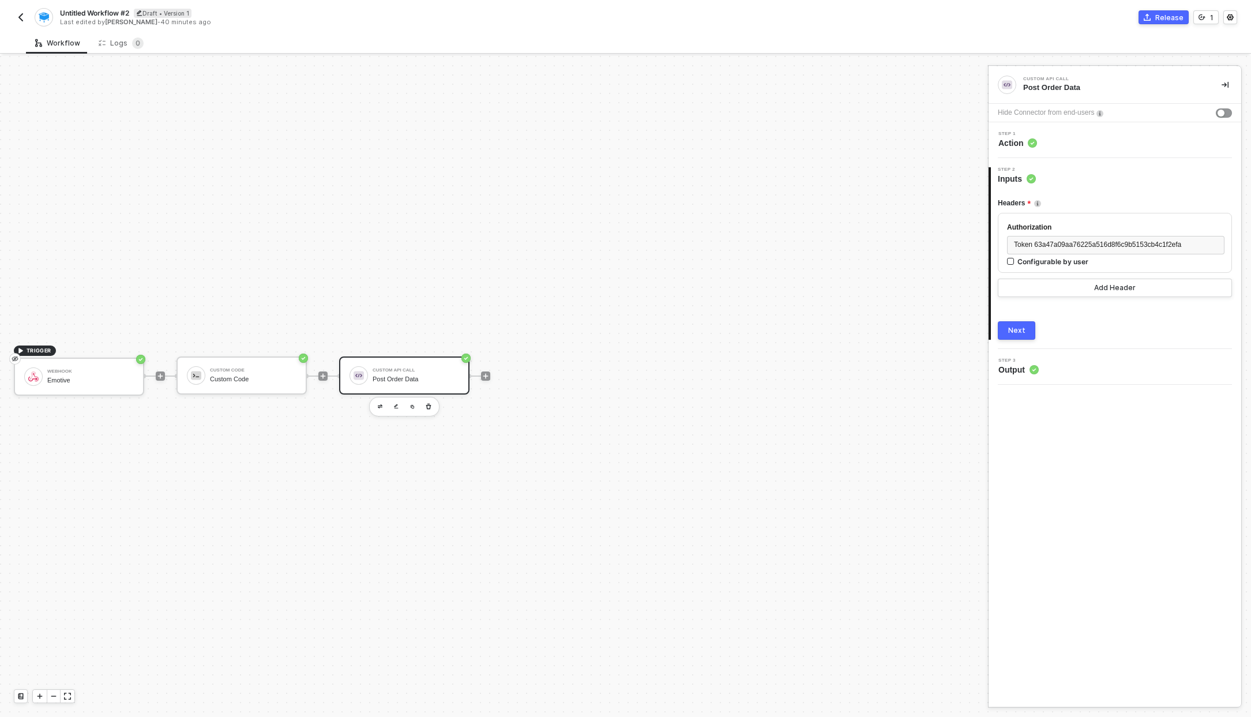
click at [1047, 137] on div "Step 1 Action" at bounding box center [1116, 139] width 250 height 17
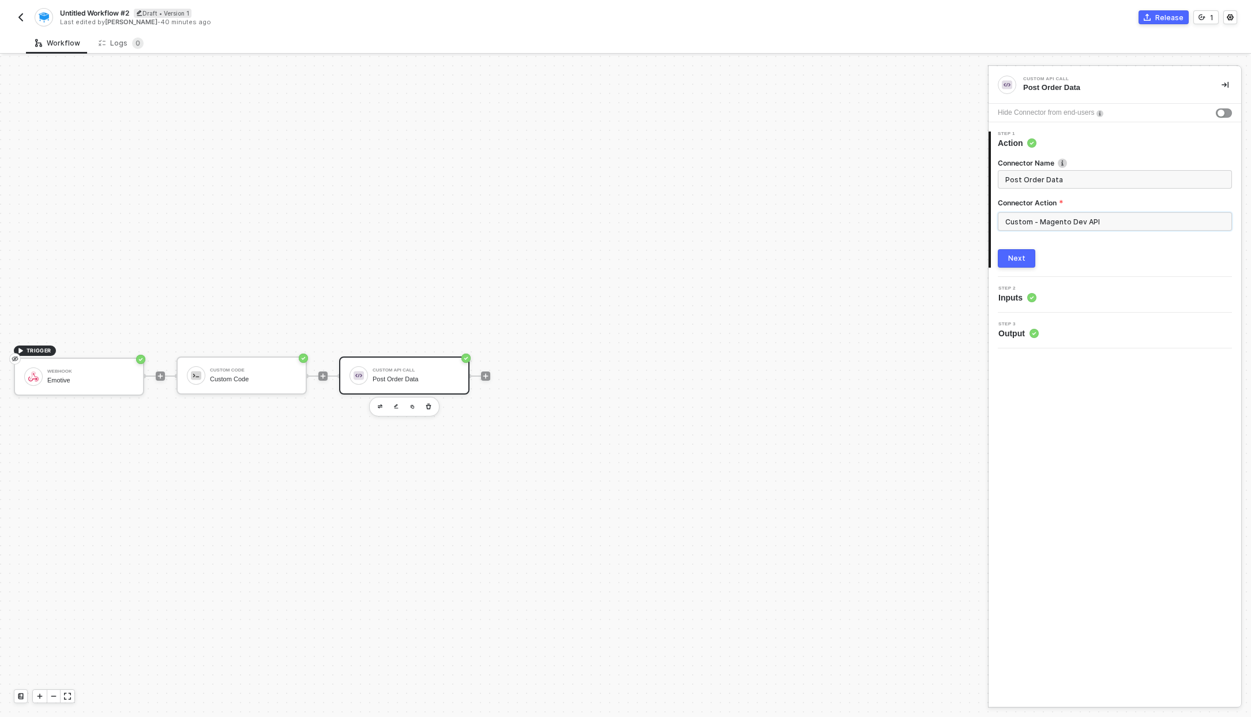
click at [1025, 226] on input "Custom - Magento Dev API" at bounding box center [1115, 221] width 234 height 18
click at [893, 134] on div "Custom Actions" at bounding box center [894, 139] width 168 height 10
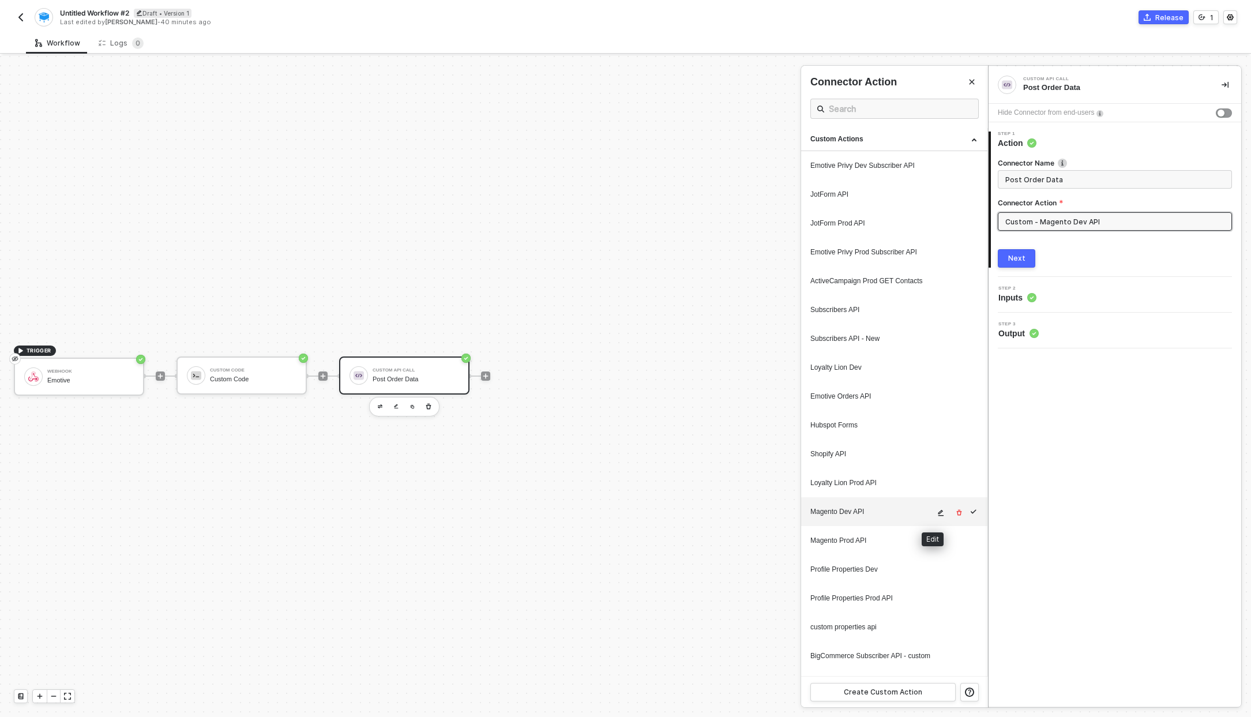
click at [937, 512] on span "icon-edit" at bounding box center [941, 512] width 8 height 7
type textarea "HTTP/1.1 400 Bad Request { "message": "Error: Error : {\"message\":\"Request fa…"
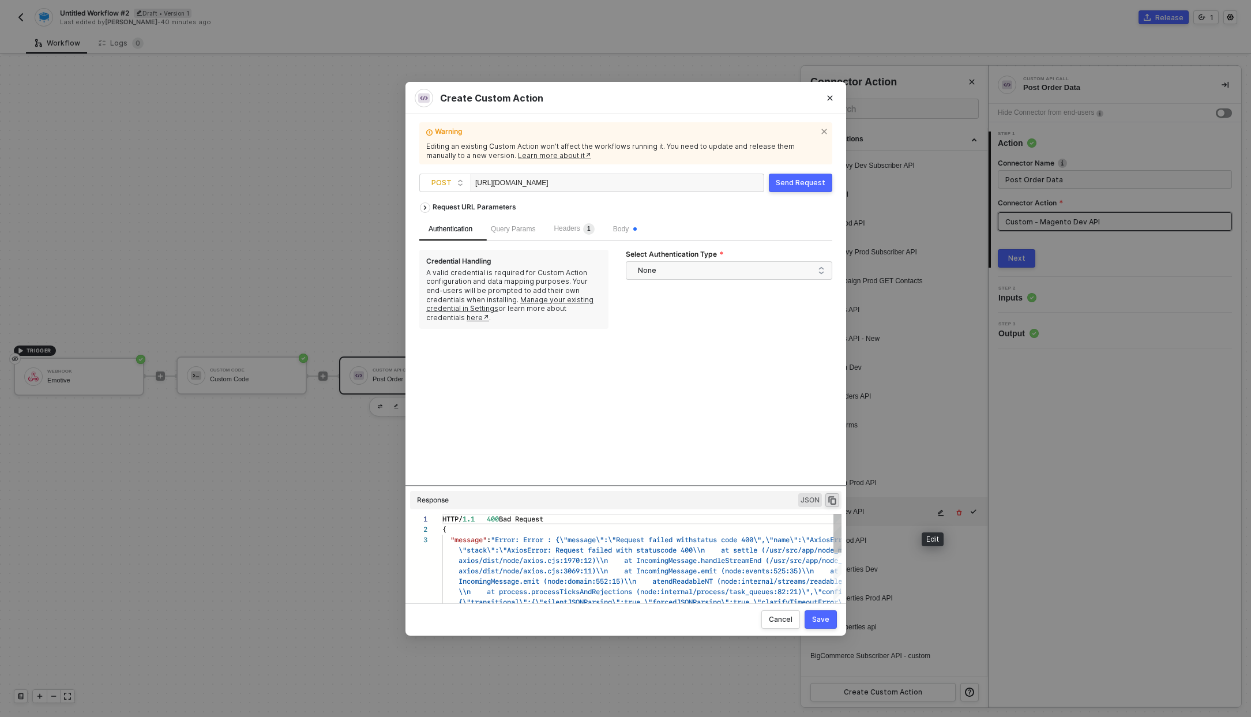
scroll to position [21, 0]
click at [591, 185] on div "https://uswe2-dev-sensus.emotiveapp.dev/ecommerce/v1/orders/" at bounding box center [532, 183] width 115 height 18
copy div "https://uswe2-dev-sensus.emotiveapp.dev/ecommerce/v1/orders/"
click at [578, 179] on div "https://uswe2-dev-sensus.emotiveapp.dev/ecommerce/v1/orders/" at bounding box center [532, 183] width 115 height 18
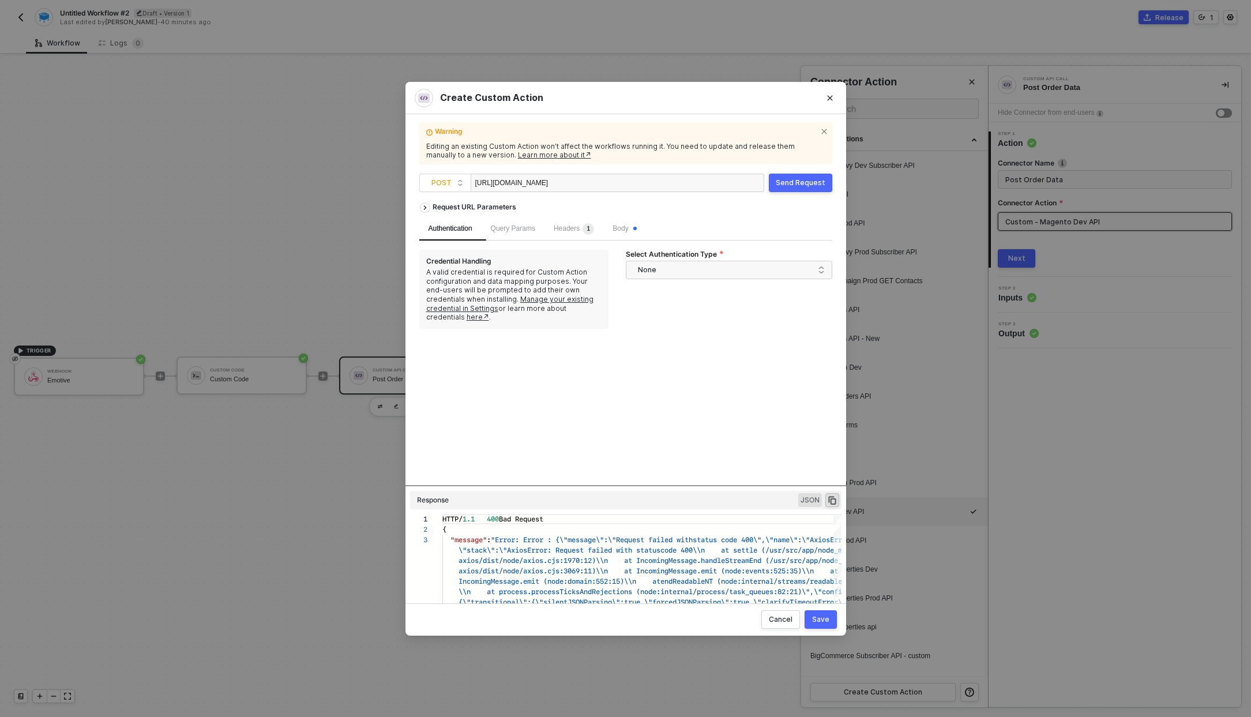
copy div "https://uswe2-dev-sensus.emotiveapp.dev/ecommerce/v1/orders/"
click at [569, 234] on div "Headers 1" at bounding box center [574, 229] width 40 height 12
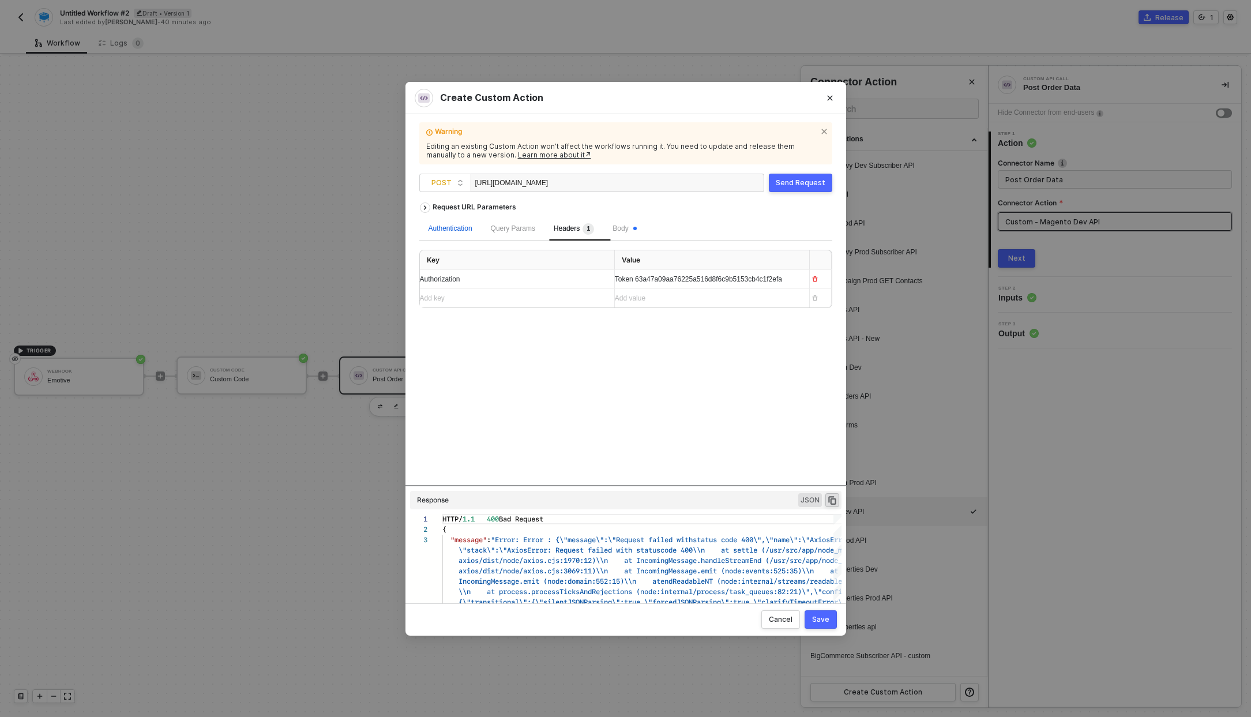
click at [467, 232] on div "Authentication" at bounding box center [451, 228] width 44 height 11
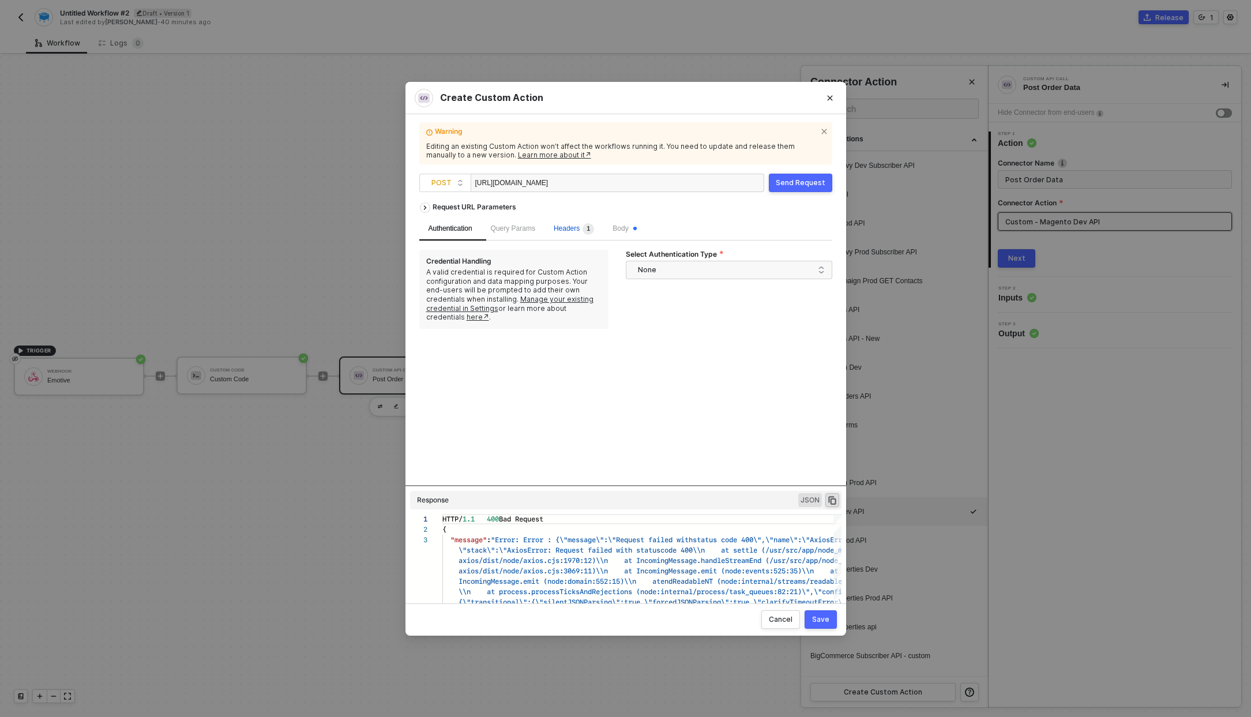
click at [591, 226] on sup "1" at bounding box center [589, 229] width 12 height 12
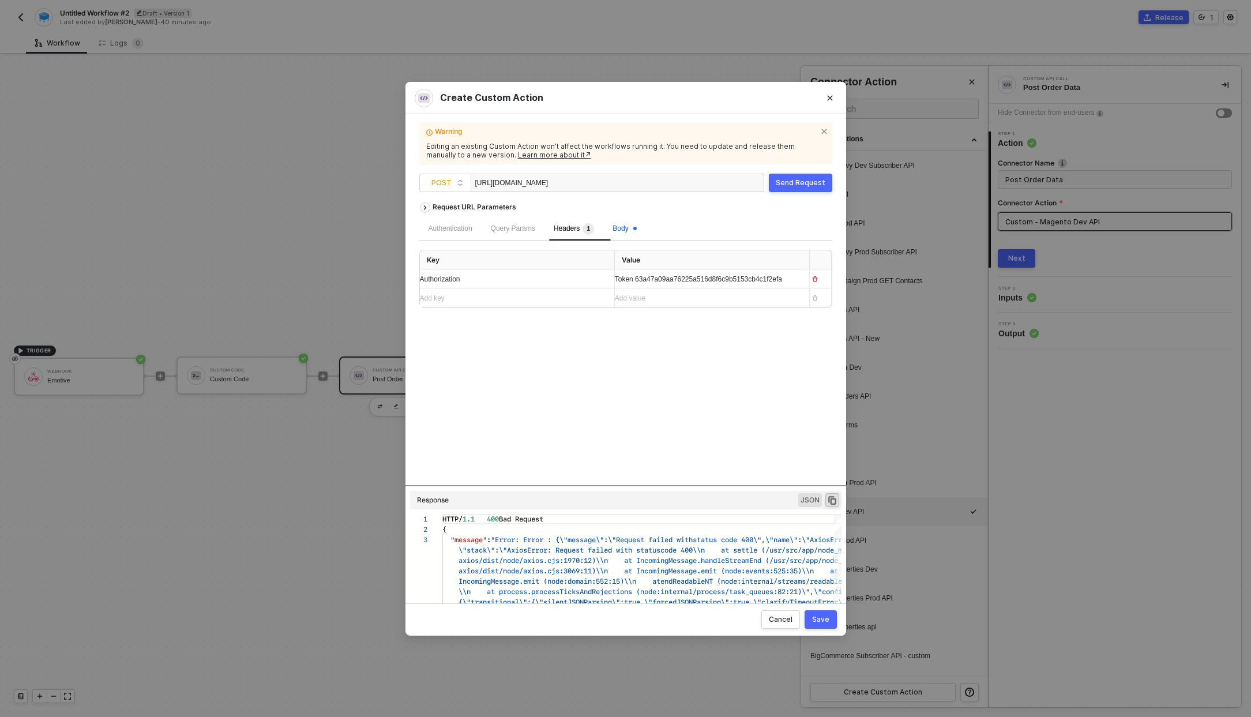
click at [621, 232] on span "Body" at bounding box center [625, 228] width 24 height 8
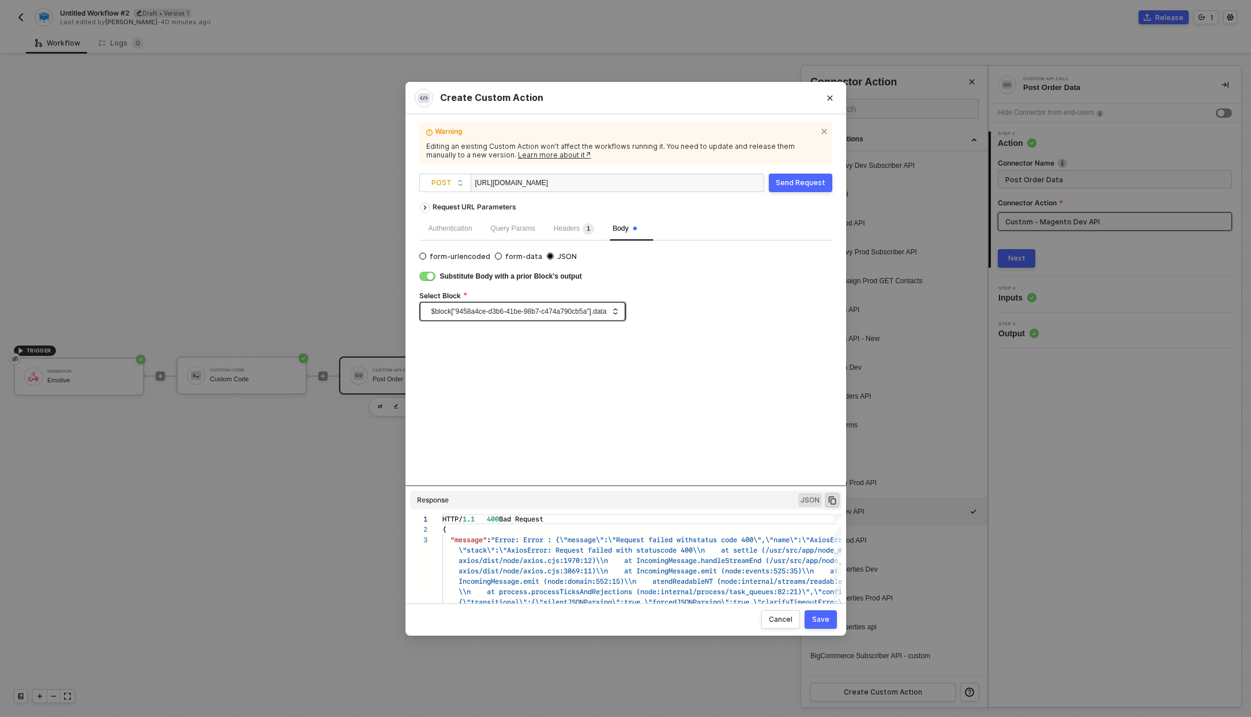
click at [600, 312] on span "$block["9458a4ce-d3b6-41be-98b7-c474a790cb5a"].data" at bounding box center [524, 311] width 187 height 17
click at [600, 311] on span "$block["9458a4ce-d3b6-41be-98b7-c474a790cb5a"].data" at bounding box center [524, 311] width 187 height 17
click at [837, 96] on button "Close" at bounding box center [830, 98] width 18 height 18
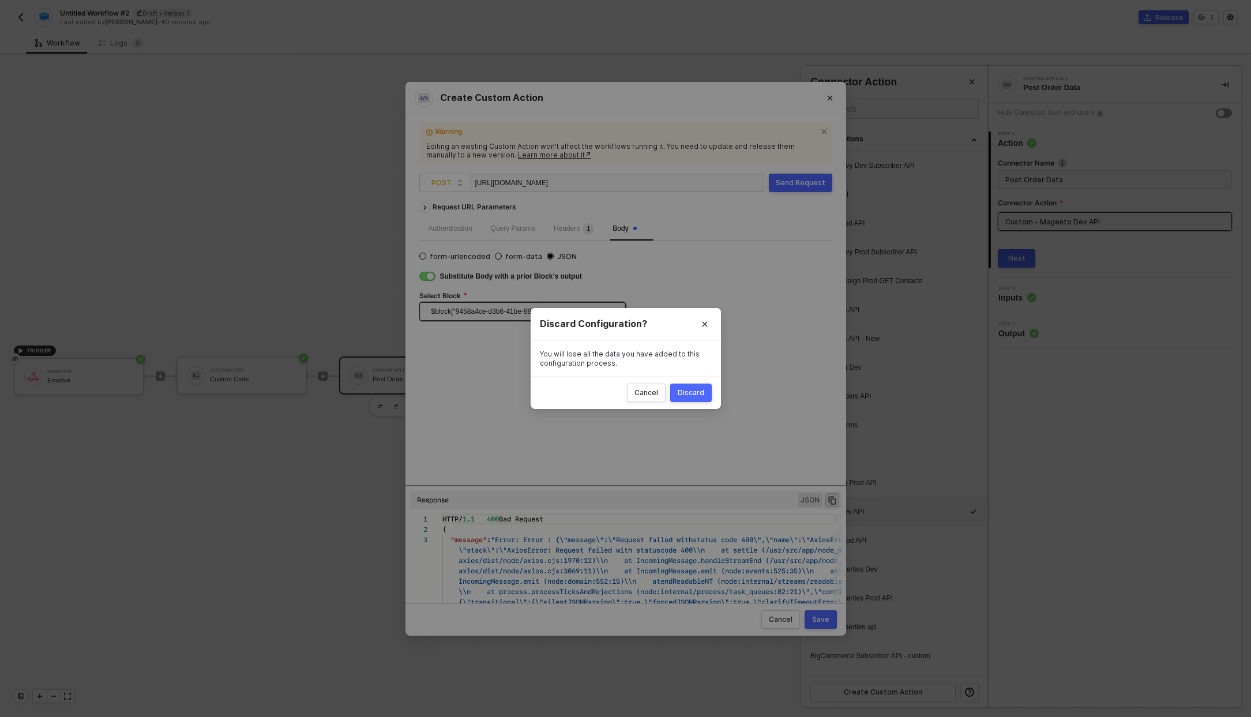
click at [688, 396] on div "Discard" at bounding box center [691, 392] width 27 height 9
radio input "true"
radio input "false"
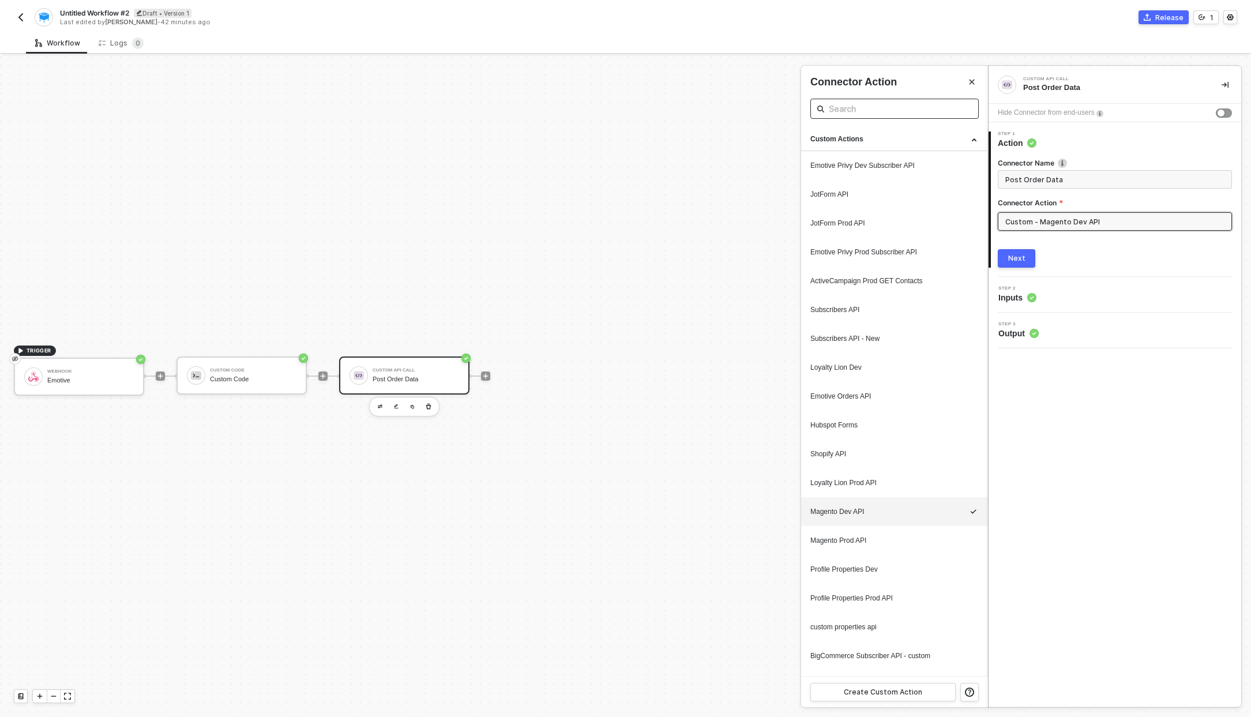
click at [858, 100] on span at bounding box center [894, 109] width 168 height 20
click at [934, 514] on button "button" at bounding box center [941, 513] width 14 height 14
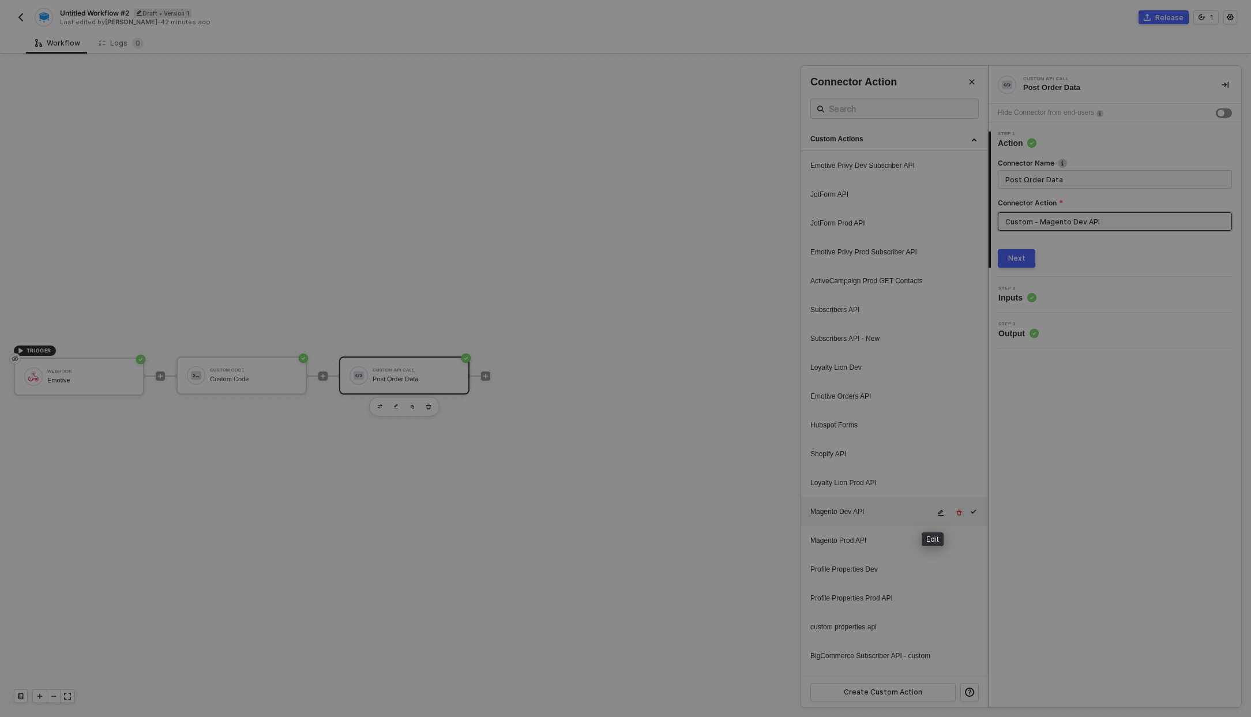
type textarea "HTTP/1.1 400 Bad Request { "message": "Error: Error : {\"message\":\"Request fa…"
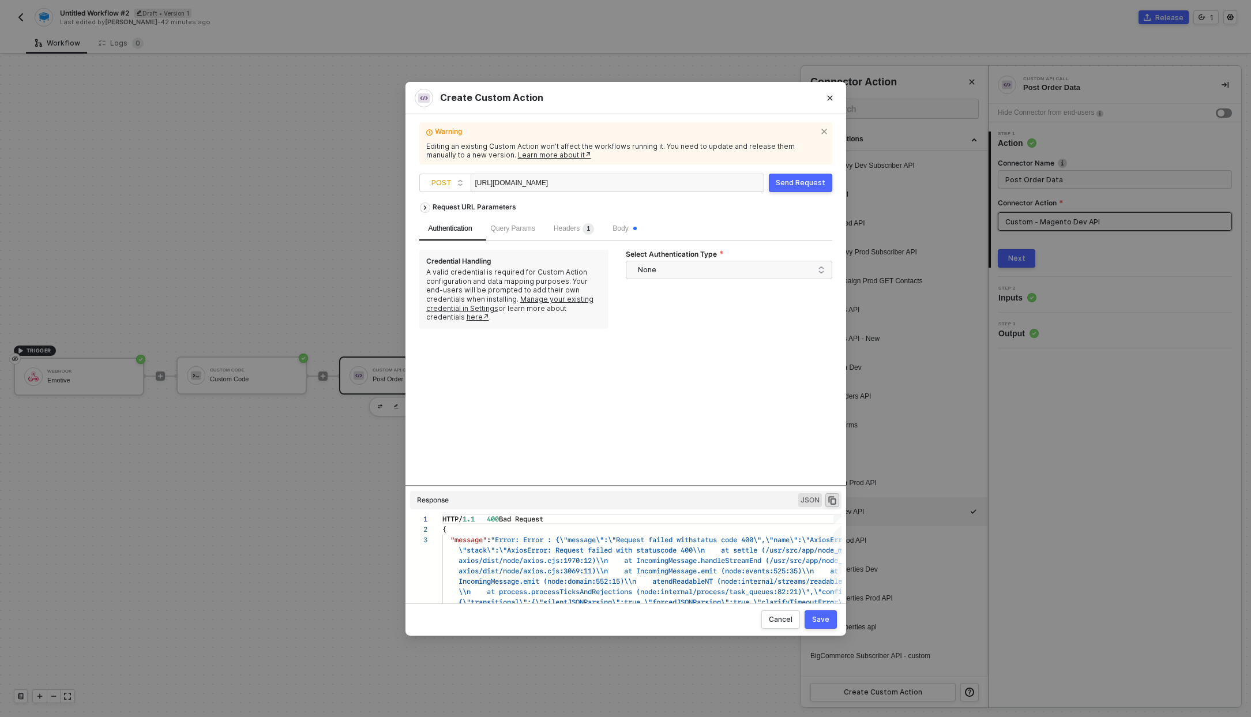
click at [506, 189] on div "https://uswe2-dev-sensus.emotiveapp.dev/ecommerce/v1/orders/" at bounding box center [532, 183] width 115 height 18
click at [783, 620] on div "Cancel" at bounding box center [781, 619] width 24 height 9
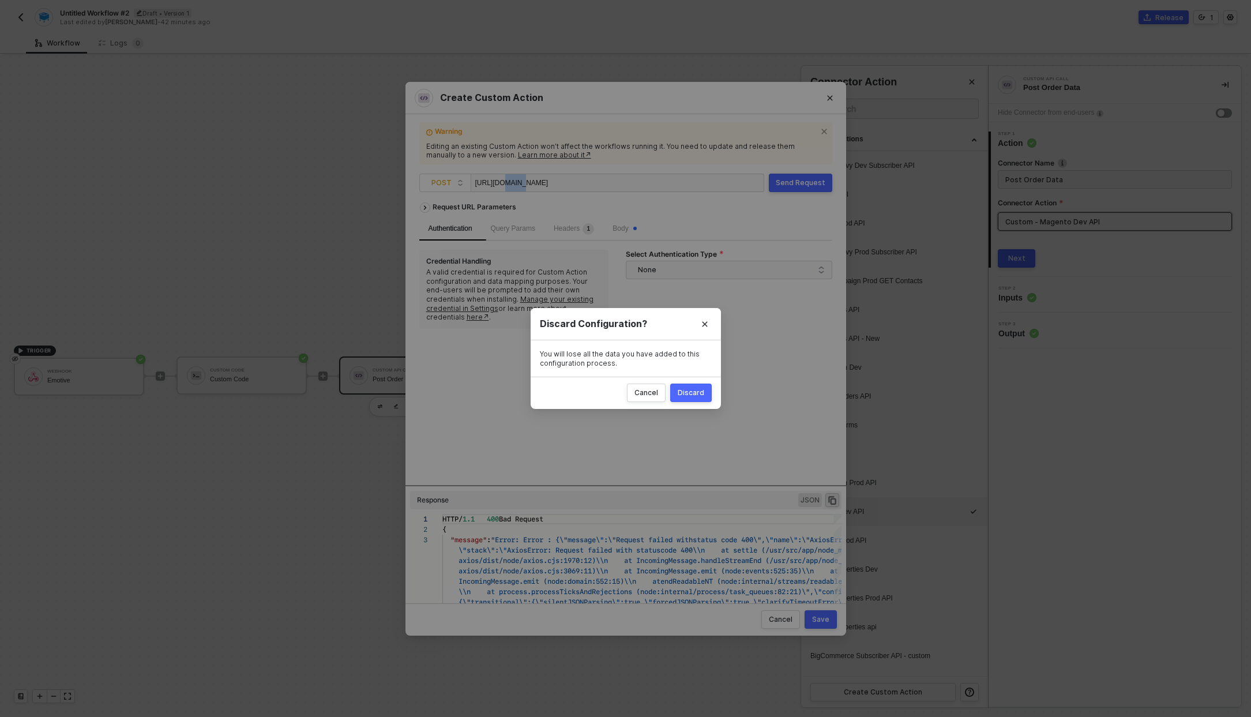
click at [685, 399] on button "Discard" at bounding box center [691, 393] width 42 height 18
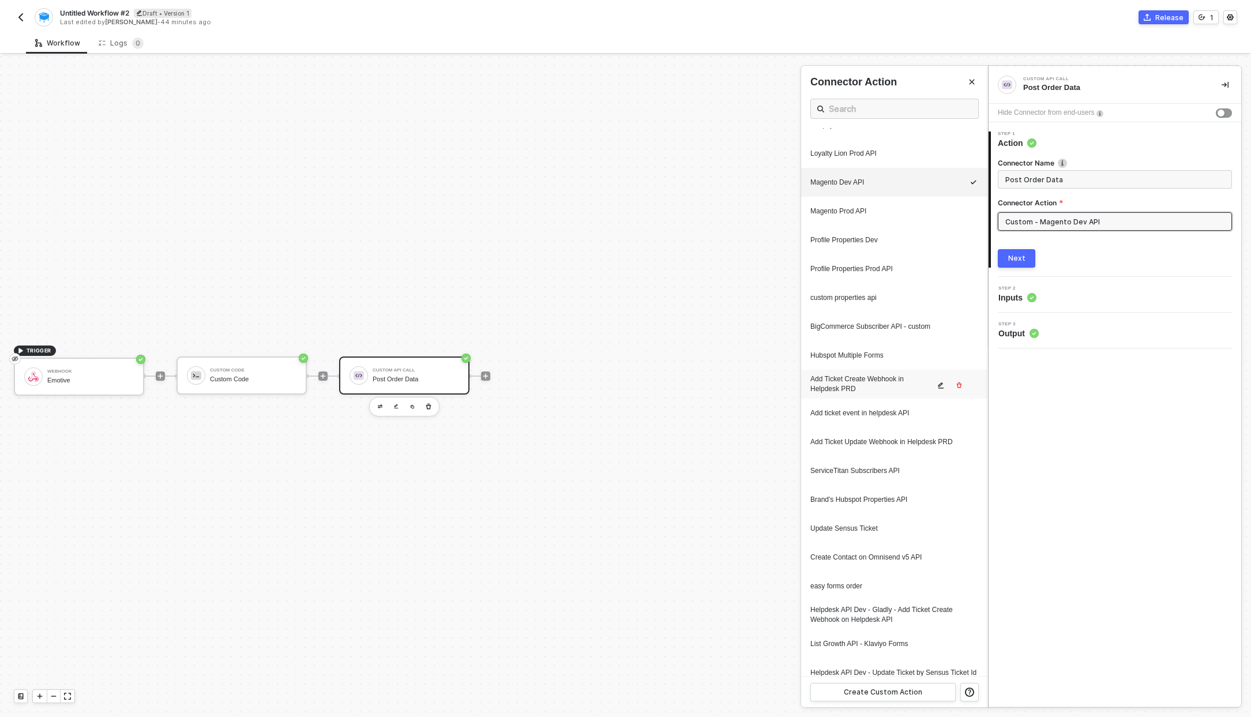
scroll to position [862, 0]
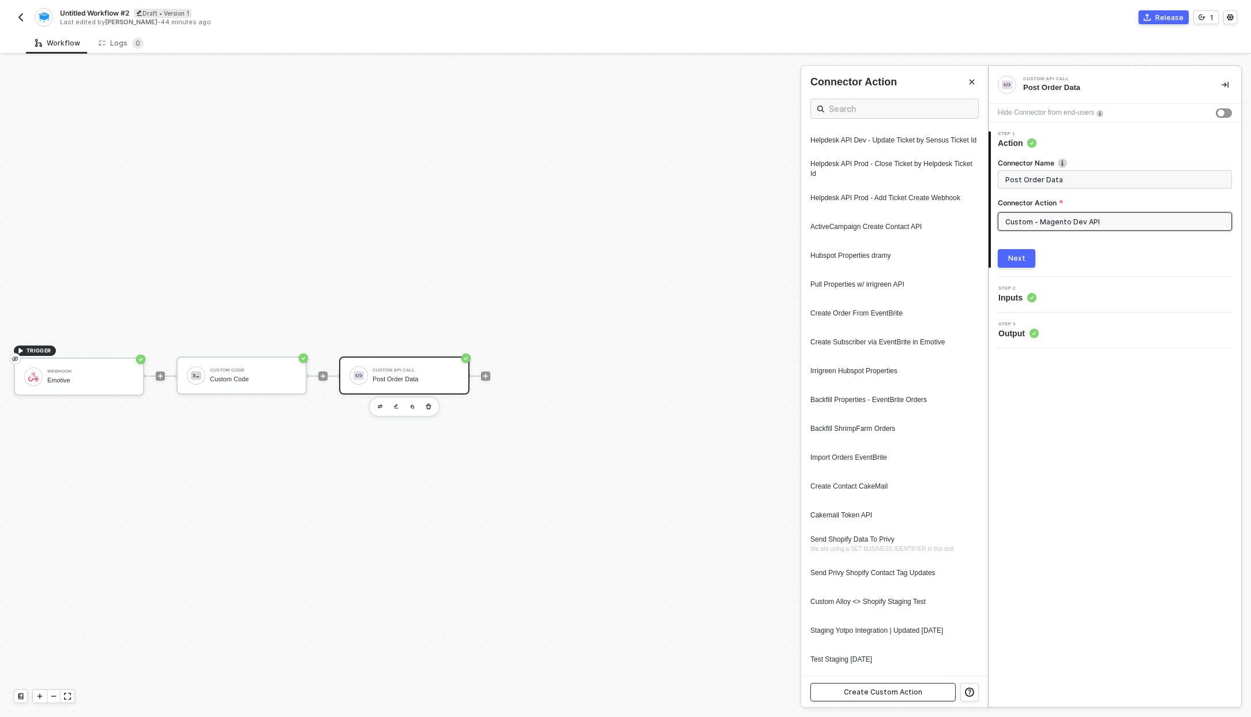
click at [908, 685] on button "Create Custom Action" at bounding box center [882, 692] width 145 height 18
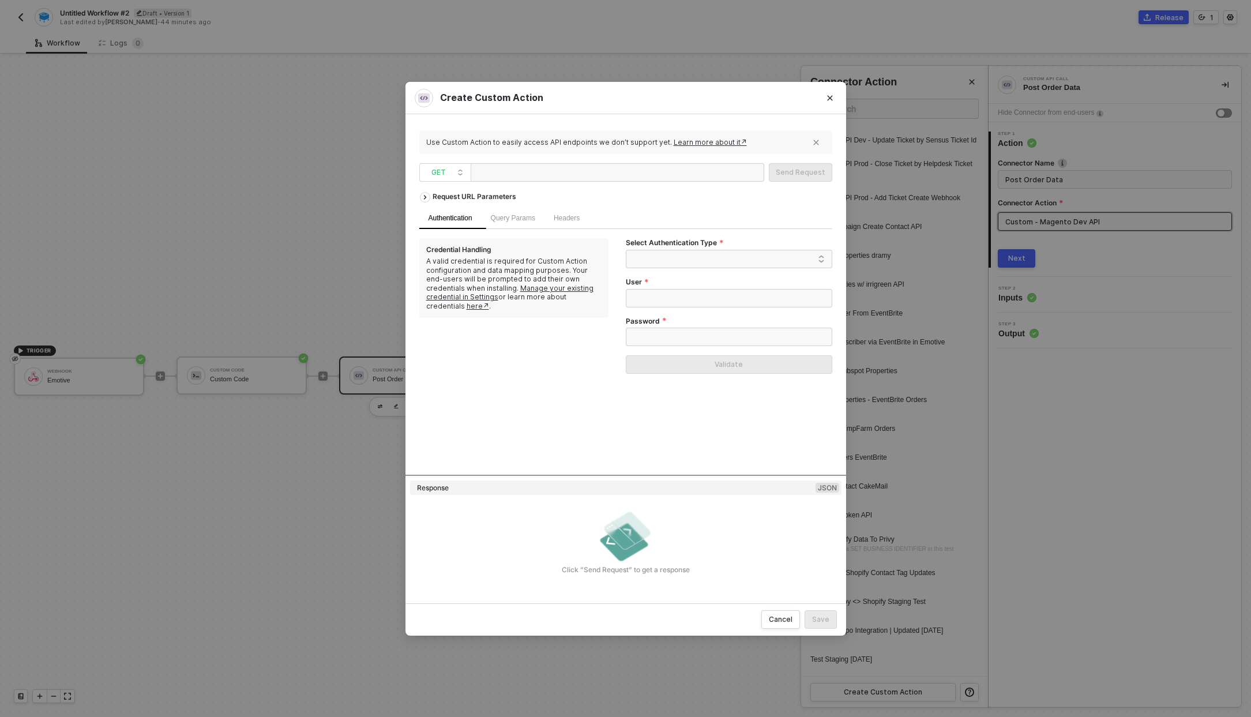
click at [592, 169] on div at bounding box center [618, 172] width 294 height 18
click at [473, 173] on div at bounding box center [618, 172] width 294 height 18
click at [476, 172] on div at bounding box center [532, 173] width 115 height 18
paste div
click at [464, 171] on div "GET" at bounding box center [445, 172] width 52 height 18
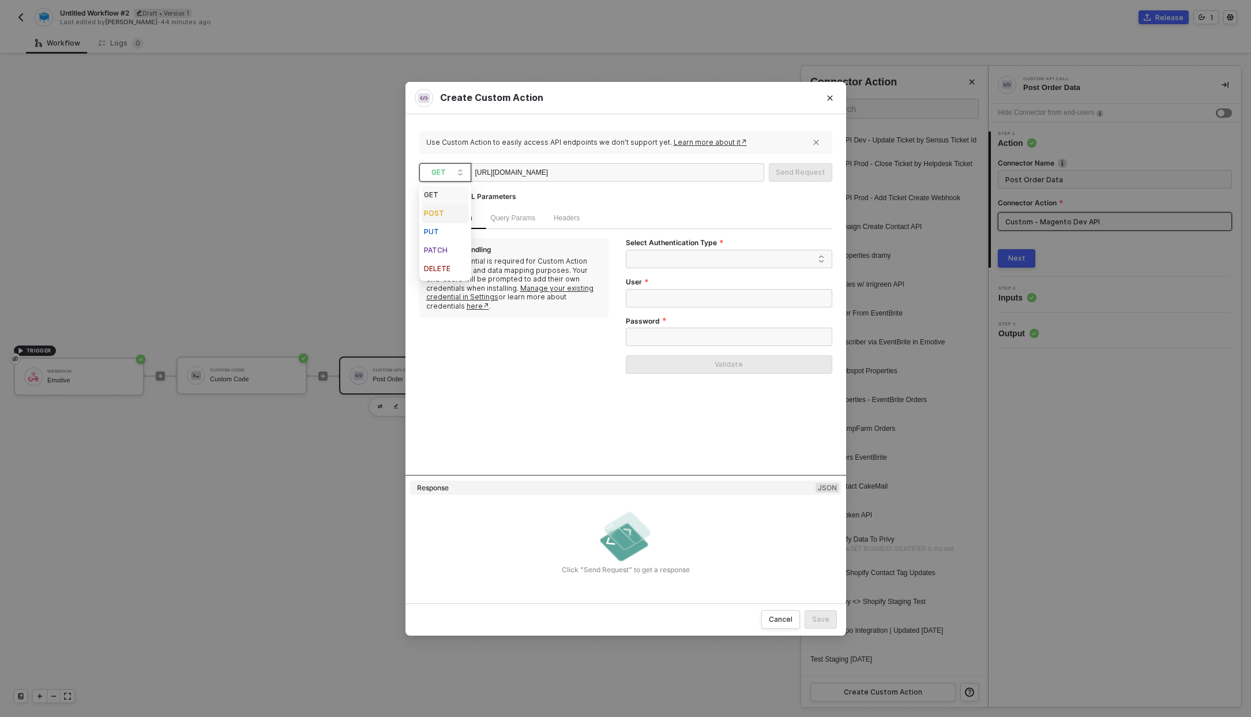
click at [453, 212] on div "POST" at bounding box center [445, 214] width 43 height 14
click at [589, 217] on div "Headers" at bounding box center [566, 218] width 44 height 22
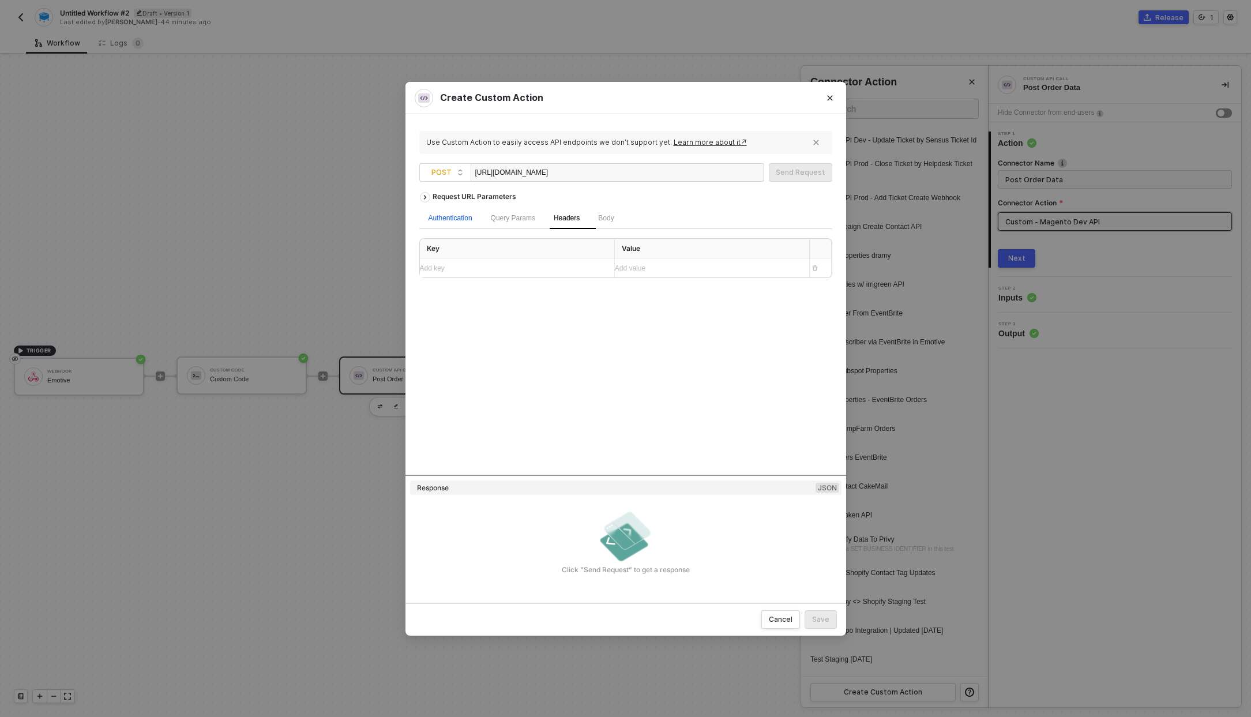
click at [447, 219] on div "Authentication" at bounding box center [451, 218] width 44 height 11
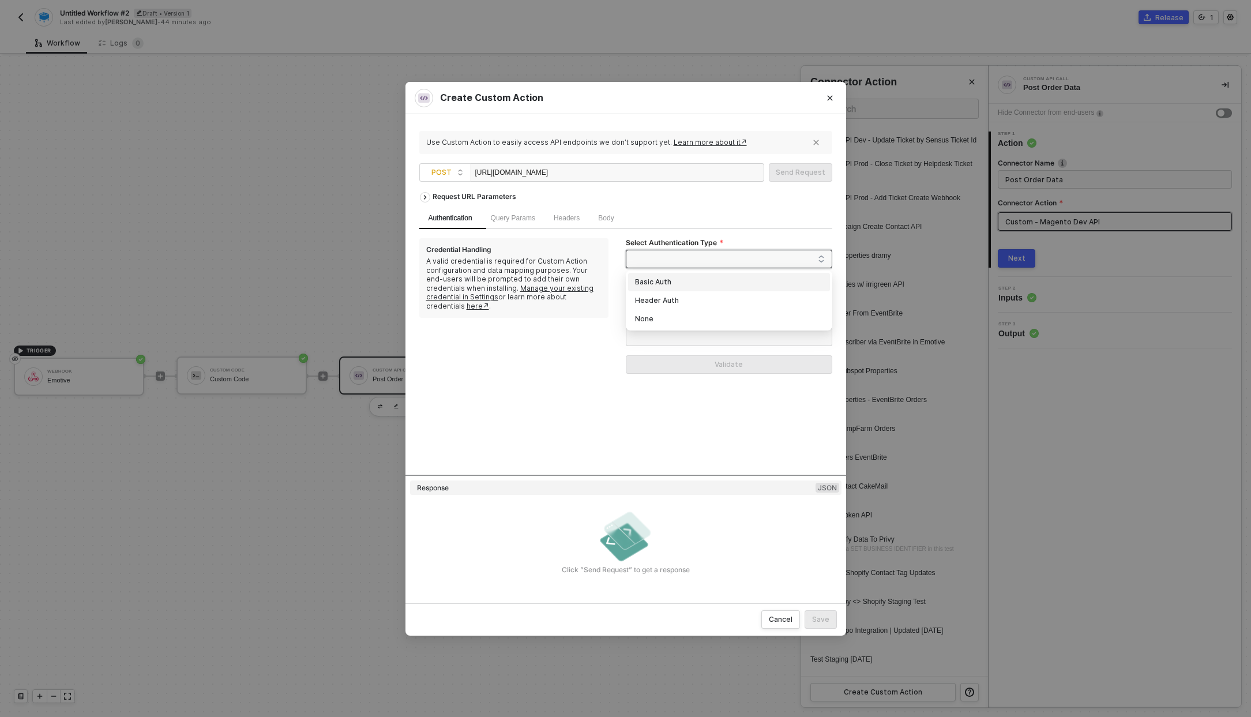
click at [714, 254] on span at bounding box center [731, 258] width 187 height 17
click at [711, 298] on div "Header Auth" at bounding box center [729, 300] width 188 height 13
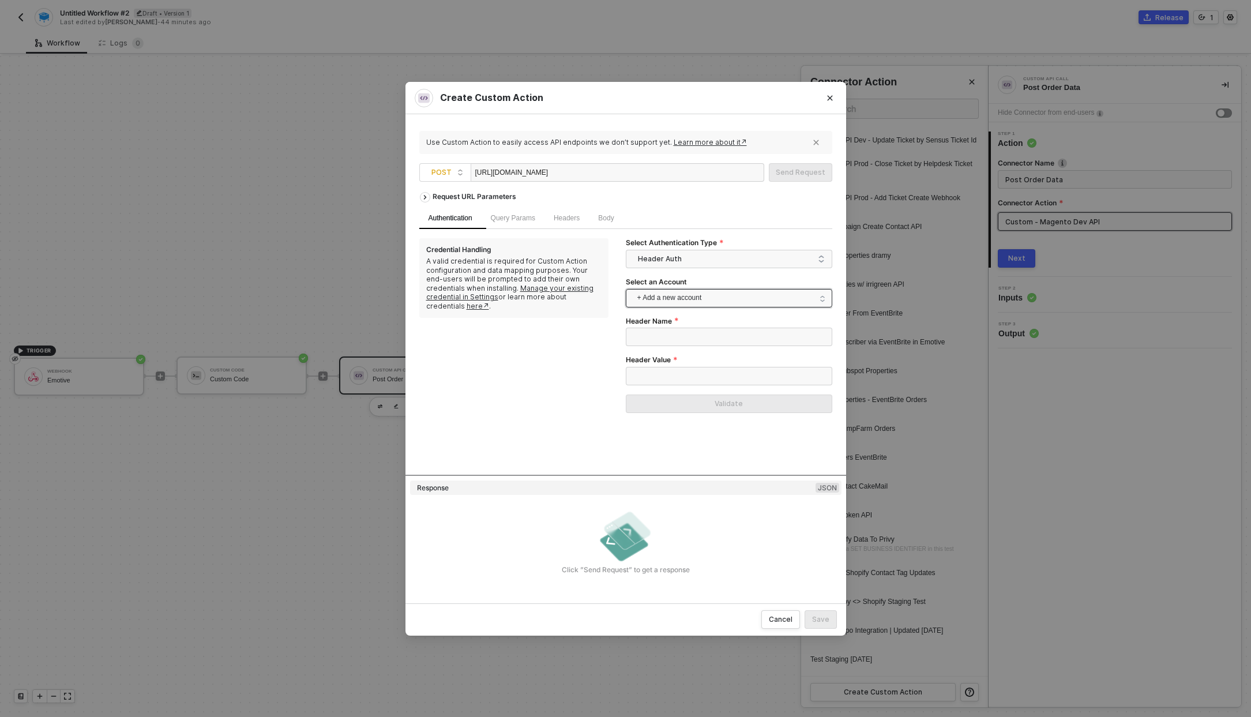
click at [673, 297] on span "+ Add a new account" at bounding box center [731, 298] width 188 height 18
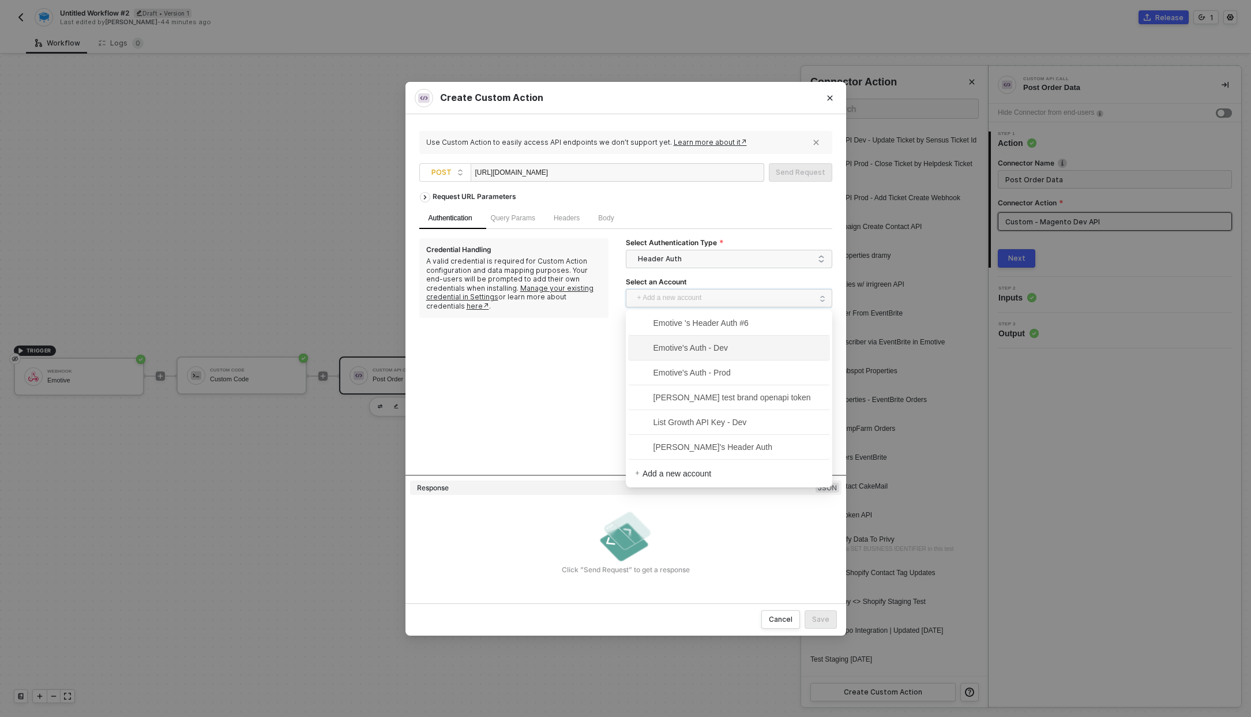
click at [514, 340] on div "Credential Handling A valid credential is required for Custom Action configurat…" at bounding box center [522, 329] width 206 height 183
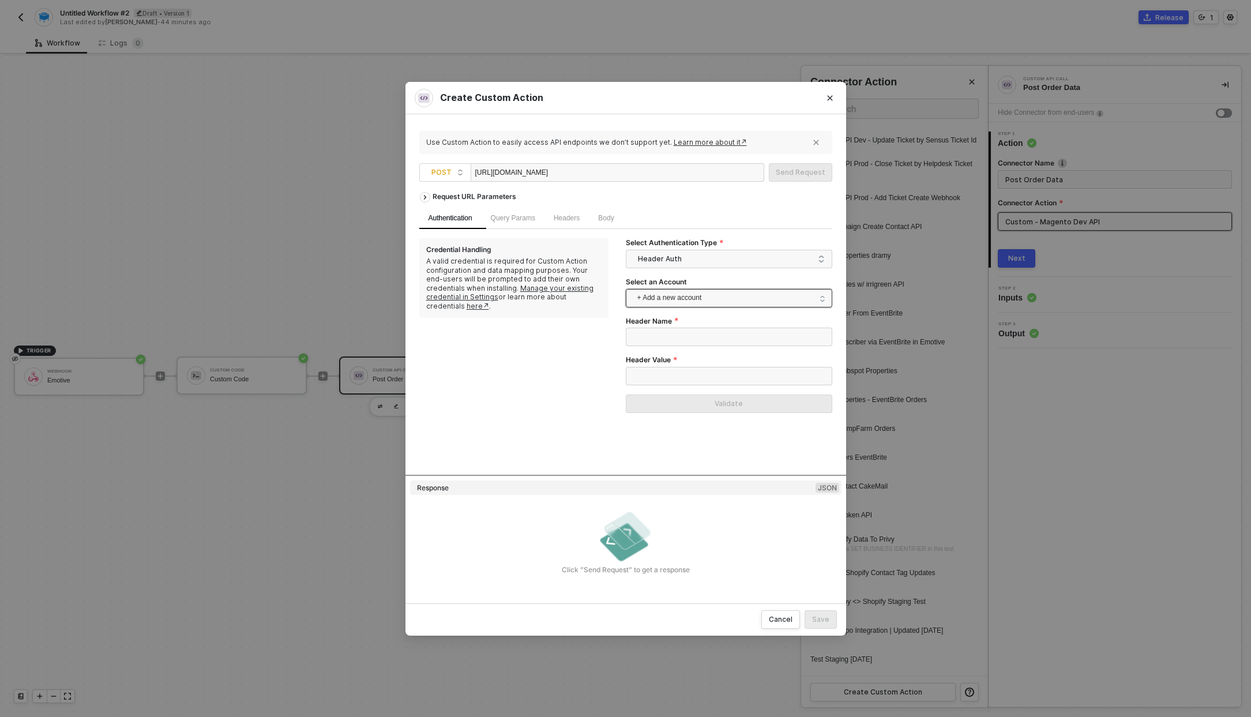
click at [728, 301] on span "+ Add a new account" at bounding box center [731, 298] width 188 height 18
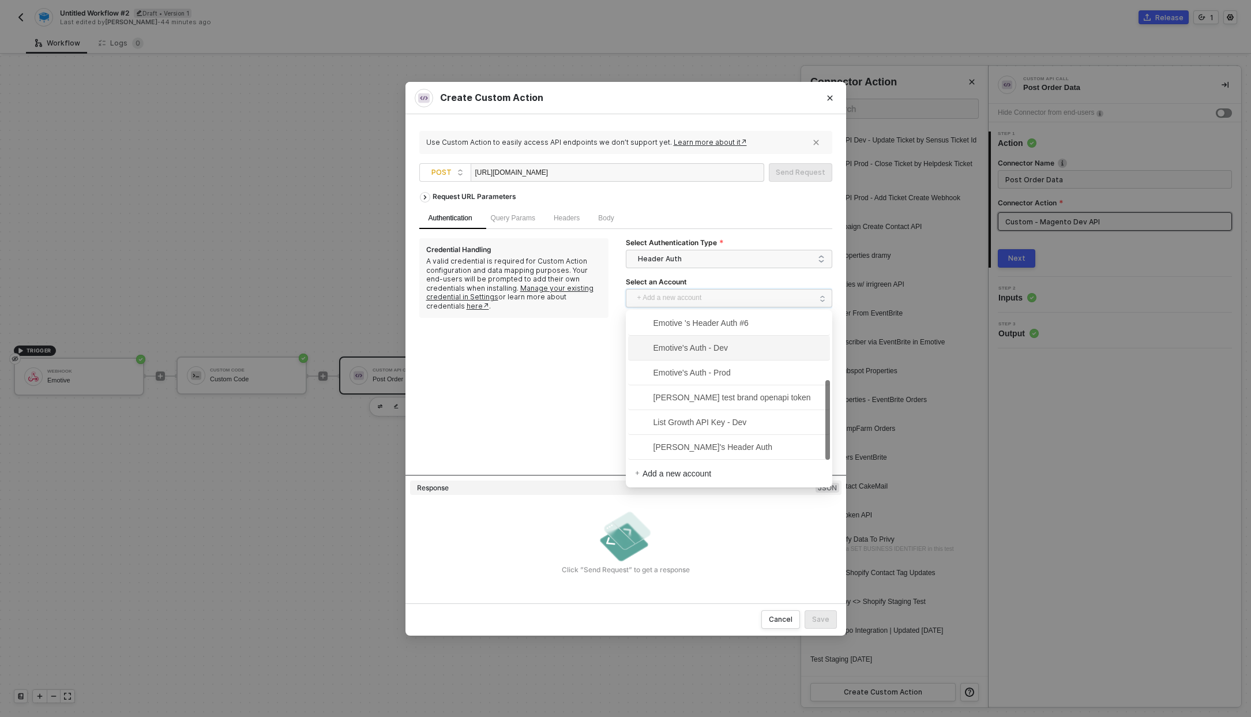
click at [722, 346] on span "Emotive's Auth - Dev" at bounding box center [681, 347] width 93 height 13
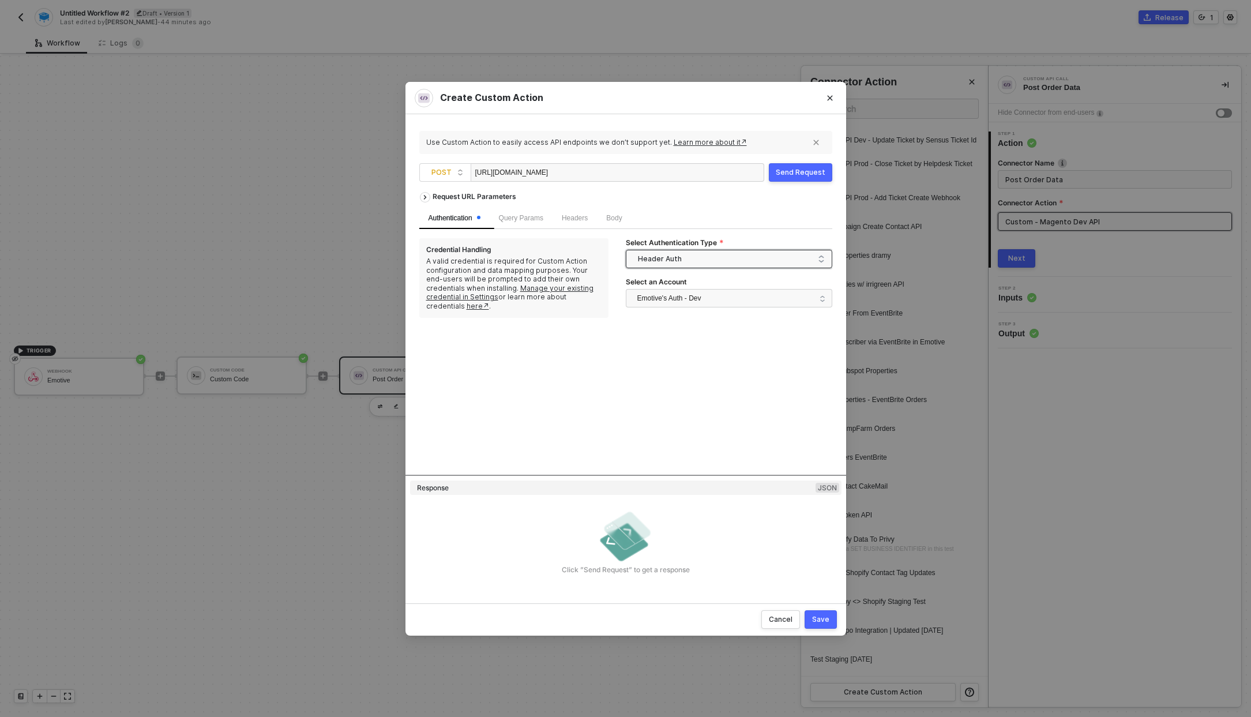
click at [676, 265] on span "Header Auth" at bounding box center [731, 258] width 187 height 17
click at [683, 364] on div "Request URL Parameters Authentication Query Params Headers Body Credential Hand…" at bounding box center [625, 330] width 413 height 288
click at [517, 220] on span "Query Params" at bounding box center [521, 218] width 44 height 8
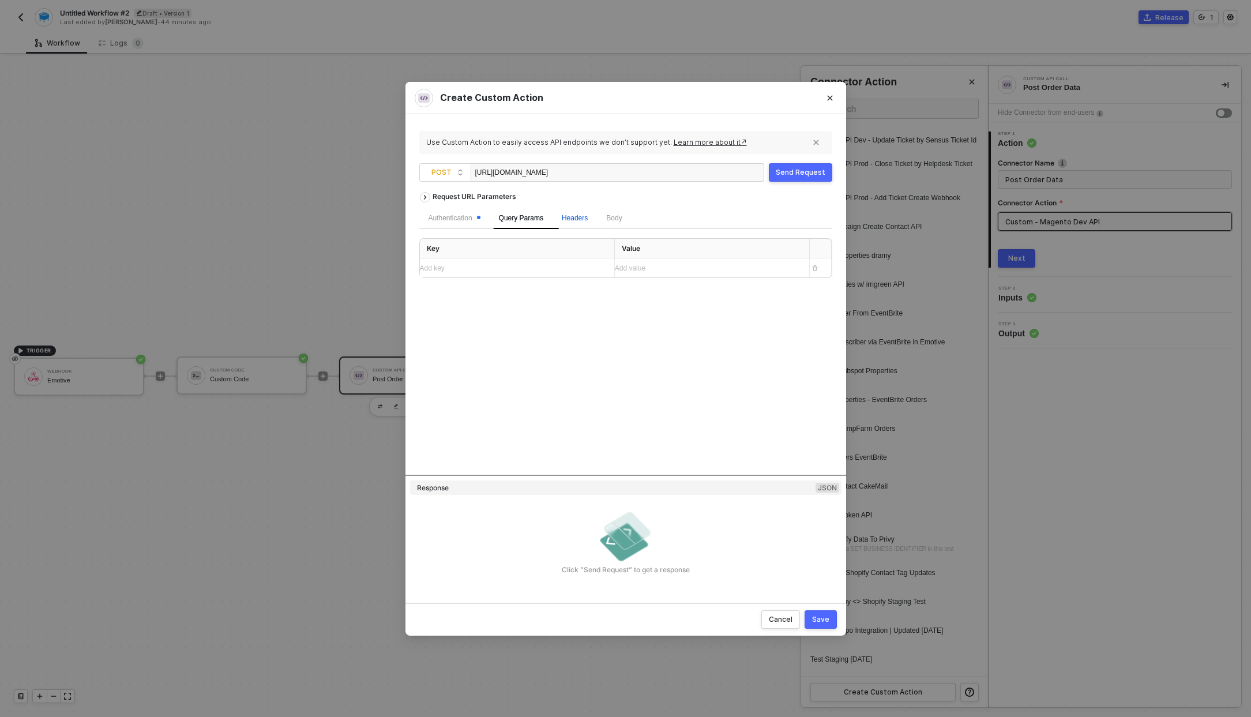
click at [588, 215] on span "Headers" at bounding box center [575, 218] width 26 height 8
click at [621, 216] on span "Body" at bounding box center [614, 218] width 16 height 8
click at [554, 246] on span "JSON" at bounding box center [565, 245] width 23 height 9
click at [549, 246] on input "JSON" at bounding box center [550, 245] width 7 height 7
radio input "true"
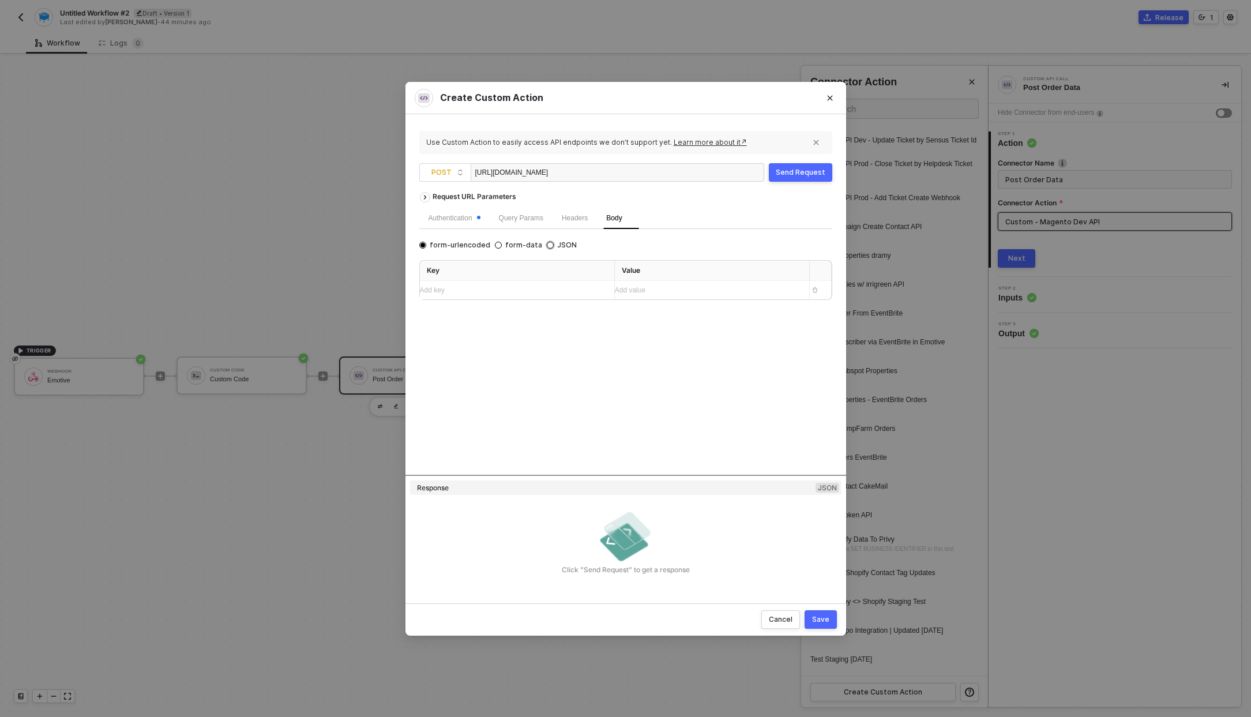
radio input "false"
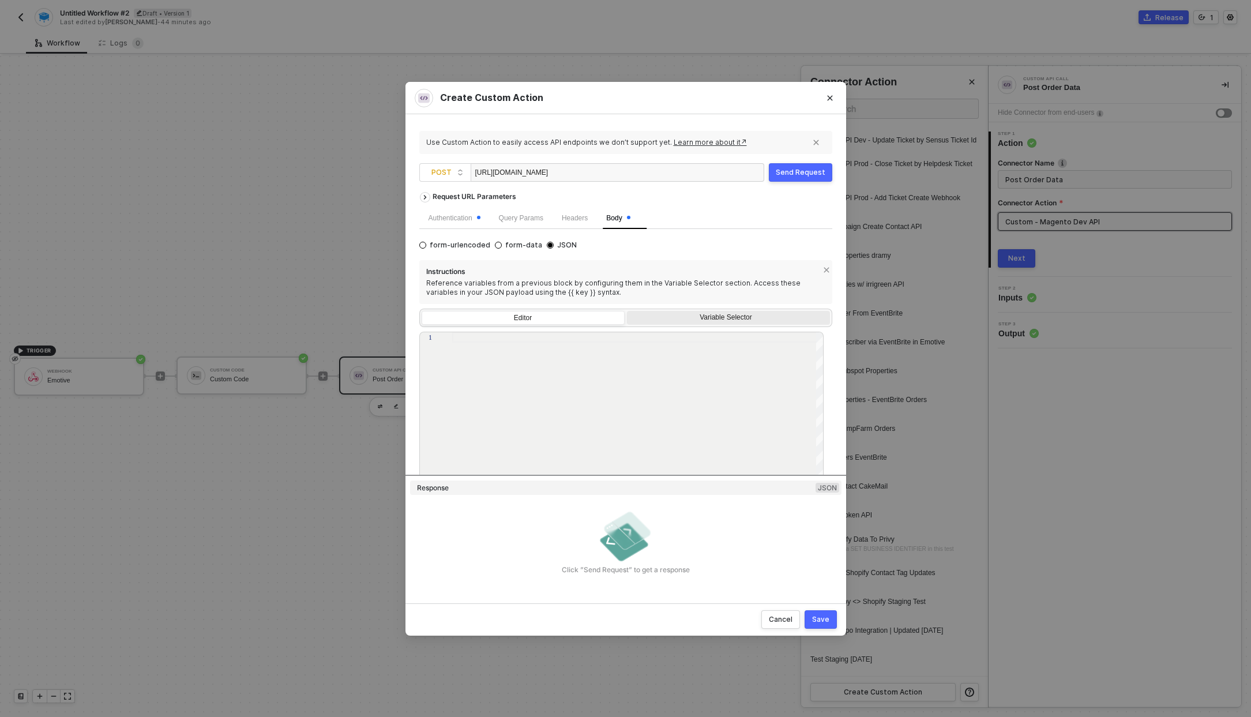
click at [702, 311] on div "Variable Selector" at bounding box center [728, 319] width 203 height 16
click at [627, 311] on input "Variable Selector" at bounding box center [627, 311] width 0 height 0
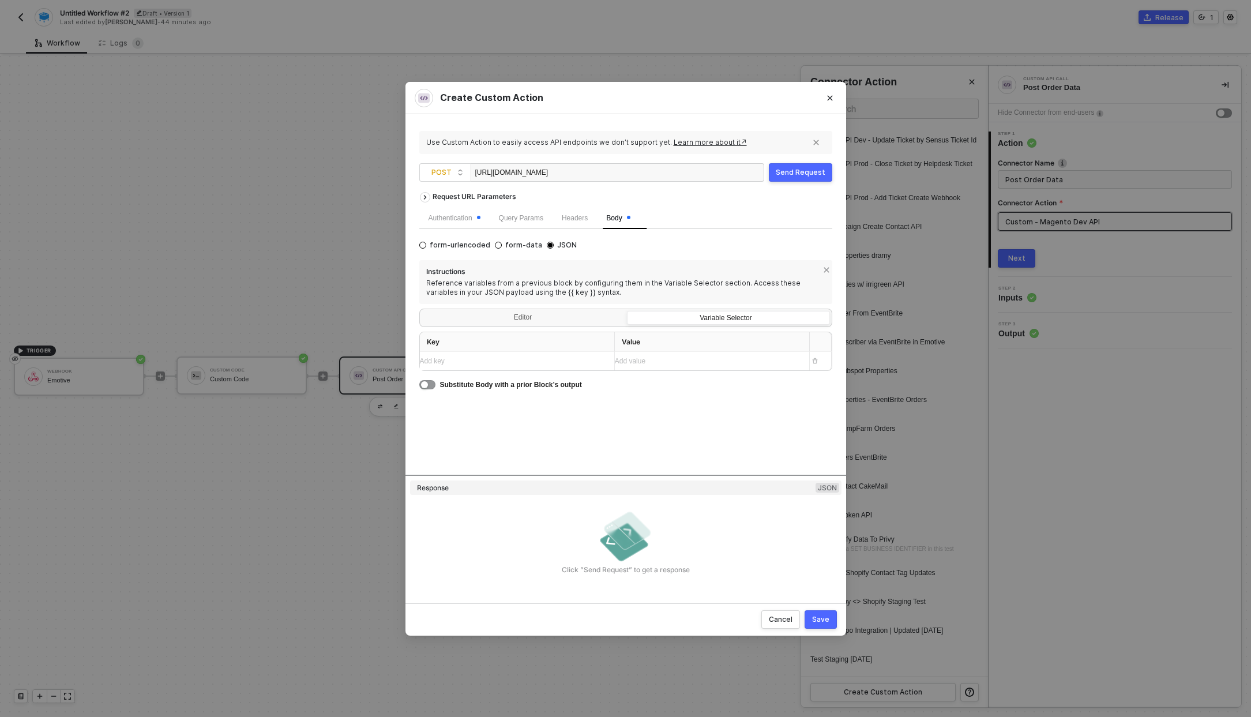
click at [518, 386] on span "Substitute Body with a prior Block’s output" at bounding box center [511, 385] width 142 height 8
click at [431, 388] on button "button" at bounding box center [427, 384] width 16 height 9
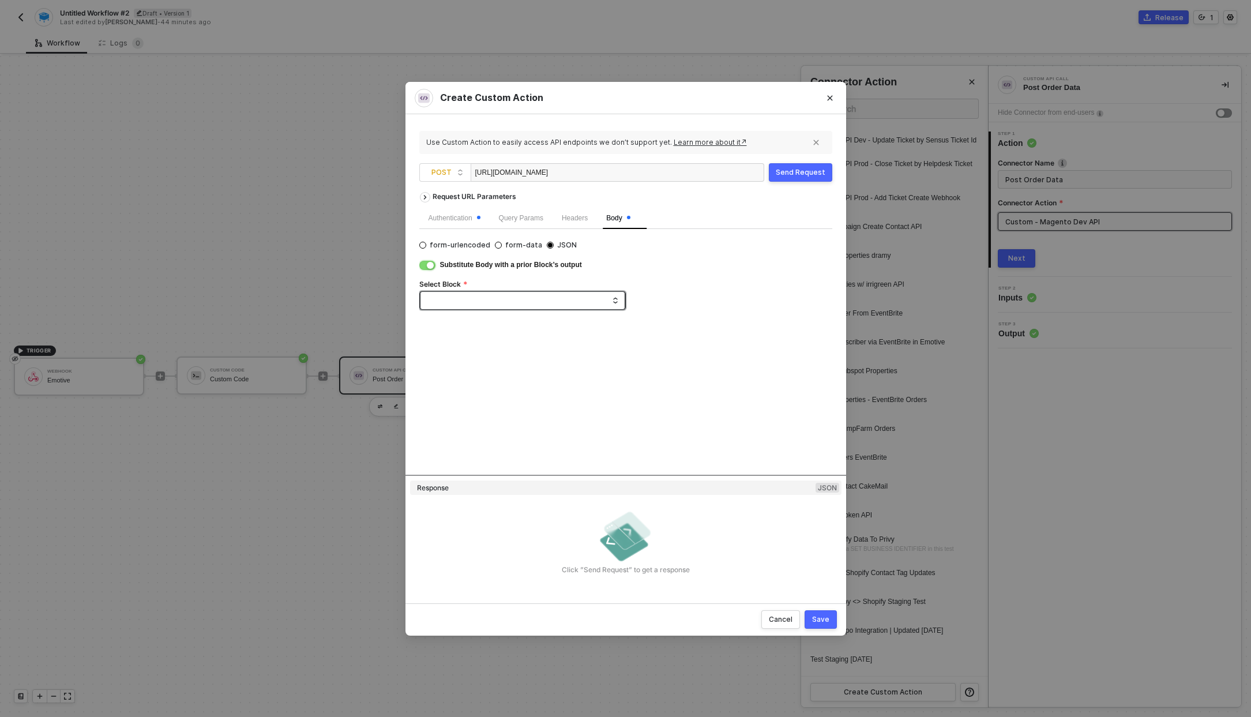
click at [616, 300] on icon "icon-dropdown" at bounding box center [615, 300] width 7 height 7
click at [617, 300] on icon "icon-dropdown" at bounding box center [615, 300] width 7 height 7
click at [545, 300] on span at bounding box center [524, 300] width 187 height 17
click at [487, 339] on div "Custom Code" at bounding box center [467, 342] width 44 height 11
click at [639, 366] on div "Request URL Parameters Authentication Query Params Headers Body form-urlencoded…" at bounding box center [625, 330] width 413 height 288
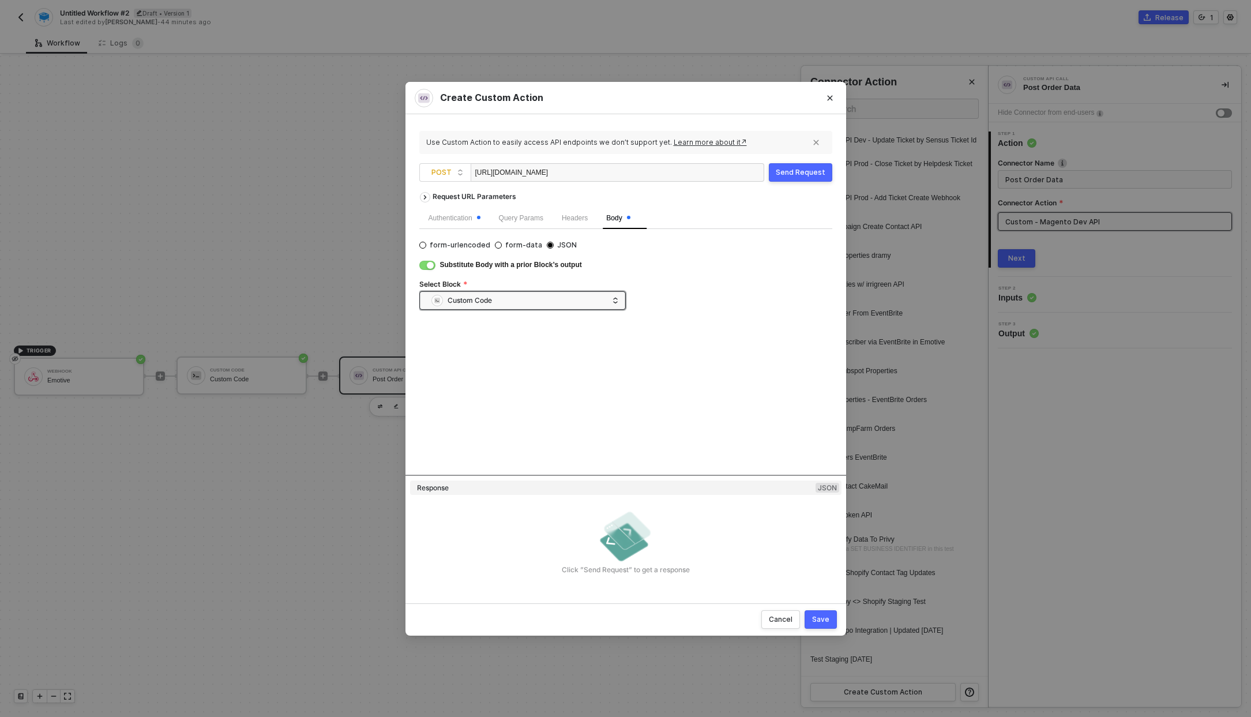
click at [823, 621] on div "Save" at bounding box center [820, 619] width 17 height 9
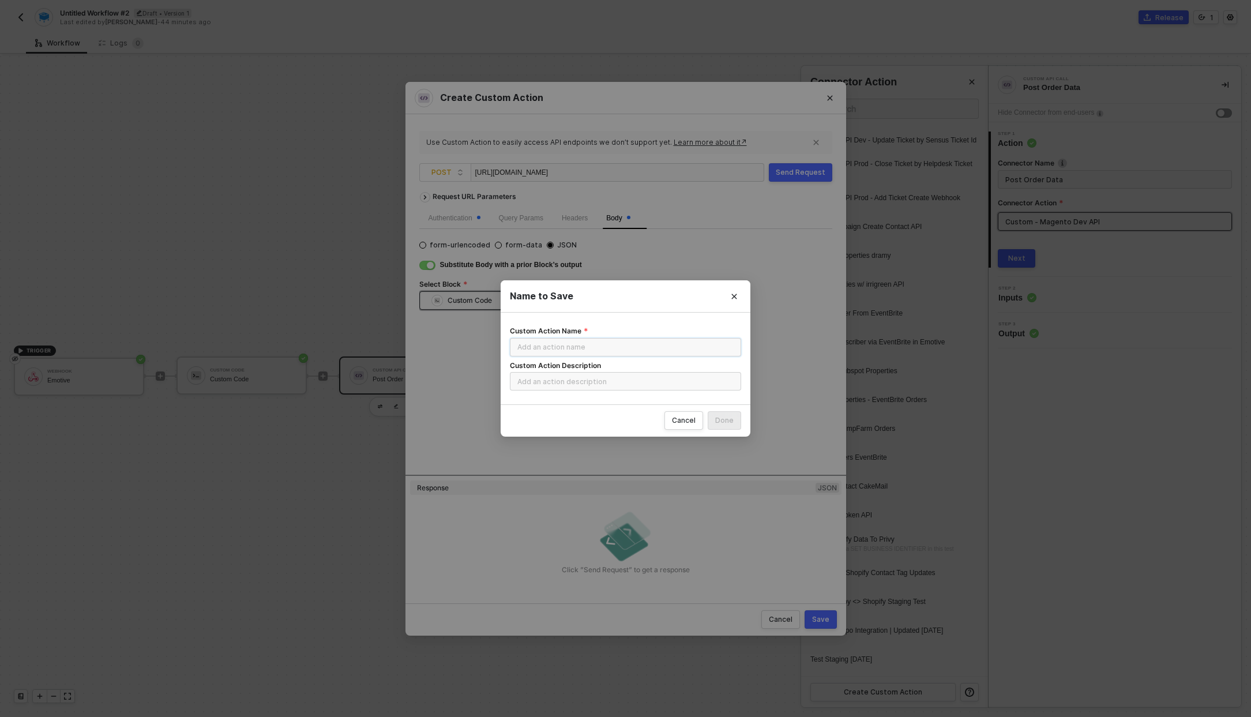
click at [613, 349] on input "Custom Action Name" at bounding box center [625, 347] width 231 height 18
type input "Samcart Order to Emotive"
type input "Send data from samcart to API endpoint"
click at [618, 344] on input "Samcart Order to Emotive" at bounding box center [625, 347] width 231 height 18
type input "Dev Samcart Order to Emotive"
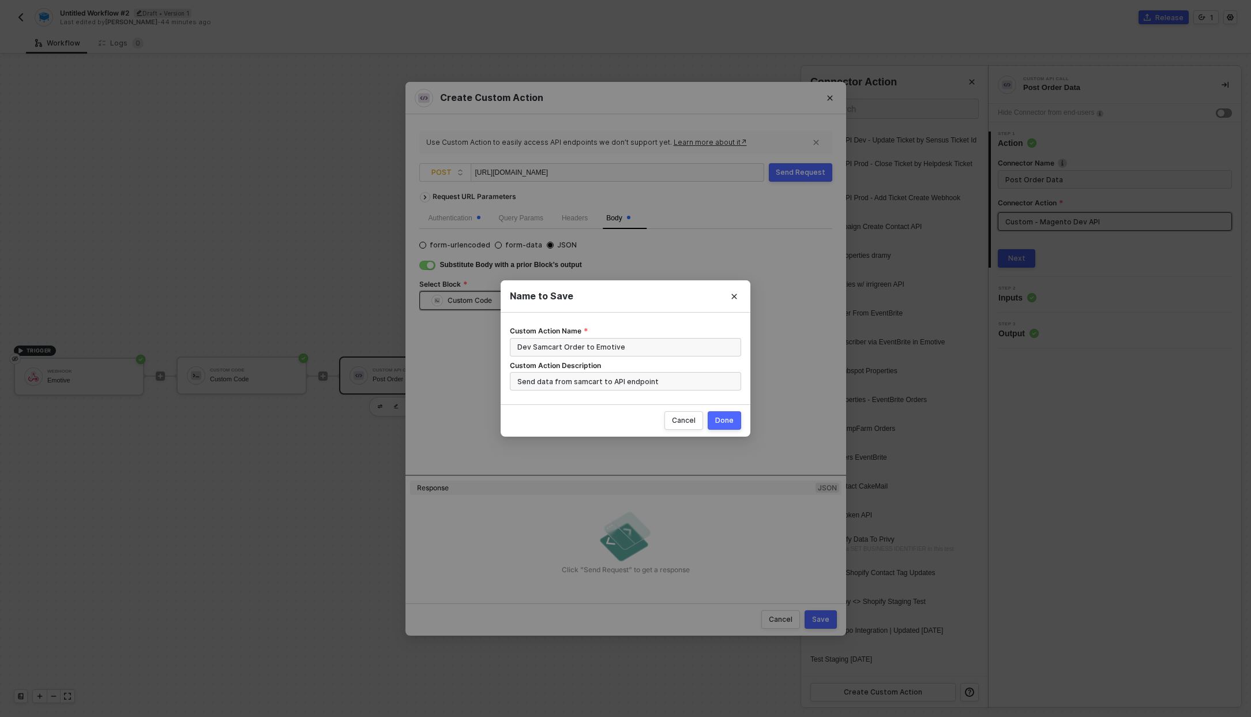
click at [735, 427] on button "Done" at bounding box center [724, 420] width 33 height 18
radio input "true"
radio input "false"
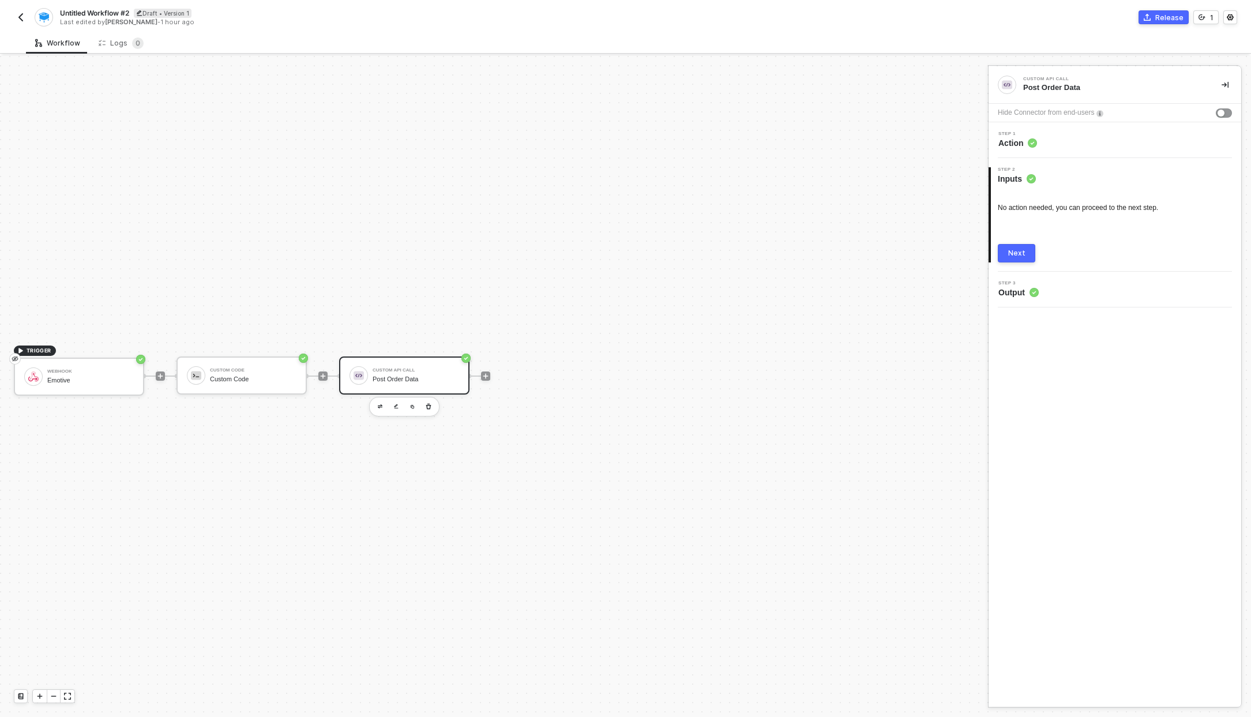
click at [108, 14] on span "Untitled Workflow #2" at bounding box center [94, 13] width 69 height 10
click at [108, 14] on input "Untitled Workflow #2" at bounding box center [158, 13] width 196 height 14
type input "Sam Cart Order Flow"
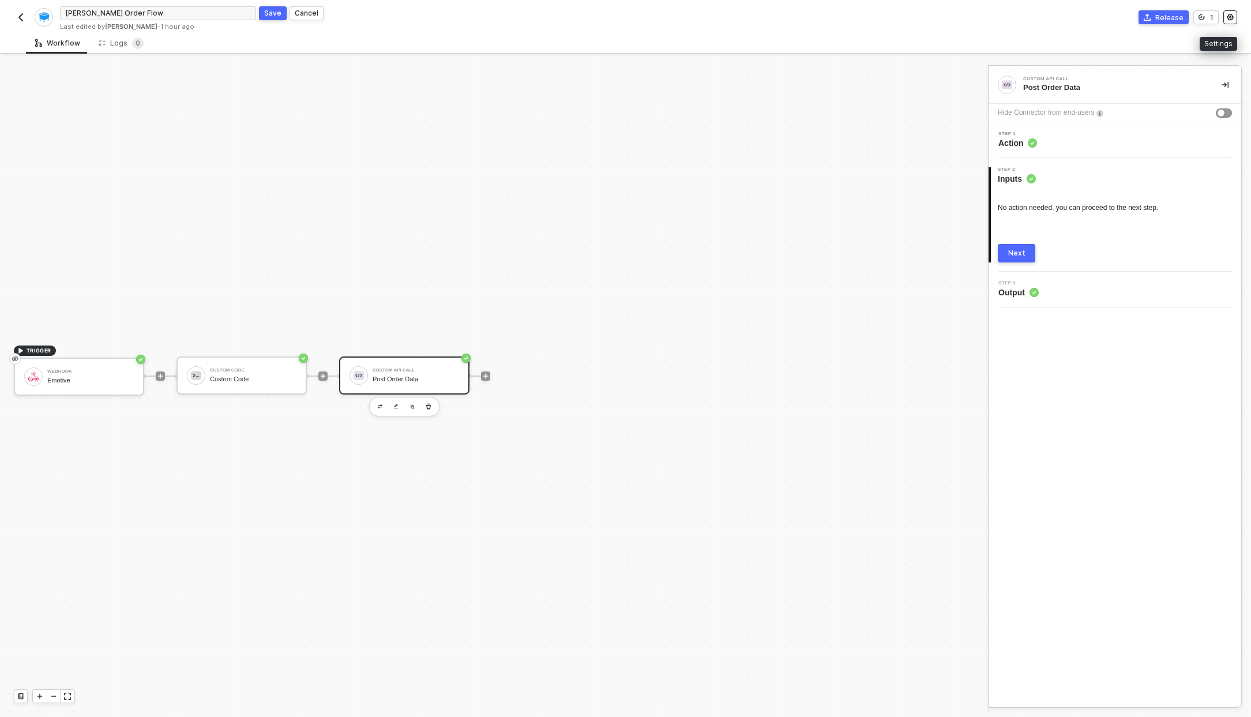
click at [1228, 17] on icon "icon-settings" at bounding box center [1230, 17] width 7 height 7
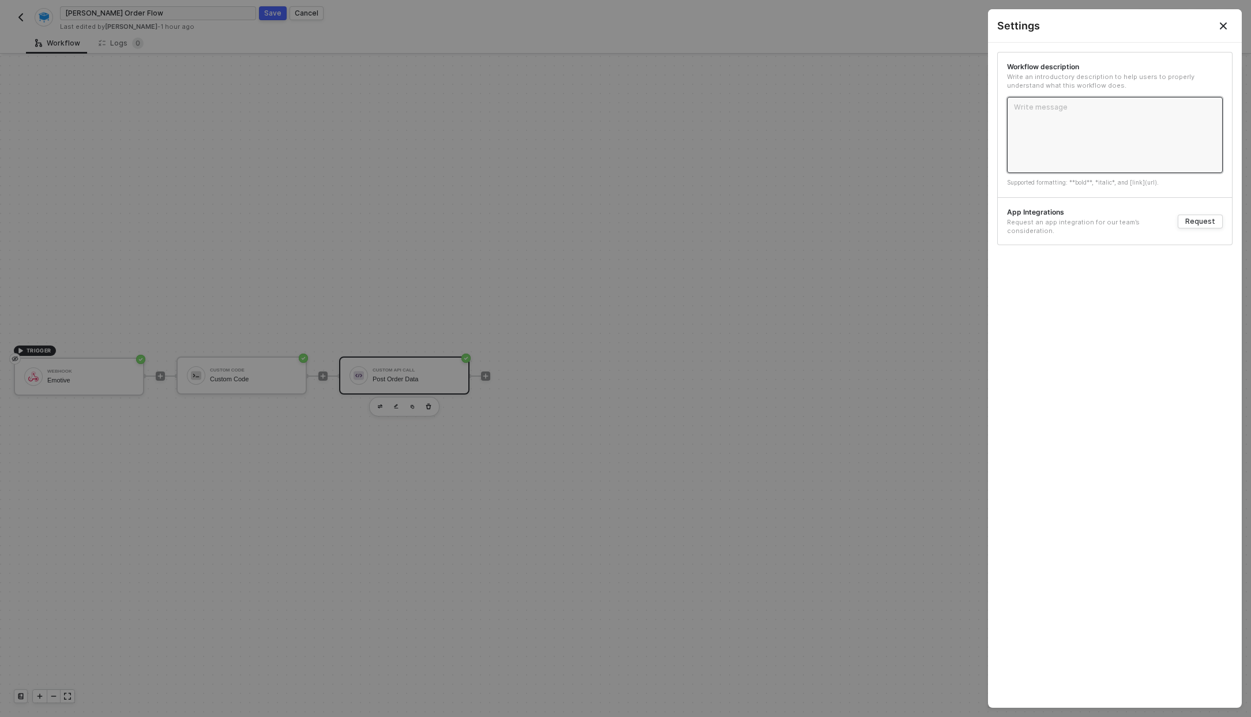
click at [1079, 163] on textarea at bounding box center [1115, 135] width 216 height 76
click at [1222, 23] on icon "Close" at bounding box center [1223, 25] width 7 height 7
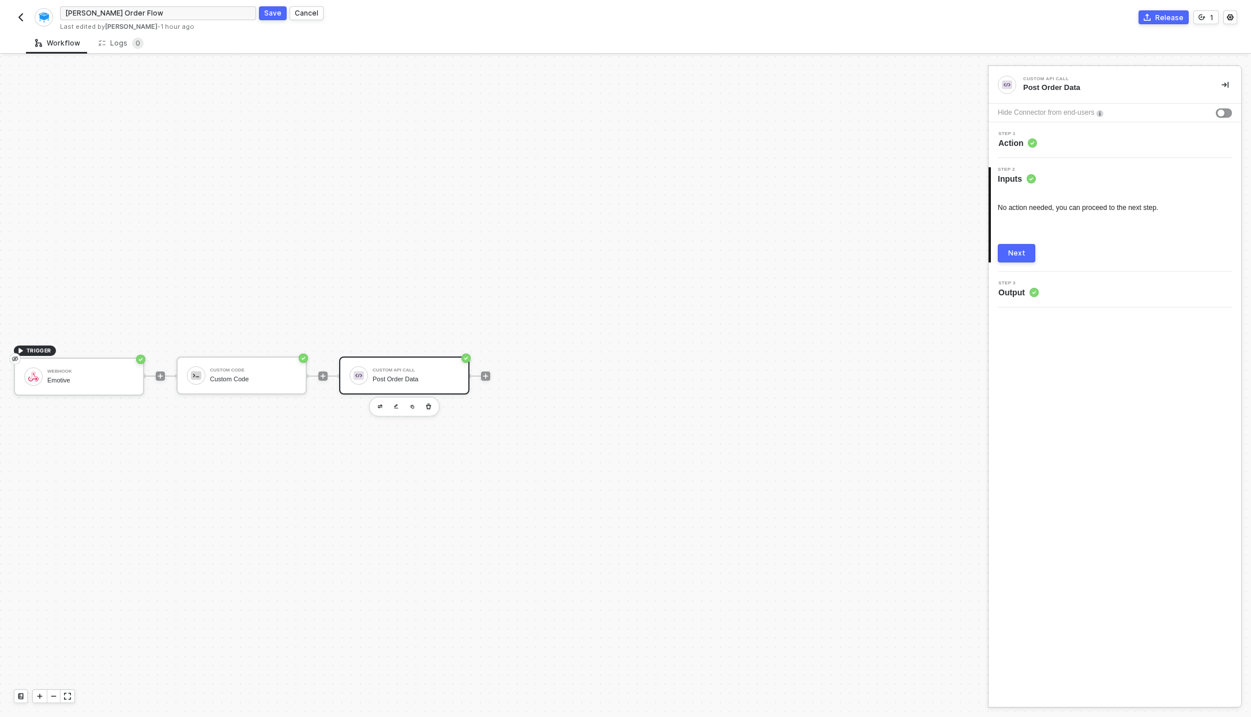
click at [265, 10] on div "Save" at bounding box center [272, 13] width 17 height 10
click at [14, 17] on button "button" at bounding box center [21, 17] width 14 height 14
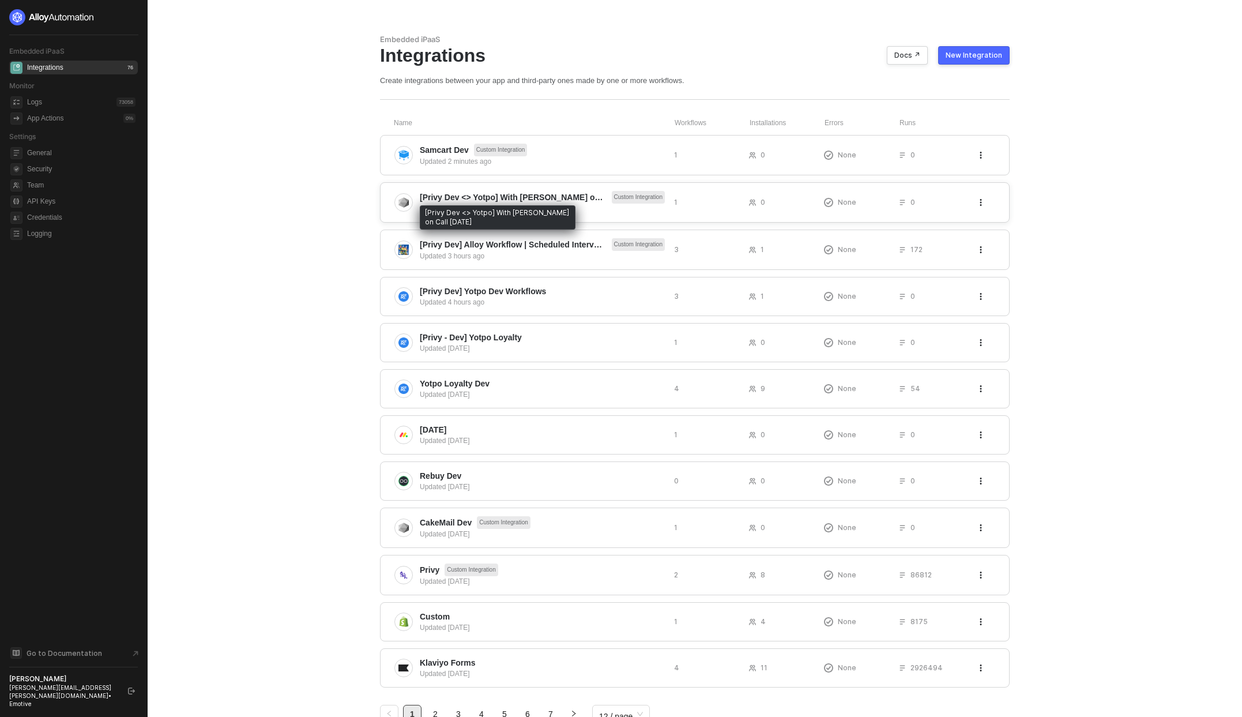
scroll to position [41, 0]
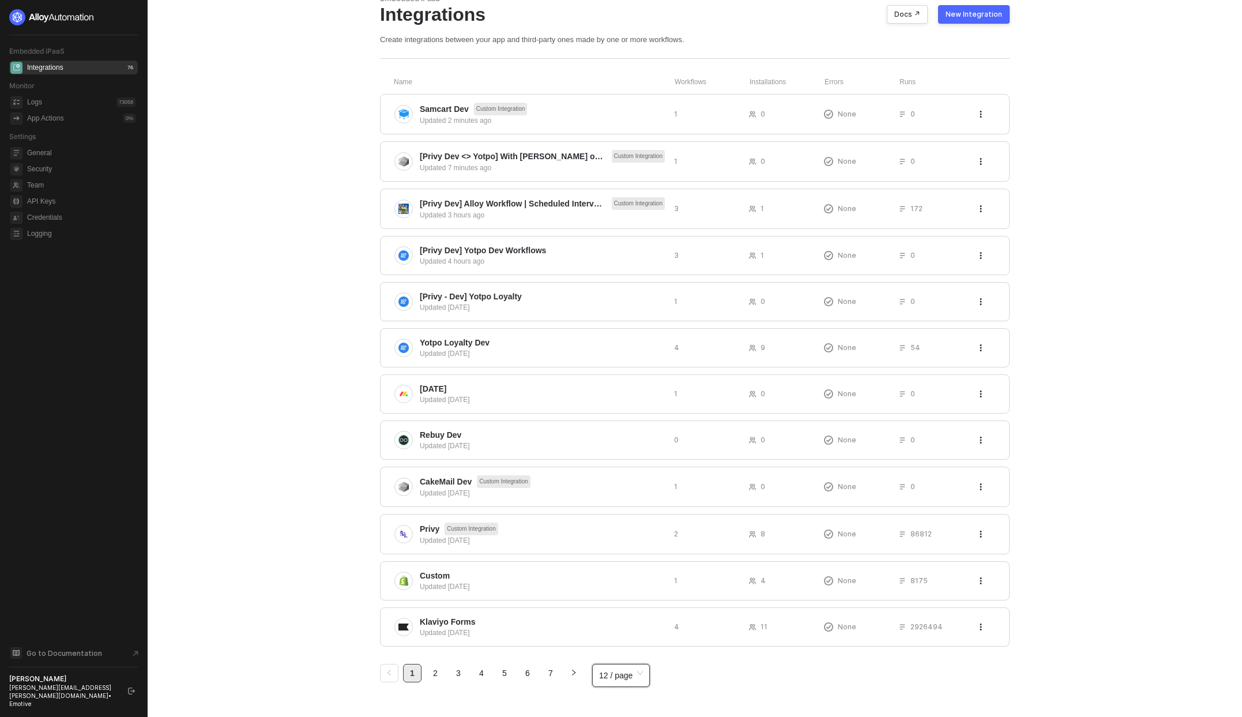
click at [596, 673] on div "12 / page" at bounding box center [621, 675] width 58 height 23
click at [643, 609] on div "20 / page" at bounding box center [622, 613] width 54 height 18
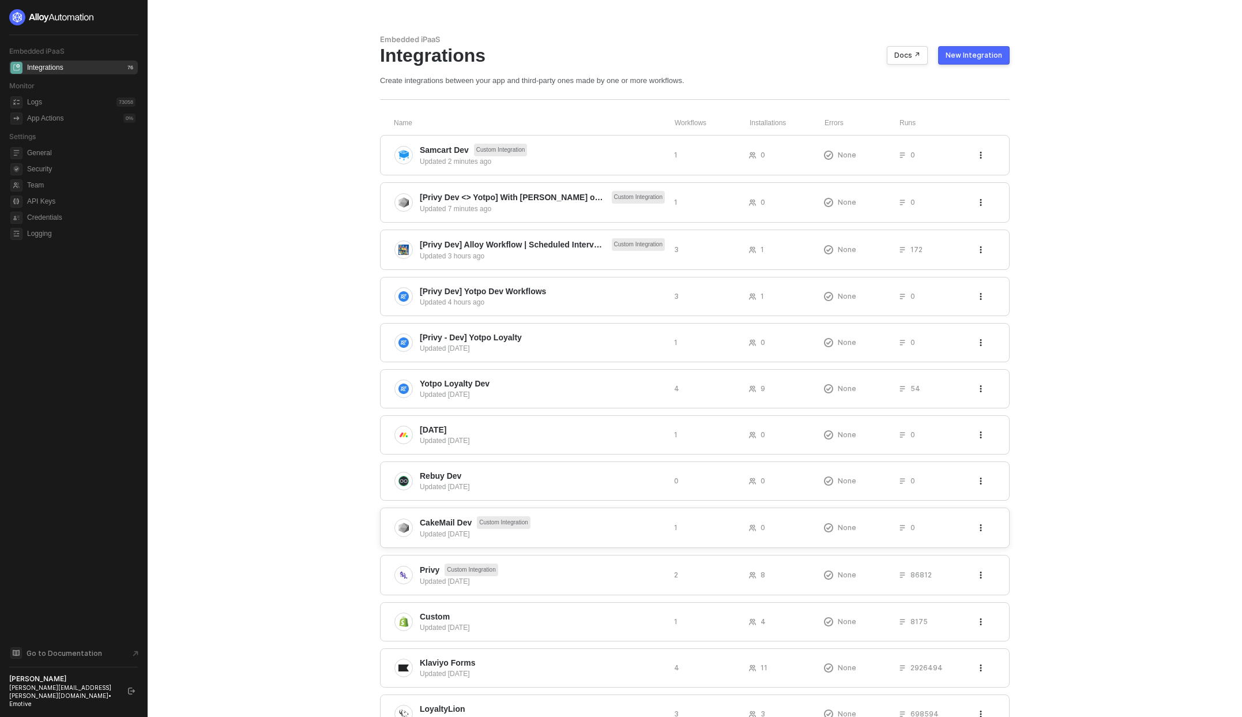
scroll to position [415, 0]
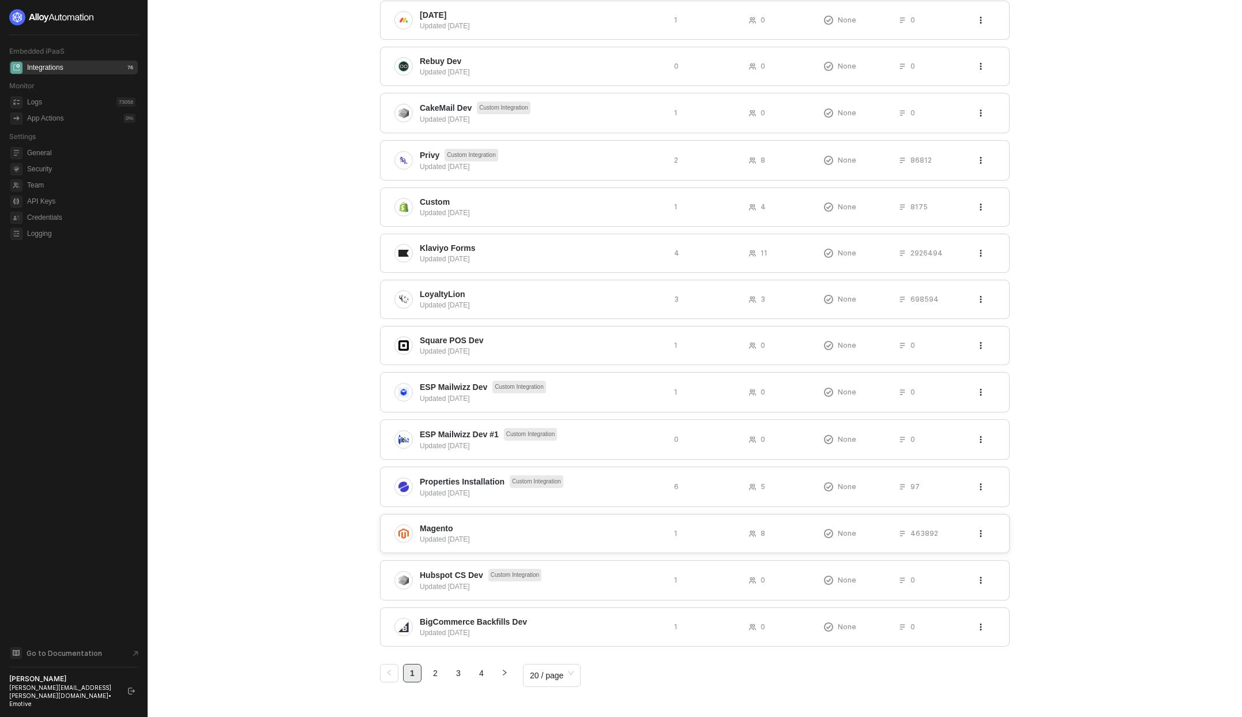
click at [438, 525] on span "Magento" at bounding box center [436, 529] width 33 height 12
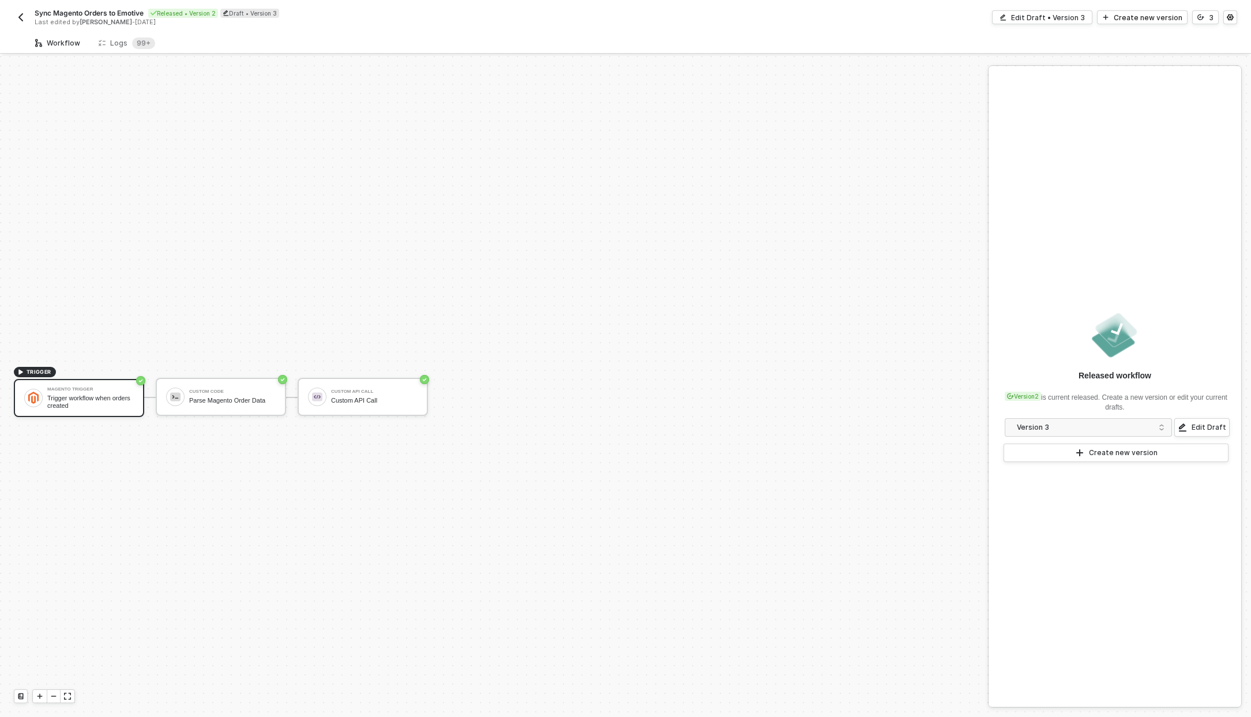
scroll to position [21, 0]
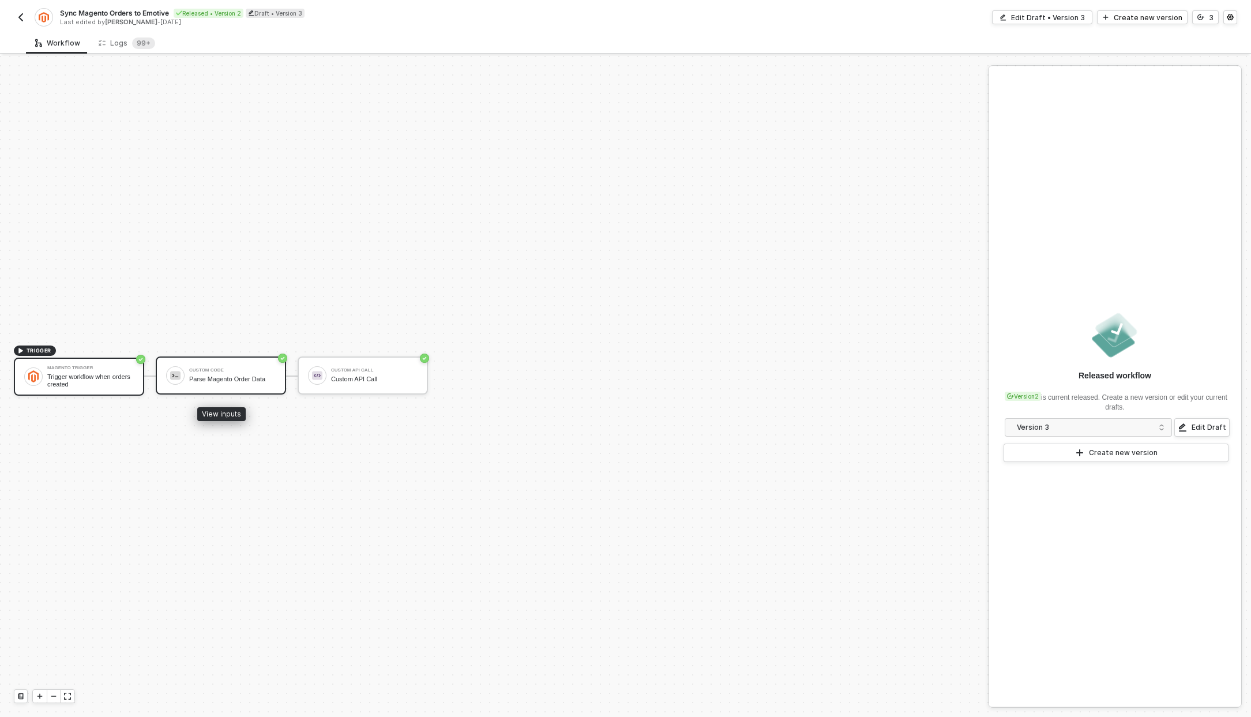
click at [237, 382] on div "Parse Magento Order Data" at bounding box center [232, 378] width 87 height 7
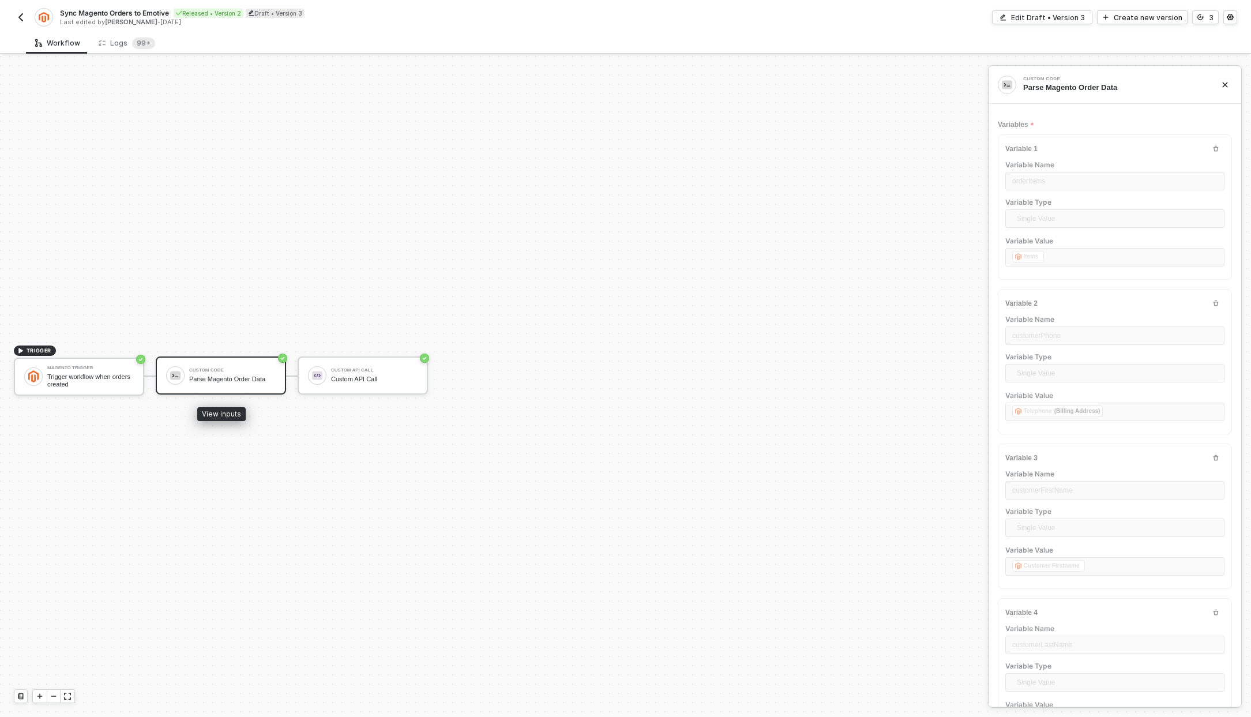
type textarea "/* You can access variables on the inputData object. ex: const myVariable = inp…"
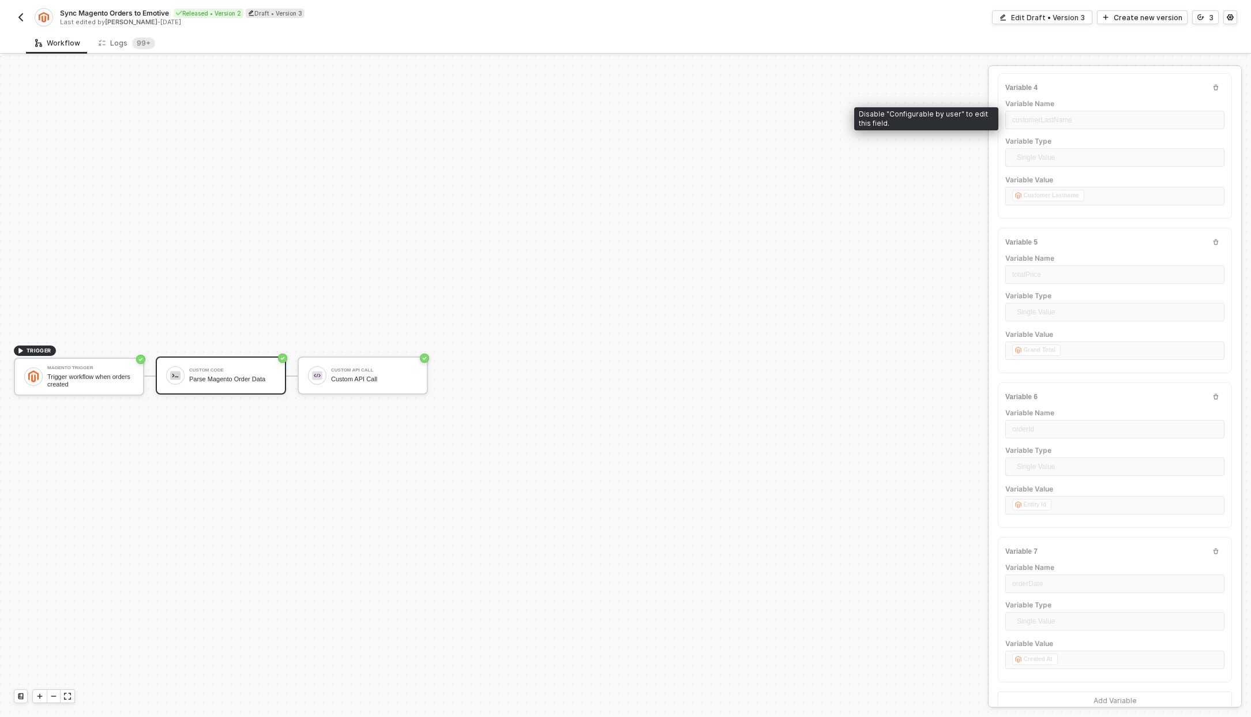
scroll to position [756, 0]
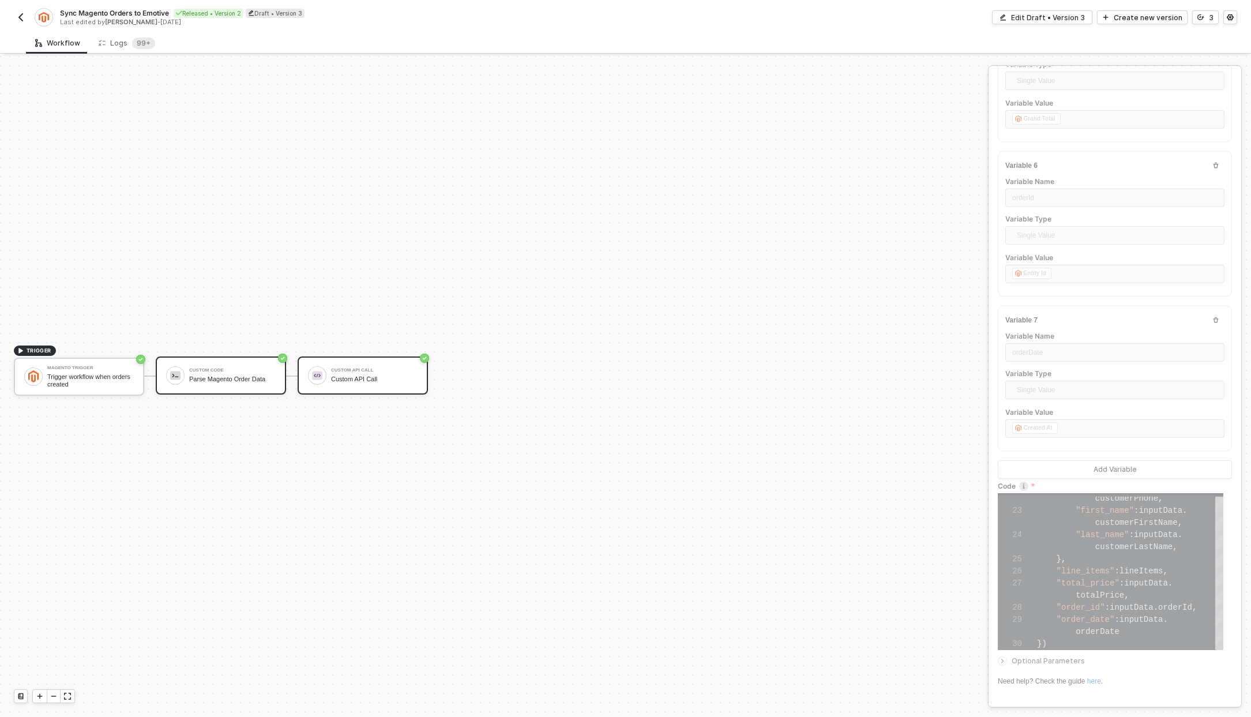
click at [343, 379] on div "Custom API Call" at bounding box center [374, 378] width 87 height 7
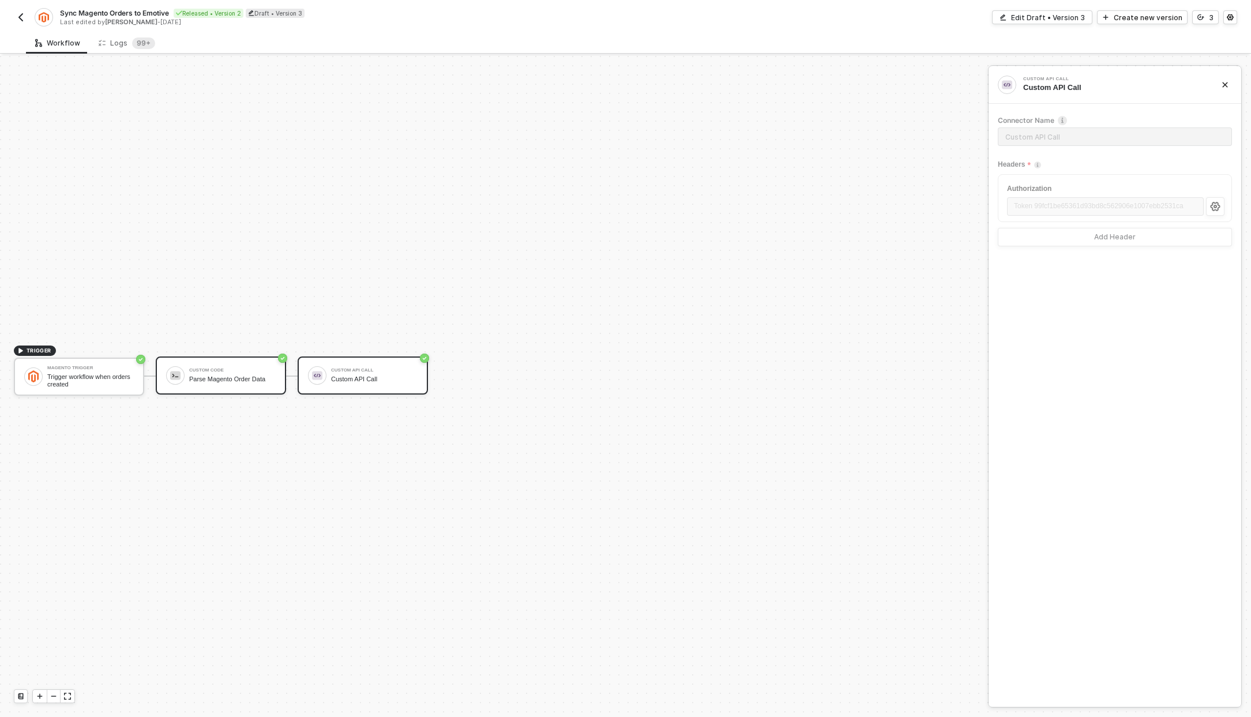
click at [228, 380] on div "Parse Magento Order Data" at bounding box center [232, 378] width 87 height 7
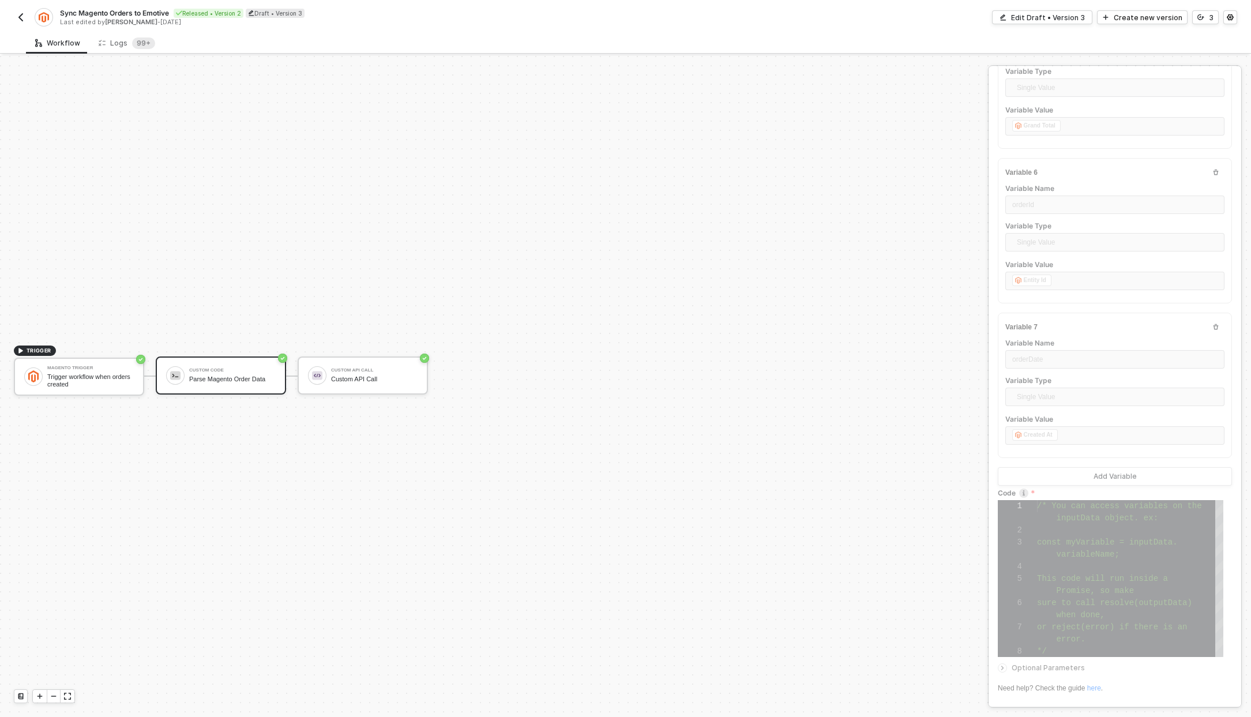
scroll to position [756, 0]
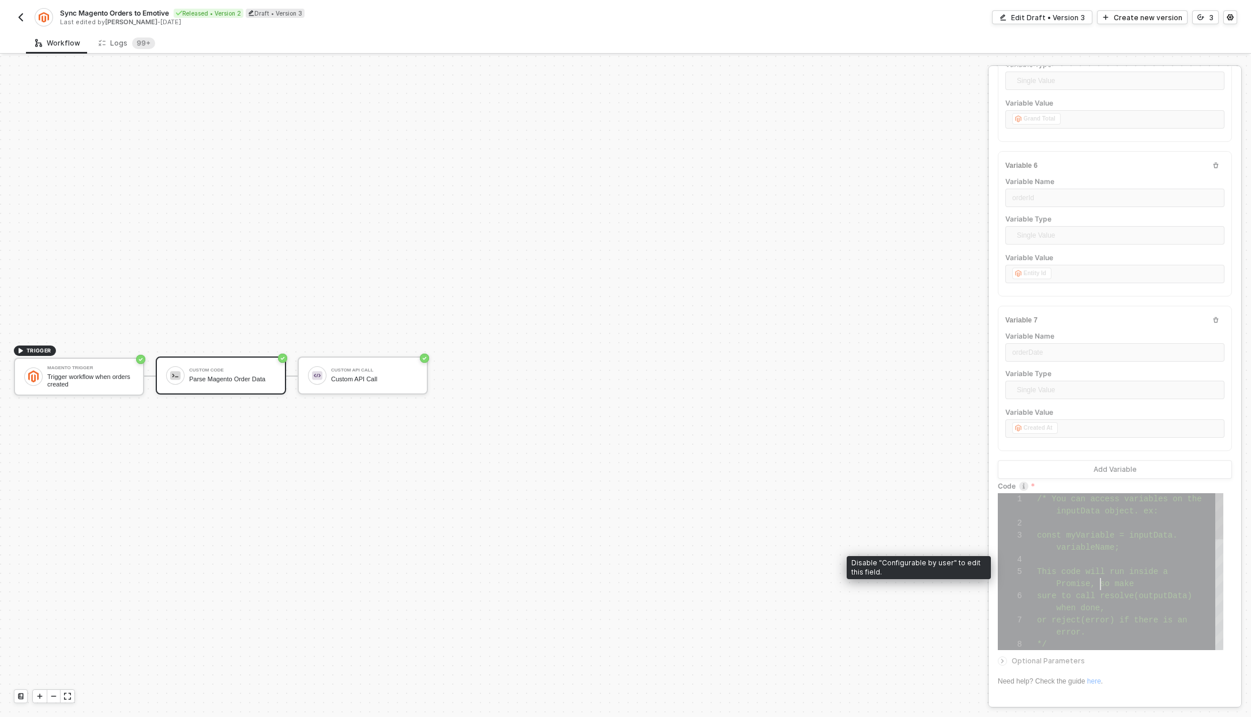
click at [1100, 577] on div "1 2 3 4 5 6 7 8 /* You can access variables on the inputData object. ex: const …" at bounding box center [1111, 571] width 226 height 157
click at [1100, 577] on div "23 24 25 26 27 28 29 30 customerPhone , "first_name" : inputData . customerFirs…" at bounding box center [1111, 571] width 226 height 157
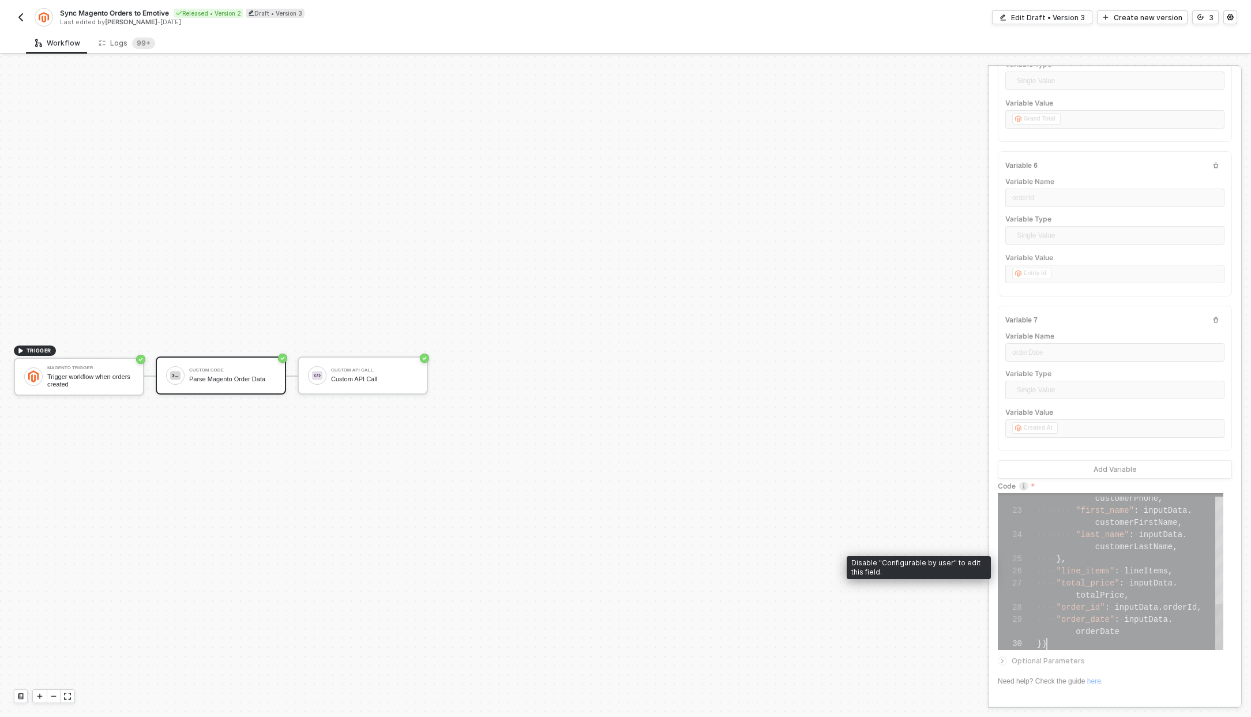
click at [1100, 578] on span ""total_price"" at bounding box center [1088, 582] width 63 height 9
click at [1099, 560] on div "}," at bounding box center [1130, 559] width 186 height 12
click at [1099, 560] on div "···· }," at bounding box center [1130, 559] width 186 height 12
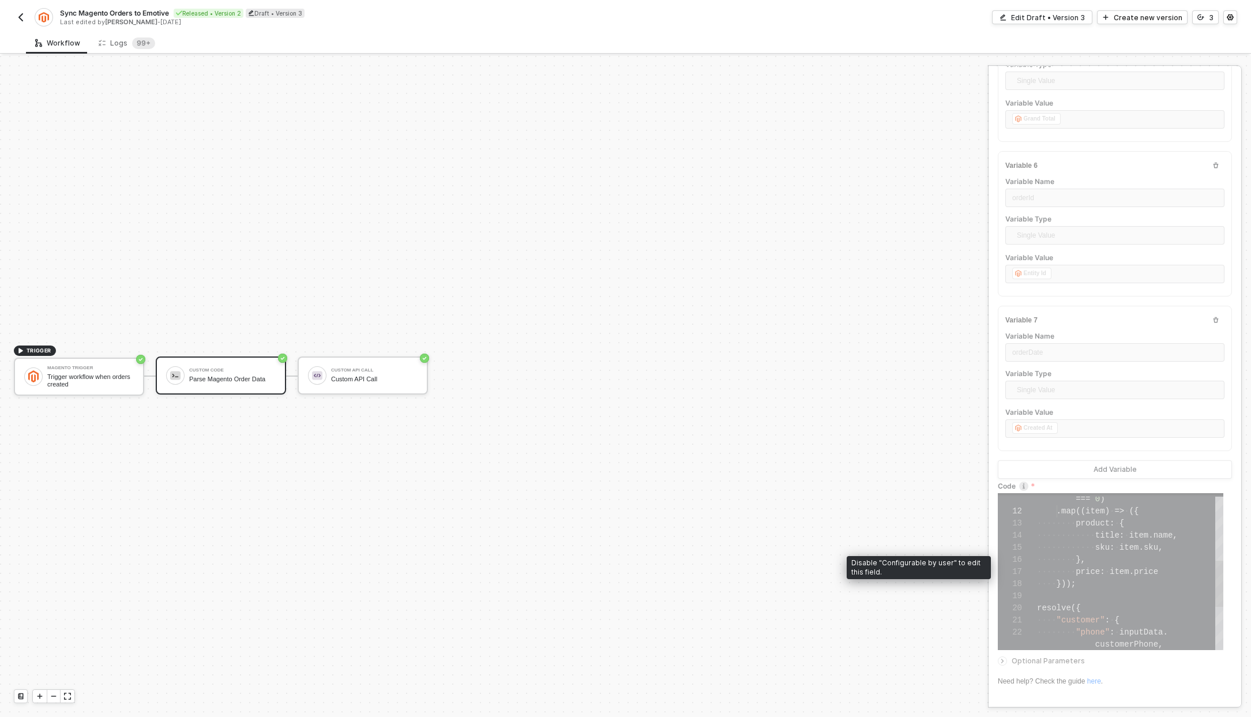
scroll to position [0, 20]
type textarea "/* You can access variables on the inputData object. ex: const myVariable = inp…"
drag, startPoint x: 1060, startPoint y: 637, endPoint x: 1032, endPoint y: 497, distance: 142.9
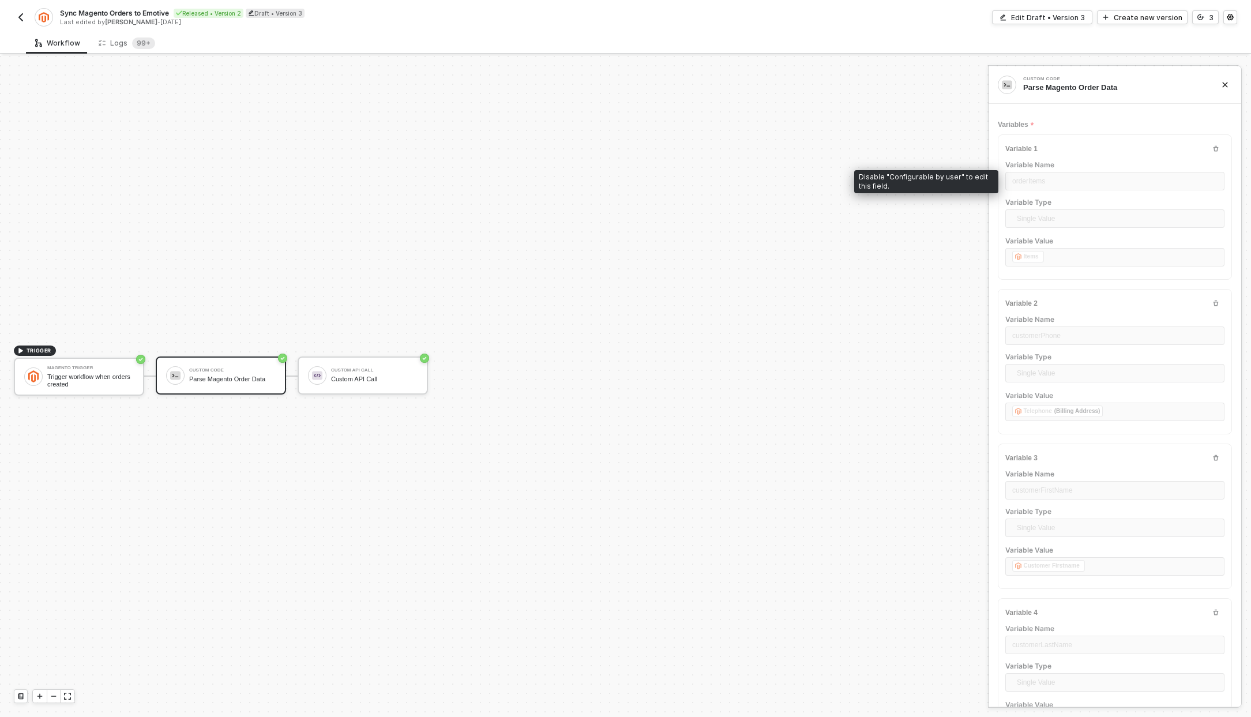
drag, startPoint x: 1069, startPoint y: 181, endPoint x: 1019, endPoint y: 183, distance: 50.2
click at [1019, 183] on div "orderItems" at bounding box center [1114, 182] width 219 height 21
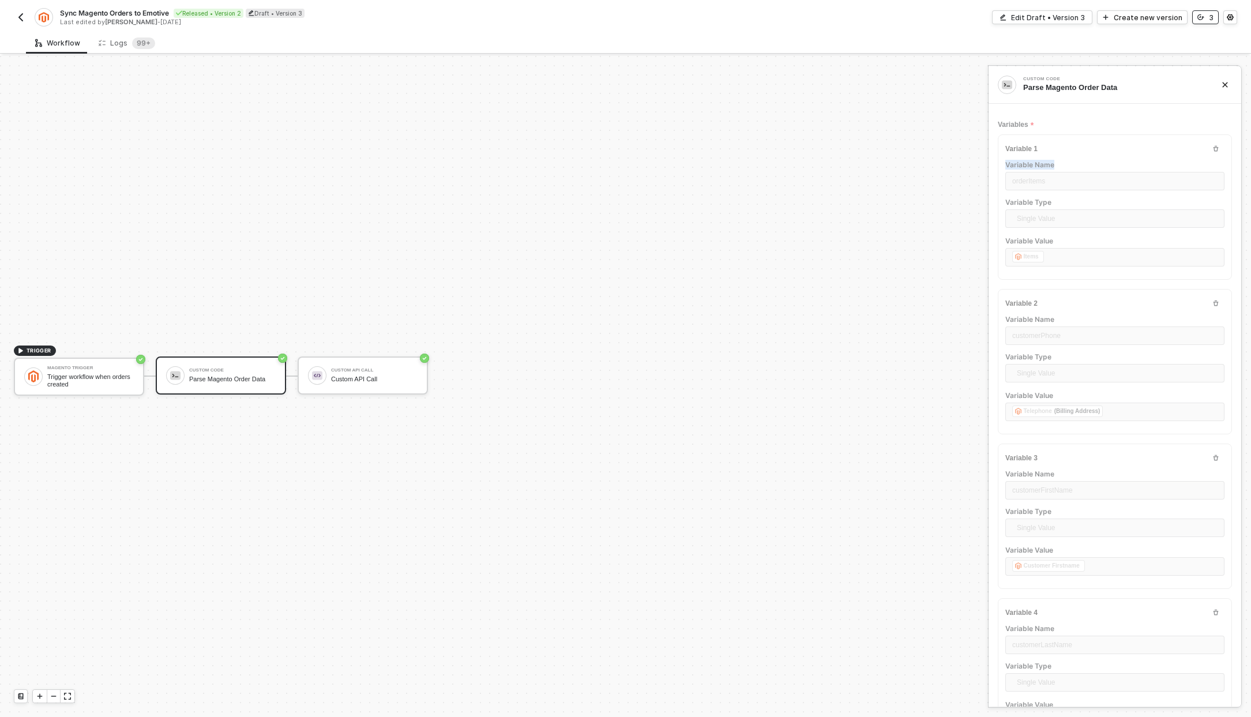
click at [1196, 18] on button "3" at bounding box center [1205, 17] width 27 height 14
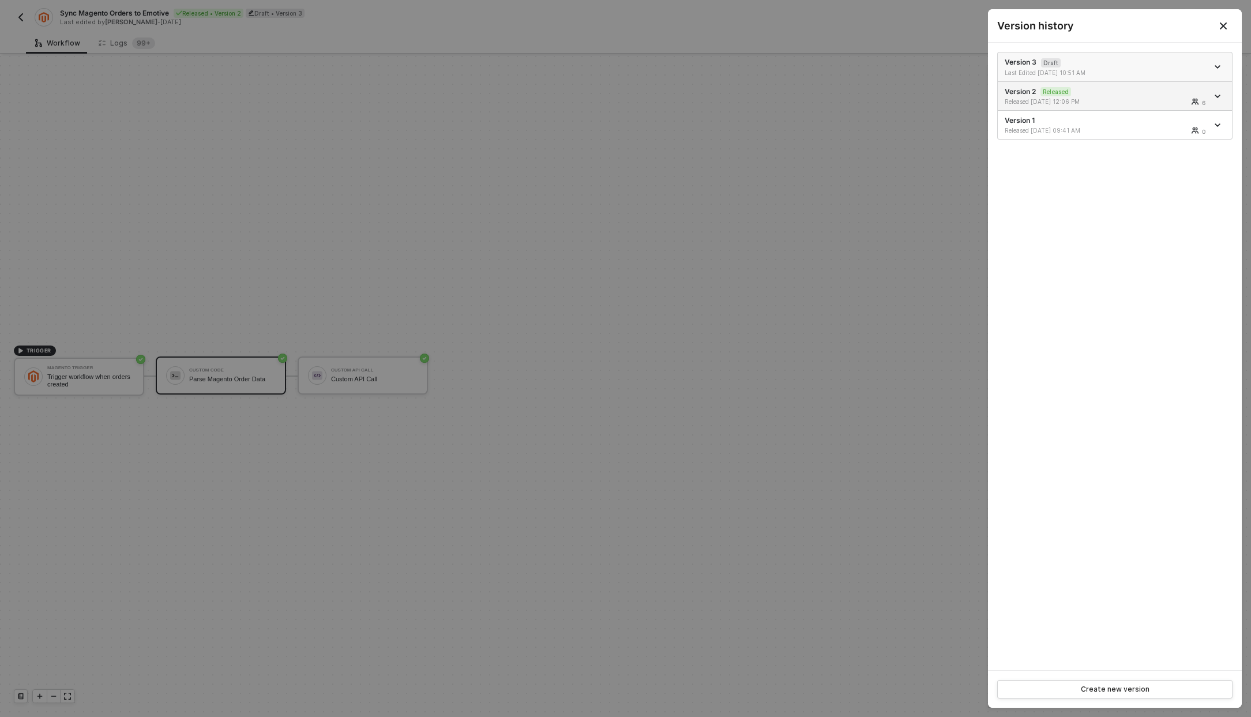
click at [1064, 63] on div "Version 3 Draft Last Edited 08/05/2025 10:51 AM" at bounding box center [1106, 67] width 203 height 20
click at [1227, 27] on icon "Close" at bounding box center [1223, 25] width 9 height 9
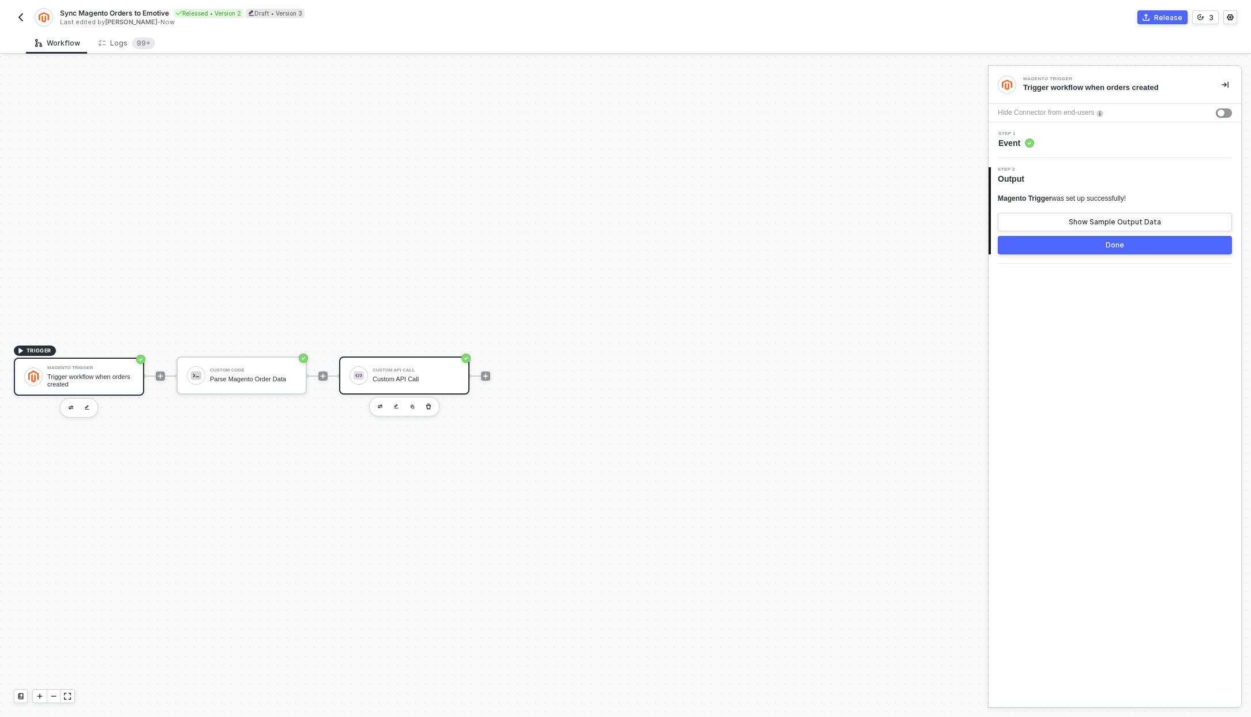
click at [367, 383] on div "Custom API Call Custom API Call" at bounding box center [404, 375] width 130 height 38
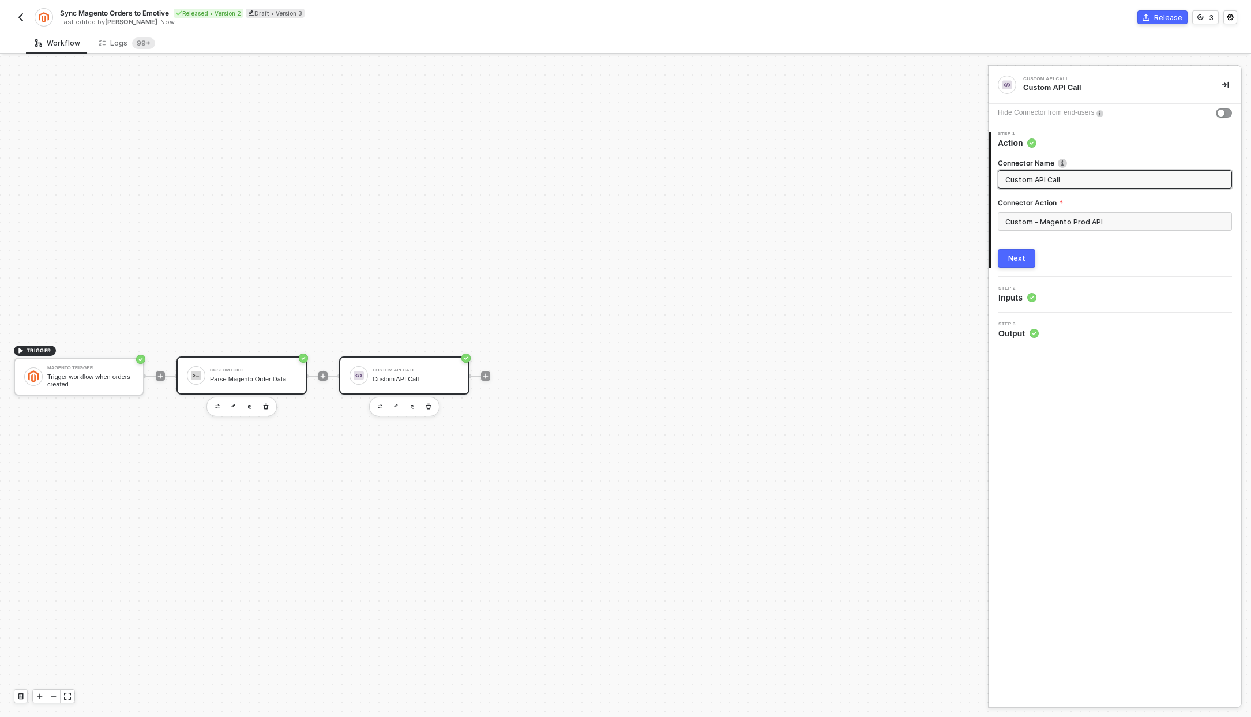
click at [251, 372] on div "Custom Code" at bounding box center [253, 370] width 87 height 5
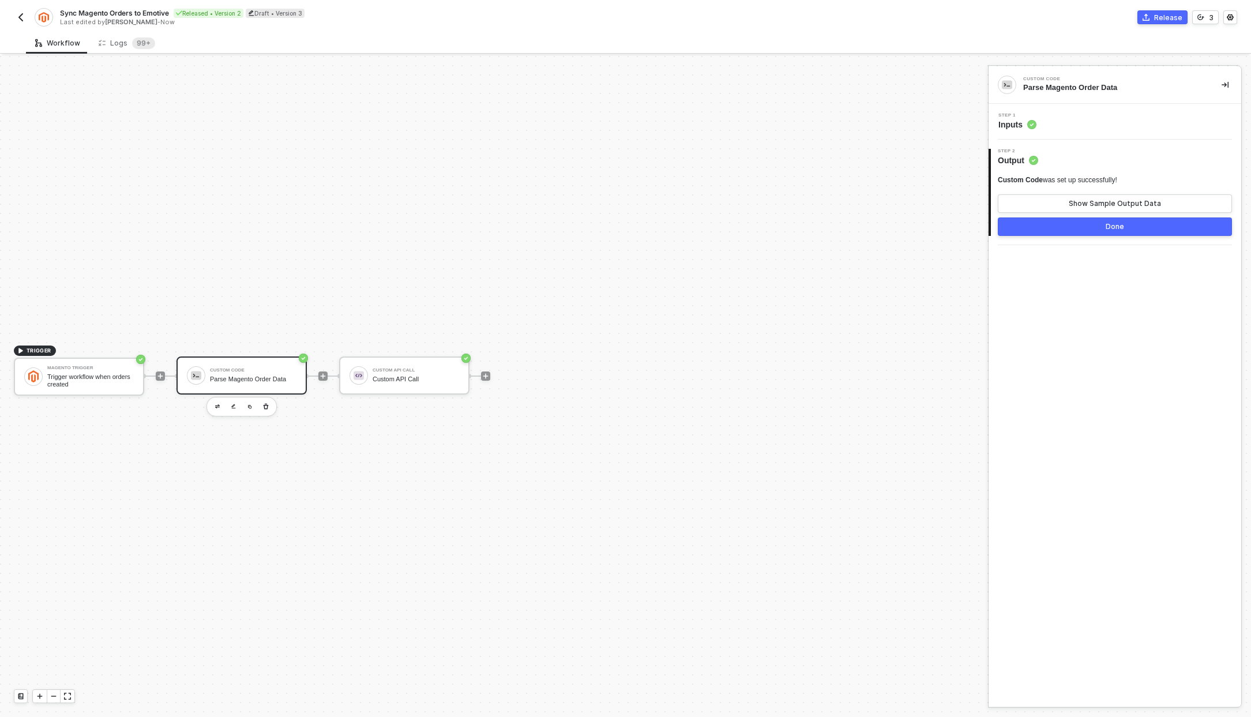
click at [1002, 123] on span "Inputs" at bounding box center [1017, 125] width 38 height 12
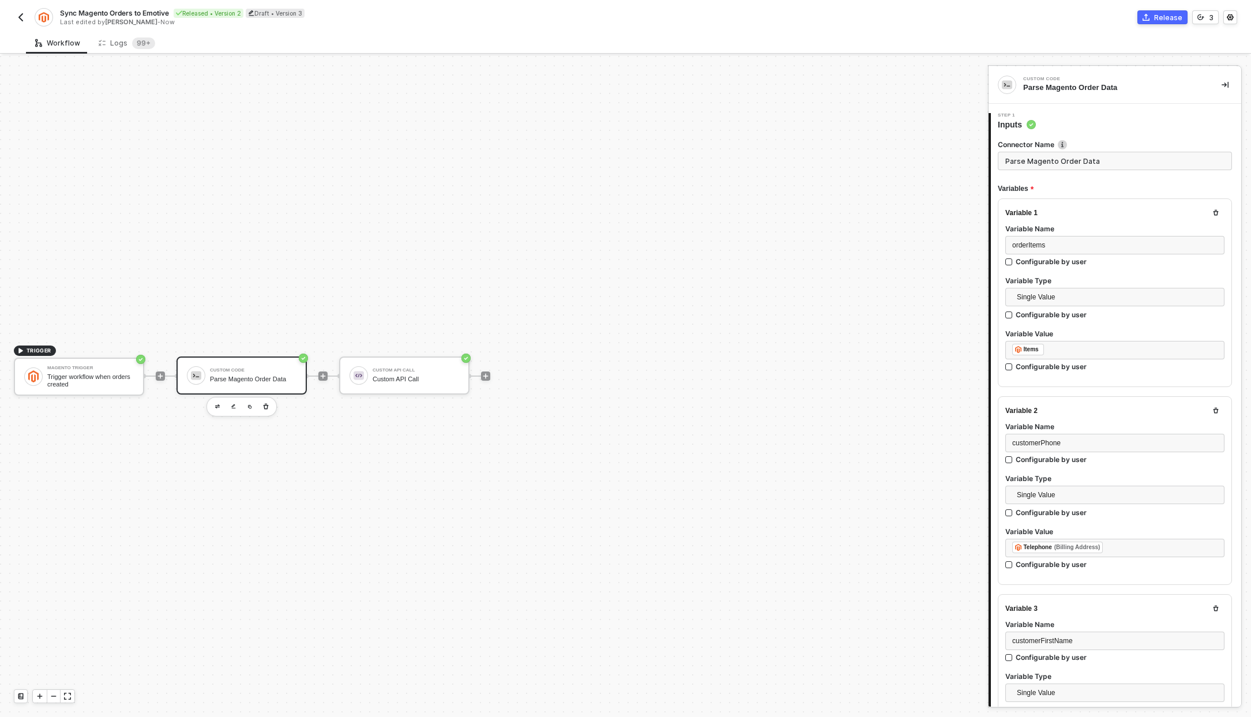
type textarea "/* You can access variables on the inputData object. ex: const myVariable = inp…"
click at [1068, 252] on div "orderItems" at bounding box center [1114, 245] width 219 height 18
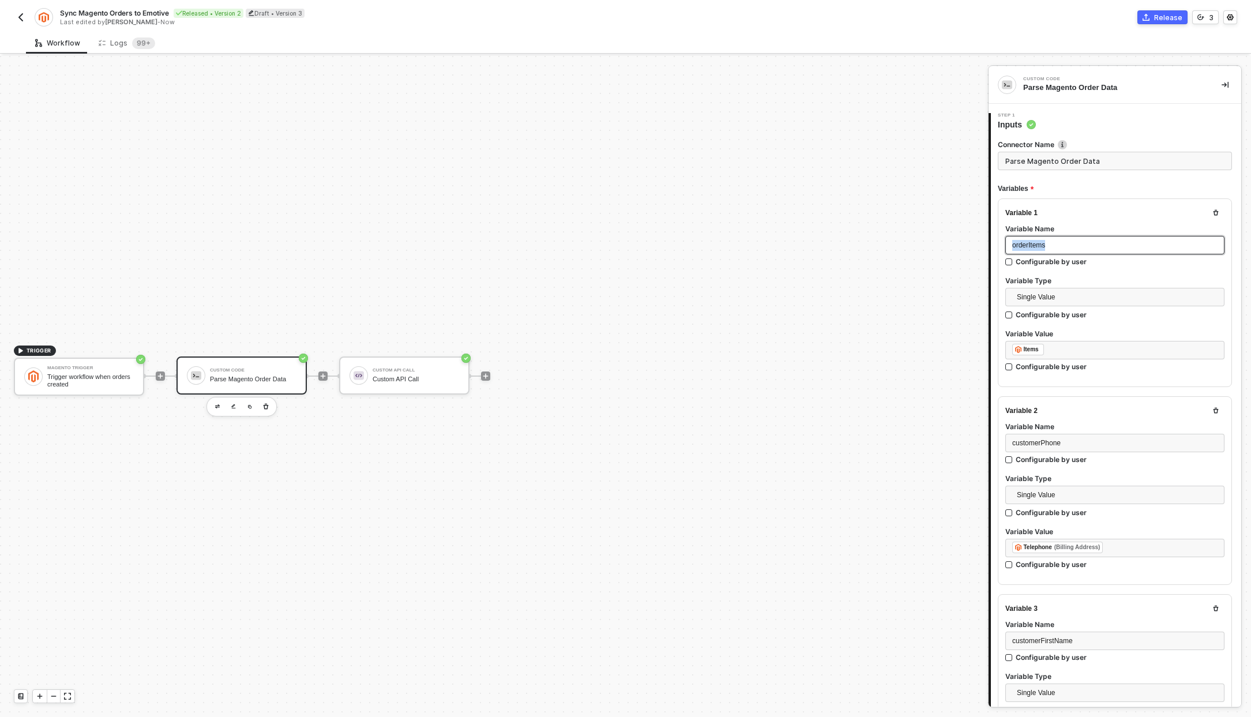
copy span "orderItems"
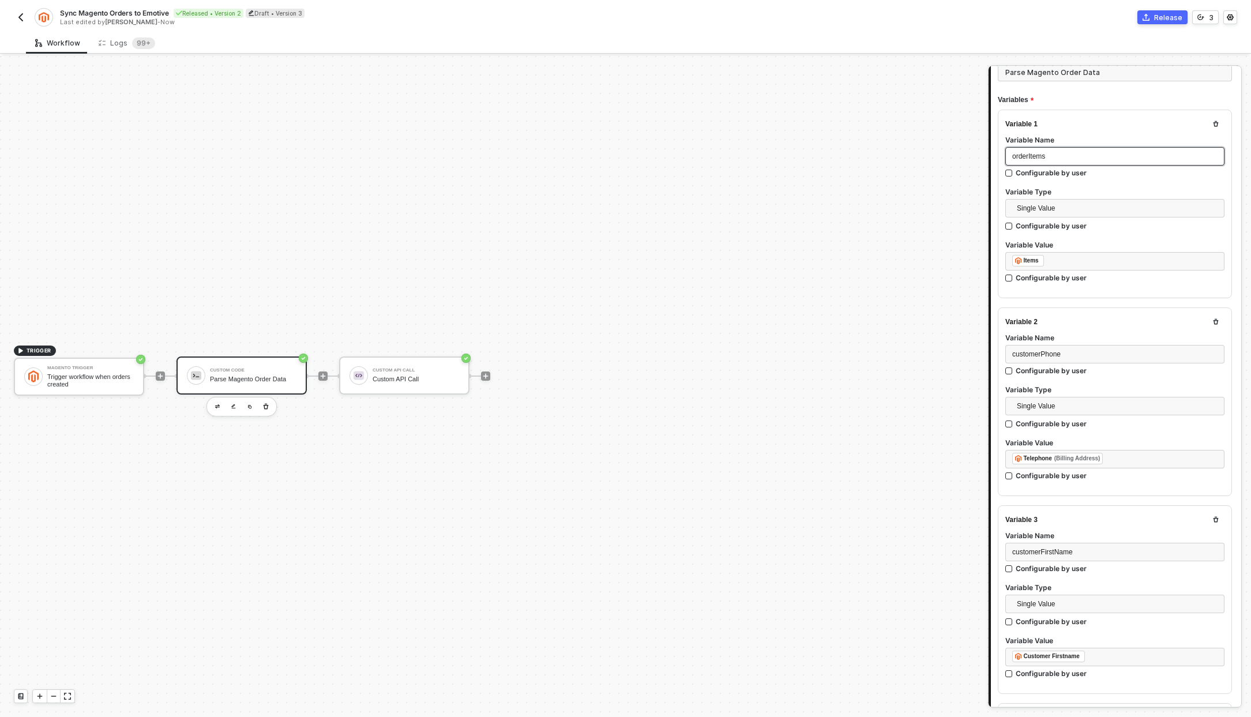
scroll to position [89, 0]
drag, startPoint x: 1068, startPoint y: 353, endPoint x: 975, endPoint y: 352, distance: 93.4
click at [975, 352] on div "TRIGGER Magento Trigger Trigger workflow when orders created Custom Code Parse …" at bounding box center [625, 386] width 1251 height 661
copy span "customerPhone"
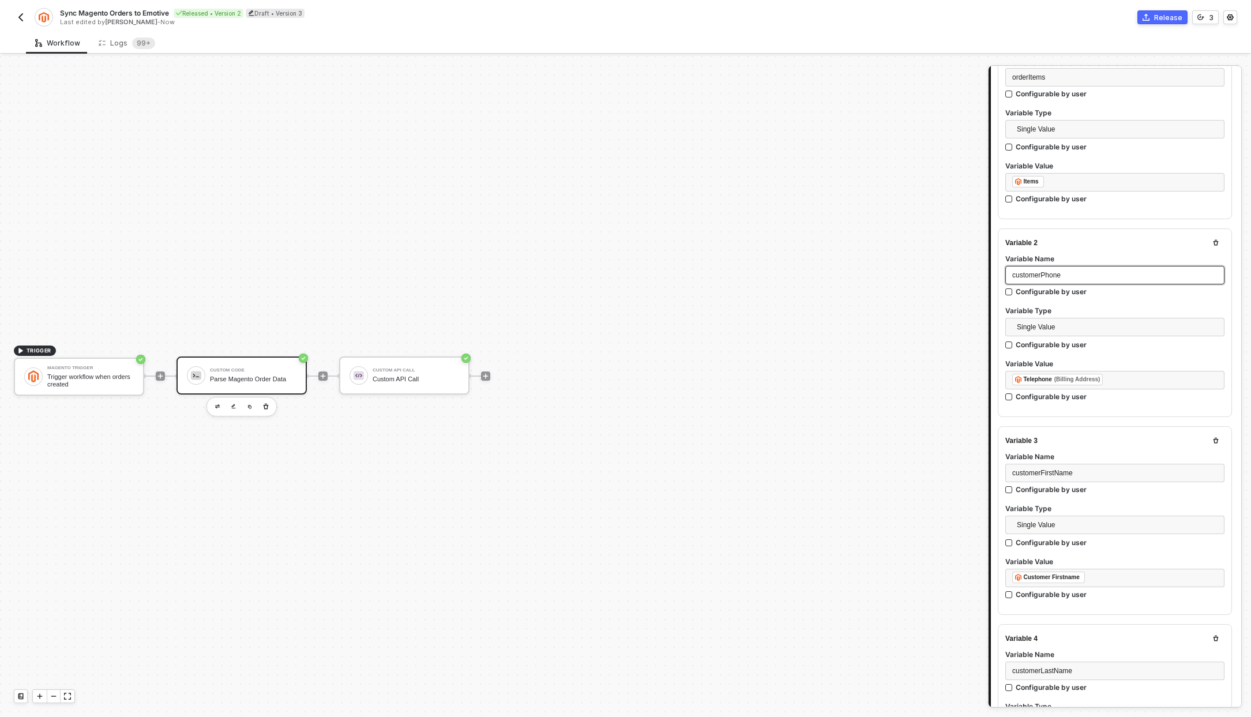
scroll to position [226, 0]
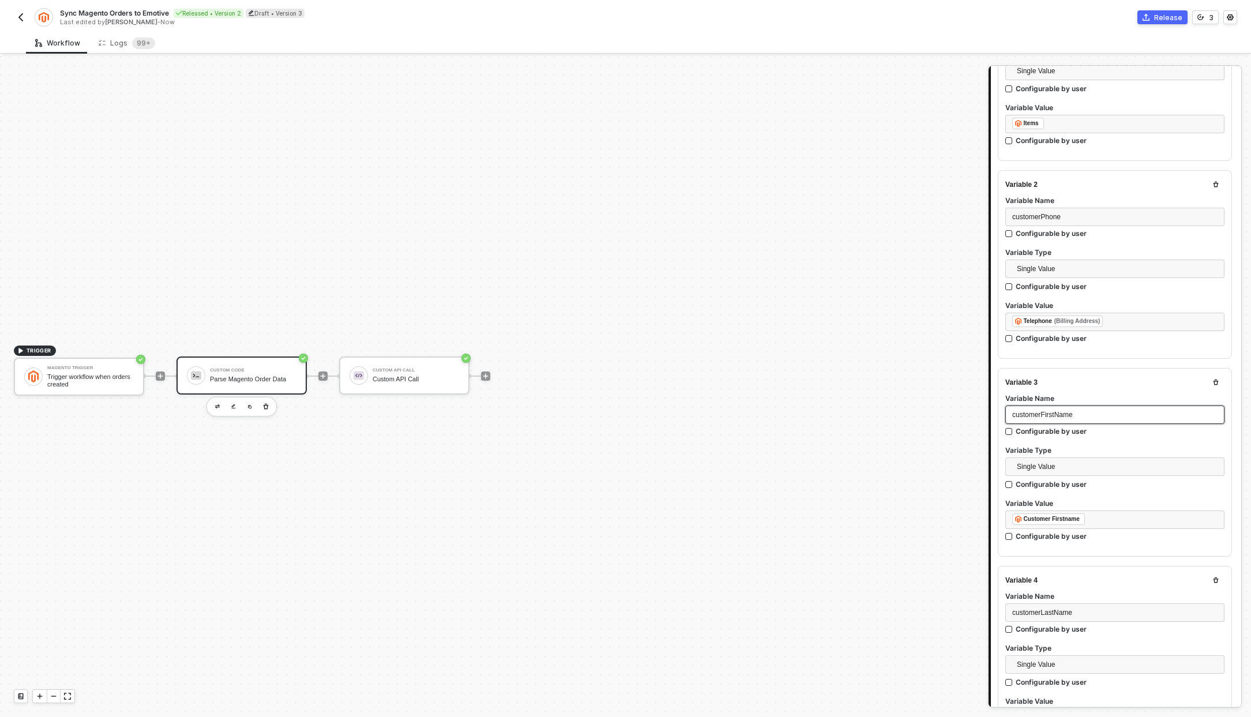
click at [1087, 405] on div "customerFirstName" at bounding box center [1114, 414] width 219 height 18
copy span "customerFirstName"
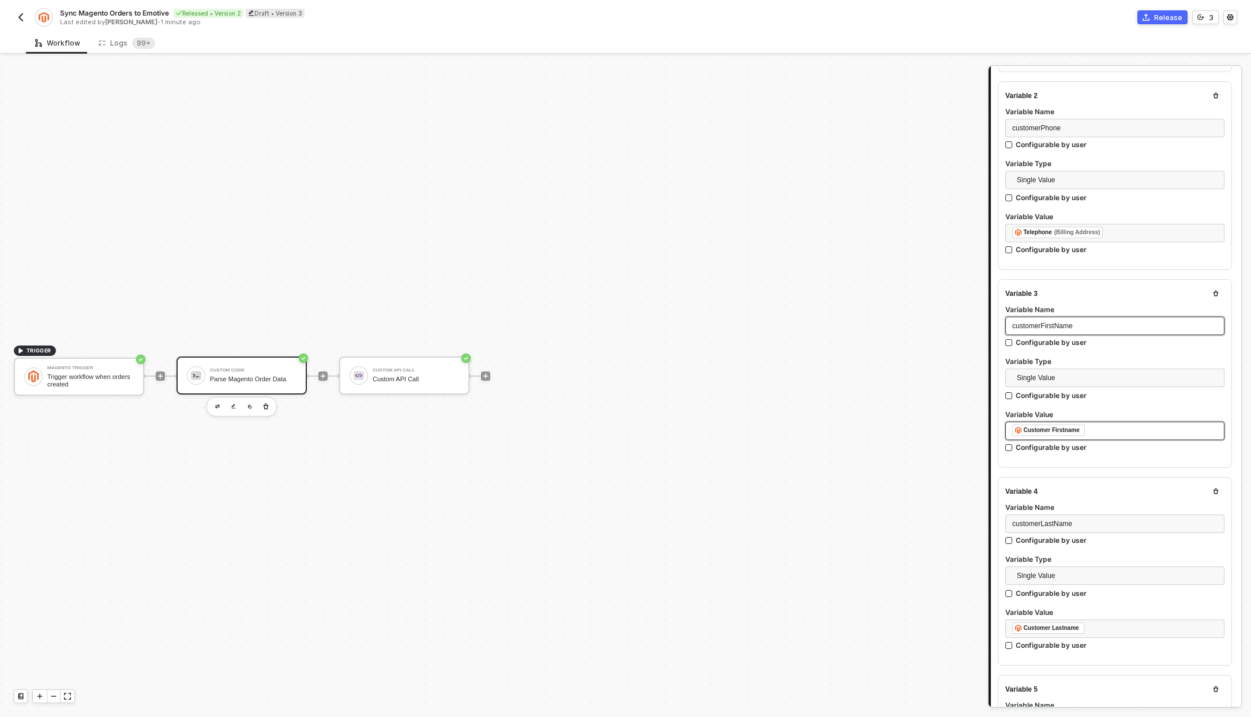
scroll to position [322, 0]
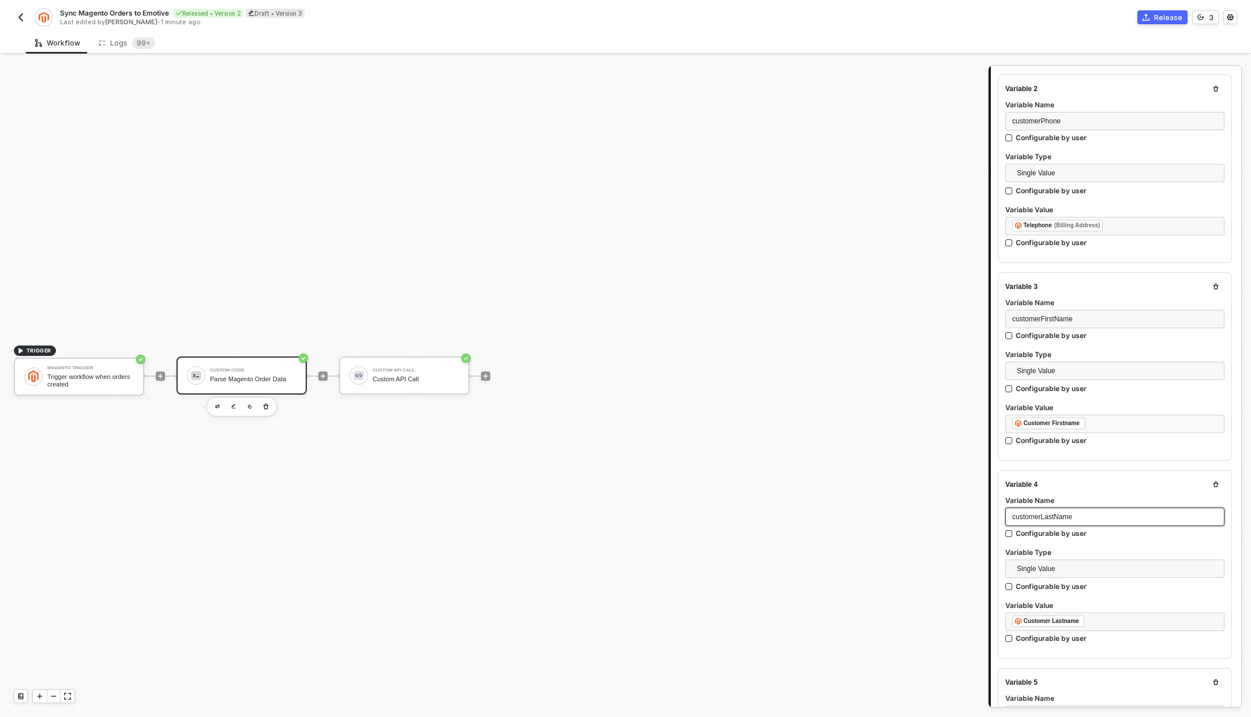
click at [1054, 513] on span "customerLastName" at bounding box center [1042, 517] width 60 height 8
copy span "customerLastName"
click at [1056, 515] on div "totalPrice" at bounding box center [1114, 513] width 205 height 11
click at [1056, 514] on div "totalPrice" at bounding box center [1114, 513] width 205 height 11
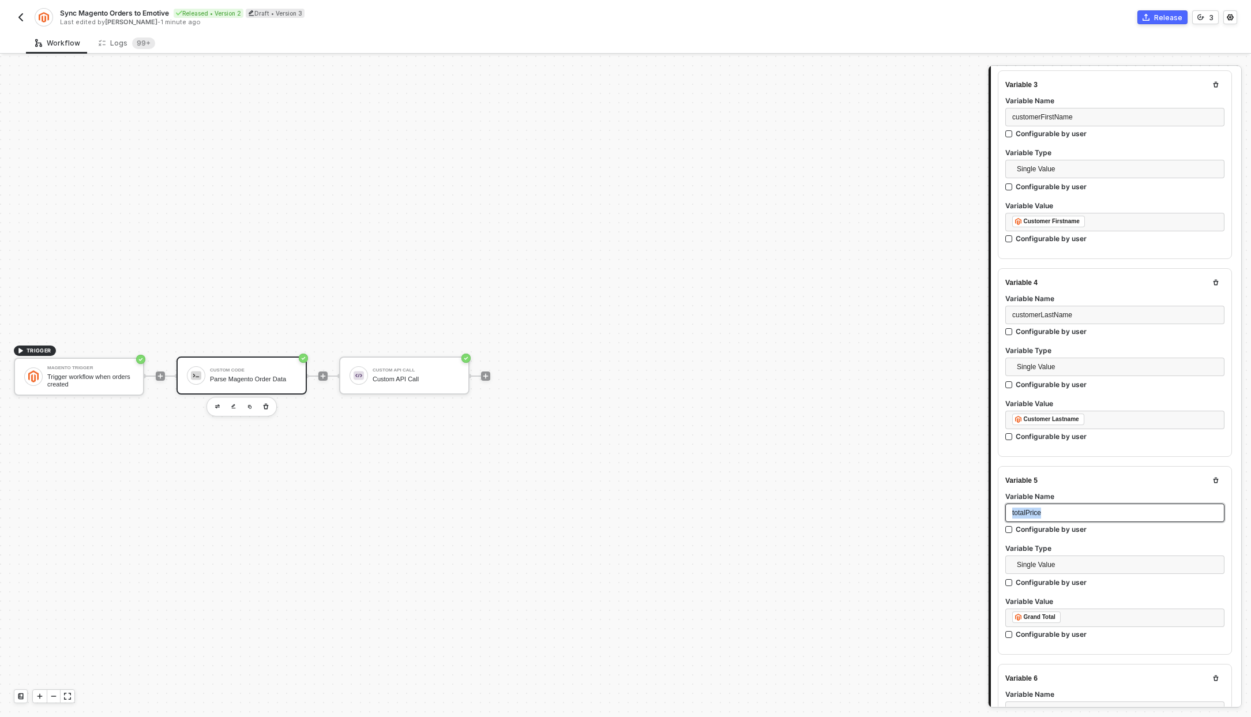
click at [1056, 514] on div "totalPrice" at bounding box center [1114, 513] width 205 height 11
copy span "totalPrice"
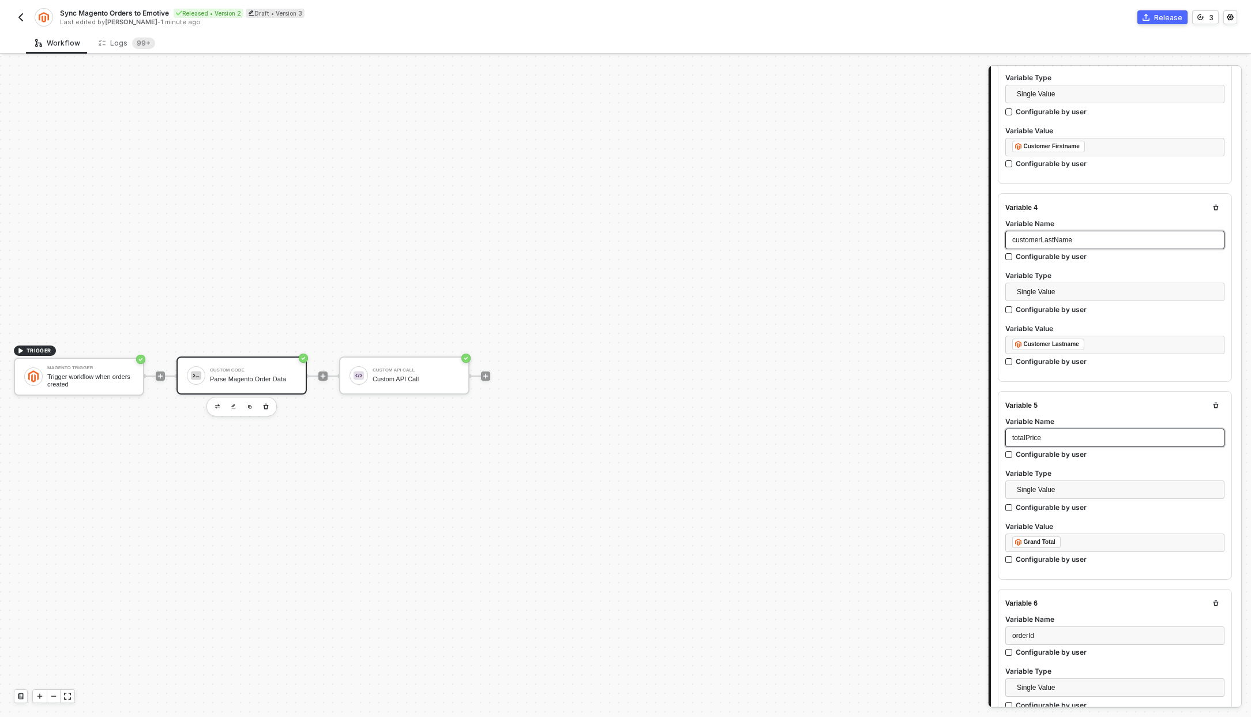
scroll to position [753, 0]
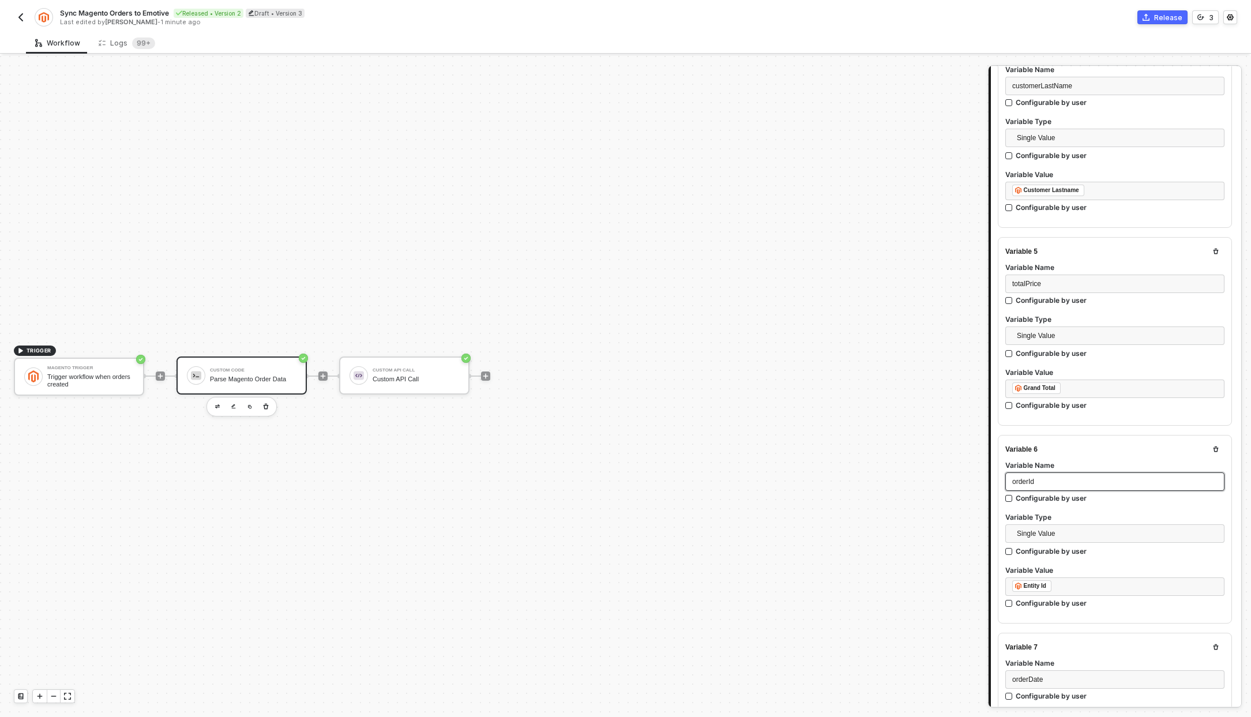
click at [1073, 476] on div "orderId" at bounding box center [1114, 481] width 205 height 11
copy span "orderId"
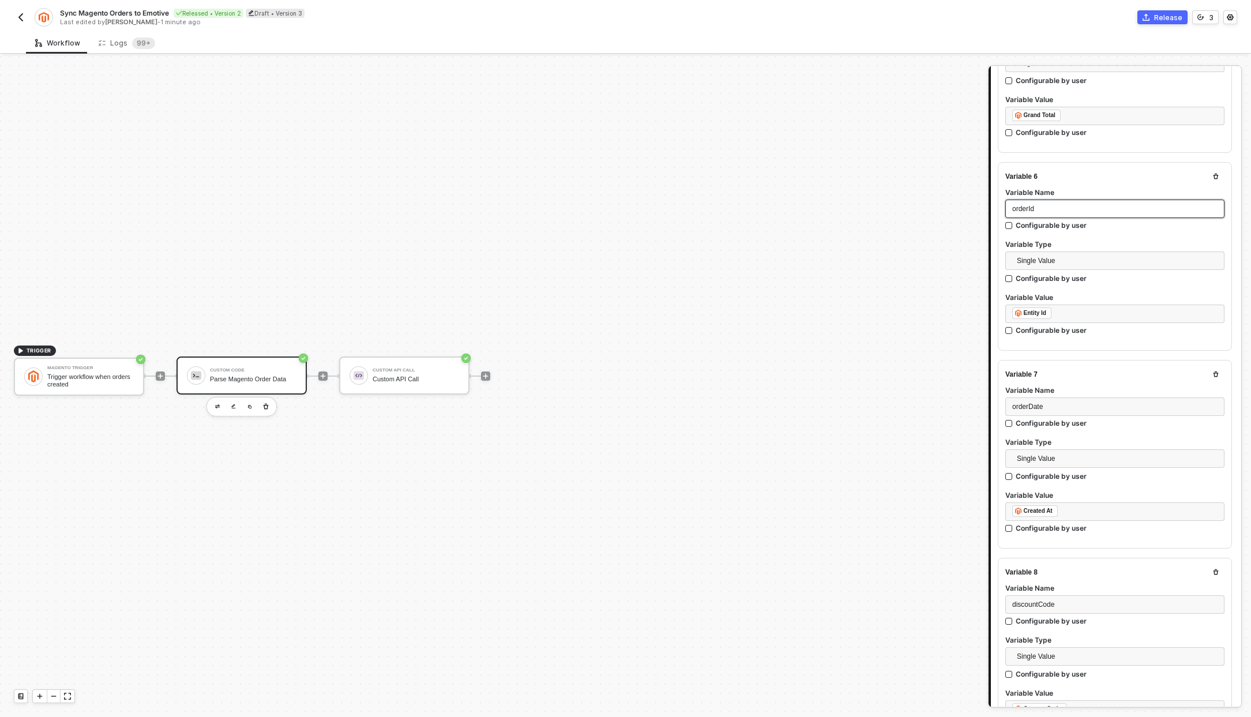
scroll to position [1027, 0]
drag, startPoint x: 1052, startPoint y: 406, endPoint x: 987, endPoint y: 403, distance: 65.3
click at [987, 403] on div "TRIGGER Magento Trigger Trigger workflow when orders created Custom Code Parse …" at bounding box center [625, 386] width 1251 height 661
copy span "orderDate"
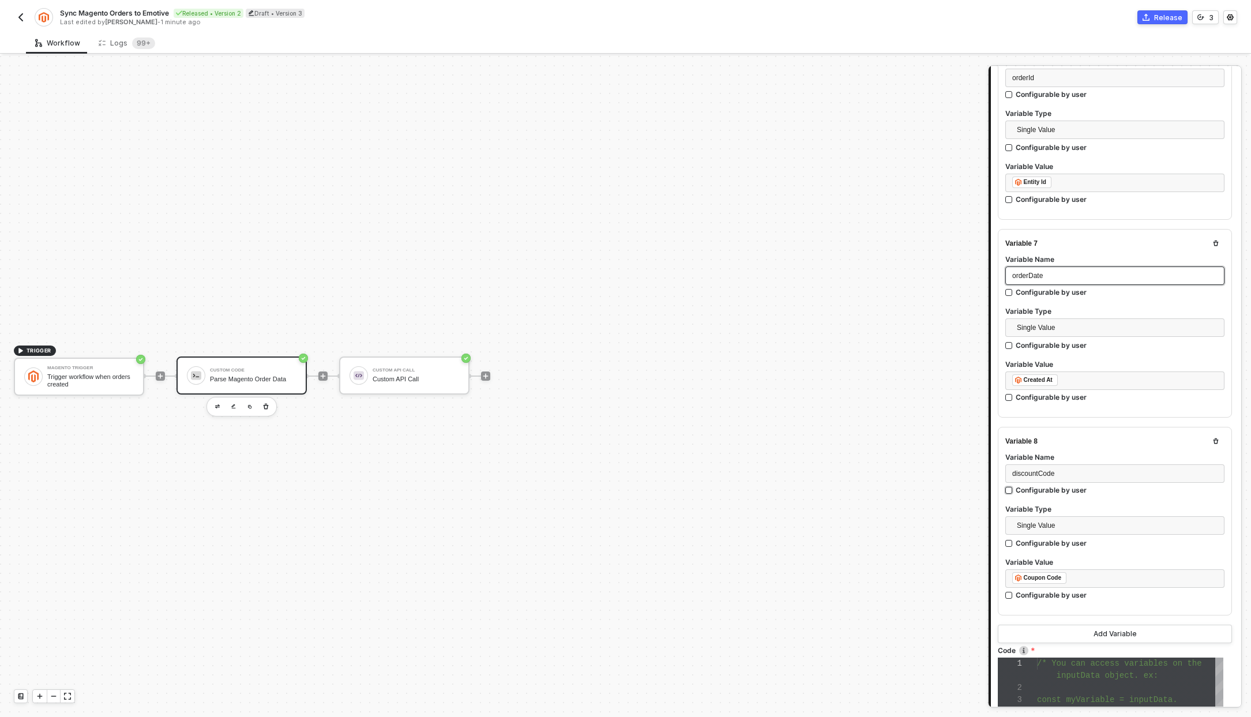
scroll to position [1158, 0]
click at [1086, 467] on div "discountCode" at bounding box center [1114, 472] width 205 height 11
copy span "discountCode"
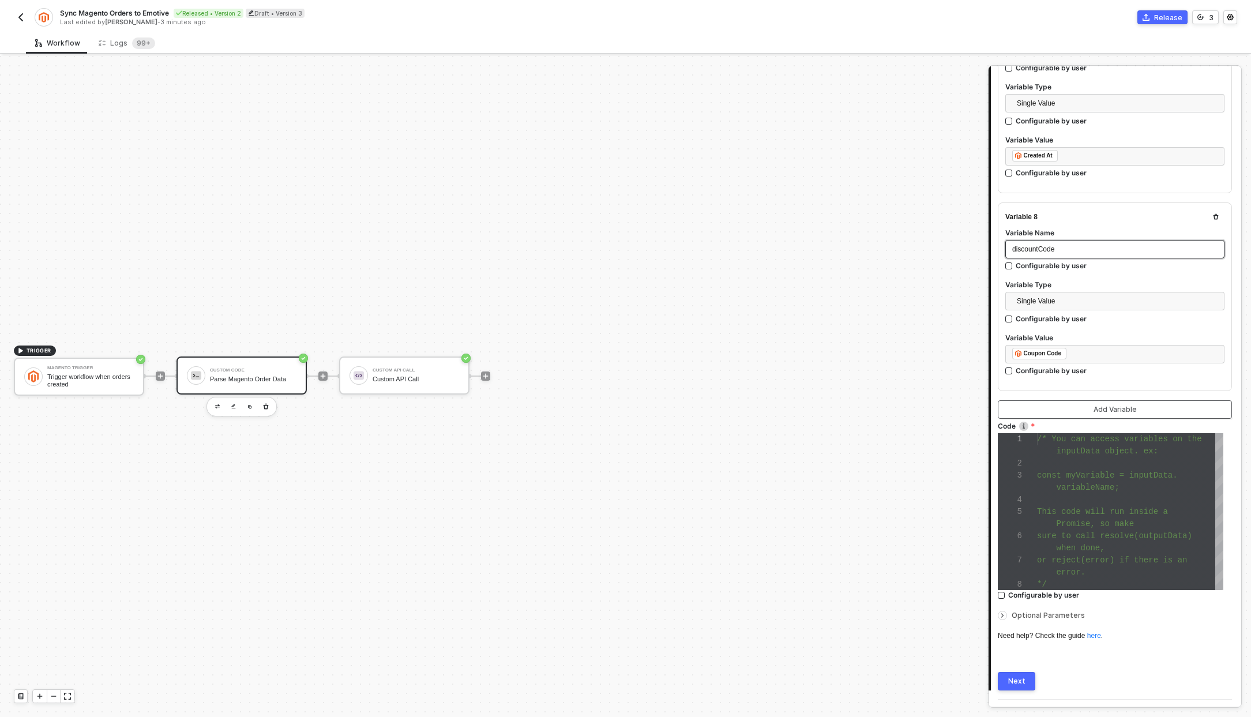
scroll to position [1405, 0]
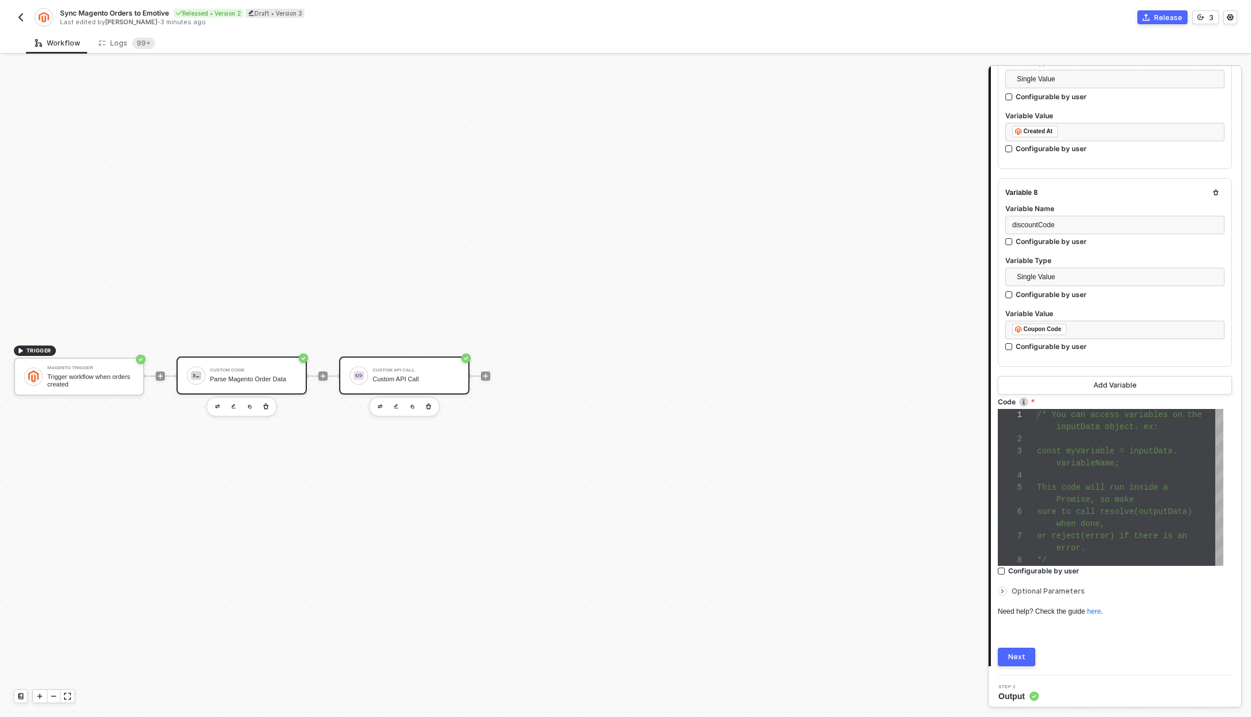
click at [416, 371] on div "Custom API Call" at bounding box center [416, 370] width 87 height 5
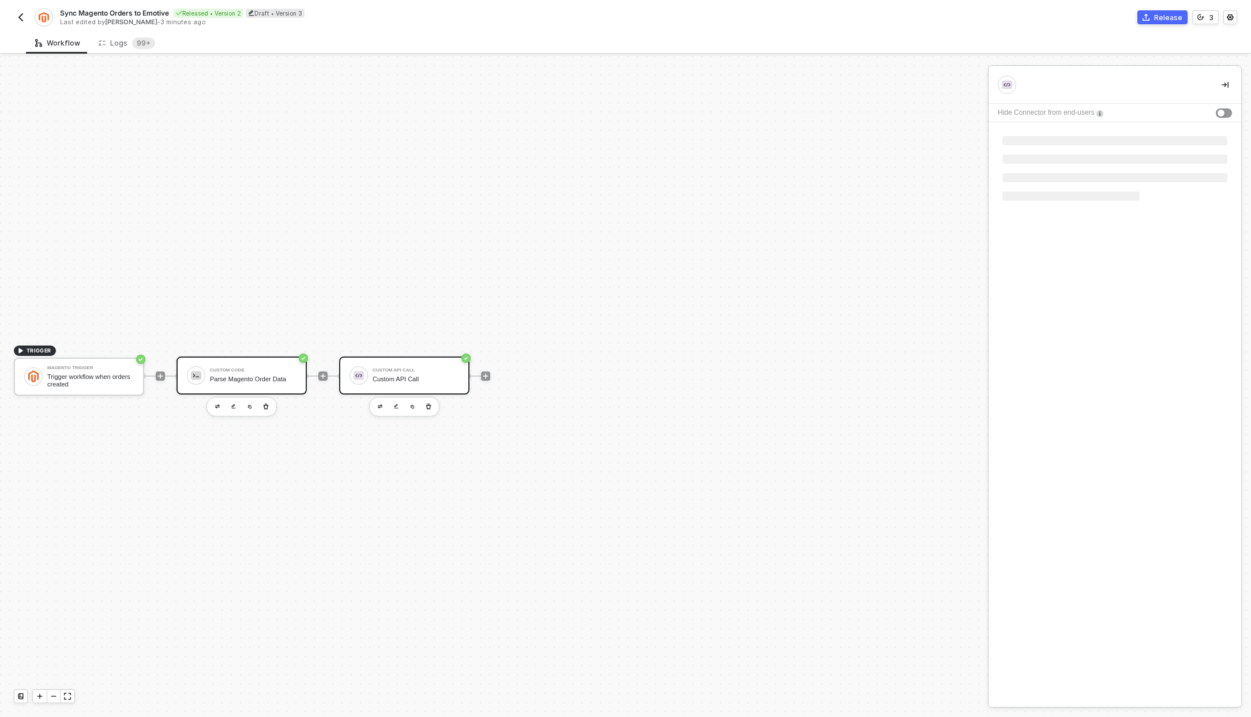
scroll to position [0, 0]
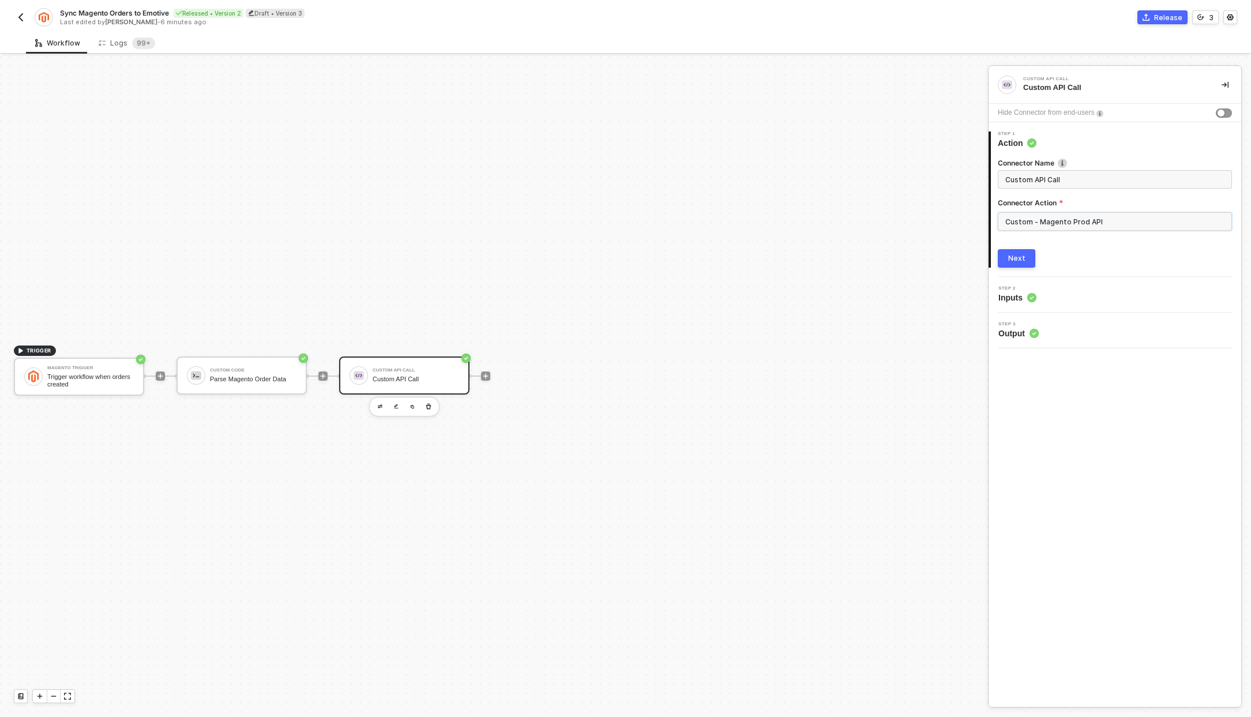
drag, startPoint x: 1113, startPoint y: 219, endPoint x: 997, endPoint y: 217, distance: 115.9
click at [997, 217] on div "Connector Name Custom API Call Connector Action Custom - Magento Prod API Next" at bounding box center [1116, 208] width 250 height 119
click at [1011, 294] on span "Inputs" at bounding box center [1017, 298] width 38 height 12
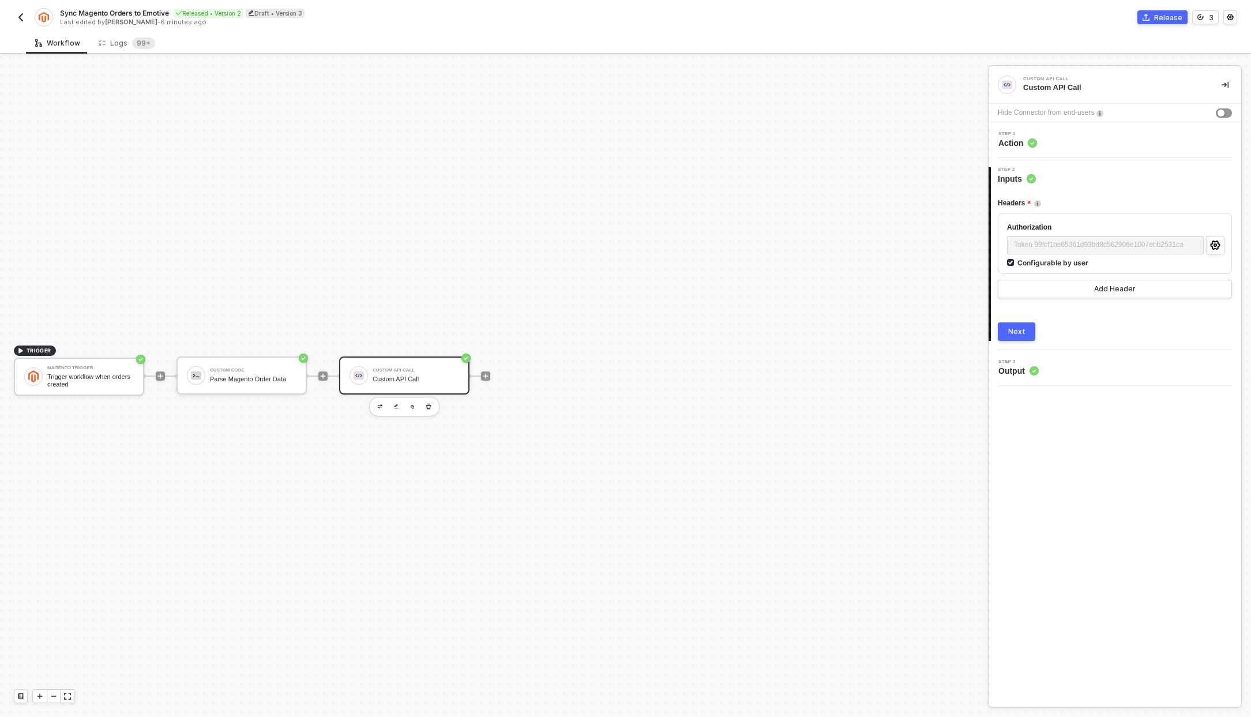
click at [1013, 370] on span "Output" at bounding box center [1018, 371] width 40 height 12
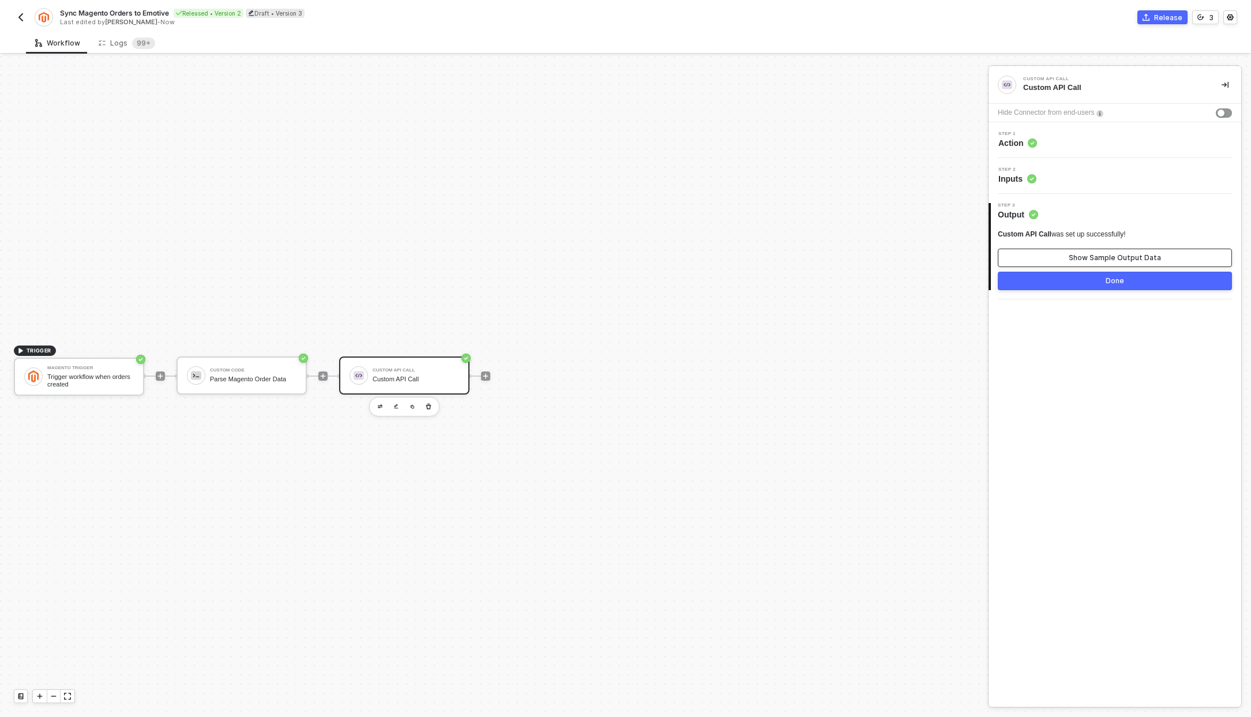
click at [1102, 260] on div "Show Sample Output Data" at bounding box center [1115, 257] width 92 height 9
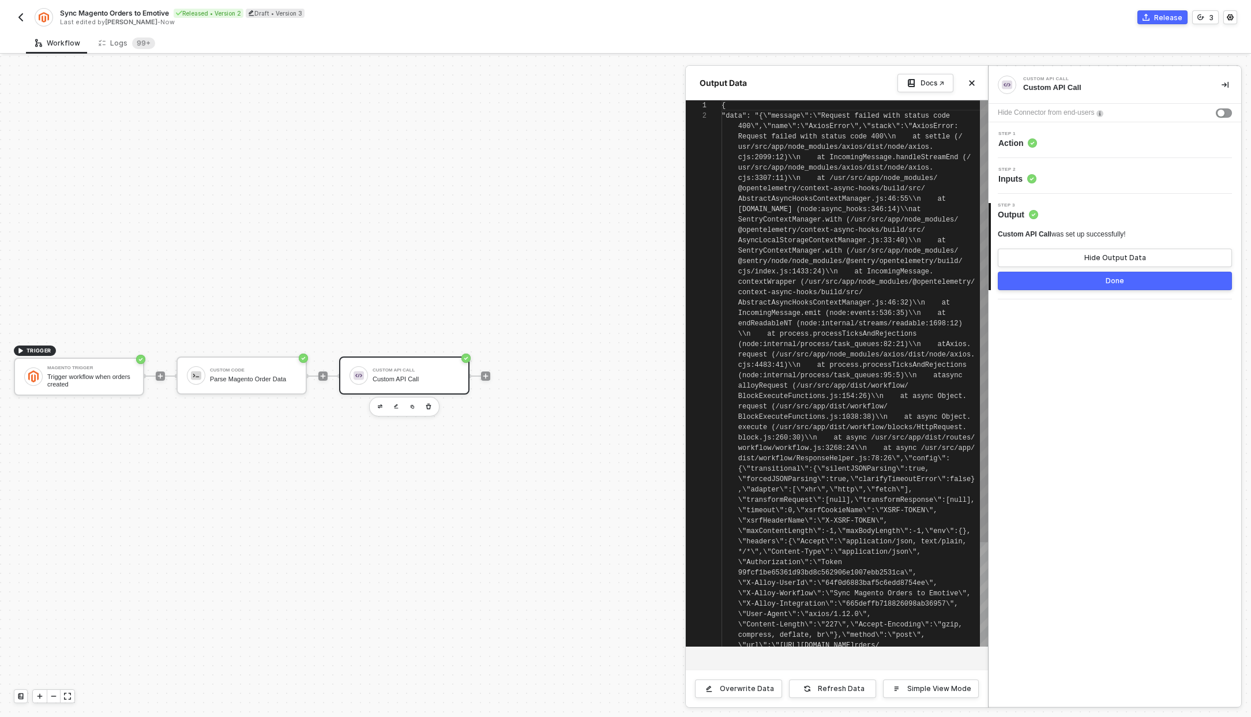
scroll to position [10, 0]
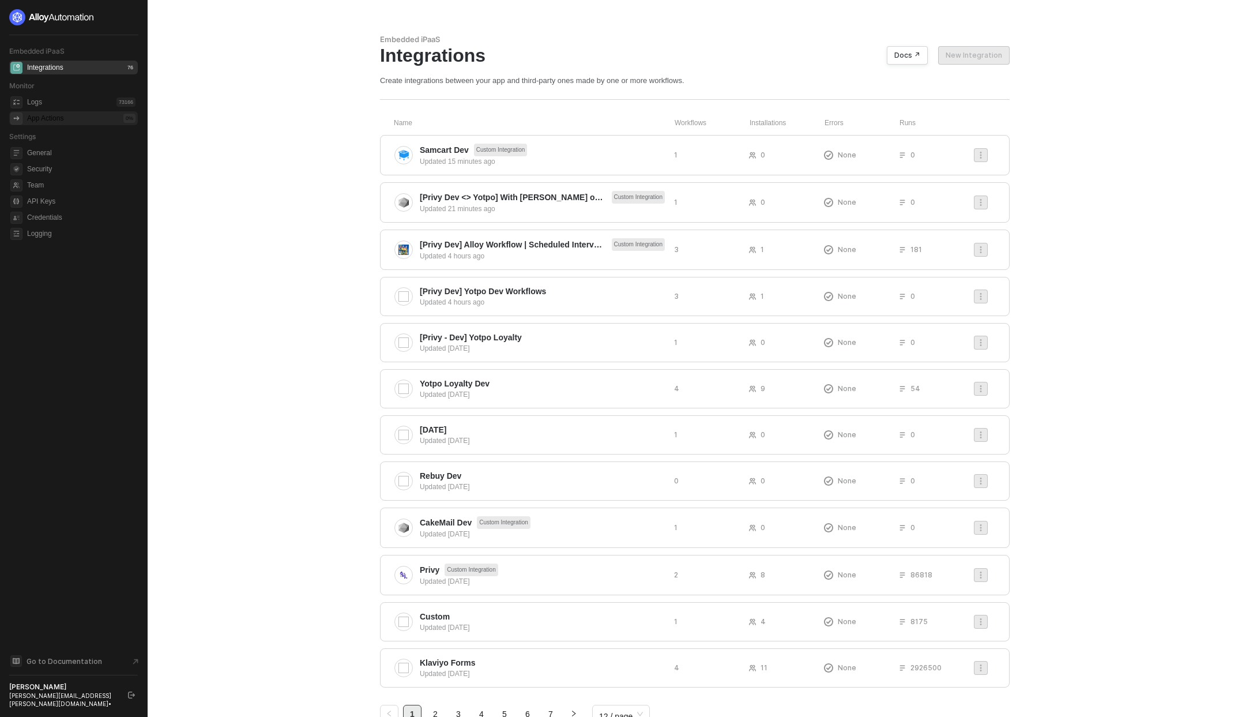
click at [85, 115] on div "App Actions 0 %" at bounding box center [81, 118] width 108 height 14
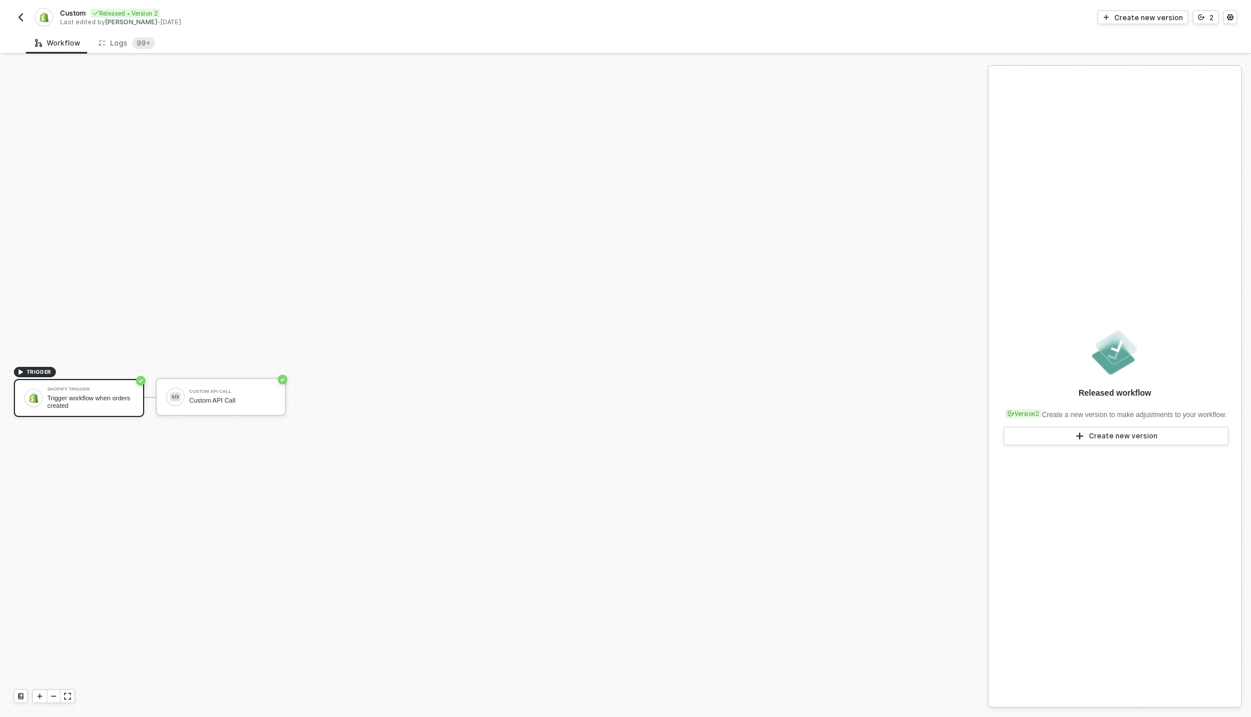
scroll to position [21, 0]
click at [254, 373] on div "Custom API Call Custom API Call" at bounding box center [232, 376] width 87 height 22
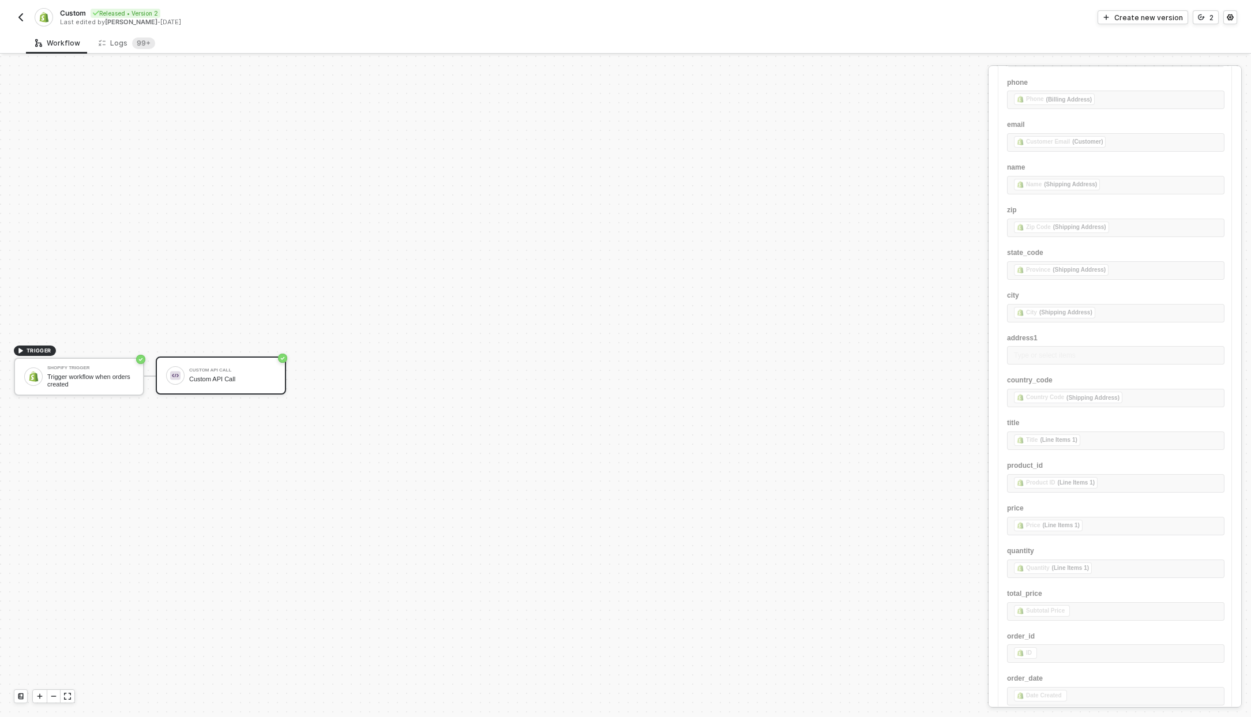
scroll to position [332, 0]
click at [25, 17] on button "button" at bounding box center [21, 17] width 14 height 14
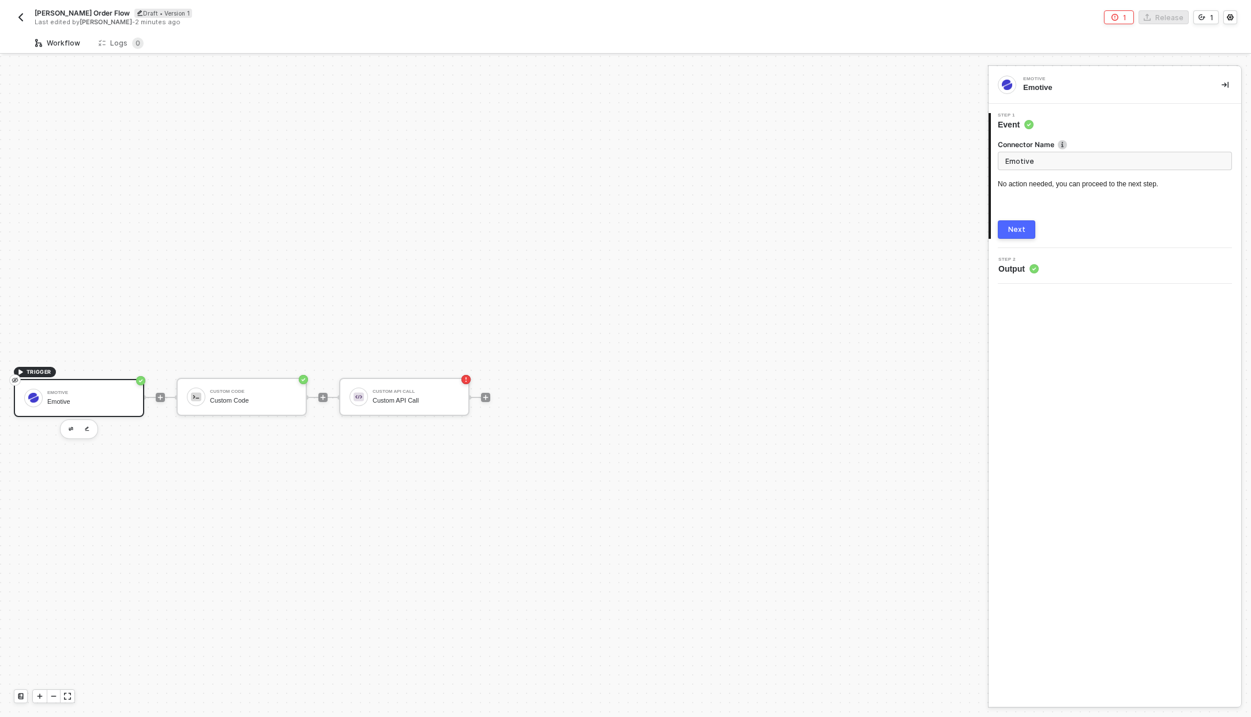
scroll to position [21, 0]
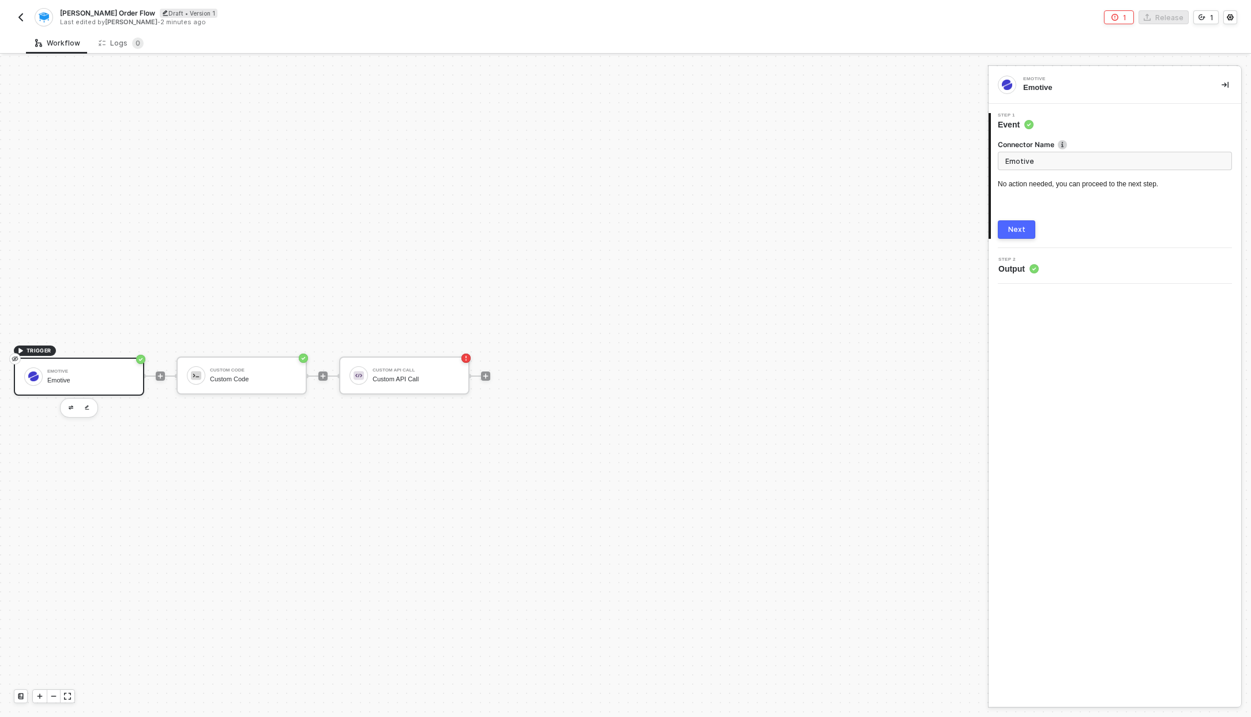
click at [1115, 17] on icon "icon-error-page" at bounding box center [1114, 17] width 7 height 7
click at [1125, 73] on div "An action needs to be selected" at bounding box center [1134, 78] width 131 height 10
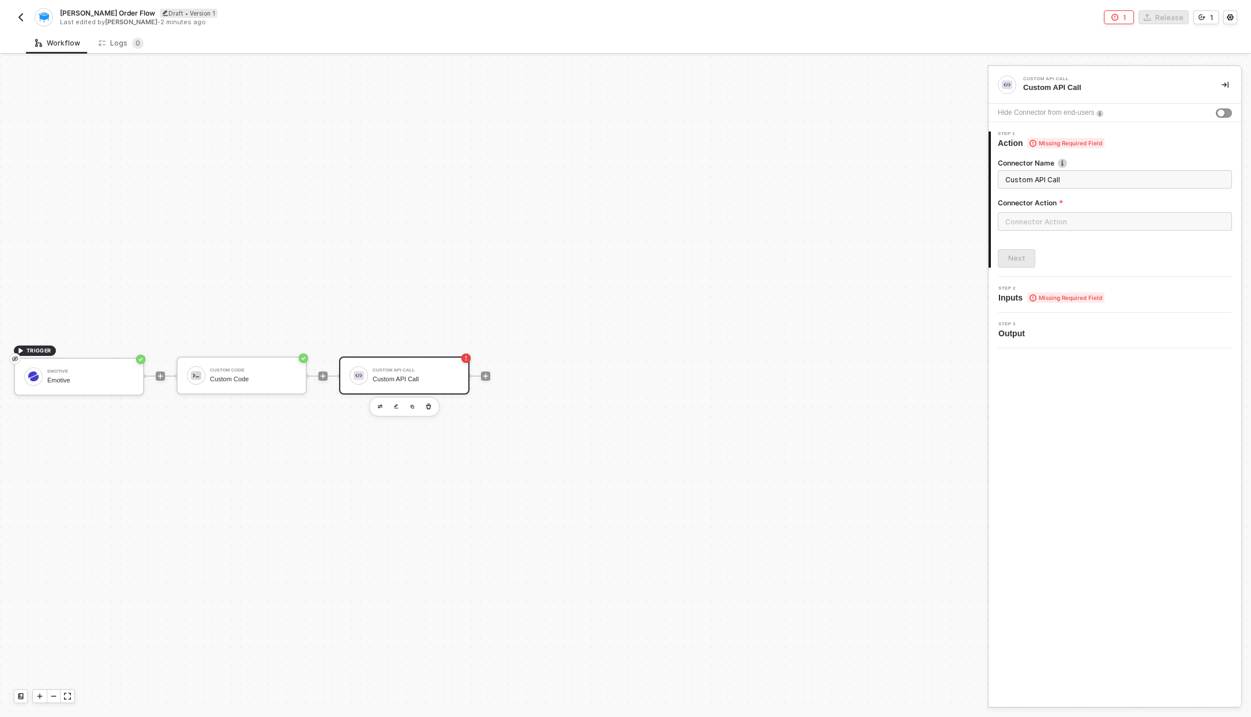
click at [1077, 212] on div "Connector Action" at bounding box center [1115, 219] width 234 height 42
click at [1073, 216] on input "text" at bounding box center [1115, 221] width 234 height 18
click at [980, 136] on div "Custom Actions" at bounding box center [894, 139] width 186 height 23
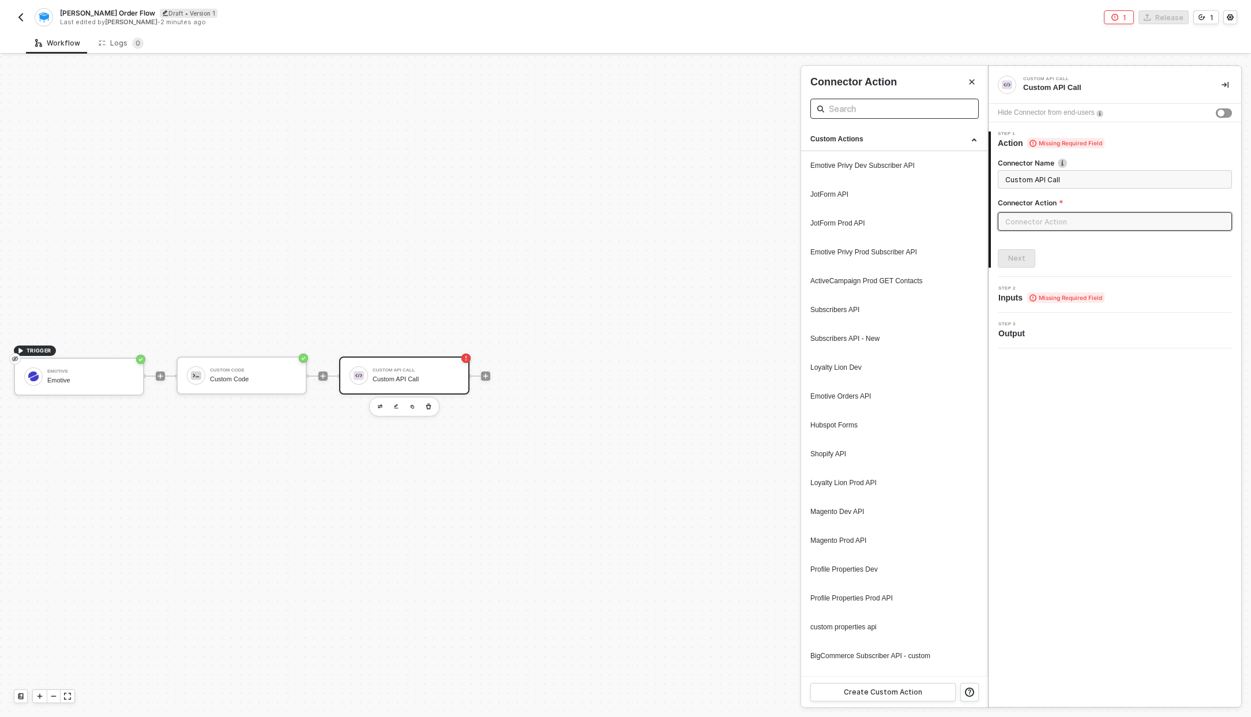
click at [870, 106] on input "text" at bounding box center [894, 109] width 131 height 14
type input "sam"
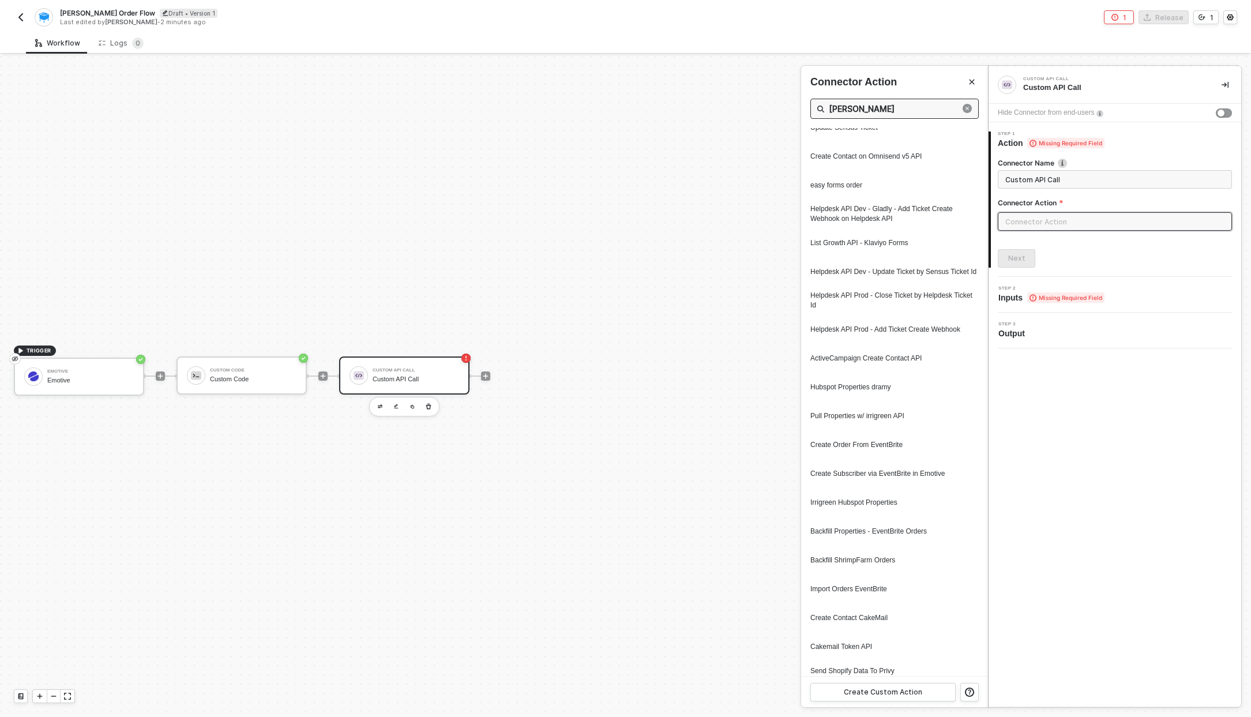
scroll to position [1004, 0]
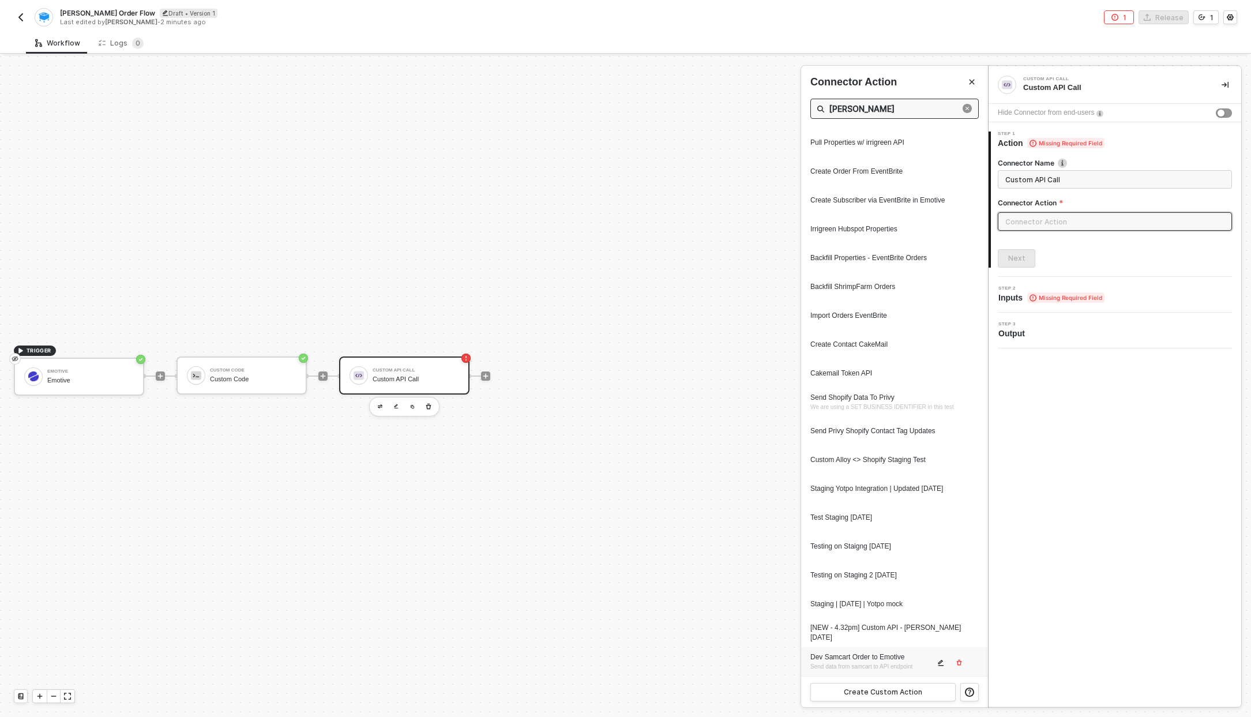
click at [838, 660] on div "Dev Samcart Order to Emotive" at bounding box center [872, 657] width 124 height 10
type input "Send data from samcart to API endpoint"
type input "Custom - Dev Samcart Order to Emotive"
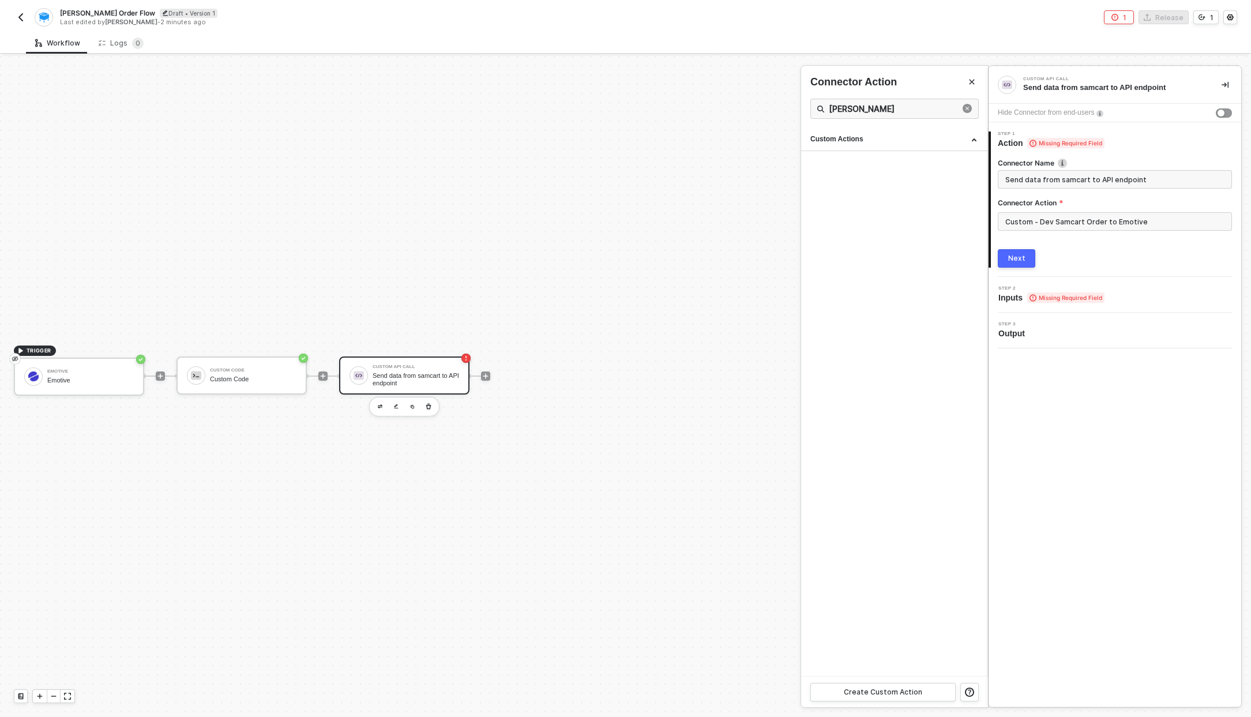
scroll to position [0, 0]
click at [1020, 294] on span "Inputs" at bounding box center [1017, 298] width 38 height 12
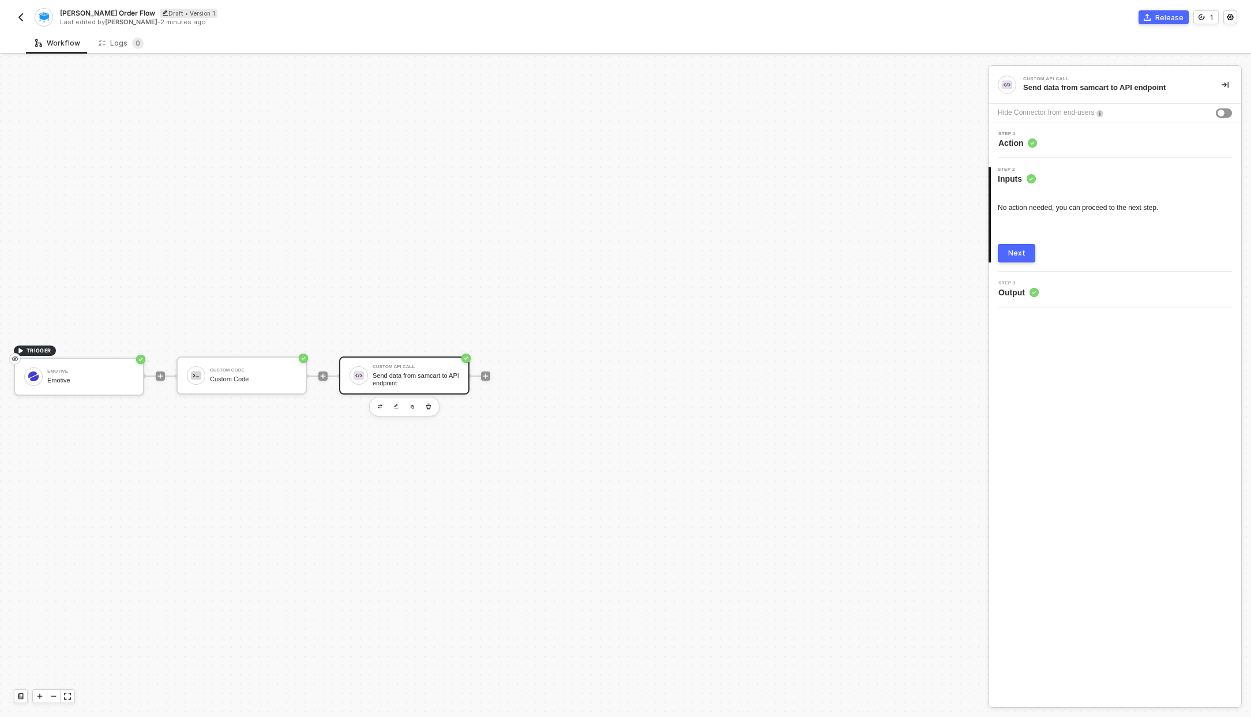
click at [1020, 294] on span "Output" at bounding box center [1018, 293] width 40 height 12
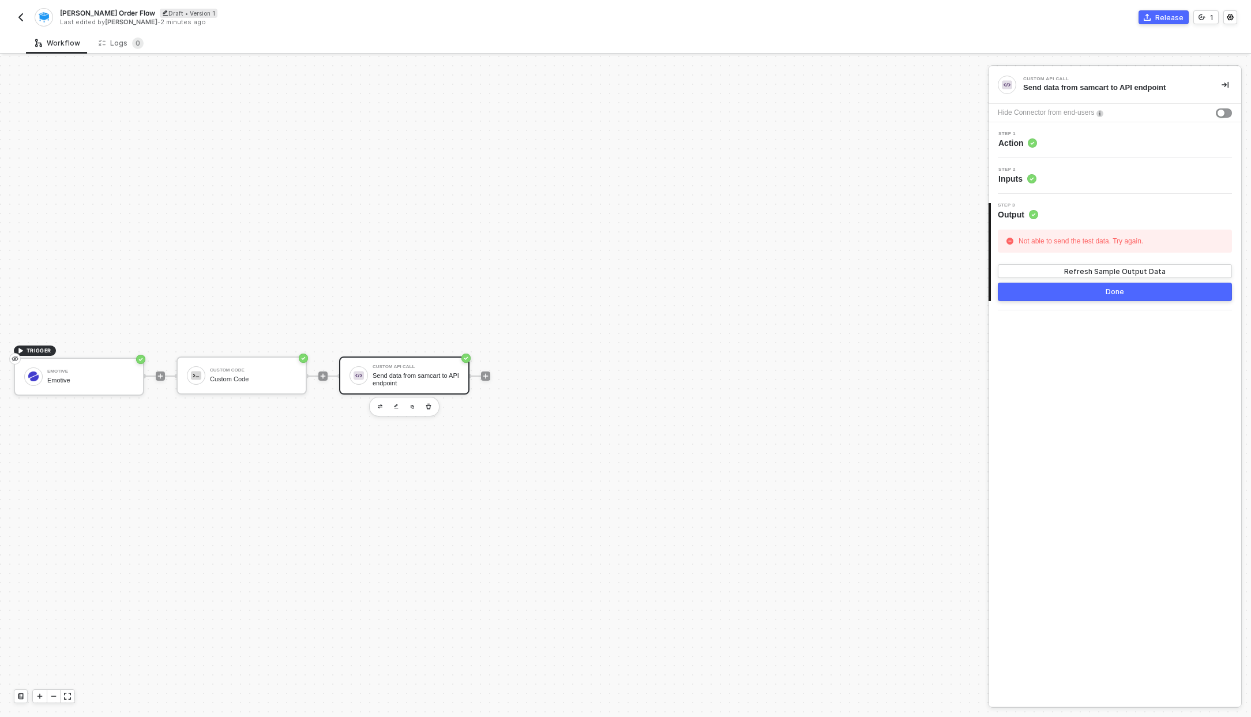
click at [1098, 239] on div "Not able to send the test data. Try again." at bounding box center [1081, 240] width 130 height 17
click at [1103, 262] on div "Not able to send the test data. Try again. Refresh Sample Output Data" at bounding box center [1115, 254] width 234 height 48
click at [1102, 266] on div "Refresh Sample Output Data" at bounding box center [1115, 271] width 102 height 10
click at [1049, 189] on div "Step 2 Inputs" at bounding box center [1115, 176] width 253 height 36
click at [1047, 172] on div "Step 2 Inputs" at bounding box center [1116, 175] width 250 height 17
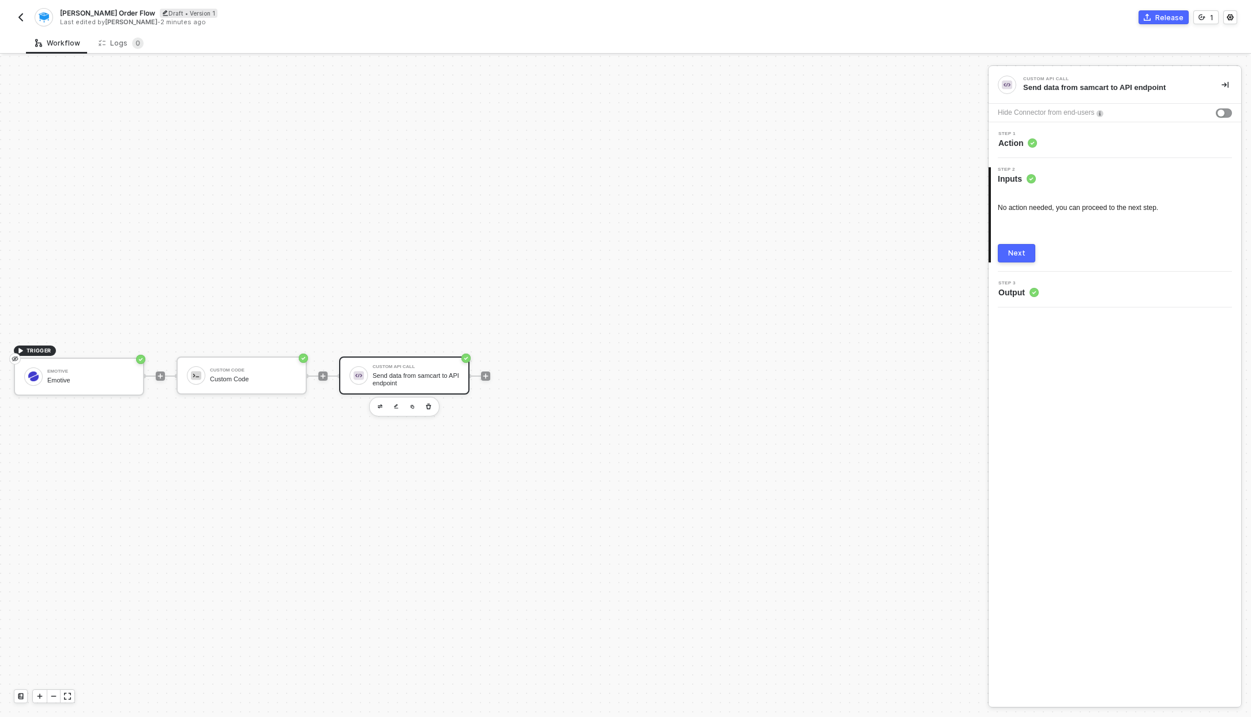
click at [1047, 139] on div "Step 1 Action" at bounding box center [1116, 139] width 250 height 17
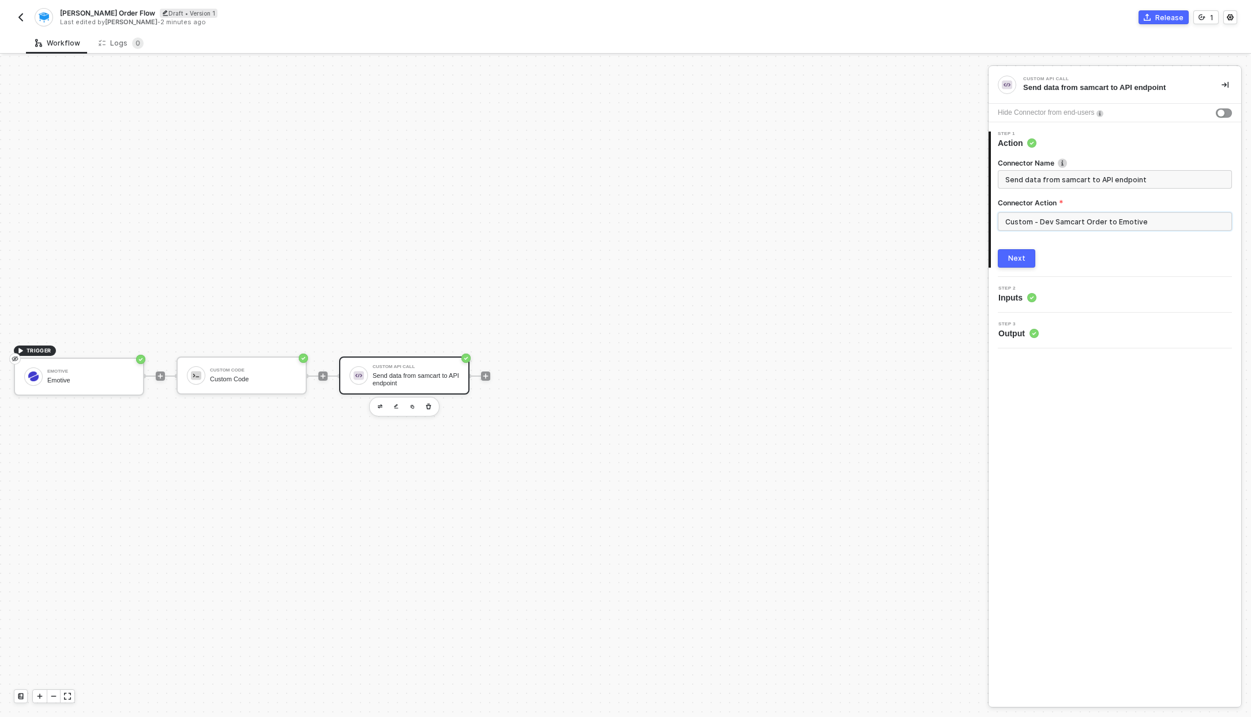
click at [1160, 230] on input "Custom - Dev Samcart Order to Emotive" at bounding box center [1115, 221] width 234 height 18
click at [976, 80] on button "Close" at bounding box center [972, 82] width 14 height 14
click at [17, 360] on icon "eye-invisible" at bounding box center [15, 358] width 7 height 9
click at [1235, 18] on button "button" at bounding box center [1230, 17] width 14 height 14
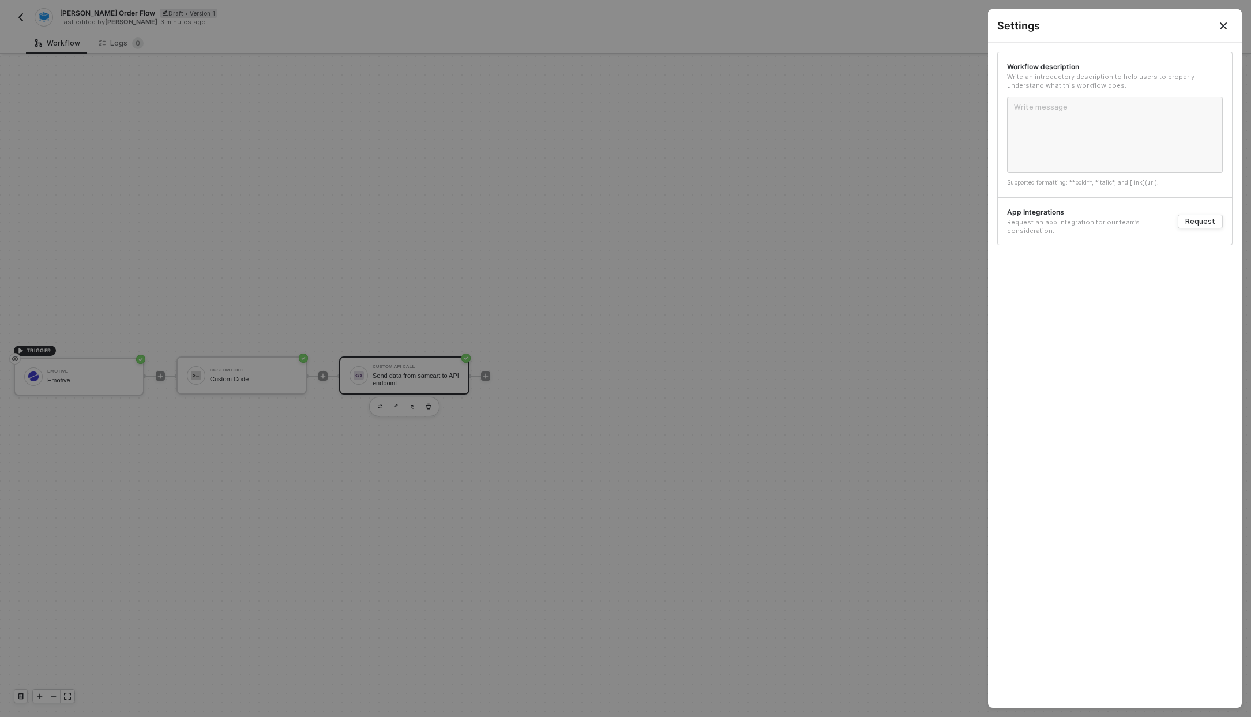
click at [1213, 22] on button "Close" at bounding box center [1223, 25] width 37 height 33
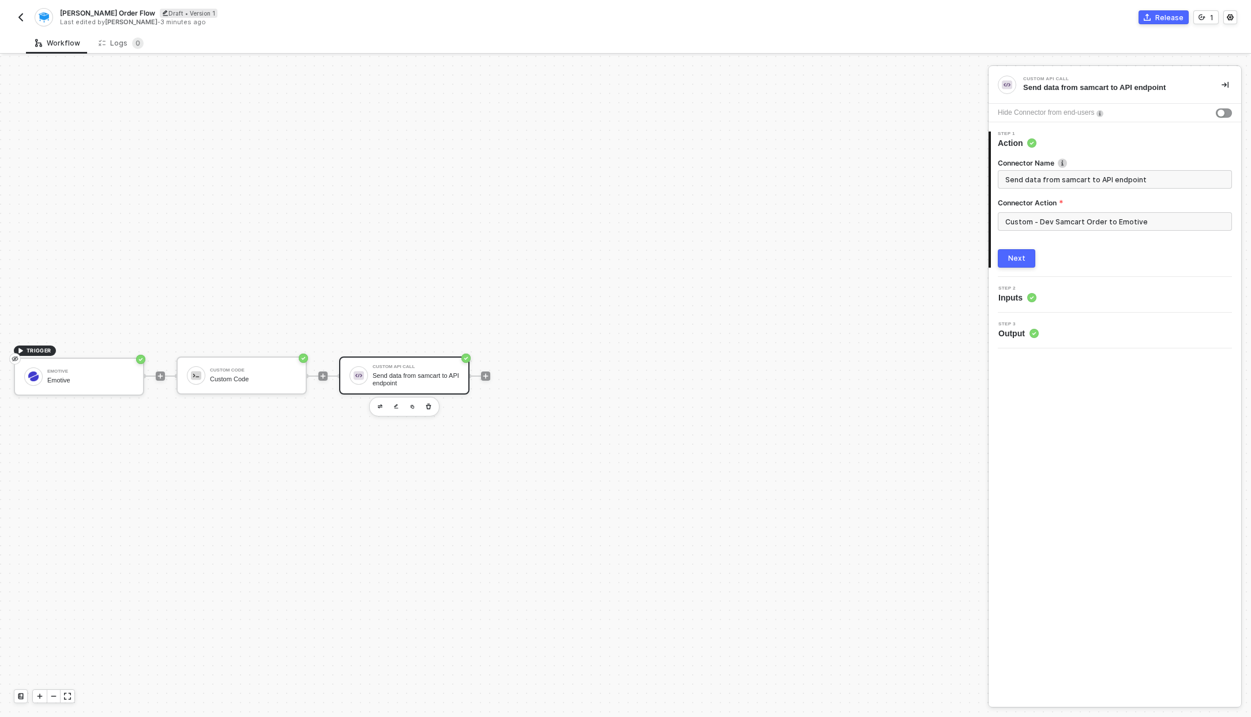
click at [16, 16] on img "button" at bounding box center [20, 17] width 9 height 9
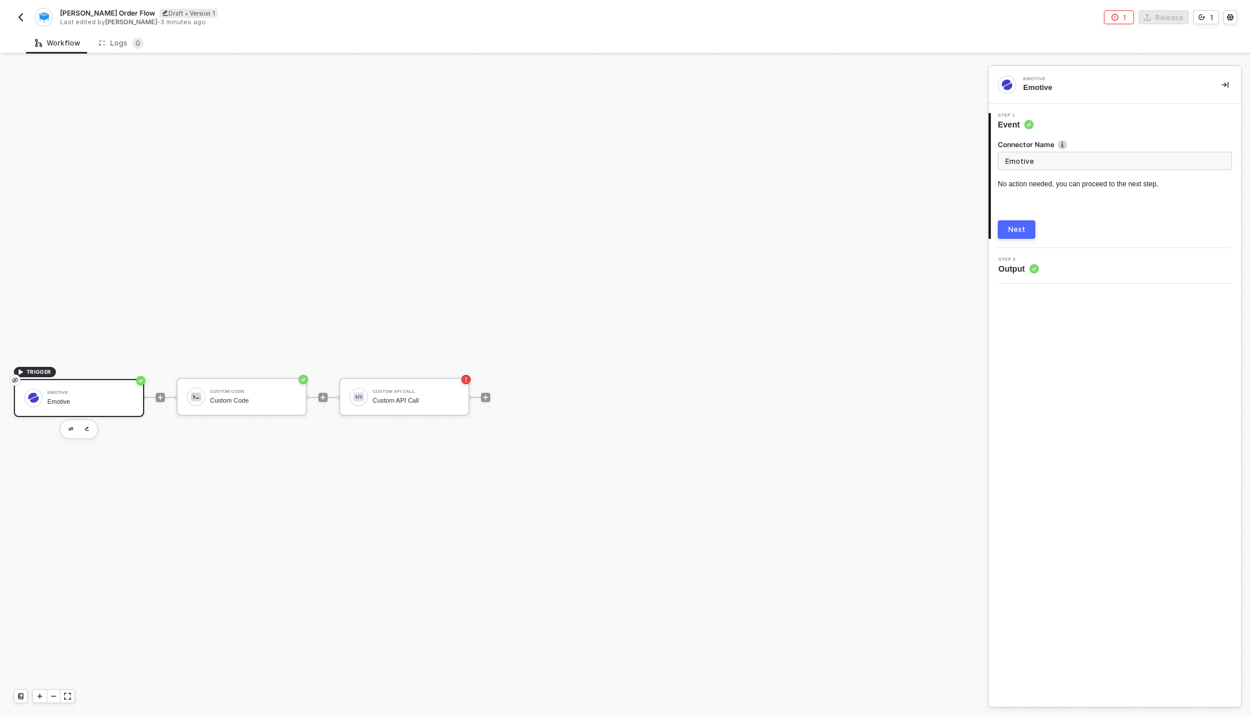
scroll to position [21, 0]
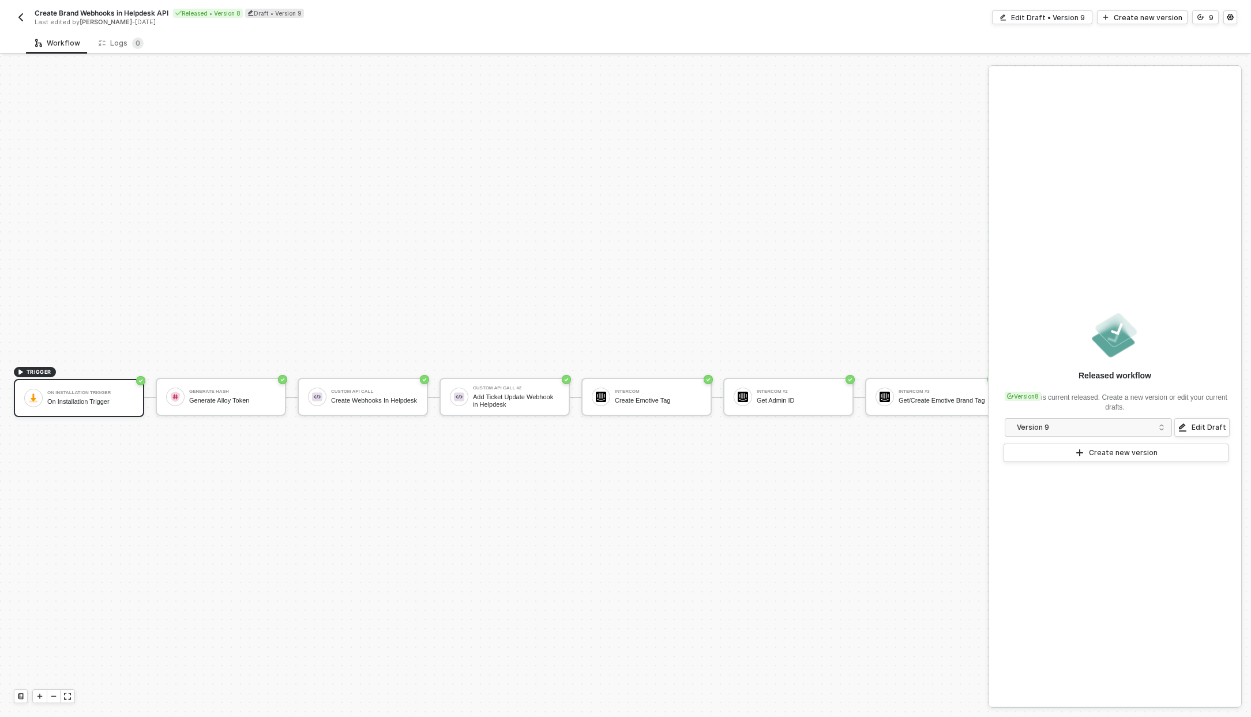
scroll to position [30, 0]
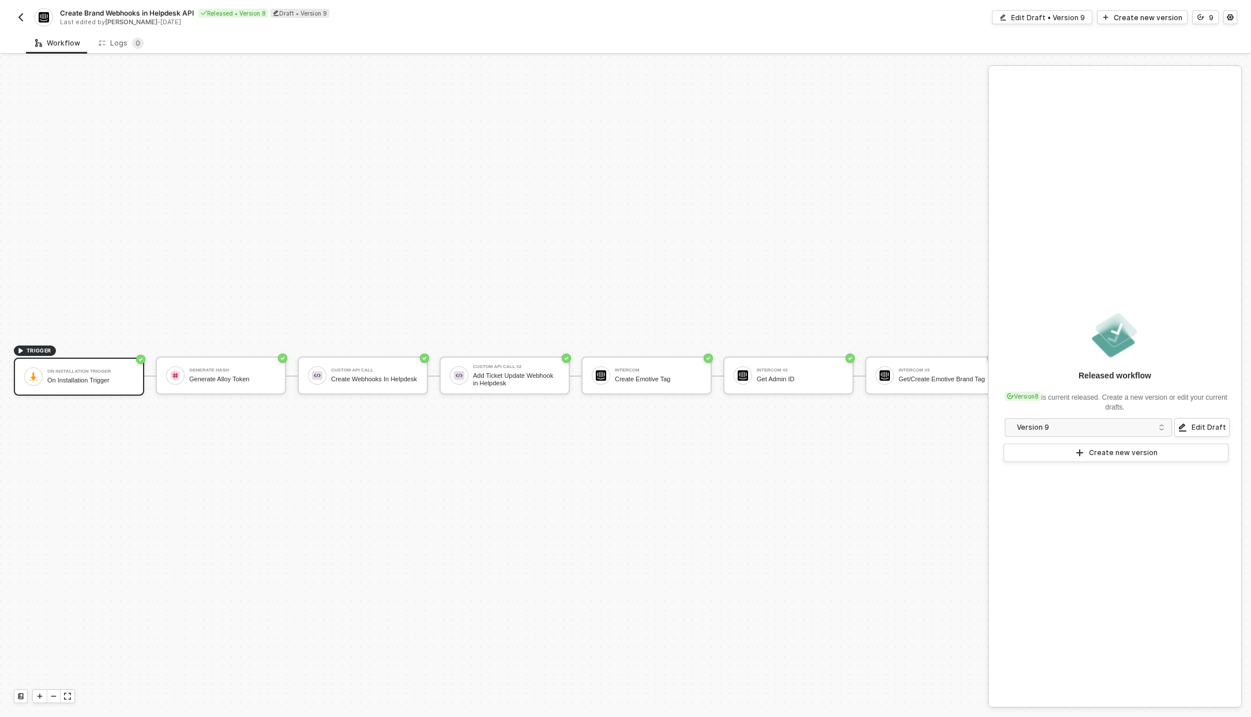
click at [1246, 18] on div "Create Brand Webhooks in Helpdesk API Released • Version 8 Draft • Version 9 La…" at bounding box center [625, 16] width 1251 height 32
click at [1231, 18] on icon "icon-settings" at bounding box center [1230, 17] width 6 height 6
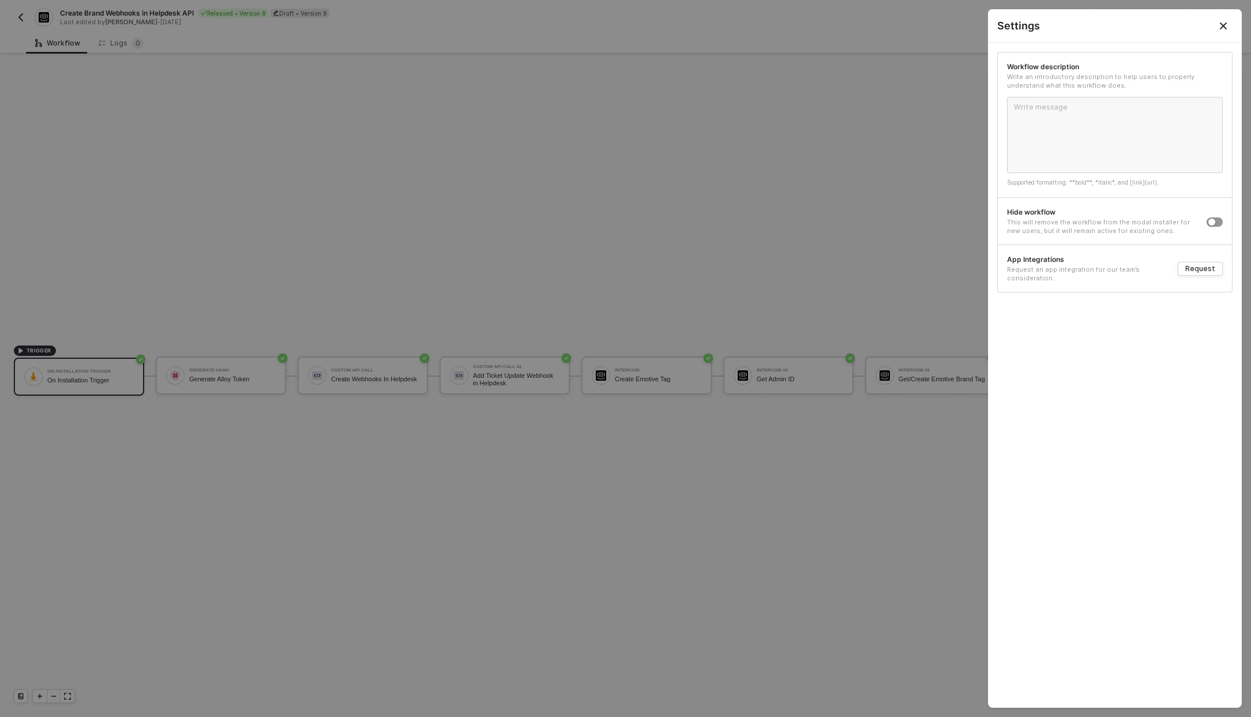
click at [1227, 23] on icon "Close" at bounding box center [1223, 25] width 9 height 9
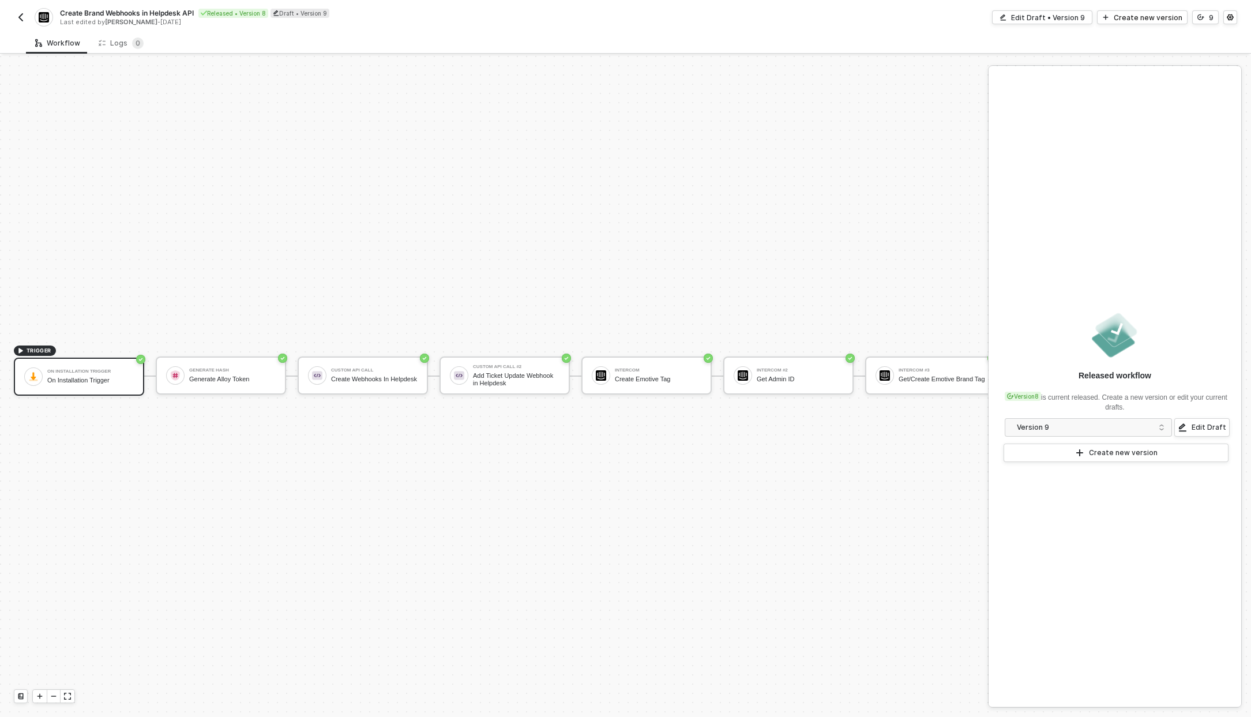
click at [18, 12] on button "button" at bounding box center [21, 17] width 14 height 14
